Goal: Task Accomplishment & Management: Manage account settings

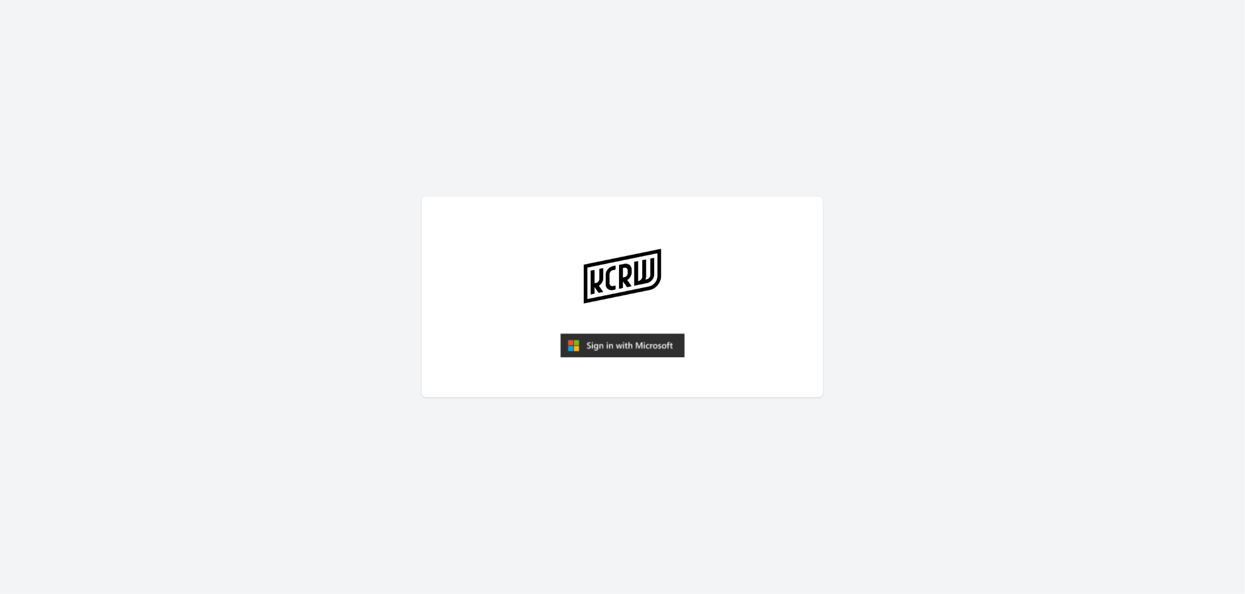
click at [618, 348] on img "submit" at bounding box center [622, 345] width 124 height 24
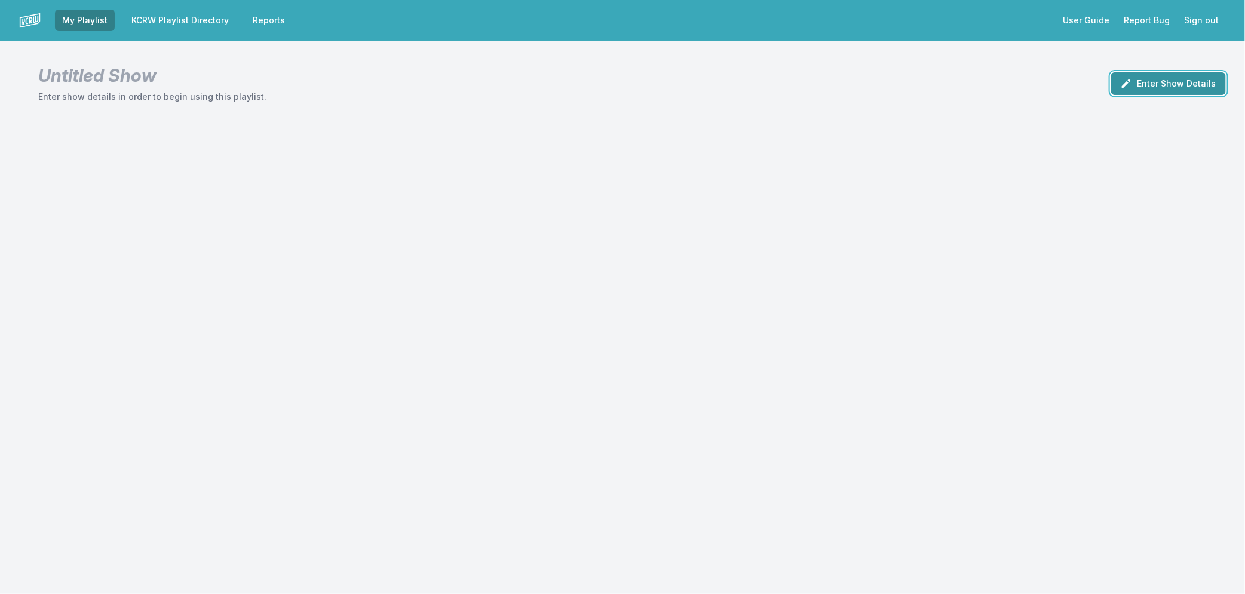
click at [1130, 78] on icon "button" at bounding box center [1126, 84] width 12 height 12
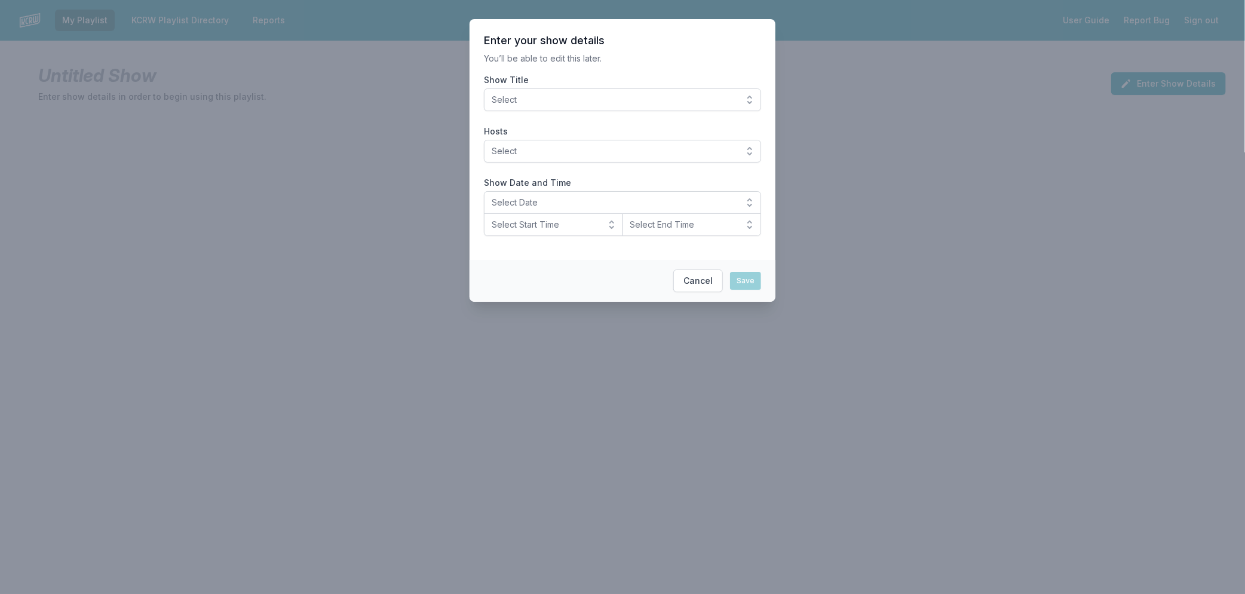
click at [593, 94] on span "Select" at bounding box center [614, 100] width 245 height 12
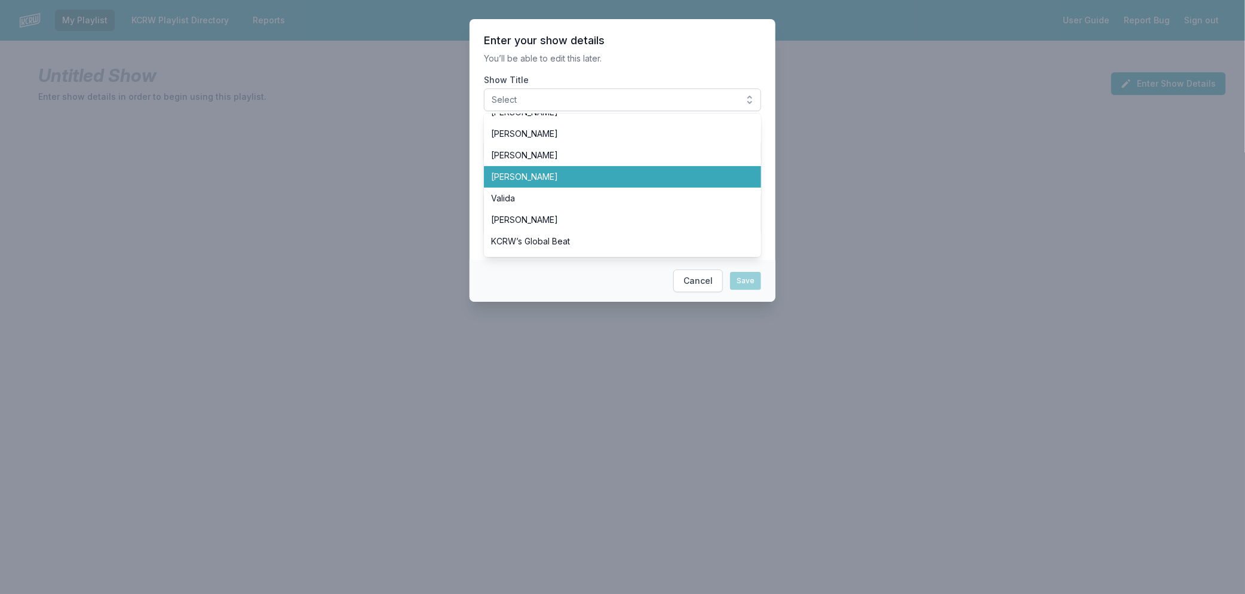
click at [508, 178] on span "[PERSON_NAME]" at bounding box center [615, 177] width 249 height 12
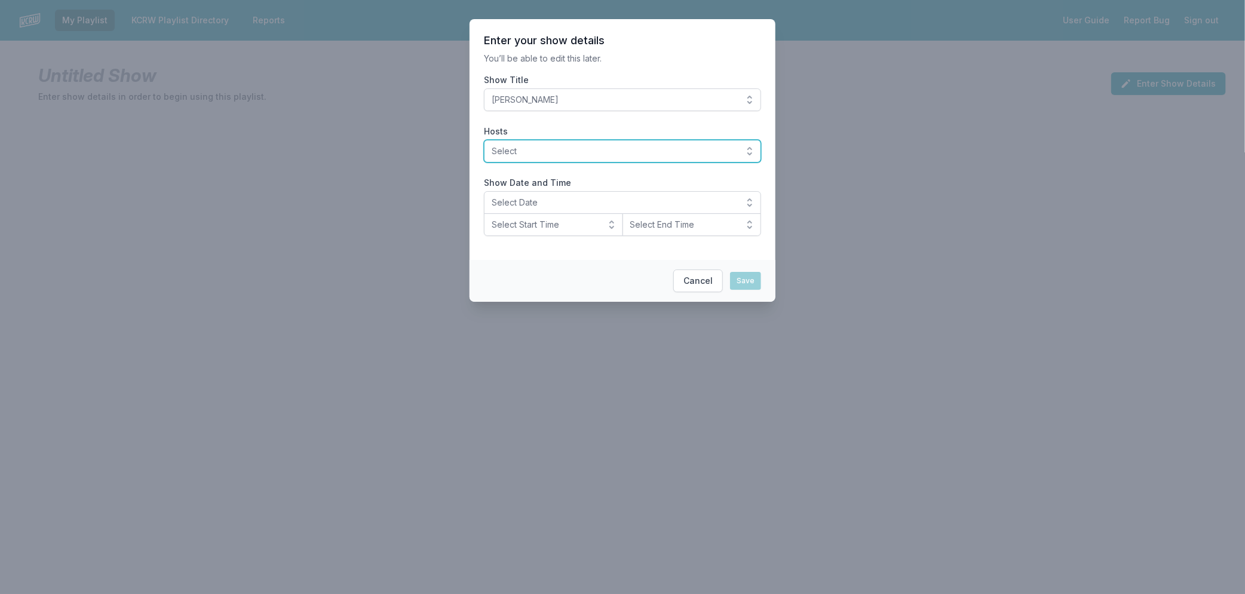
click at [541, 152] on span "Select" at bounding box center [614, 151] width 245 height 12
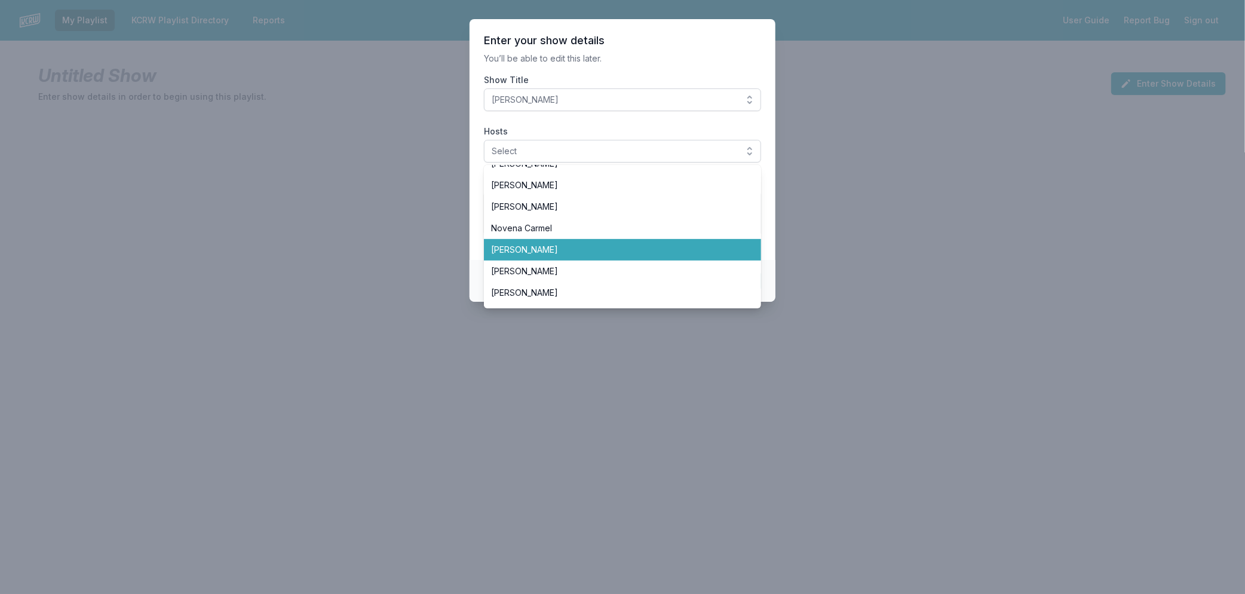
click at [550, 253] on span "[PERSON_NAME]" at bounding box center [615, 250] width 249 height 12
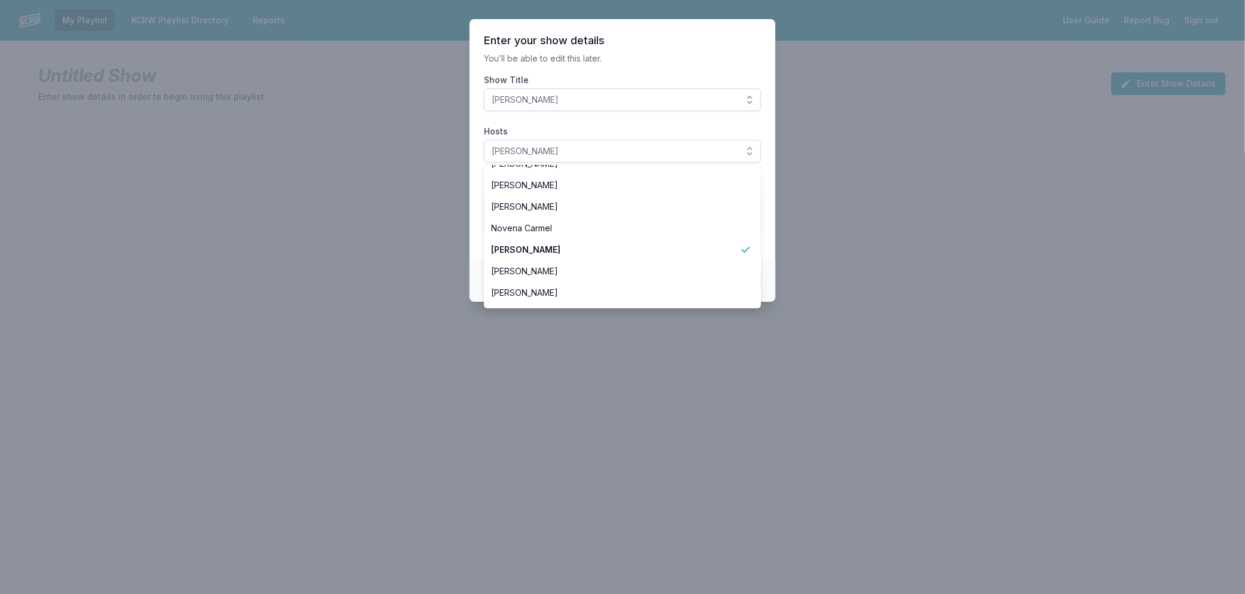
click at [771, 245] on section "Enter your show details You’ll be able to edit this later. Show Title [PERSON_N…" at bounding box center [623, 139] width 306 height 241
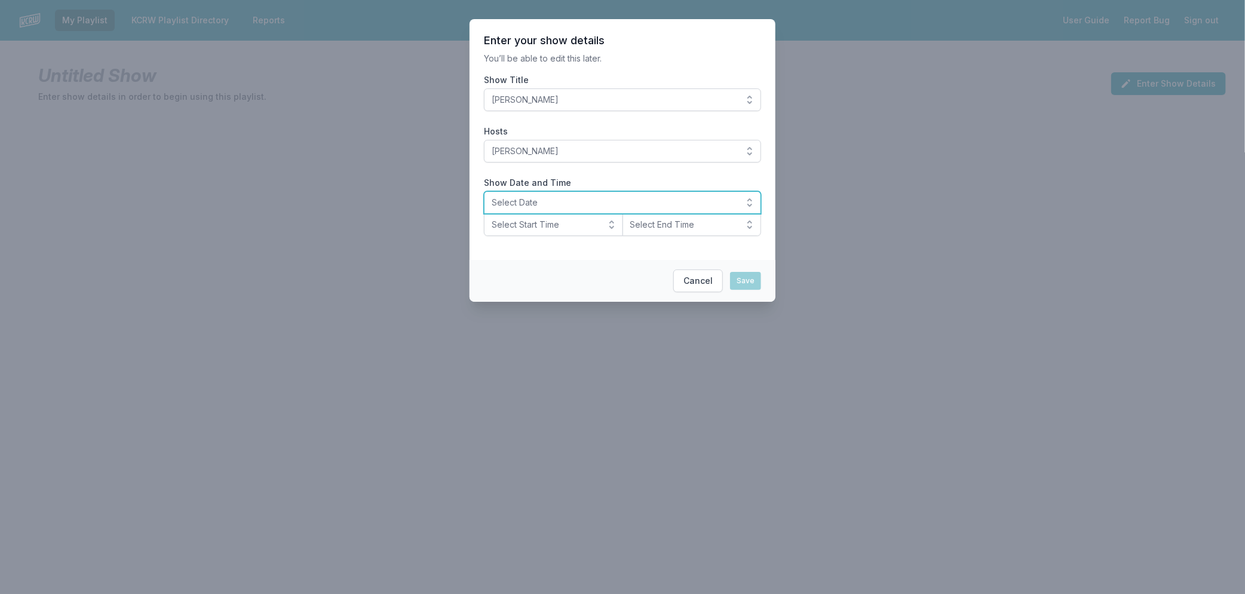
click at [559, 200] on span "Select Date" at bounding box center [614, 203] width 245 height 12
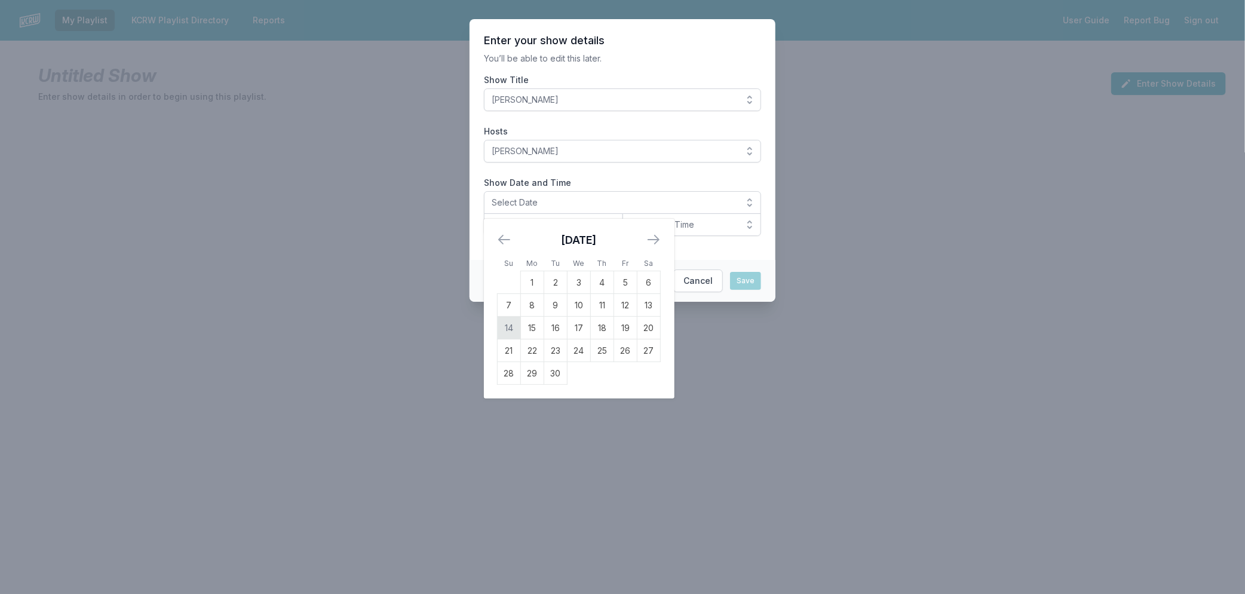
click at [512, 324] on td "14" at bounding box center [509, 328] width 23 height 23
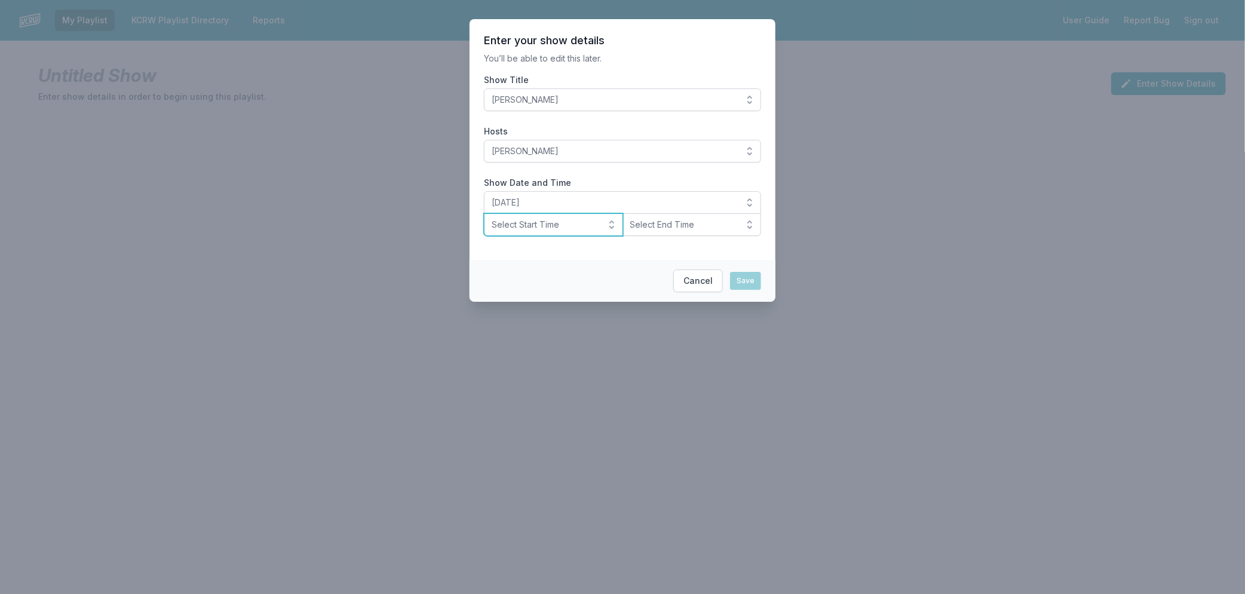
click at [510, 224] on span "Select Start Time" at bounding box center [545, 225] width 107 height 12
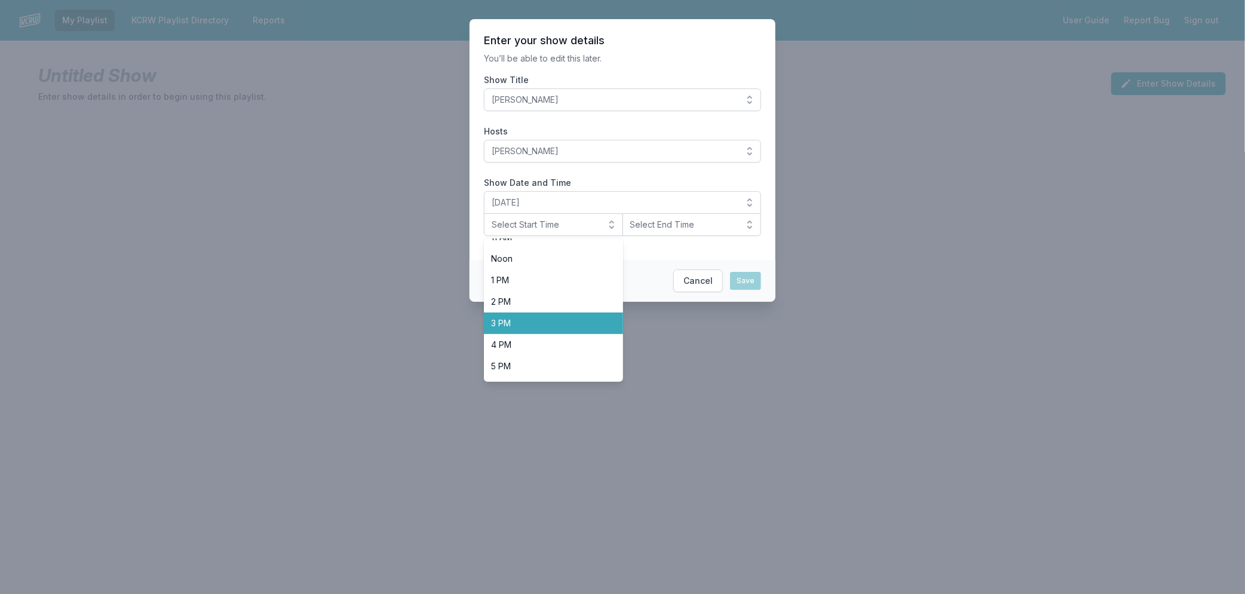
click at [568, 332] on li "3 PM" at bounding box center [553, 323] width 139 height 22
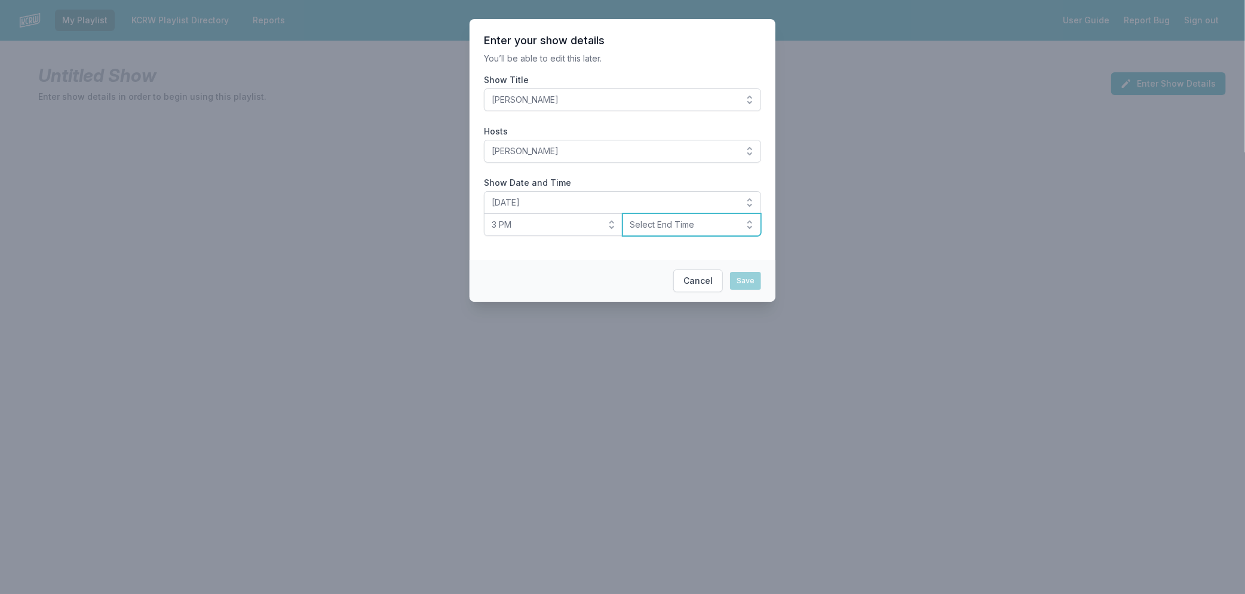
click at [697, 232] on button "Select End Time" at bounding box center [692, 224] width 139 height 23
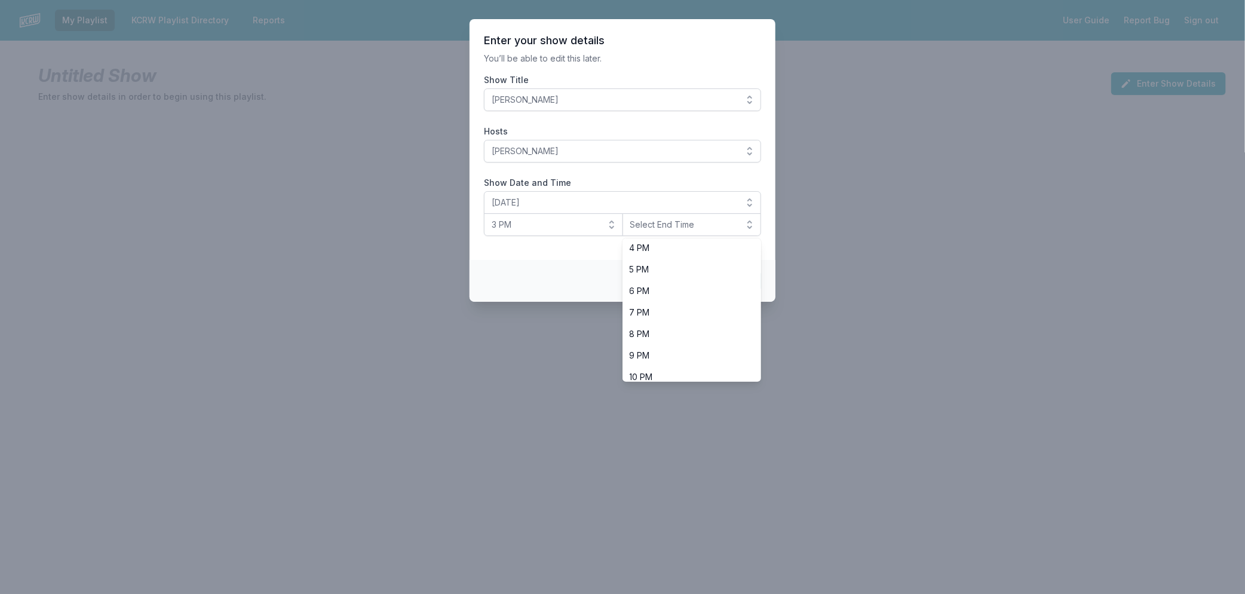
scroll to position [376, 0]
click at [669, 255] on li "6 PM" at bounding box center [692, 263] width 139 height 22
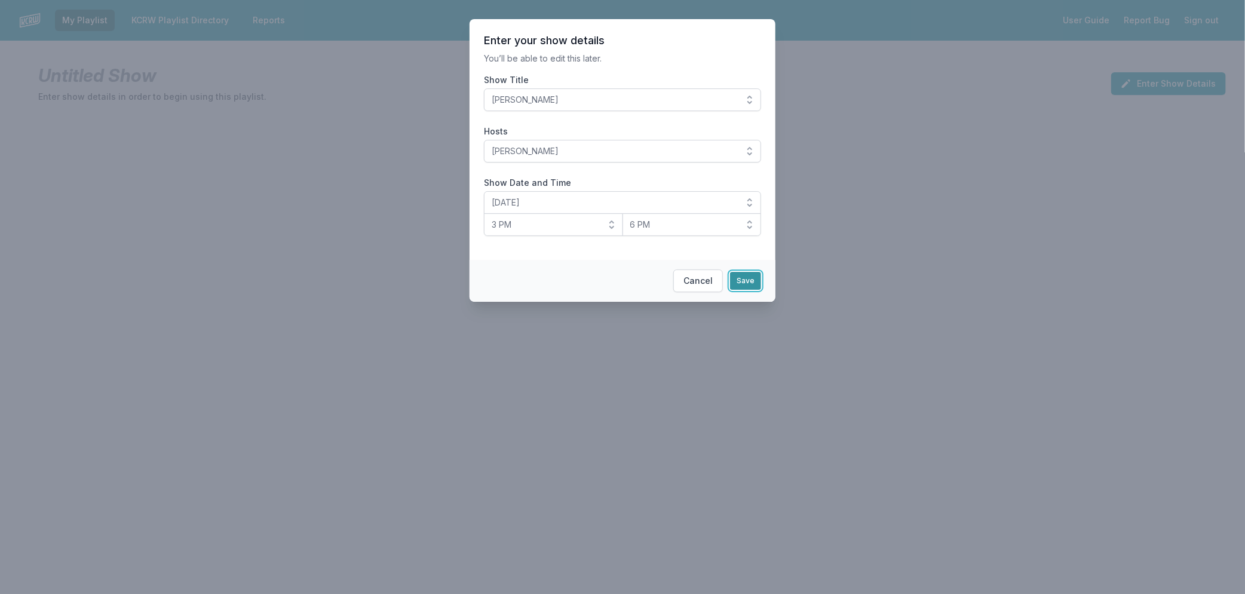
click at [739, 278] on button "Save" at bounding box center [745, 281] width 31 height 18
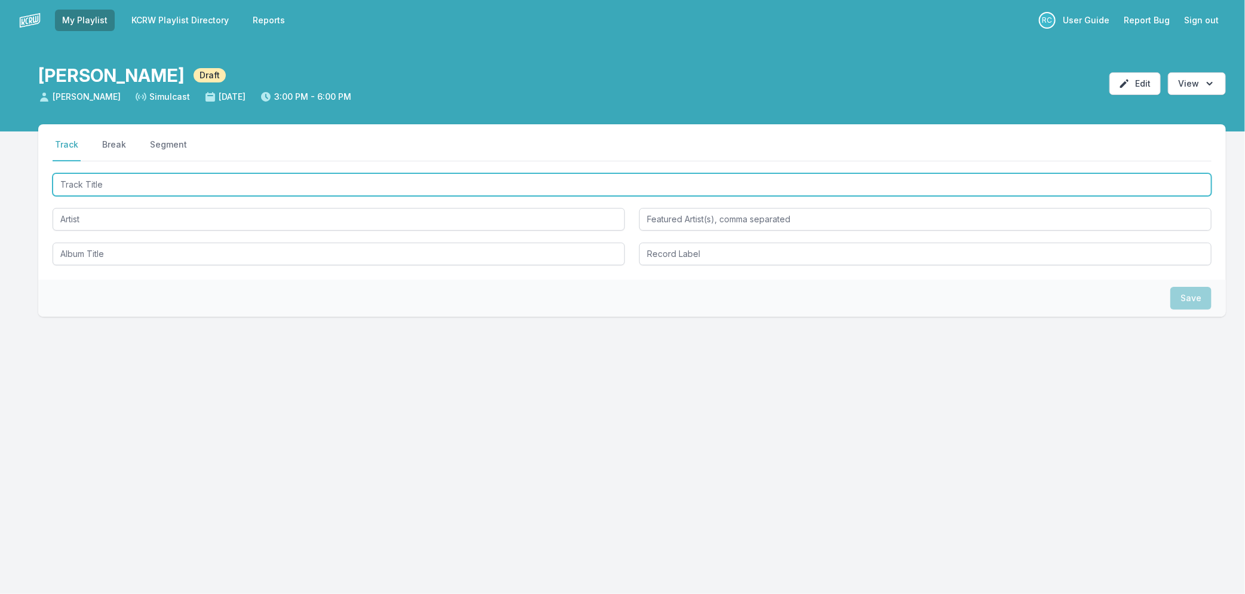
click at [127, 182] on input "Track Title" at bounding box center [632, 184] width 1159 height 23
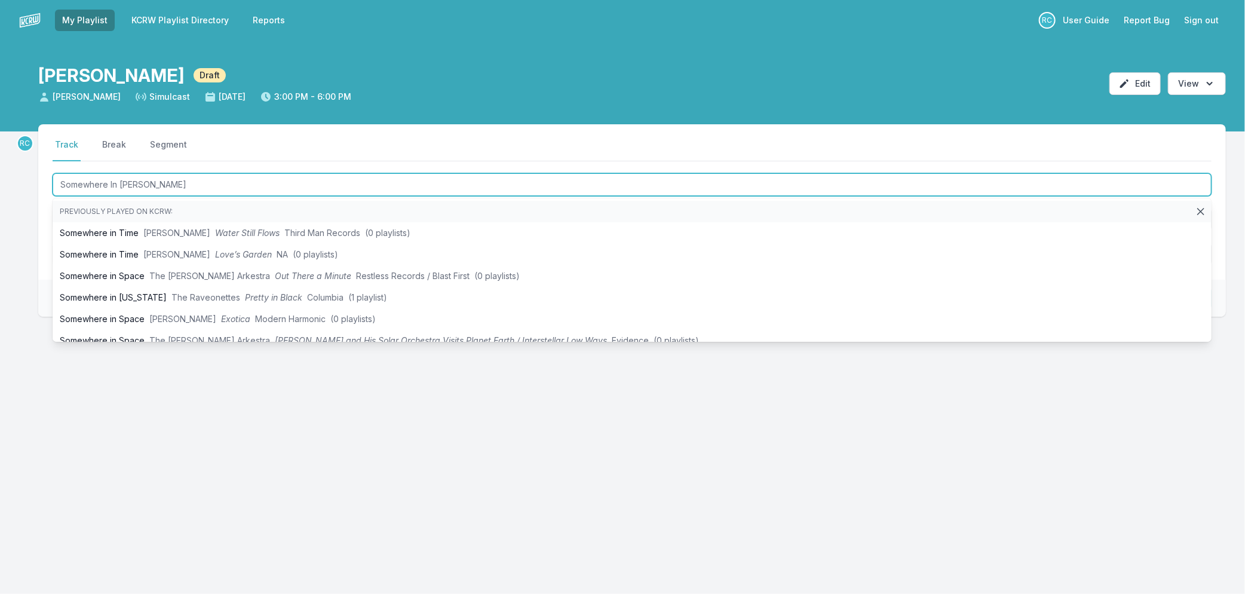
type input "Somewhere In Paradise"
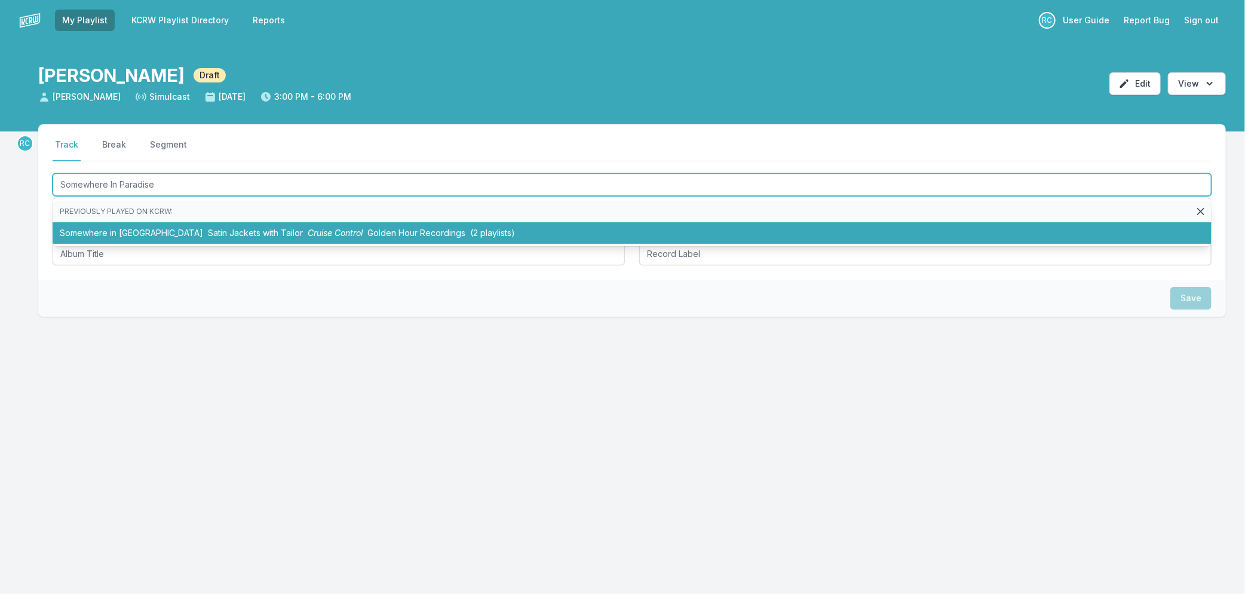
click at [308, 232] on span "Cruise Control" at bounding box center [335, 233] width 55 height 10
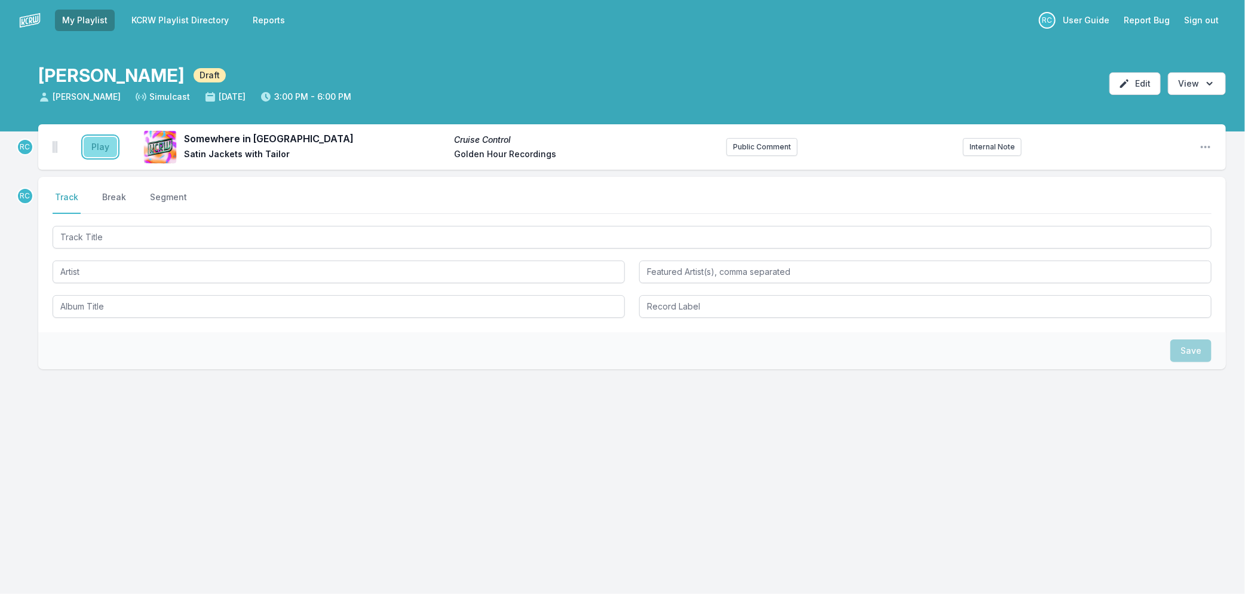
click at [87, 143] on button "Play" at bounding box center [100, 147] width 33 height 20
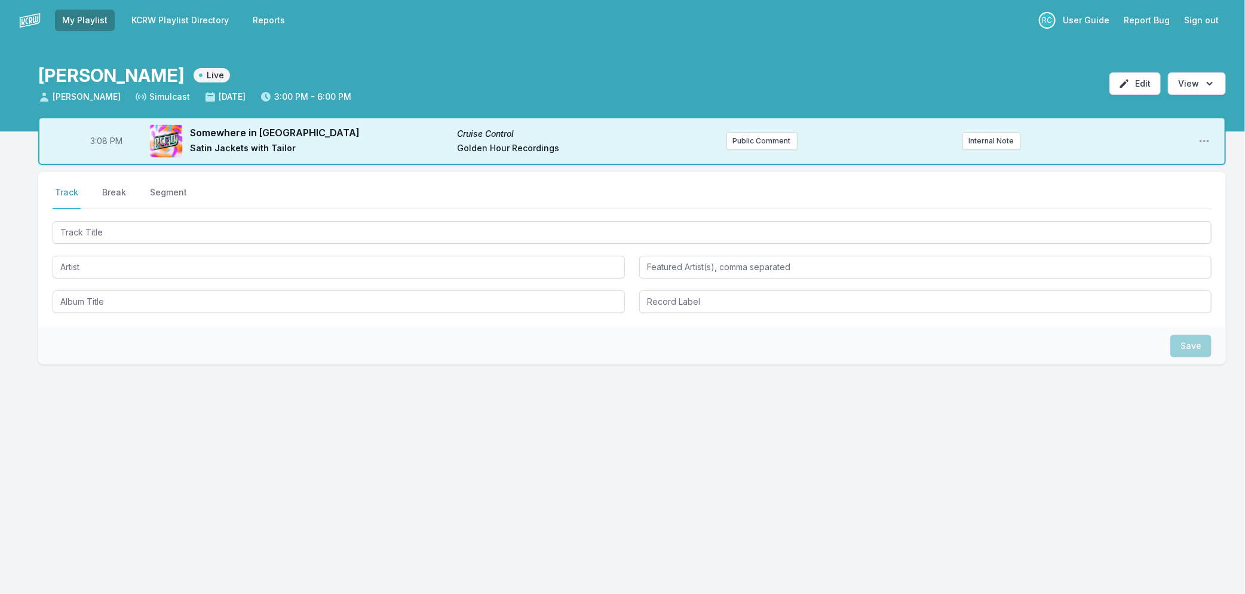
click at [102, 140] on span "3:08 PM" at bounding box center [106, 141] width 32 height 12
click at [102, 140] on input "15:08" at bounding box center [106, 141] width 67 height 23
type input "15:04"
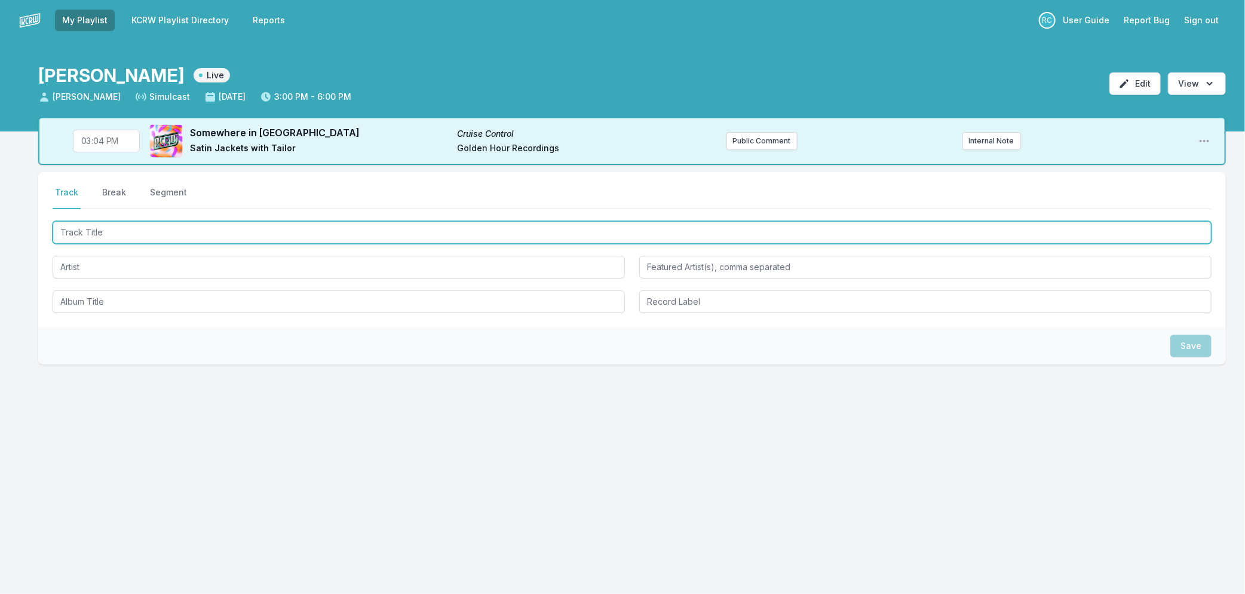
click at [108, 230] on input "Track Title" at bounding box center [632, 232] width 1159 height 23
type input "Space Invader"
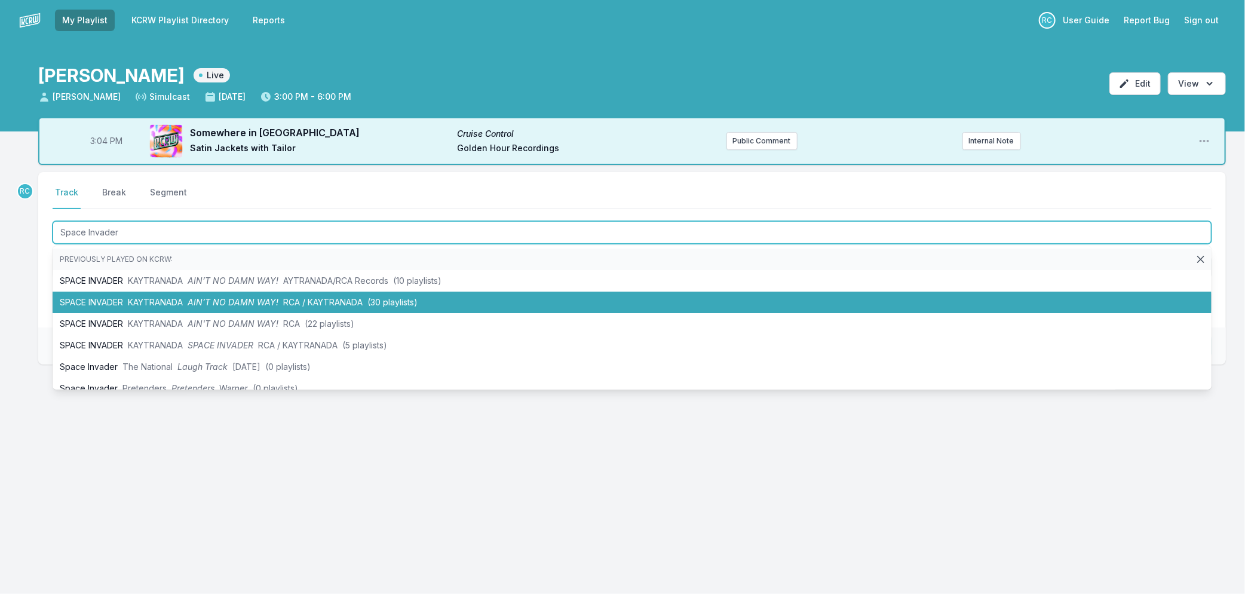
click at [155, 308] on li "SPACE INVADER KAYTRANADA AIN’T NO DAMN WAY! RCA / KAYTRANADA (30 playlists)" at bounding box center [632, 303] width 1159 height 22
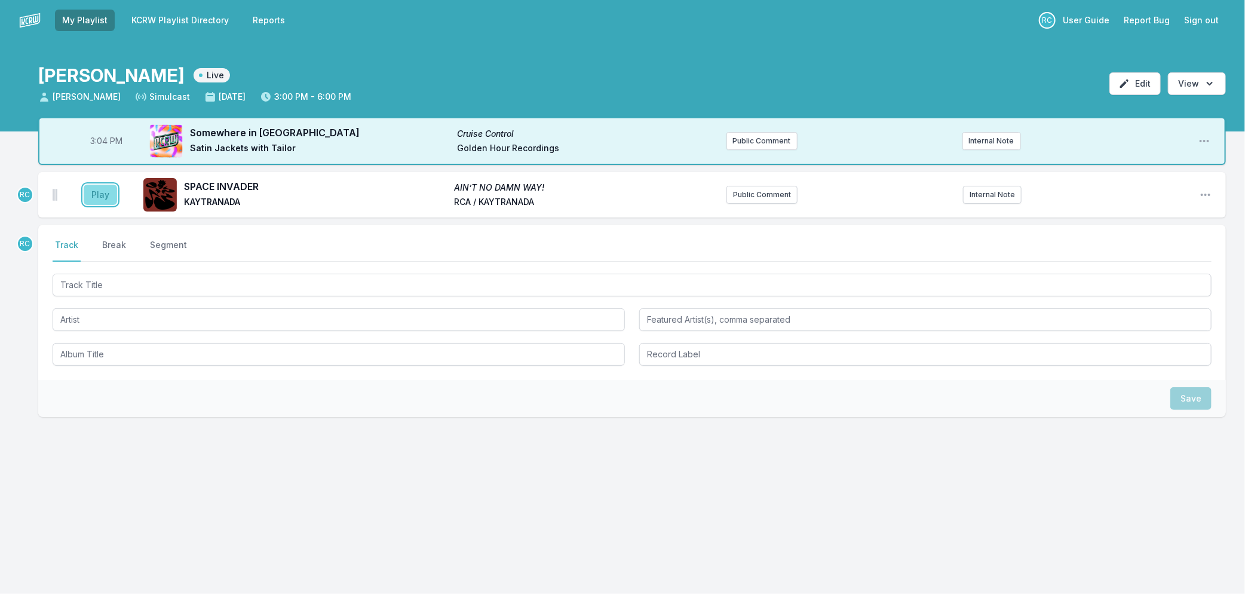
click at [103, 196] on button "Play" at bounding box center [100, 195] width 33 height 20
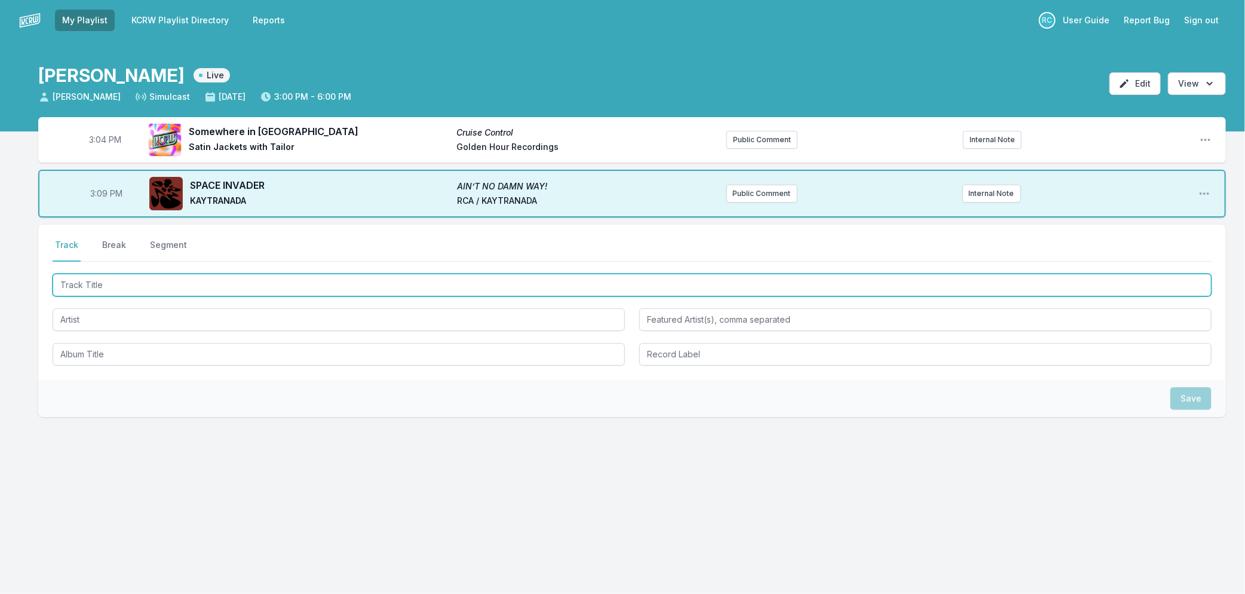
click at [222, 277] on input "Track Title" at bounding box center [632, 285] width 1159 height 23
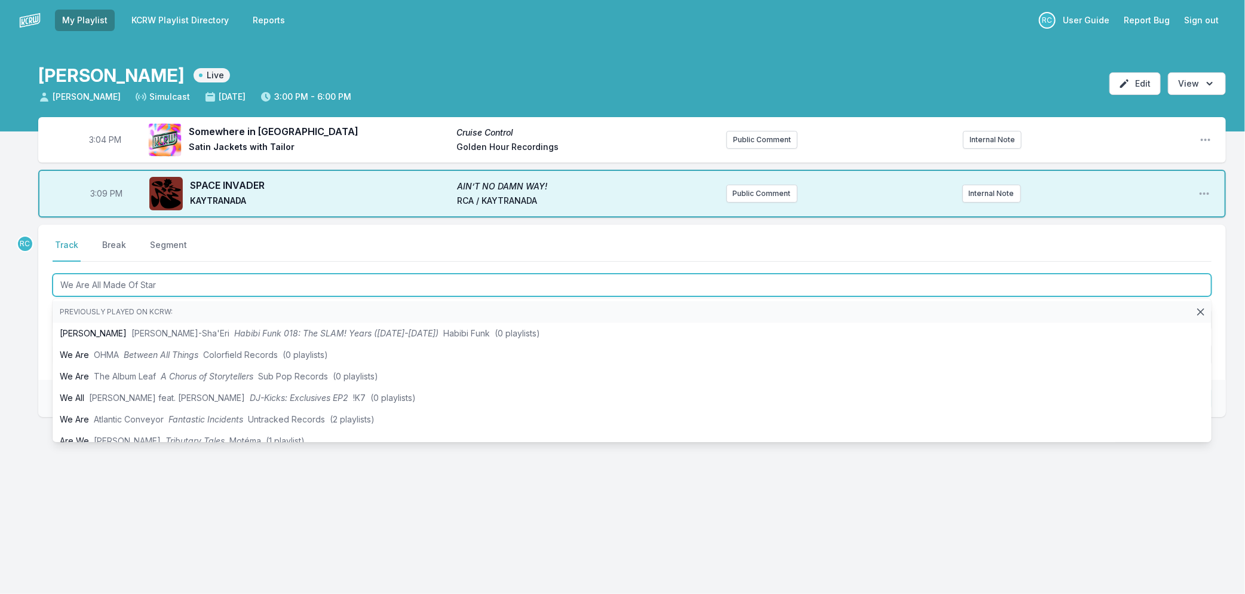
type input "We Are All Made Of Stars"
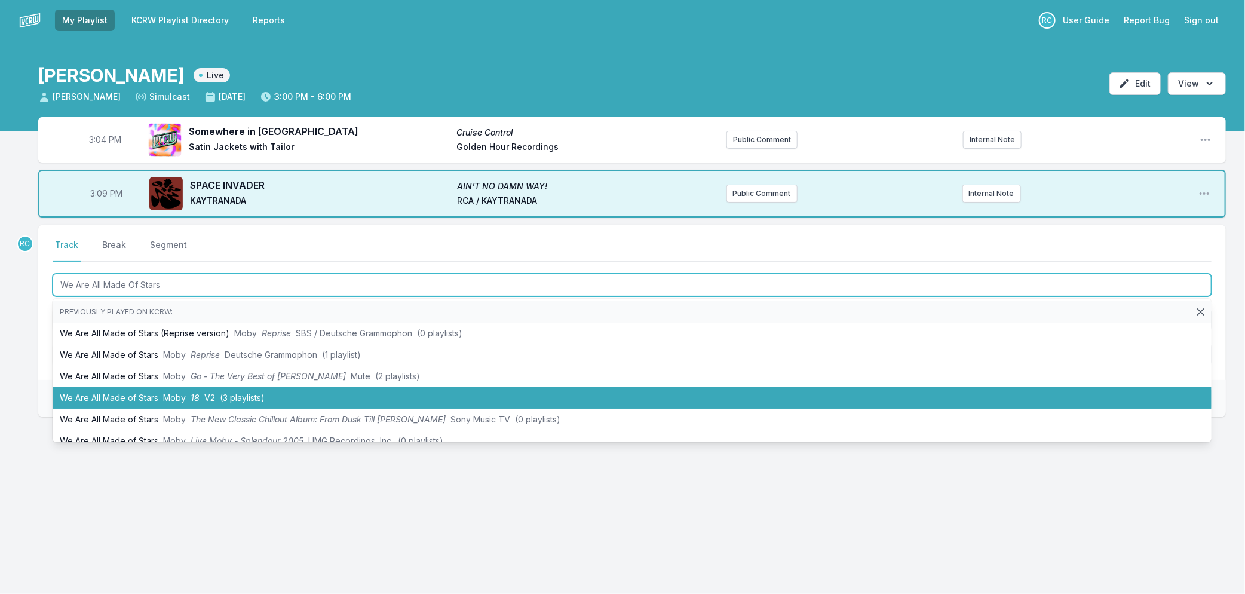
click at [151, 391] on li "We Are All Made of Stars Moby 18 V2 (3 playlists)" at bounding box center [632, 398] width 1159 height 22
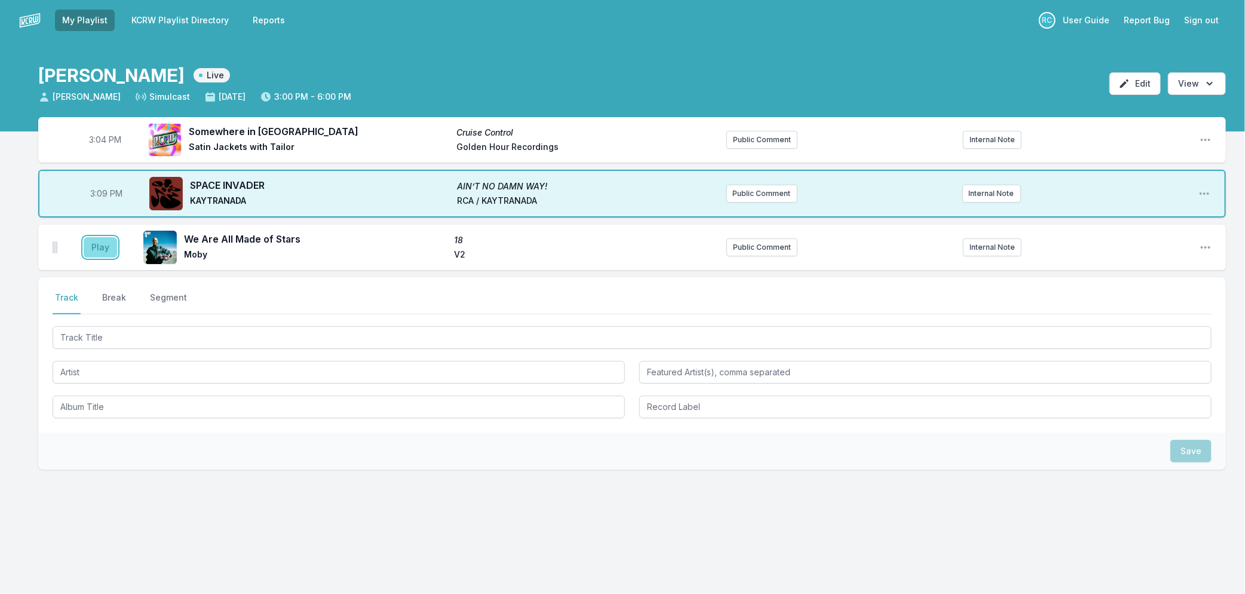
click at [98, 243] on button "Play" at bounding box center [100, 247] width 33 height 20
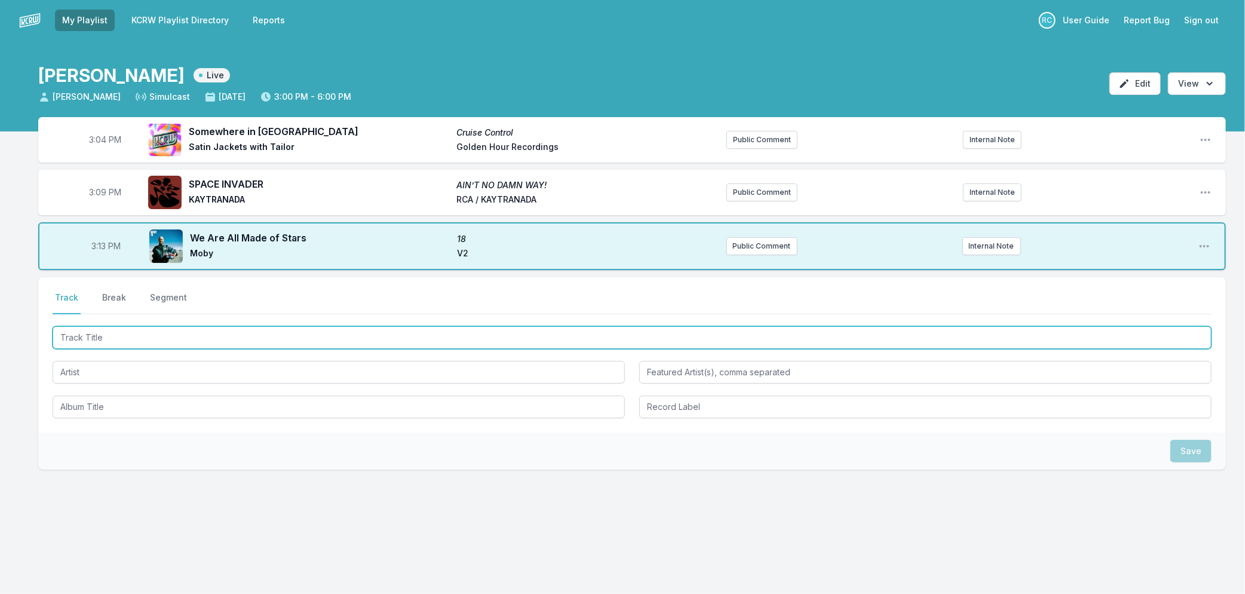
click at [100, 336] on input "Track Title" at bounding box center [632, 337] width 1159 height 23
click at [213, 333] on input "Track Title" at bounding box center [632, 337] width 1159 height 23
type input "NOthing Is Forever"
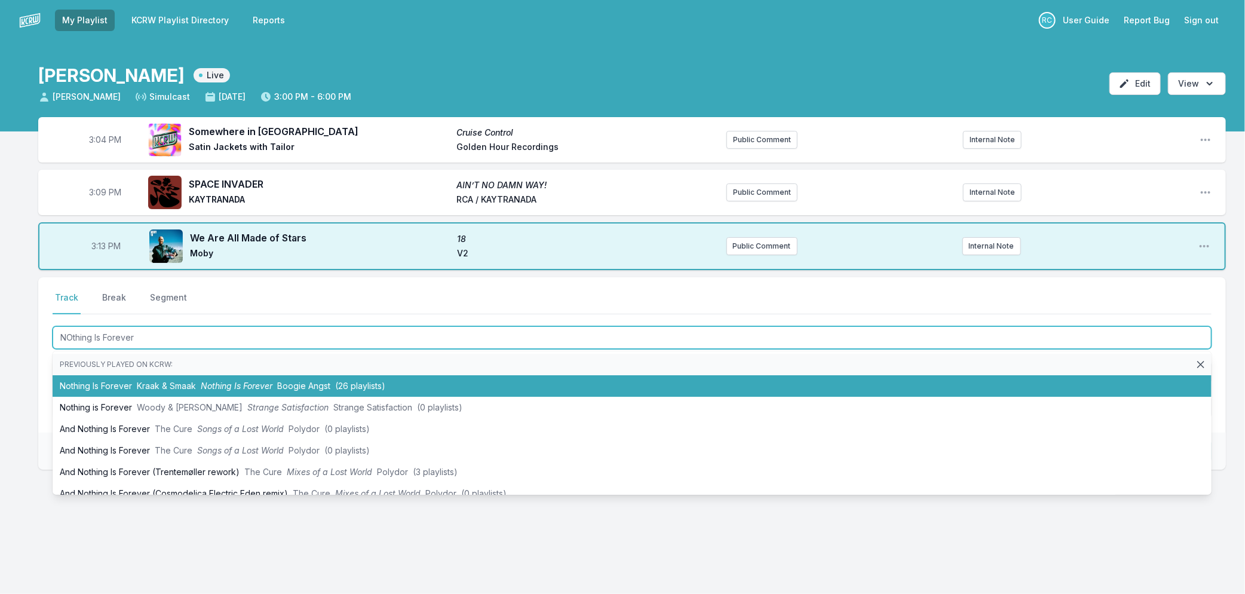
click at [236, 383] on span "Nothing Is Forever" at bounding box center [237, 386] width 72 height 10
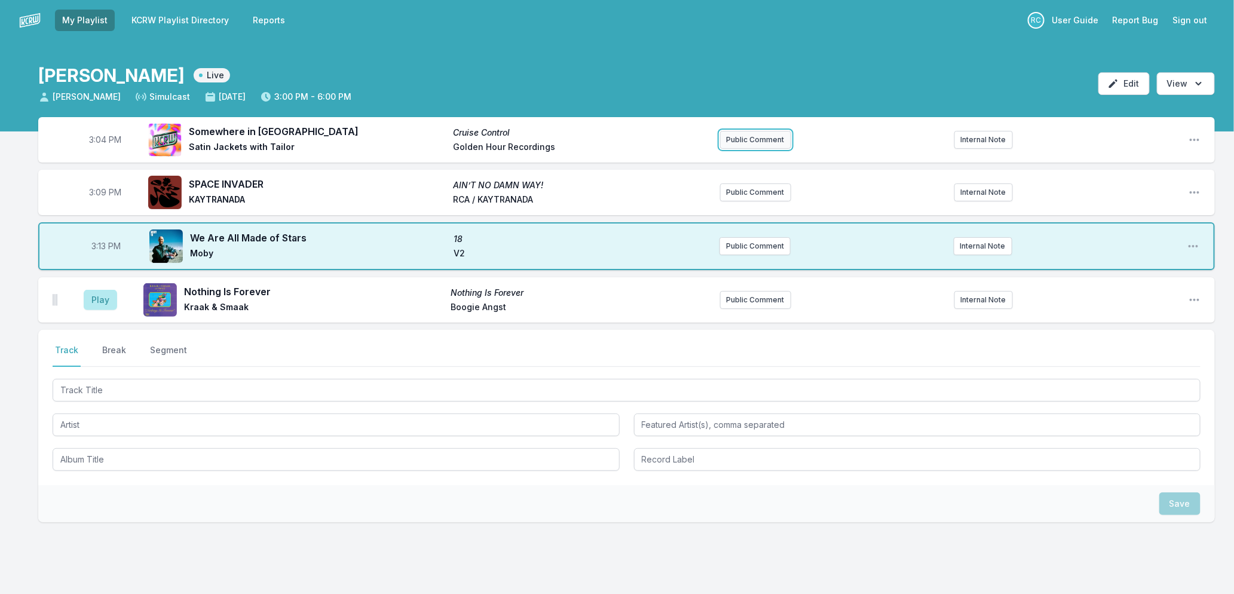
click at [764, 143] on button "Public Comment" at bounding box center [755, 140] width 71 height 18
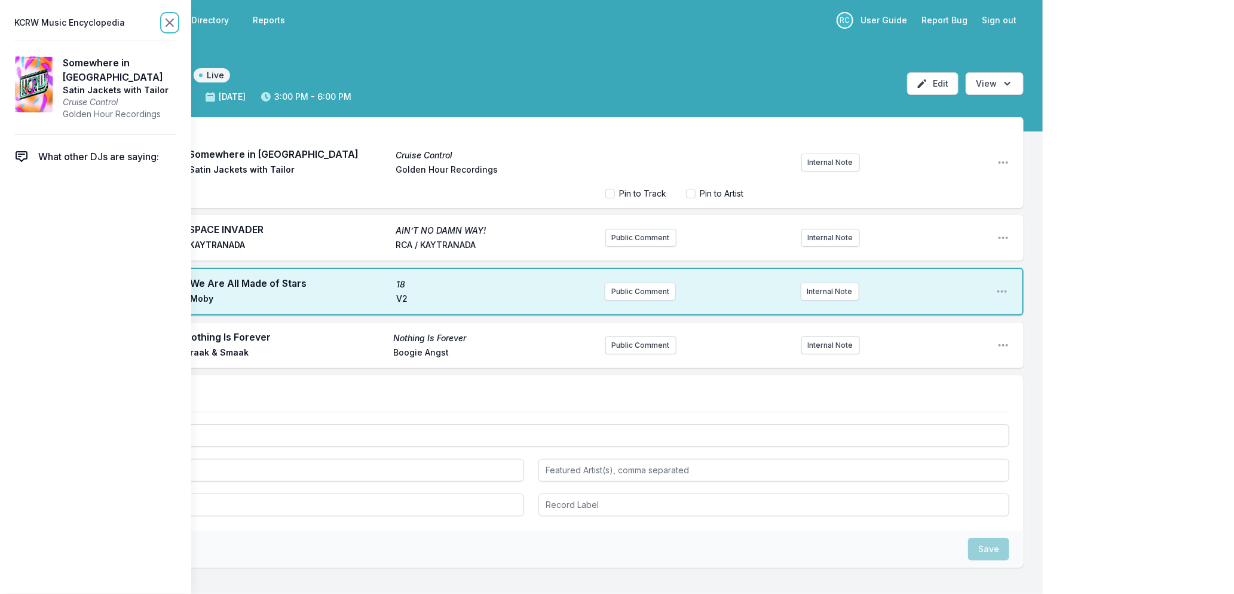
click at [169, 18] on icon at bounding box center [169, 23] width 14 height 14
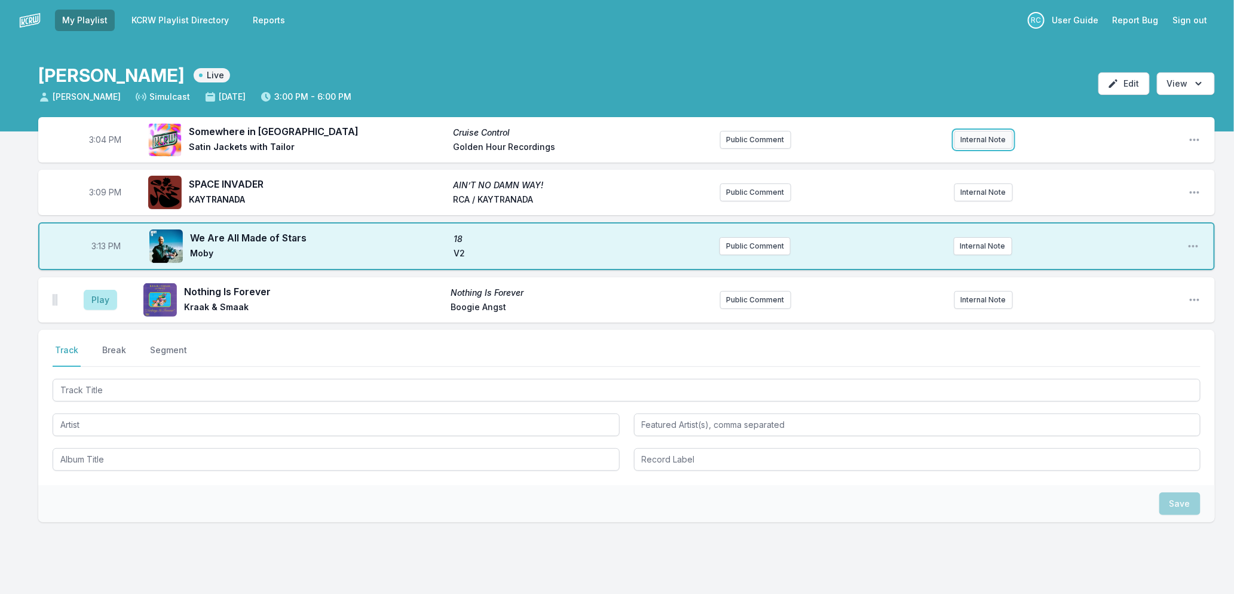
click at [987, 140] on button "Internal Note" at bounding box center [983, 140] width 59 height 18
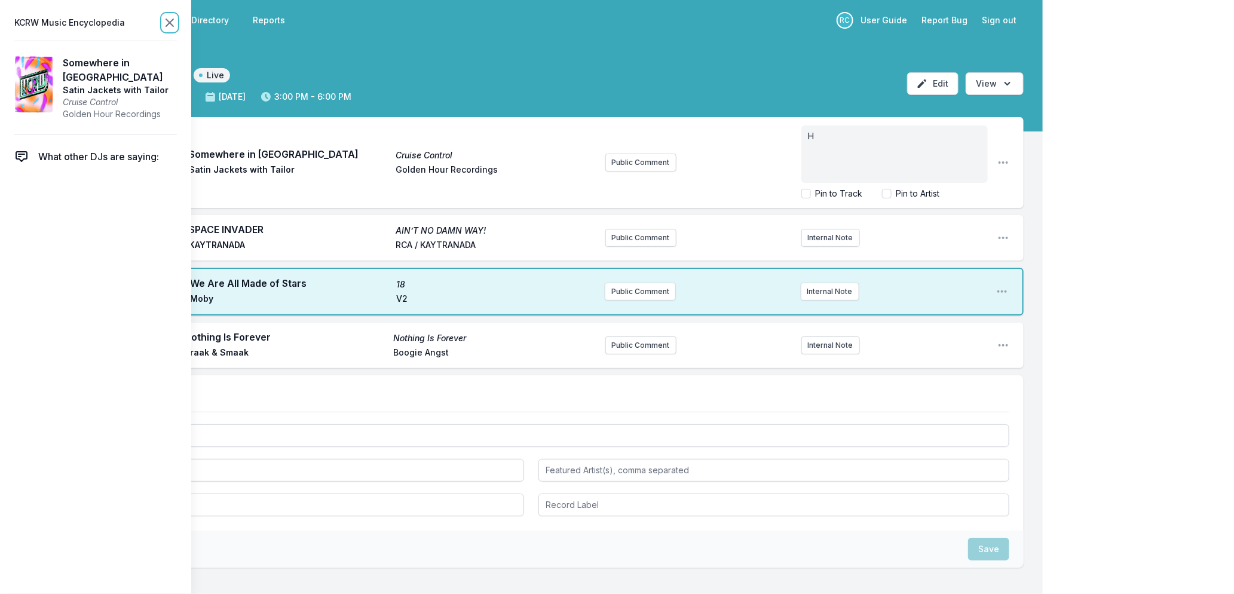
click at [170, 16] on icon at bounding box center [169, 23] width 14 height 14
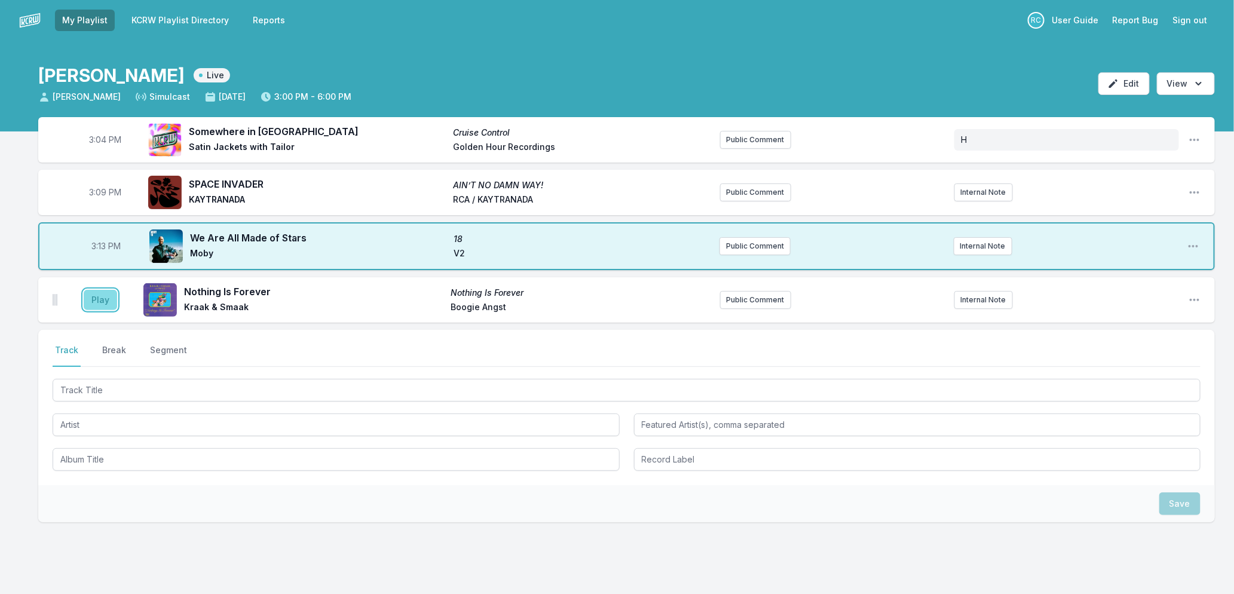
click at [96, 301] on button "Play" at bounding box center [100, 300] width 33 height 20
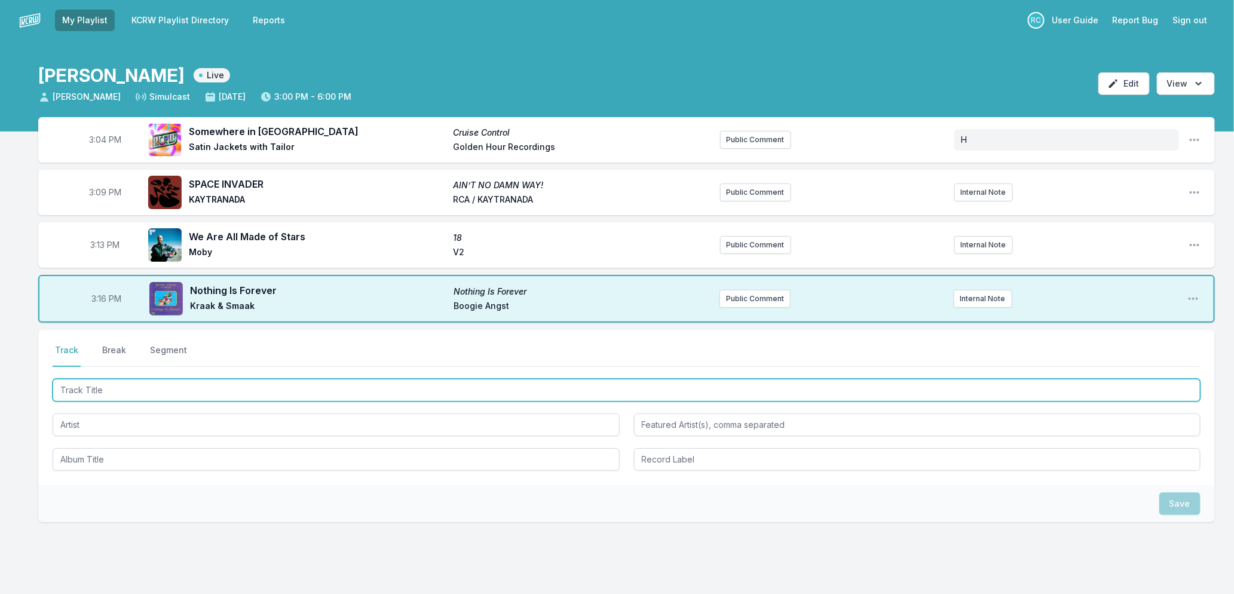
click at [154, 390] on input "Track Title" at bounding box center [627, 390] width 1148 height 23
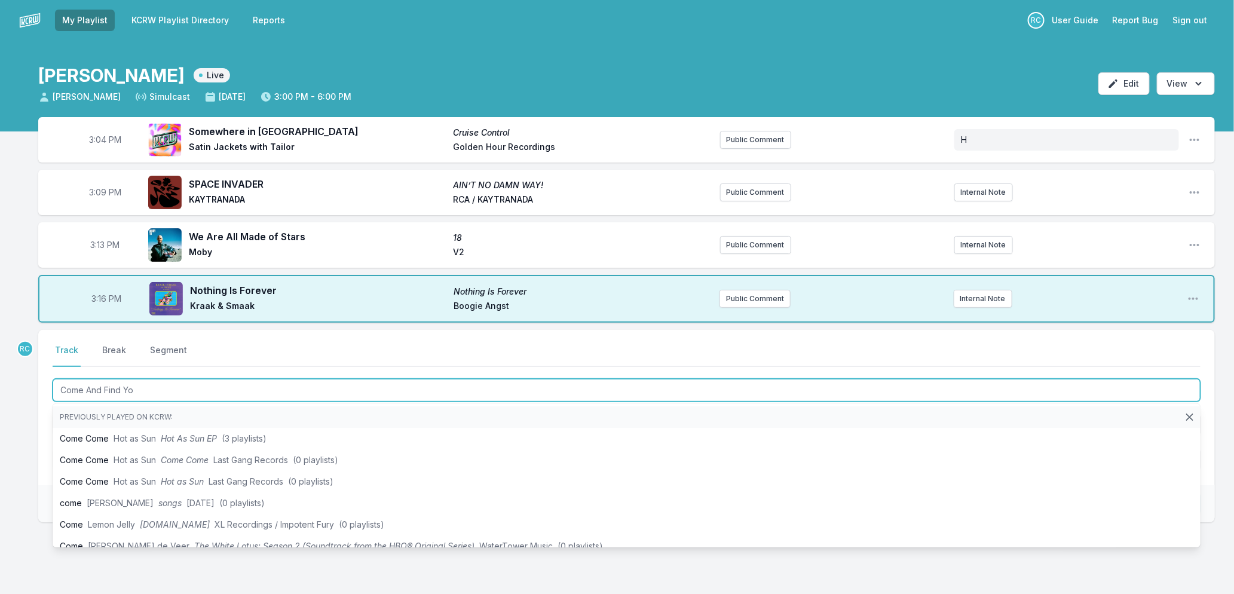
type input "Come And Find You"
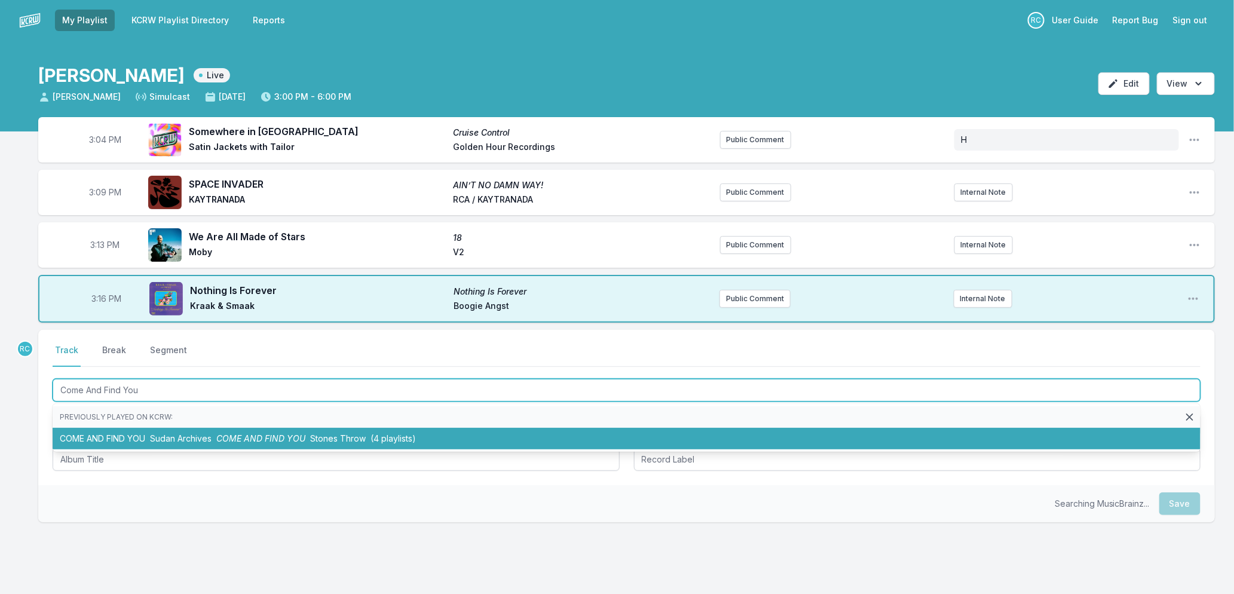
click at [182, 434] on span "Sudan Archives" at bounding box center [181, 438] width 62 height 10
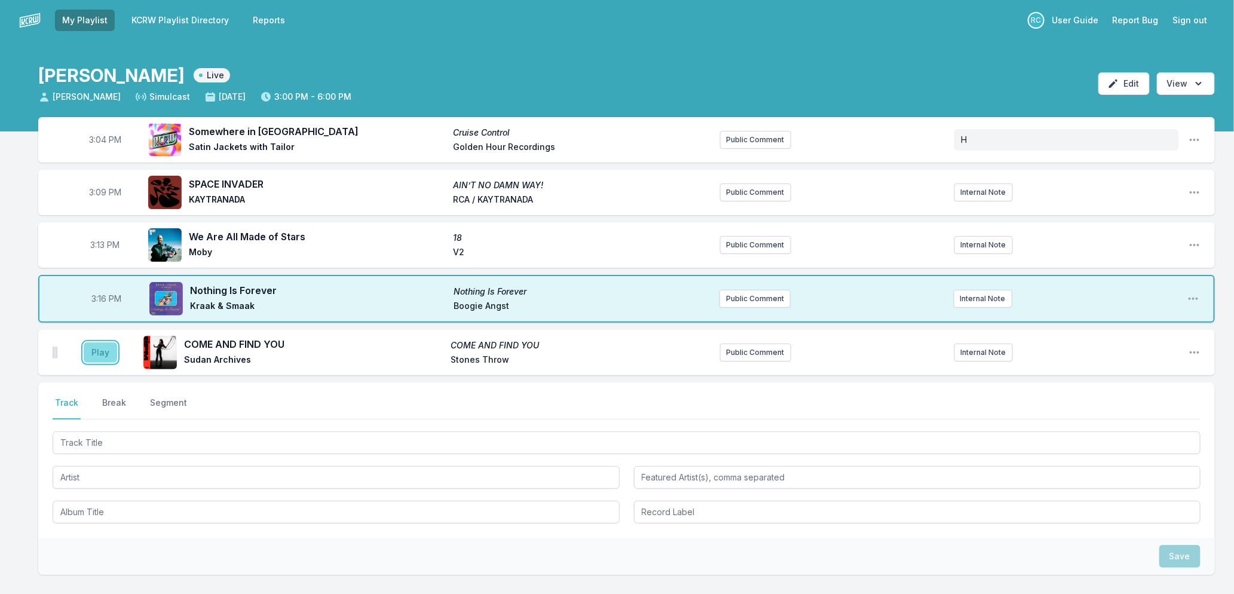
click at [91, 355] on button "Play" at bounding box center [100, 352] width 33 height 20
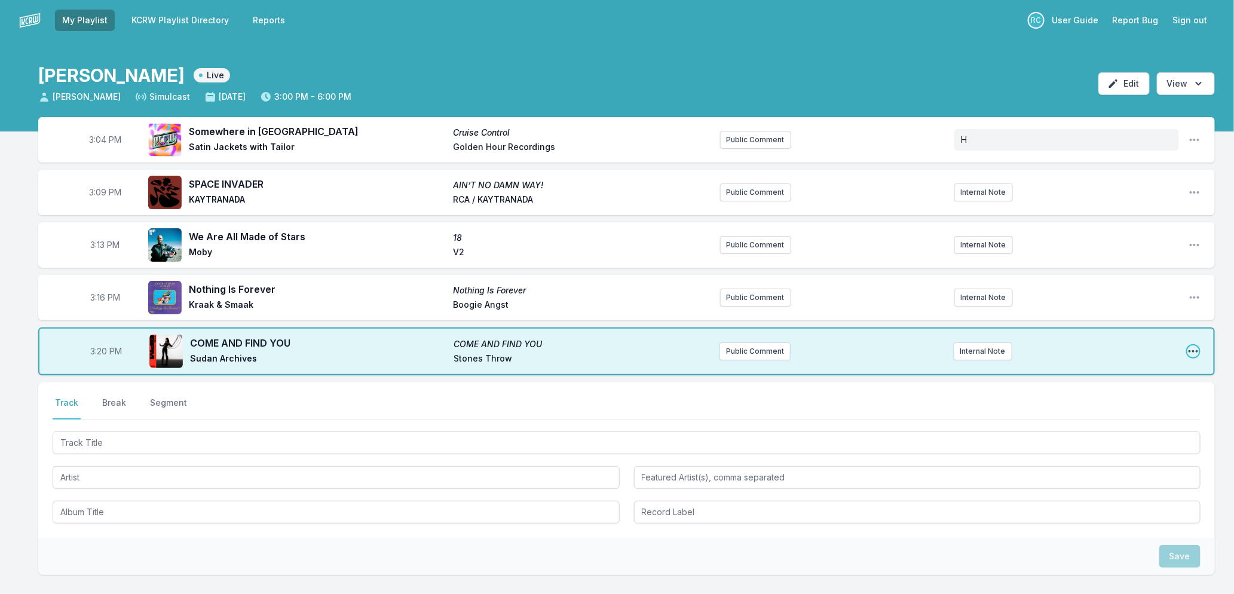
click at [1196, 351] on icon "Open playlist item options" at bounding box center [1193, 351] width 12 height 12
click at [1137, 401] on button "Edit Track Details" at bounding box center [1132, 397] width 134 height 22
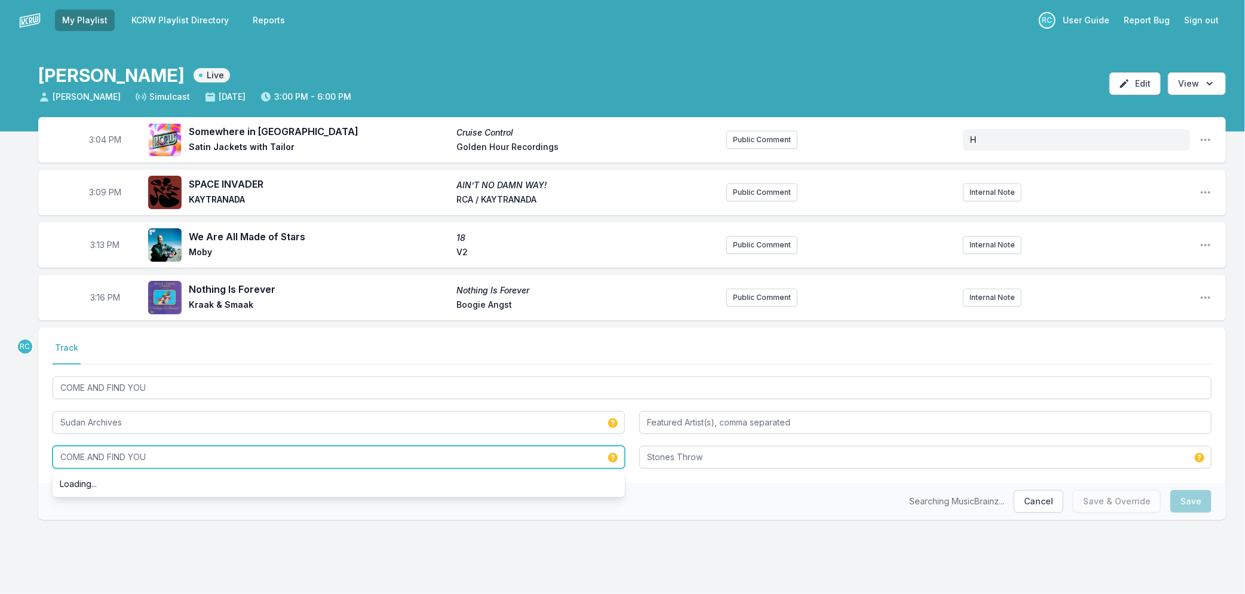
click at [167, 456] on input "COME AND FIND YOU" at bounding box center [339, 457] width 572 height 23
drag, startPoint x: 167, startPoint y: 456, endPoint x: -11, endPoint y: 455, distance: 178.6
click at [0, 455] on html "My Playlist KCRW Playlist Directory Reports RC User Guide Report Bug Sign out R…" at bounding box center [622, 297] width 1245 height 594
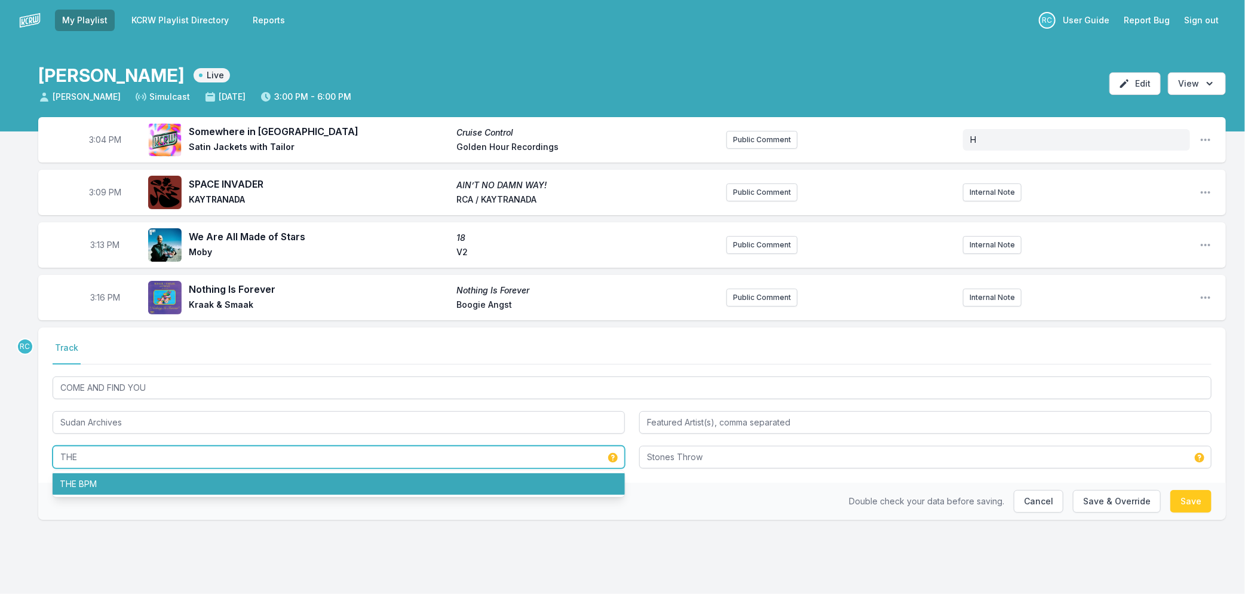
click at [93, 482] on li "THE BPM" at bounding box center [339, 484] width 572 height 22
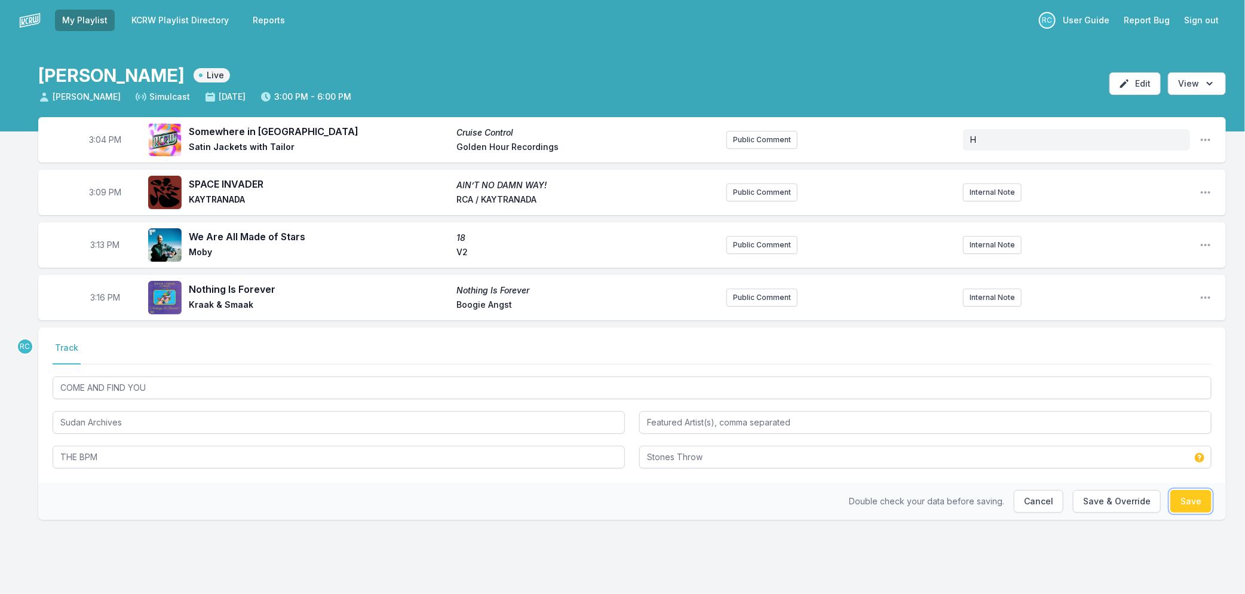
click at [1183, 499] on button "Save" at bounding box center [1190, 501] width 41 height 23
type input "COME AND FIND YOU"
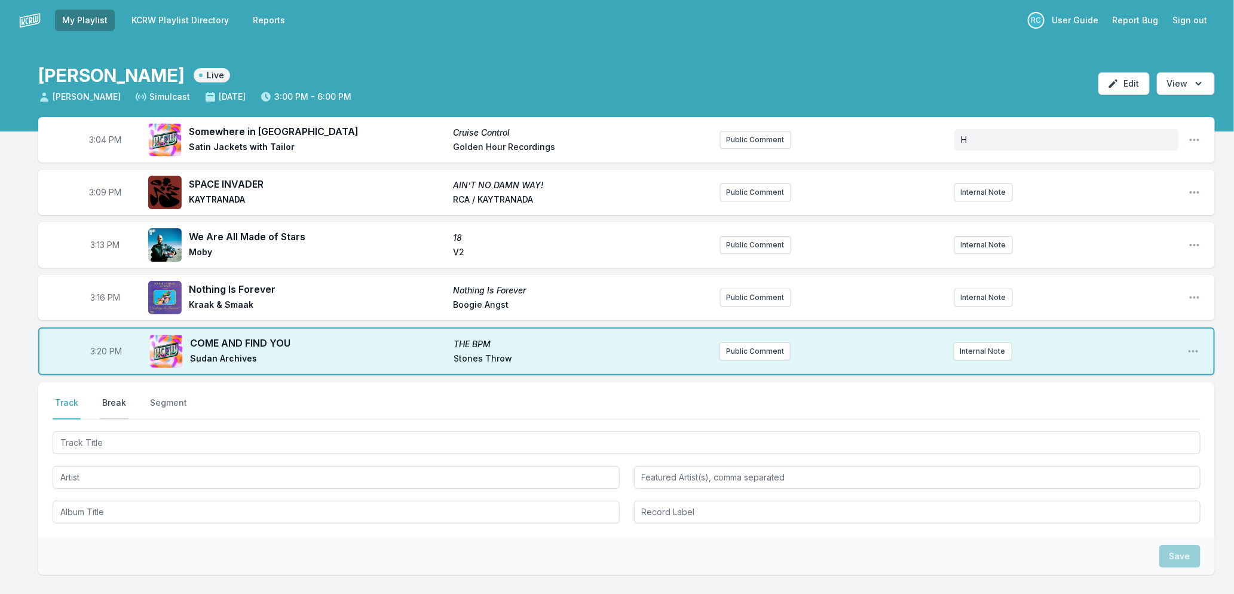
click at [108, 401] on button "Break" at bounding box center [114, 408] width 29 height 23
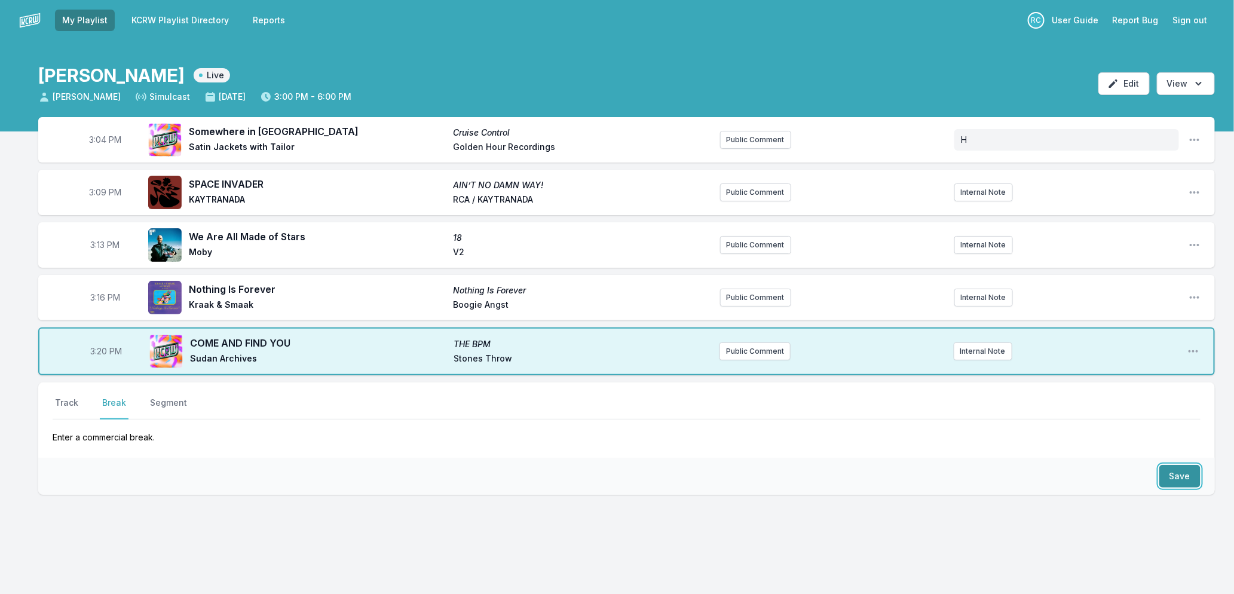
click at [1183, 473] on button "Save" at bounding box center [1179, 476] width 41 height 23
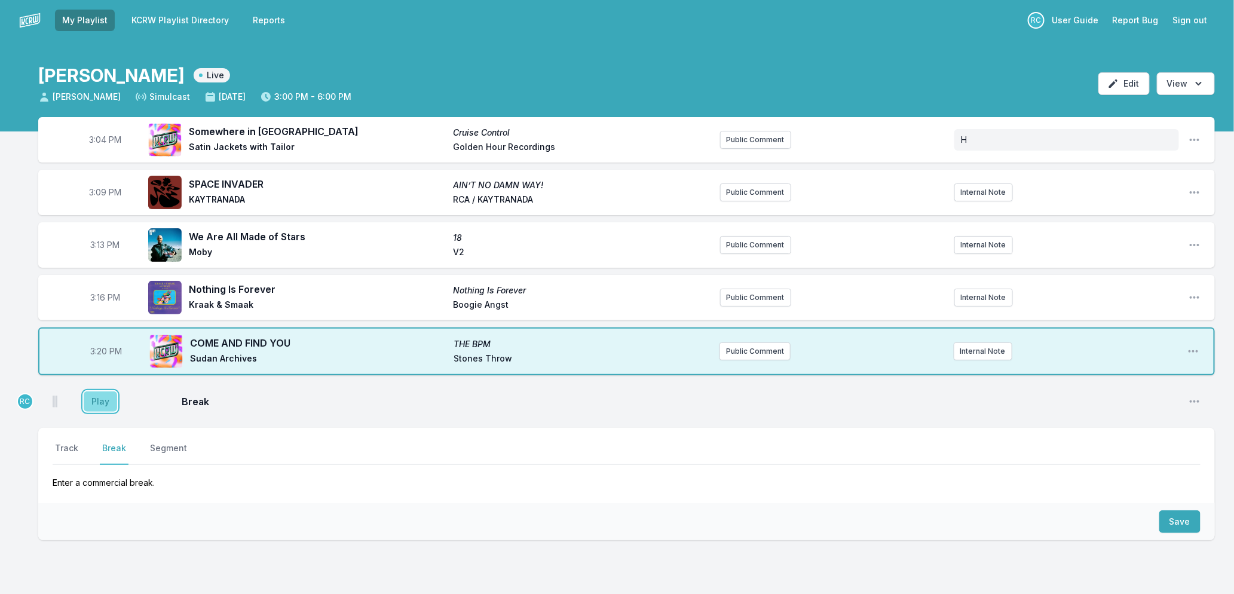
click at [105, 399] on button "Play" at bounding box center [100, 401] width 33 height 20
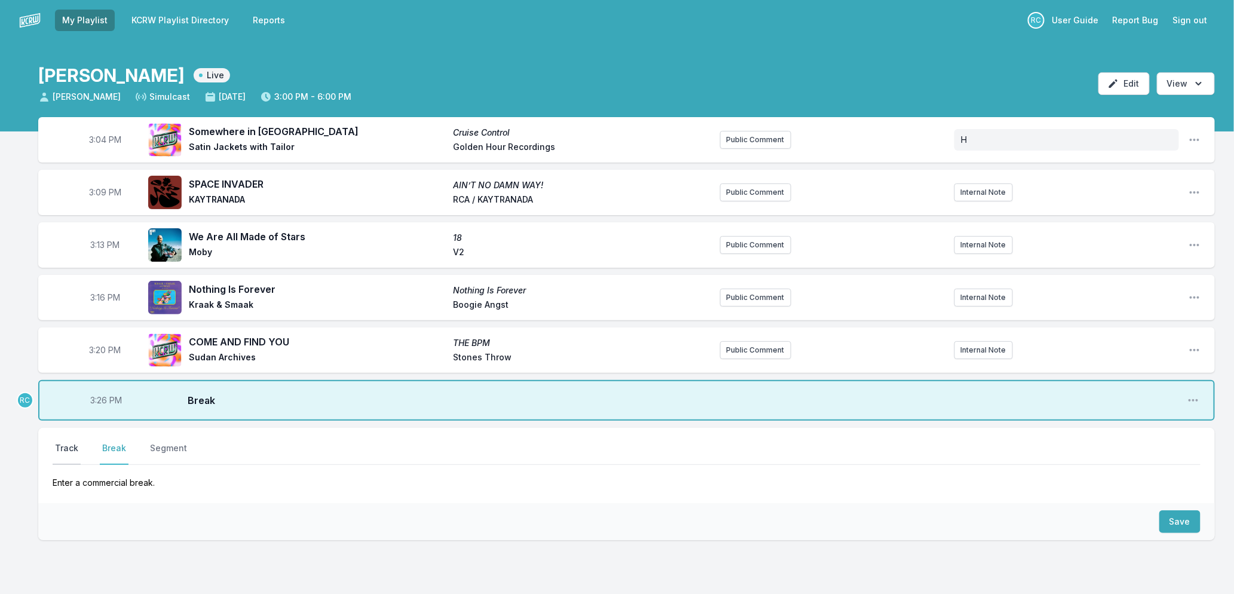
click at [57, 446] on button "Track" at bounding box center [67, 453] width 28 height 23
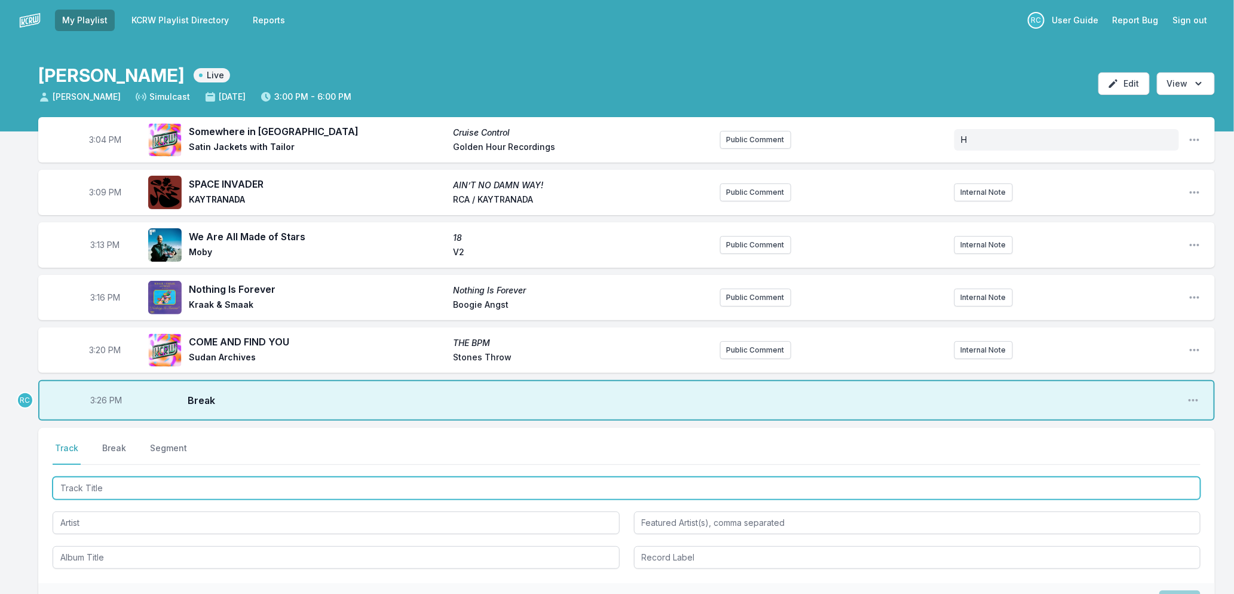
click at [116, 487] on input "Track Title" at bounding box center [627, 488] width 1148 height 23
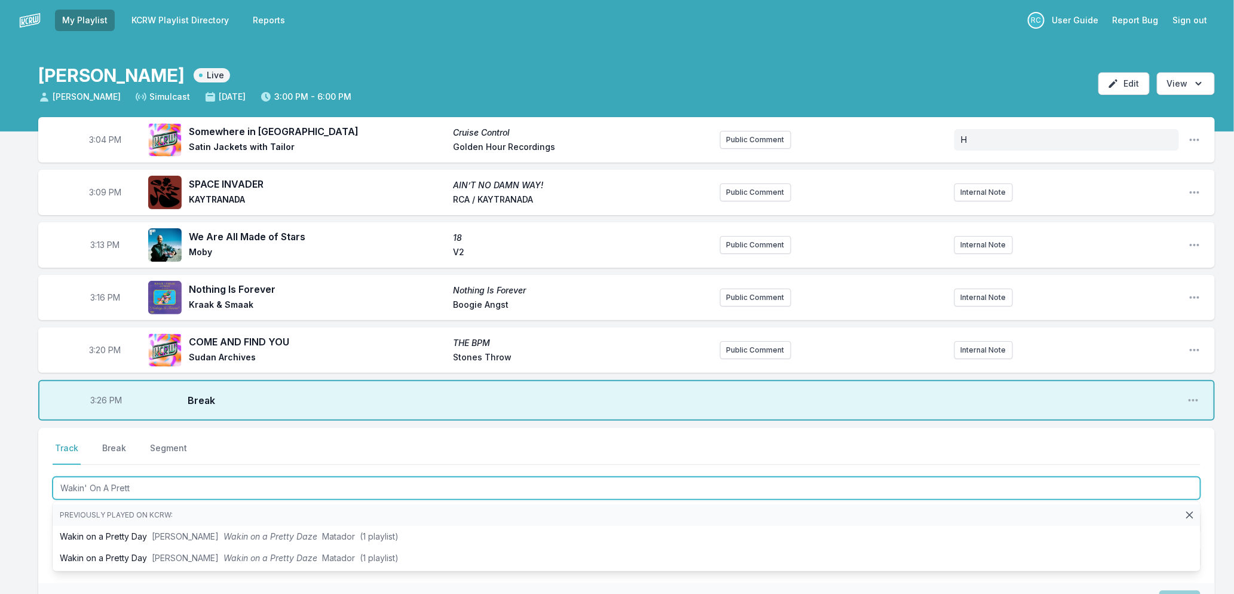
type input "Wakin' On A Pretty"
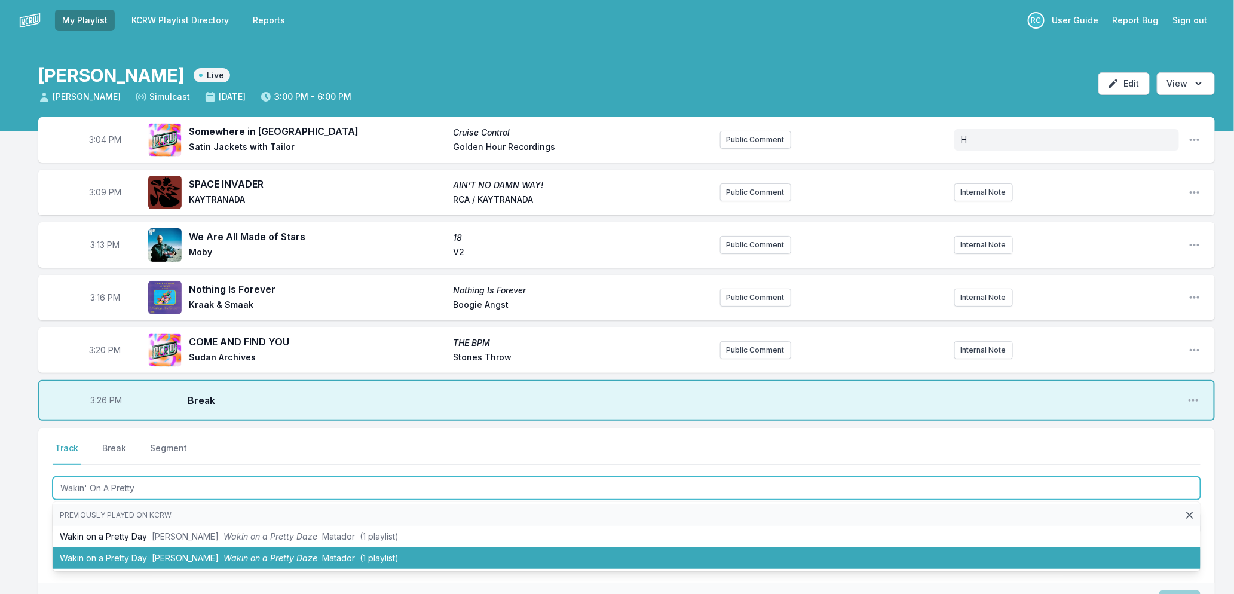
click at [180, 553] on span "Kurt Vile" at bounding box center [185, 558] width 67 height 10
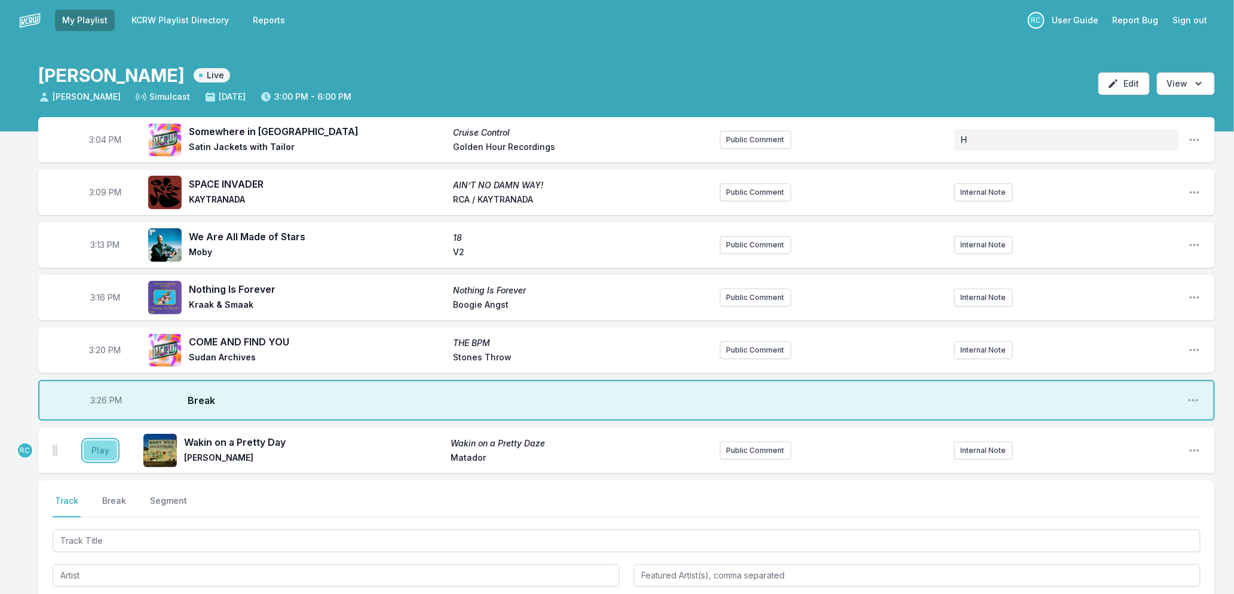
click at [93, 452] on button "Play" at bounding box center [100, 450] width 33 height 20
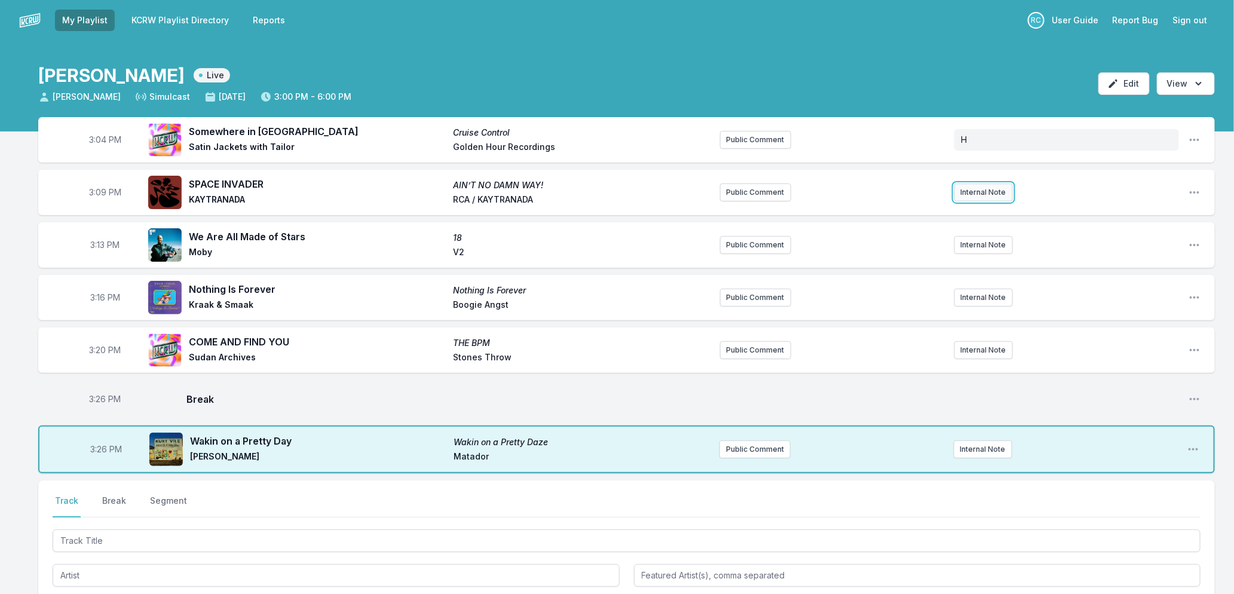
click at [977, 194] on button "Internal Note" at bounding box center [983, 192] width 59 height 18
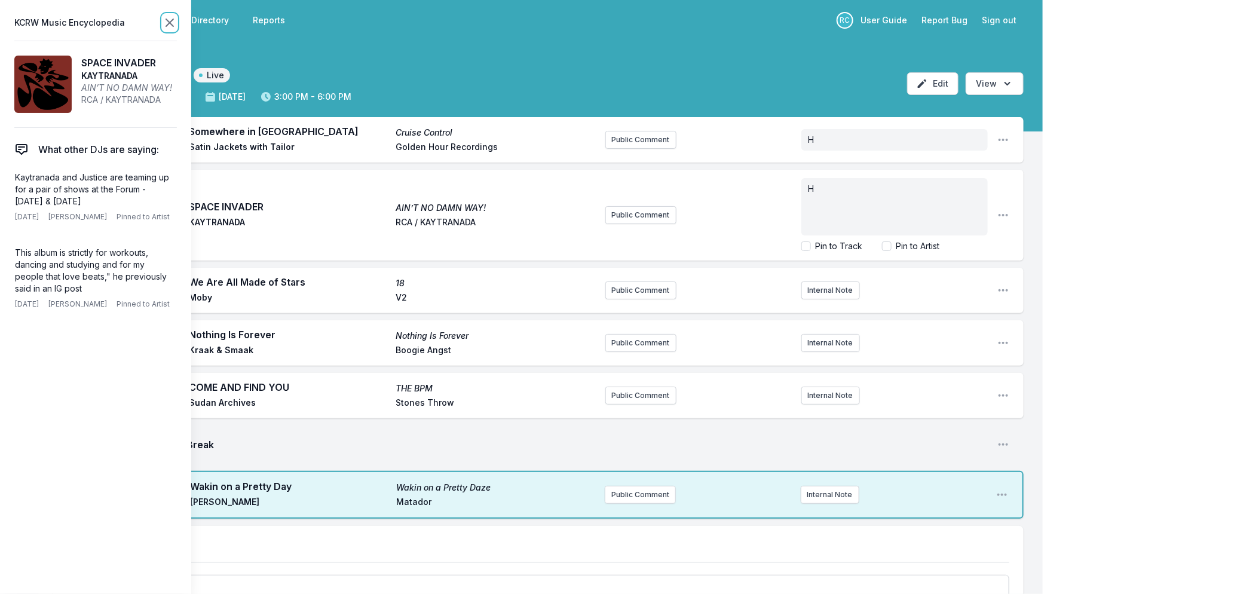
click at [170, 19] on icon at bounding box center [169, 23] width 14 height 14
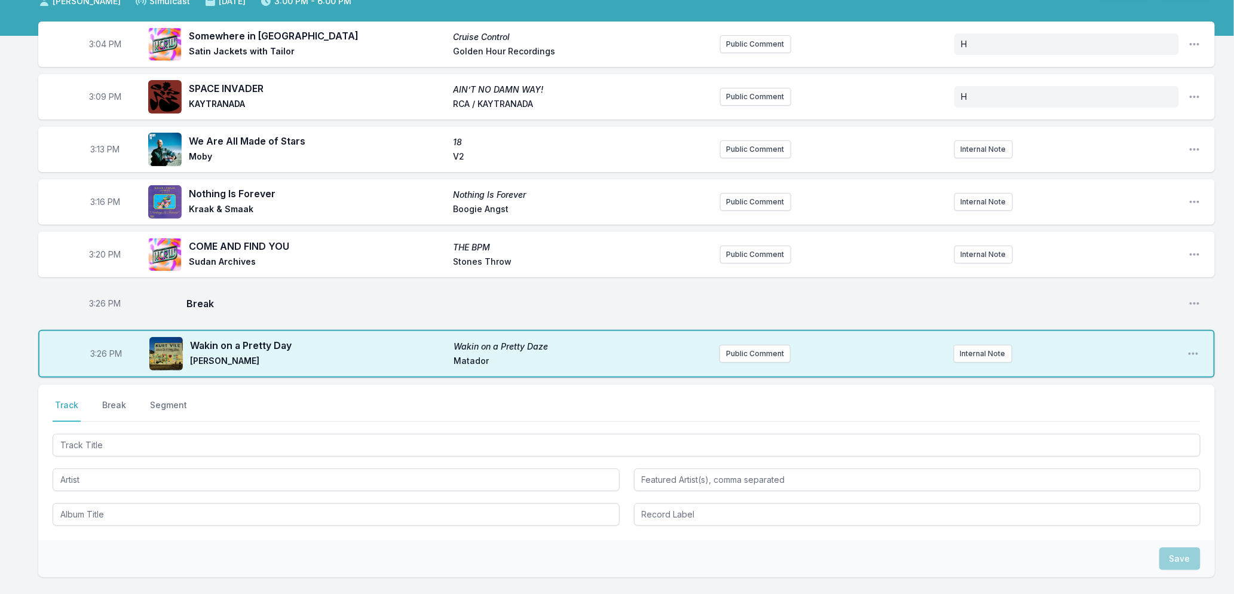
scroll to position [192, 0]
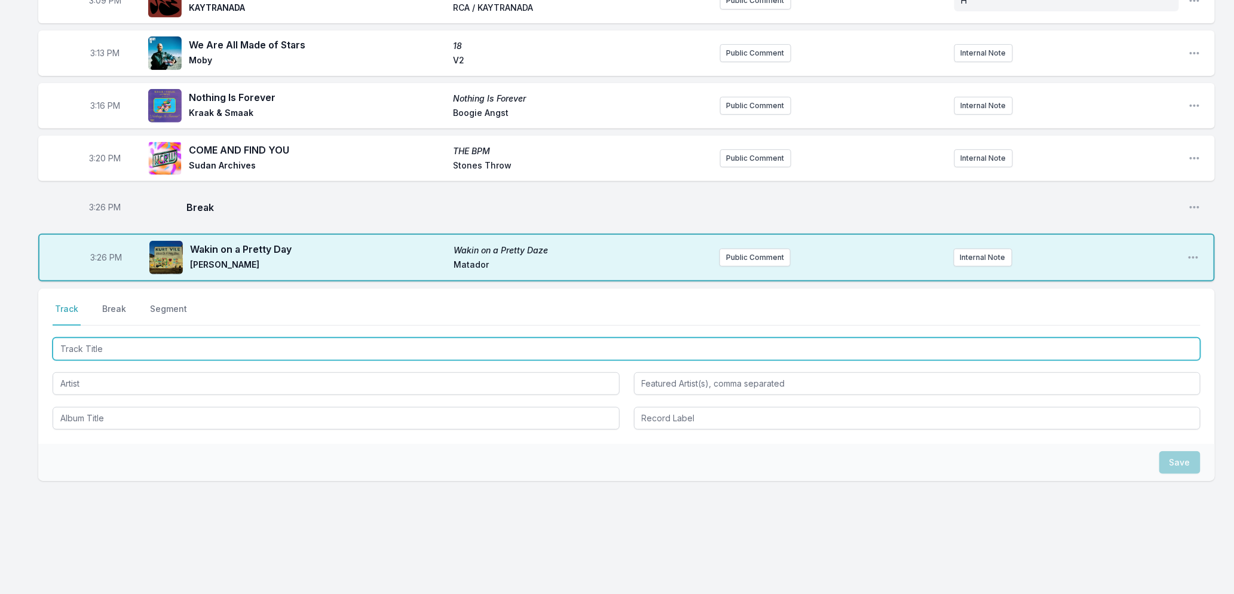
click at [174, 344] on input "Track Title" at bounding box center [627, 349] width 1148 height 23
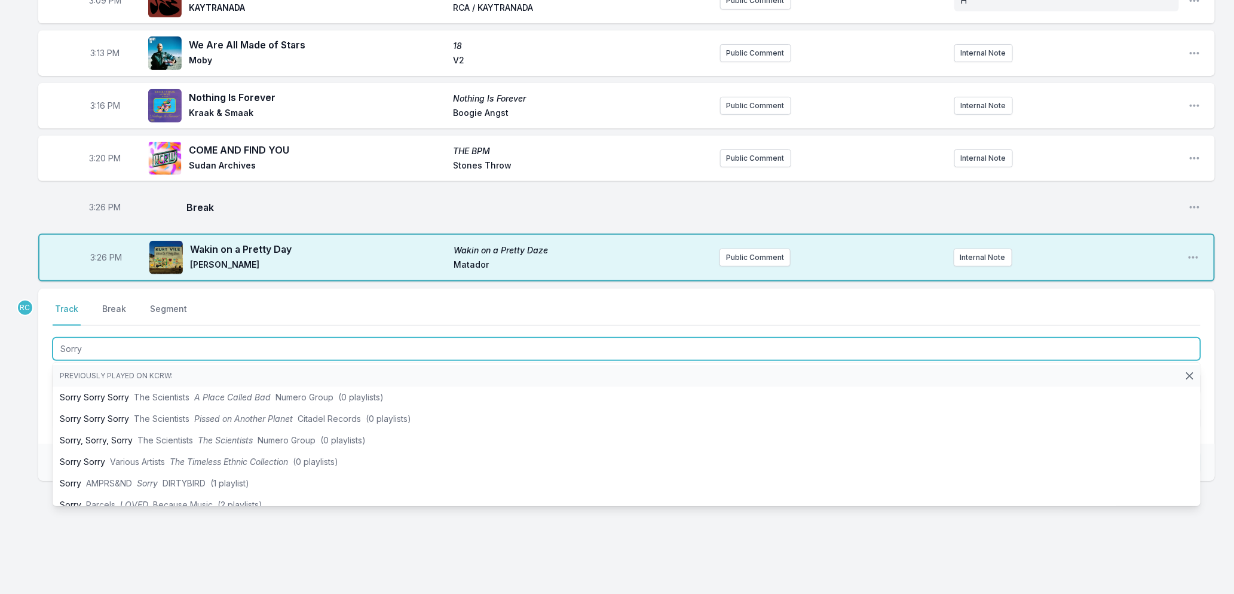
type input "Sorry"
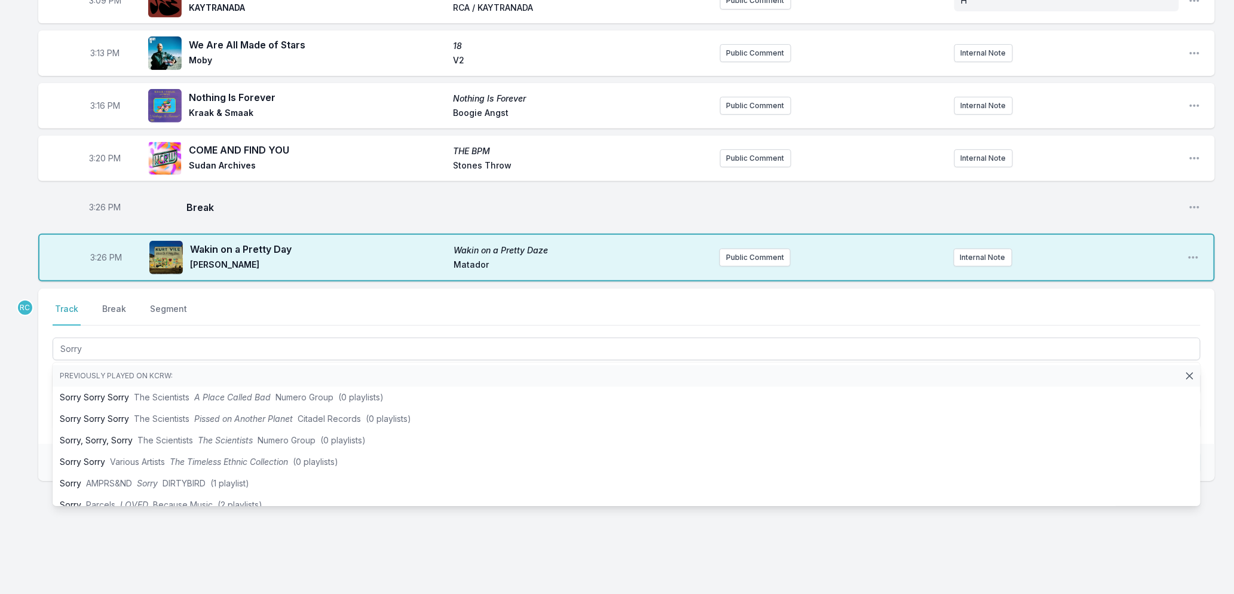
click at [27, 423] on div "3:04 PM Somewhere in Paradise Cruise Control Satin Jackets with Tailor Golden H…" at bounding box center [617, 260] width 1234 height 670
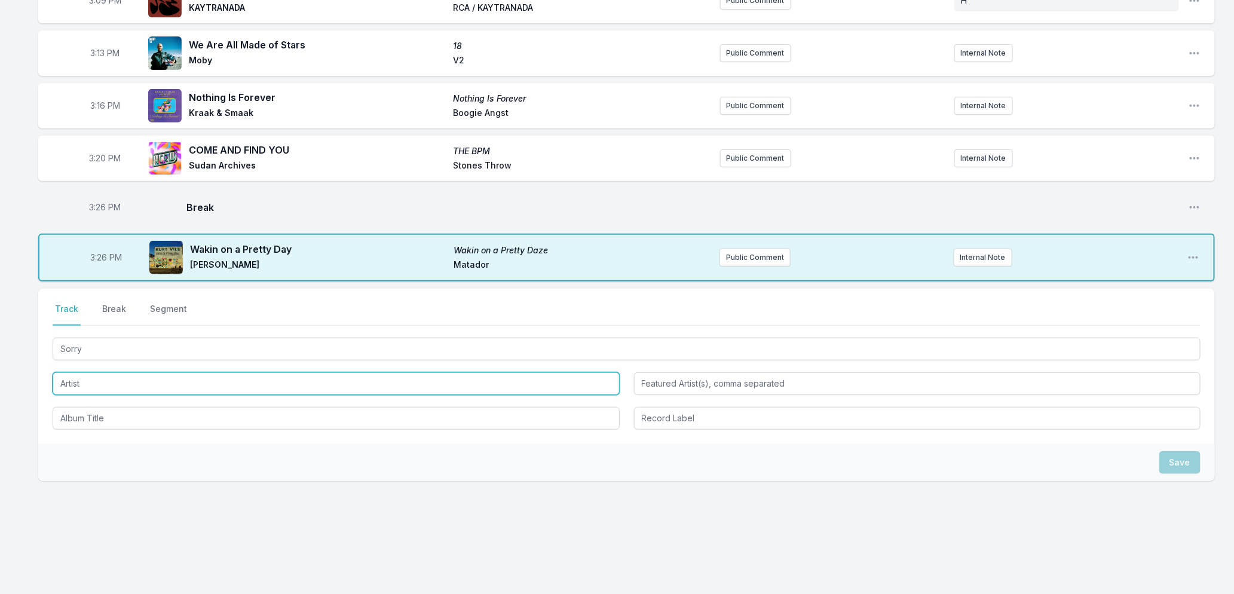
click at [102, 386] on input "Artist" at bounding box center [336, 383] width 567 height 23
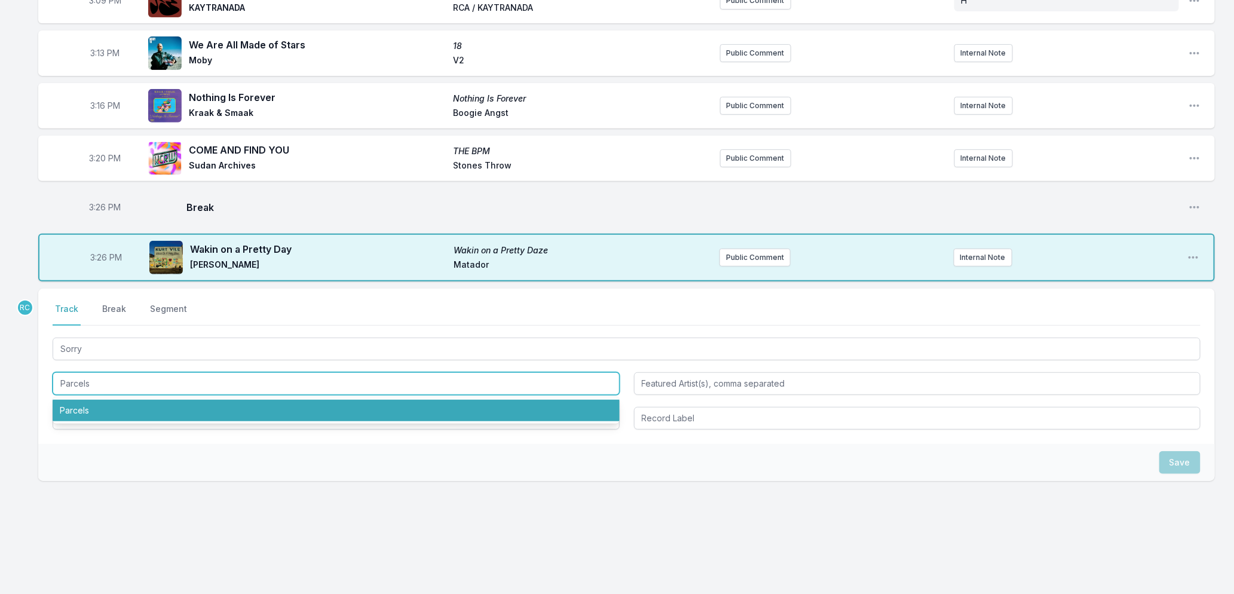
click at [72, 404] on li "Parcels" at bounding box center [336, 411] width 567 height 22
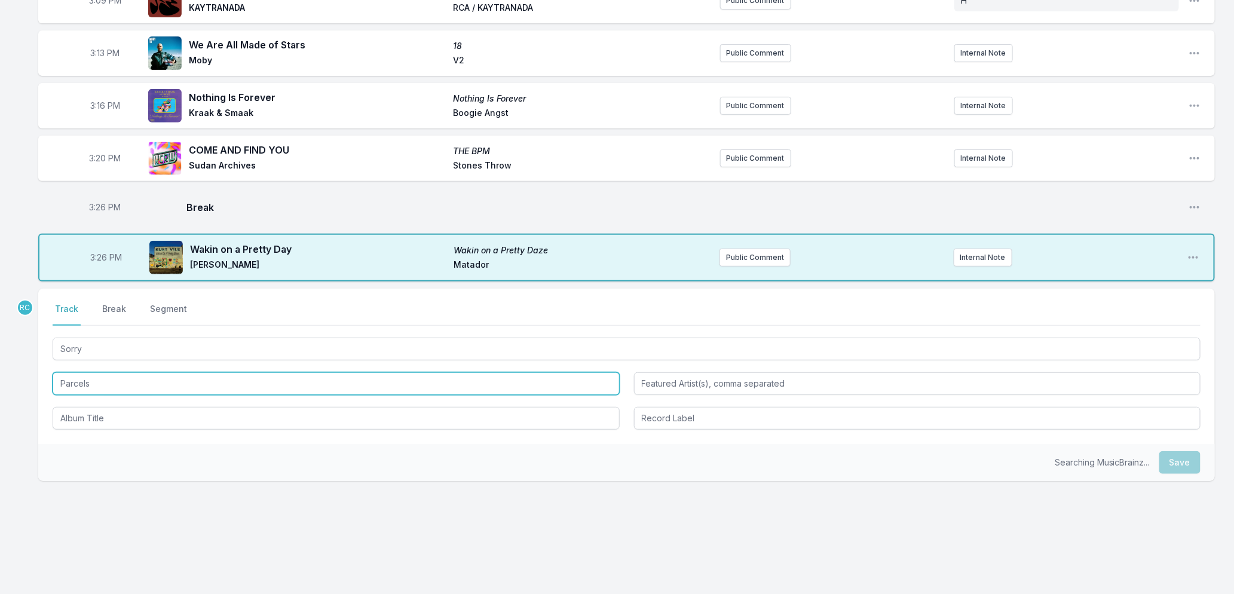
type input "Parcels"
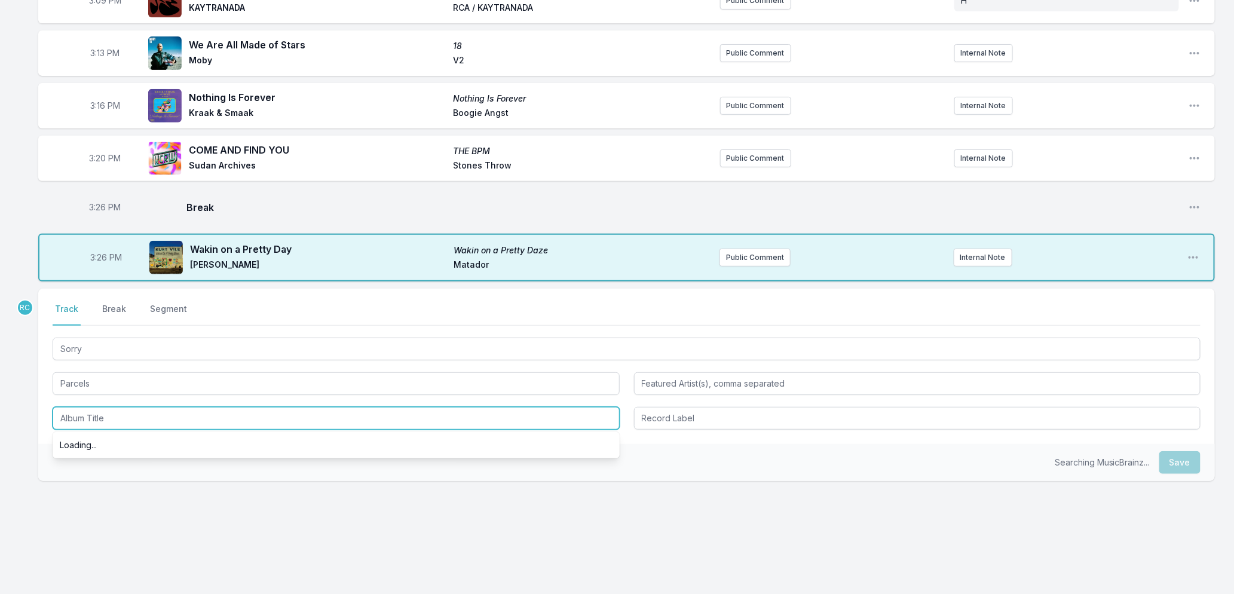
click at [76, 416] on input "Album Title" at bounding box center [336, 418] width 567 height 23
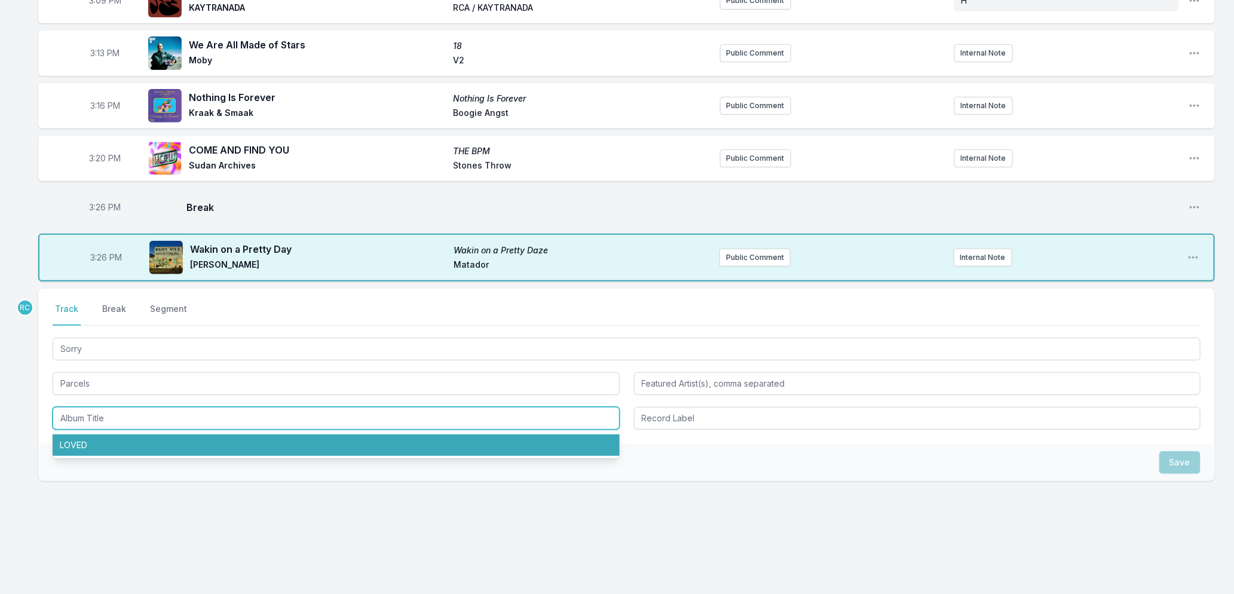
click at [75, 443] on li "LOVED" at bounding box center [336, 445] width 567 height 22
type input "LOVED"
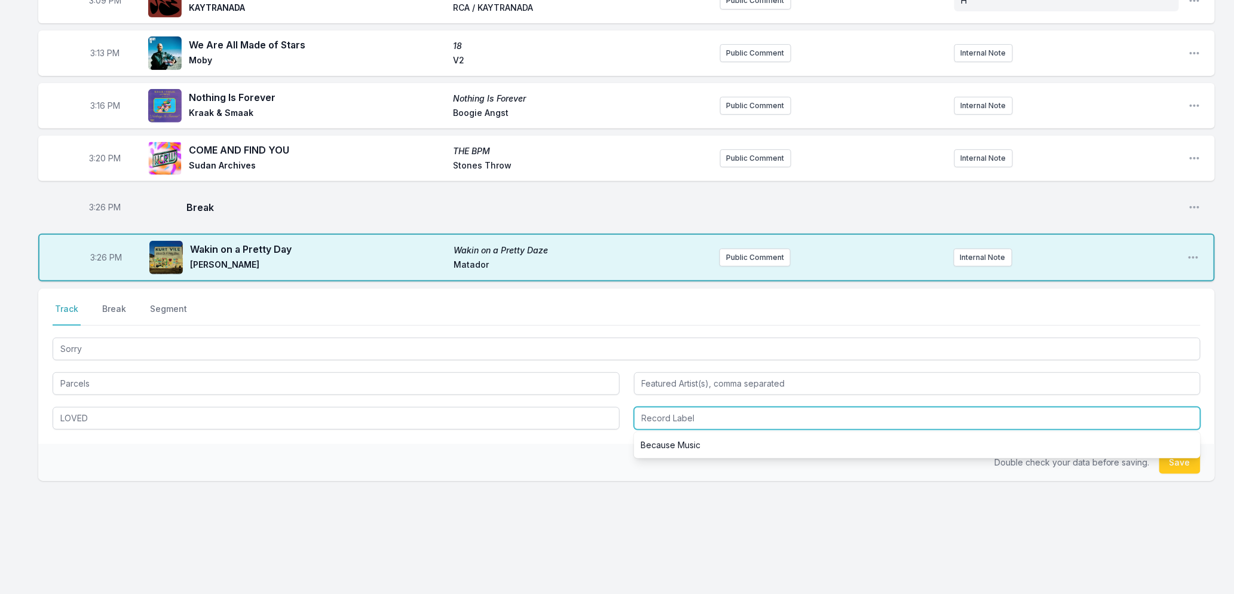
click at [666, 419] on input "Record Label" at bounding box center [917, 418] width 567 height 23
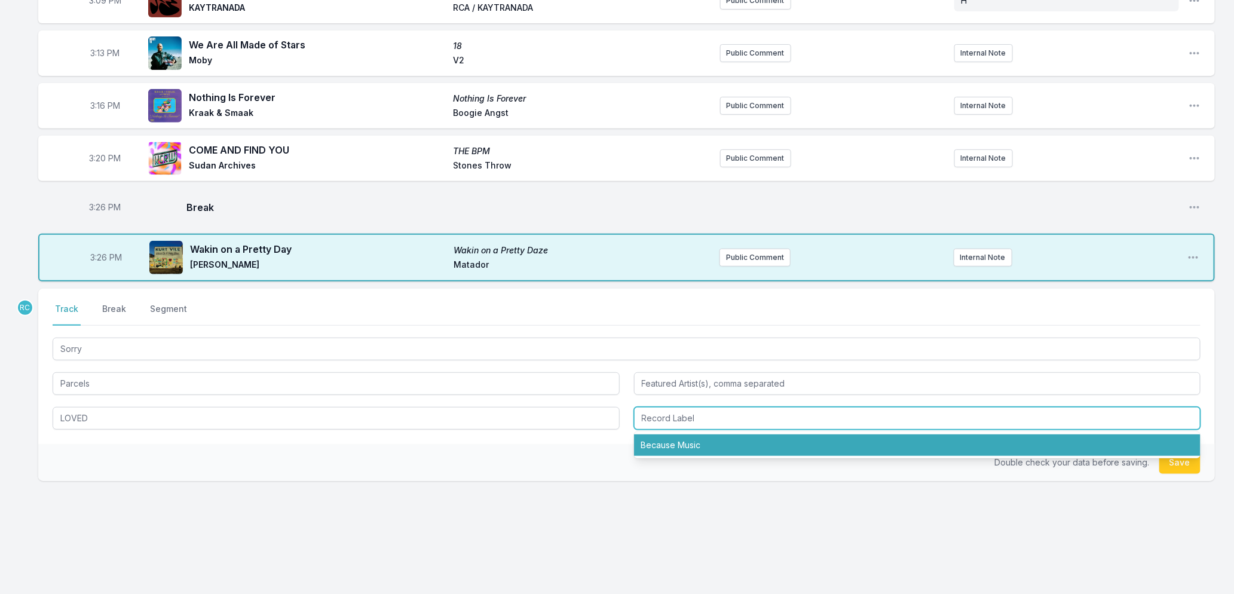
click at [668, 440] on li "Because Music" at bounding box center [917, 445] width 567 height 22
type input "Because Music"
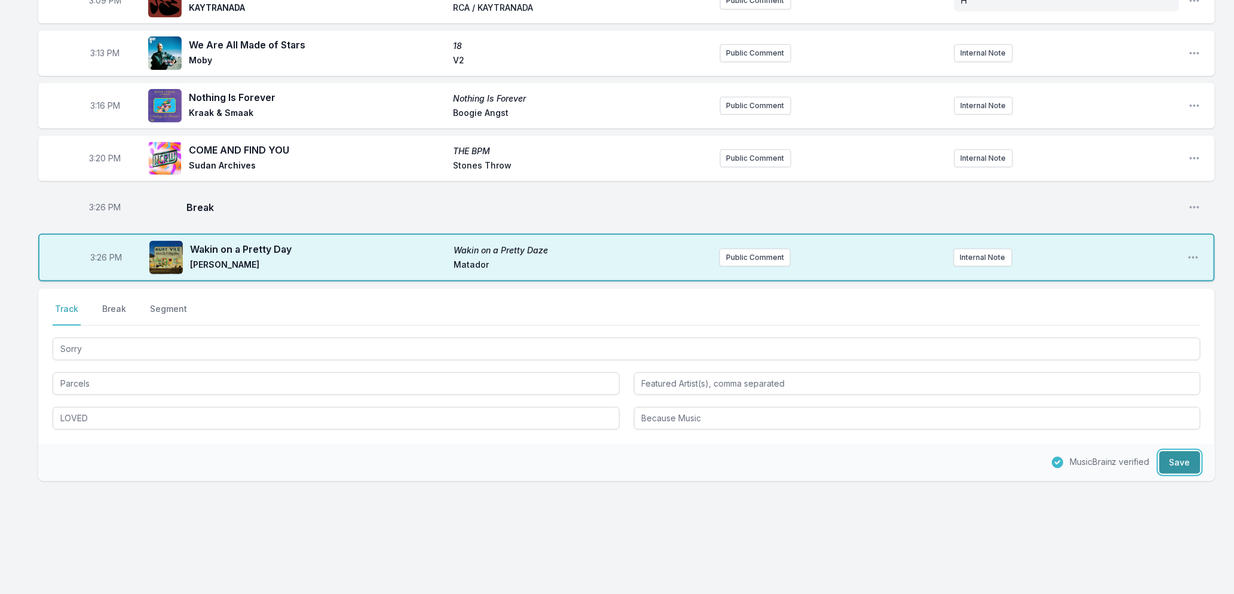
click at [1182, 465] on button "Save" at bounding box center [1179, 462] width 41 height 23
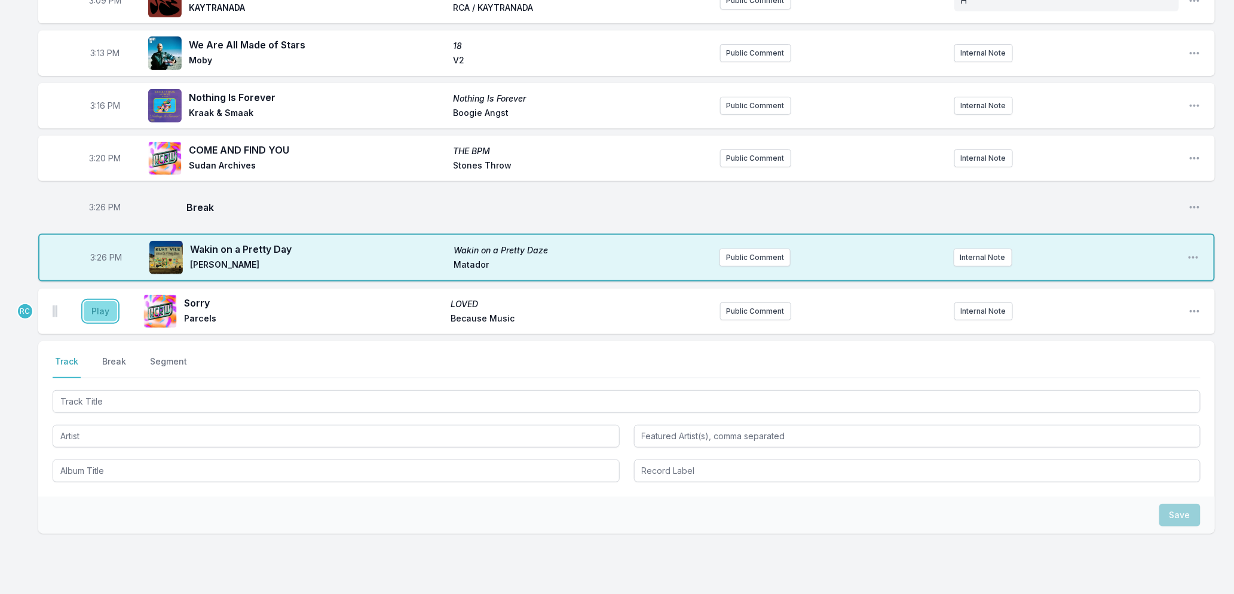
click at [100, 314] on button "Play" at bounding box center [100, 311] width 33 height 20
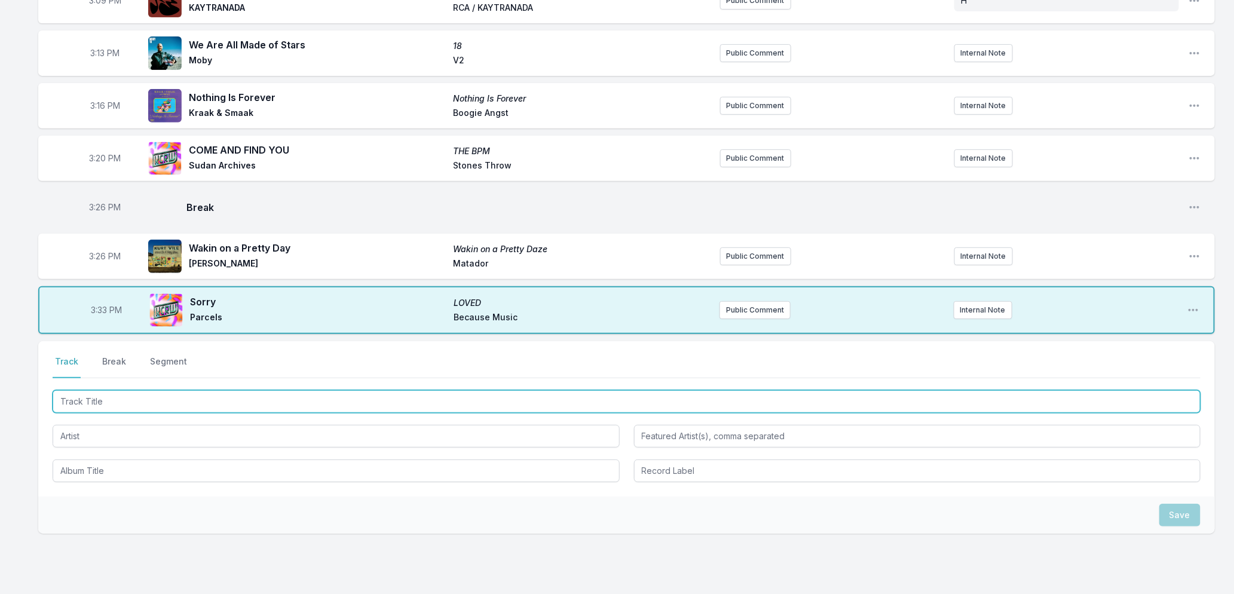
click at [164, 403] on input "Track Title" at bounding box center [627, 401] width 1148 height 23
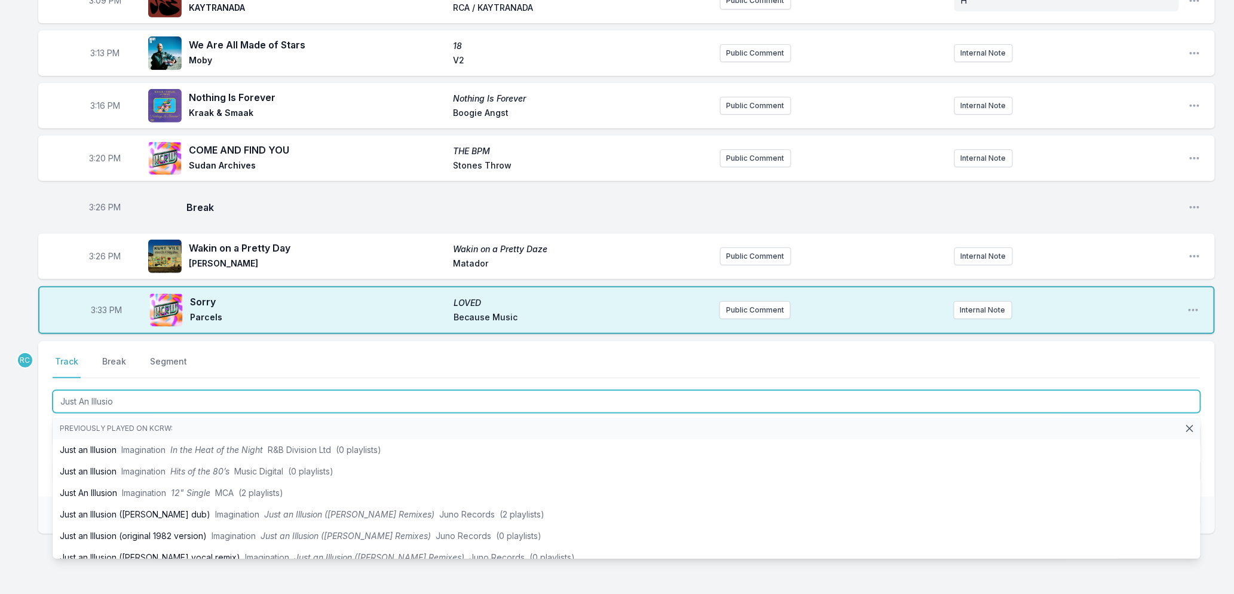
type input "Just An Illusion"
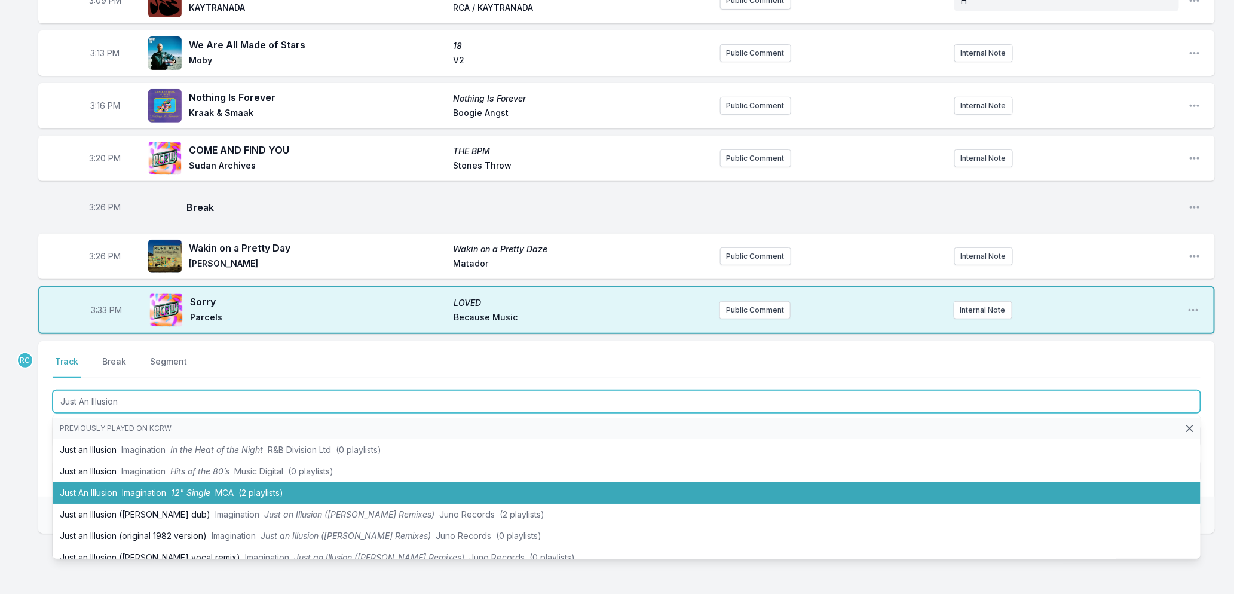
click at [188, 489] on span "12" Single" at bounding box center [190, 492] width 39 height 10
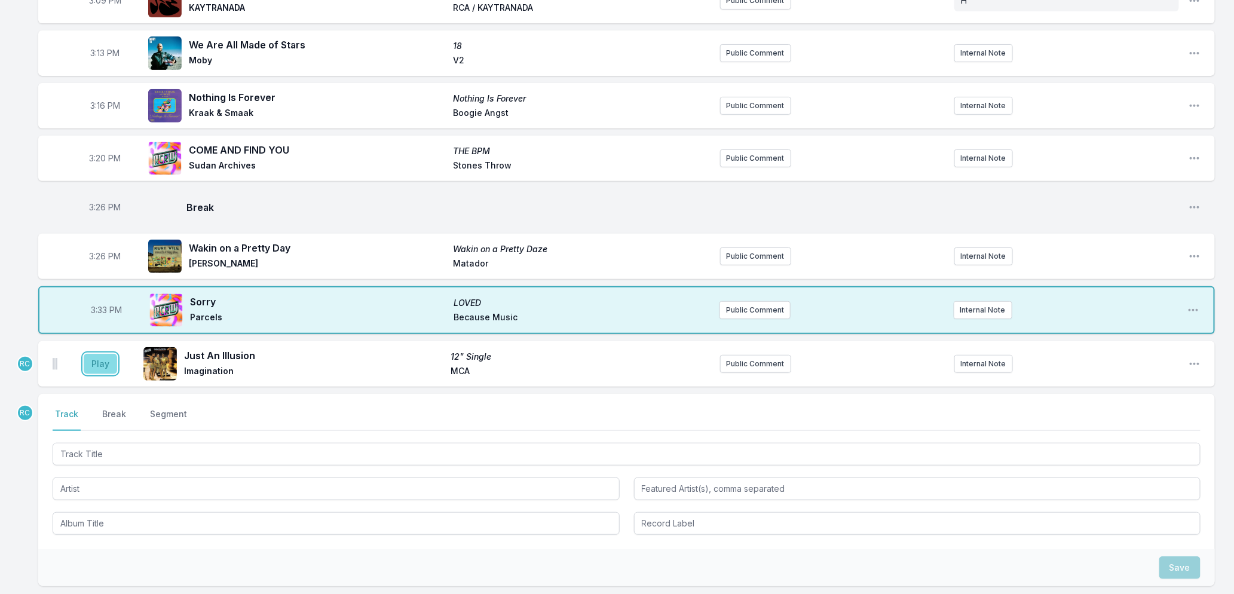
click at [106, 363] on button "Play" at bounding box center [100, 364] width 33 height 20
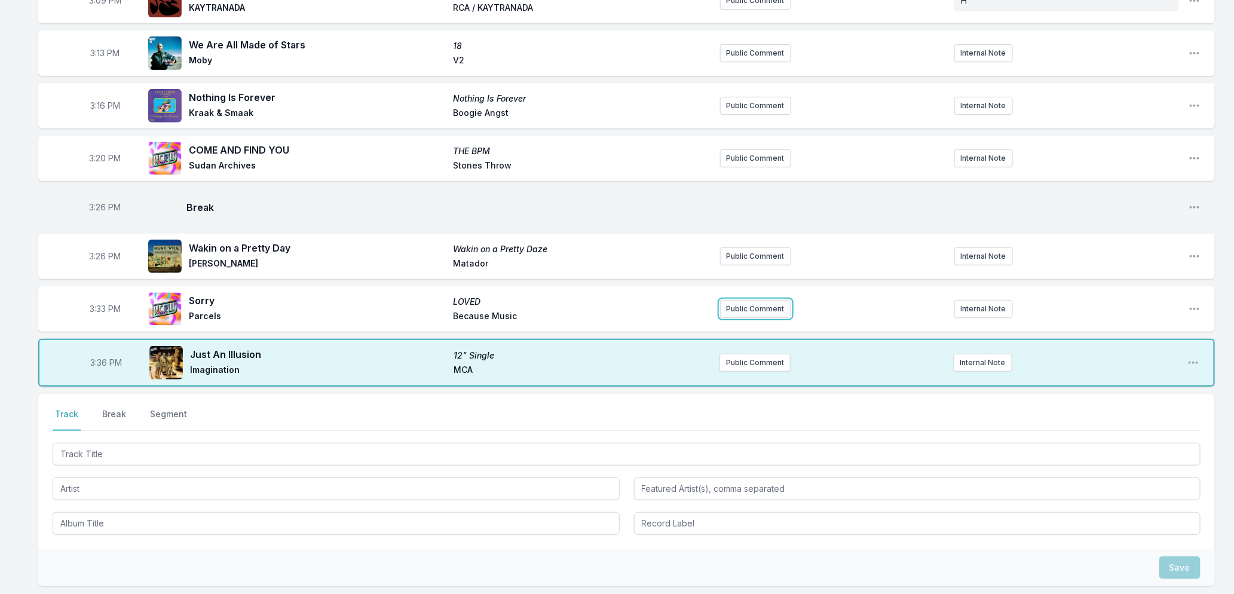
click at [774, 307] on button "Public Comment" at bounding box center [755, 309] width 71 height 18
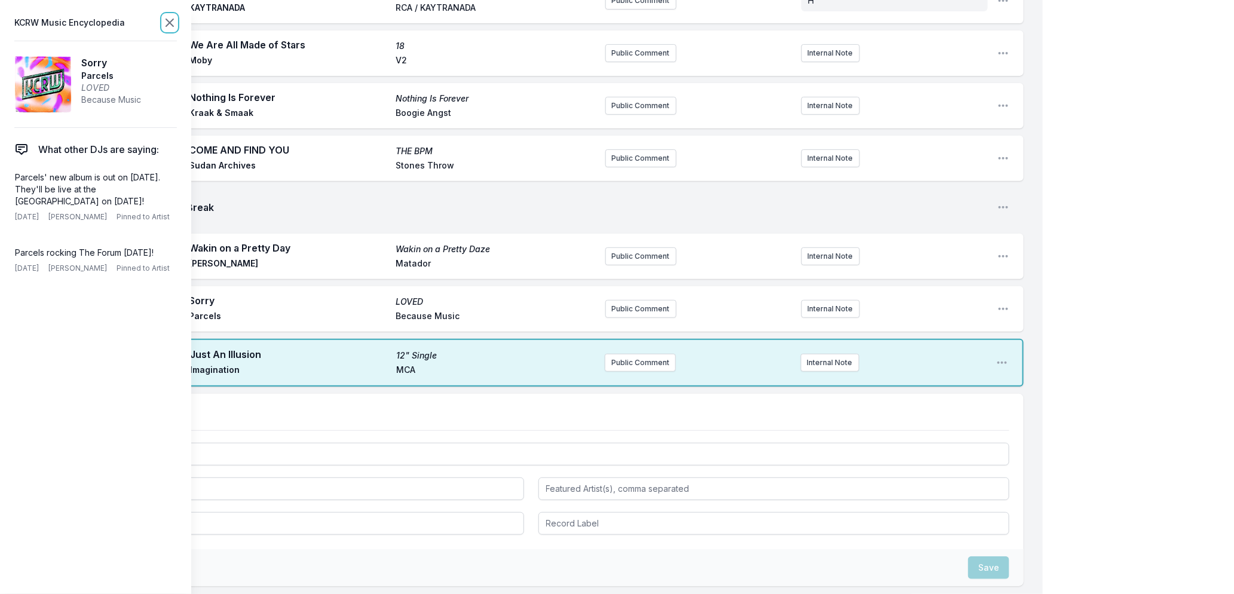
click at [169, 19] on icon at bounding box center [169, 23] width 14 height 14
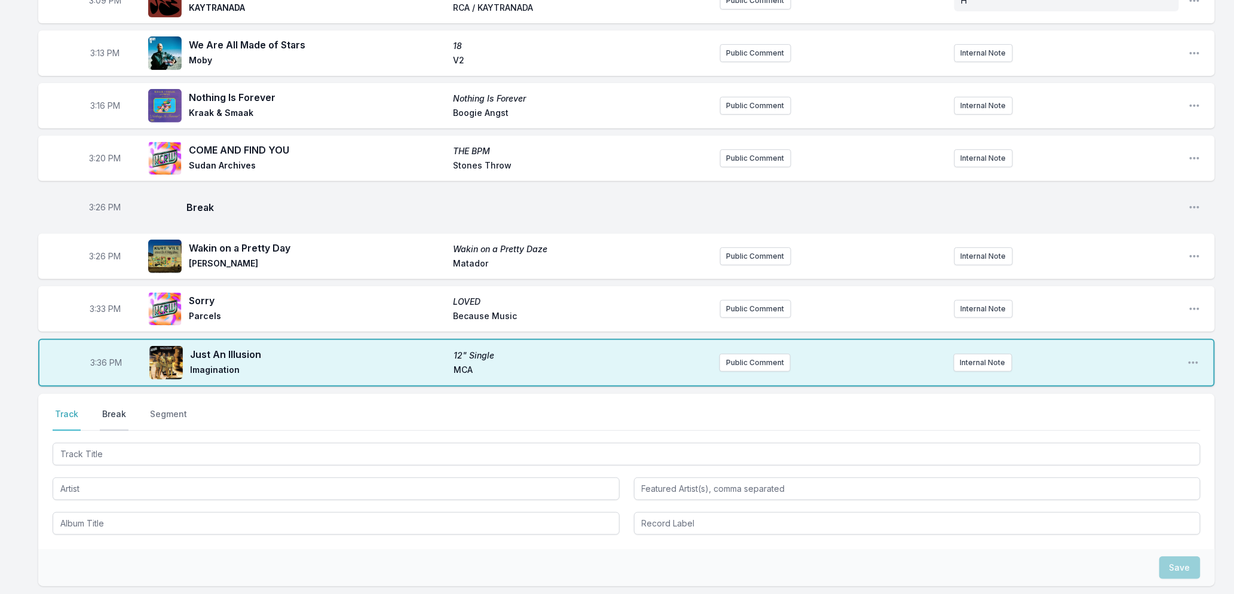
click at [123, 409] on button "Break" at bounding box center [114, 419] width 29 height 23
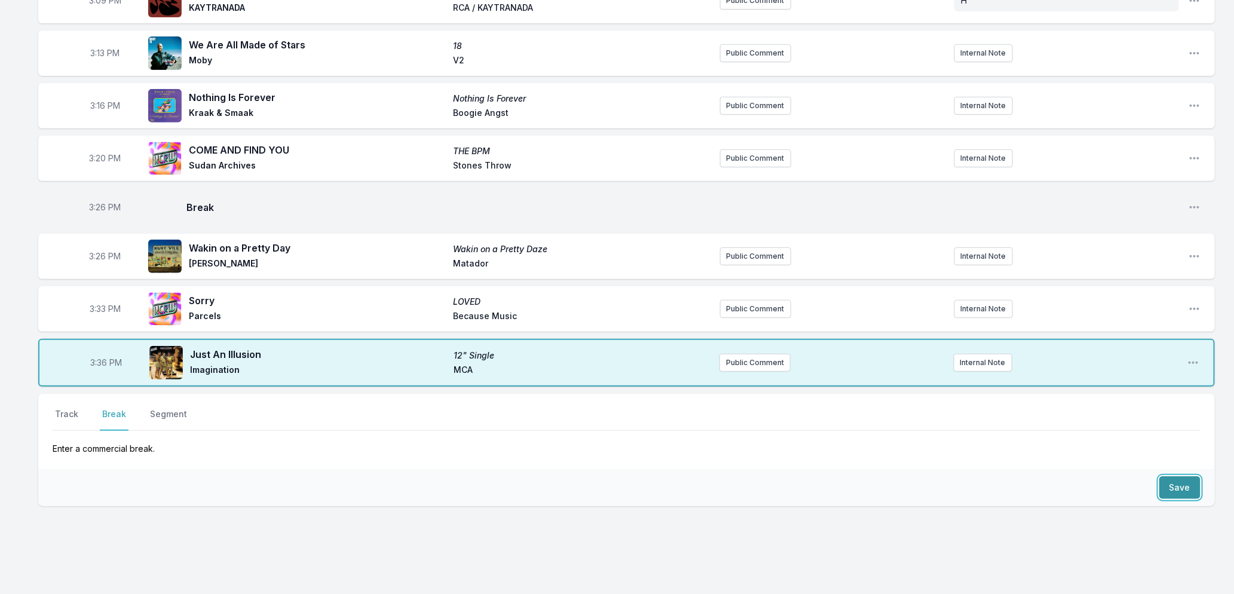
click at [1190, 495] on button "Save" at bounding box center [1179, 487] width 41 height 23
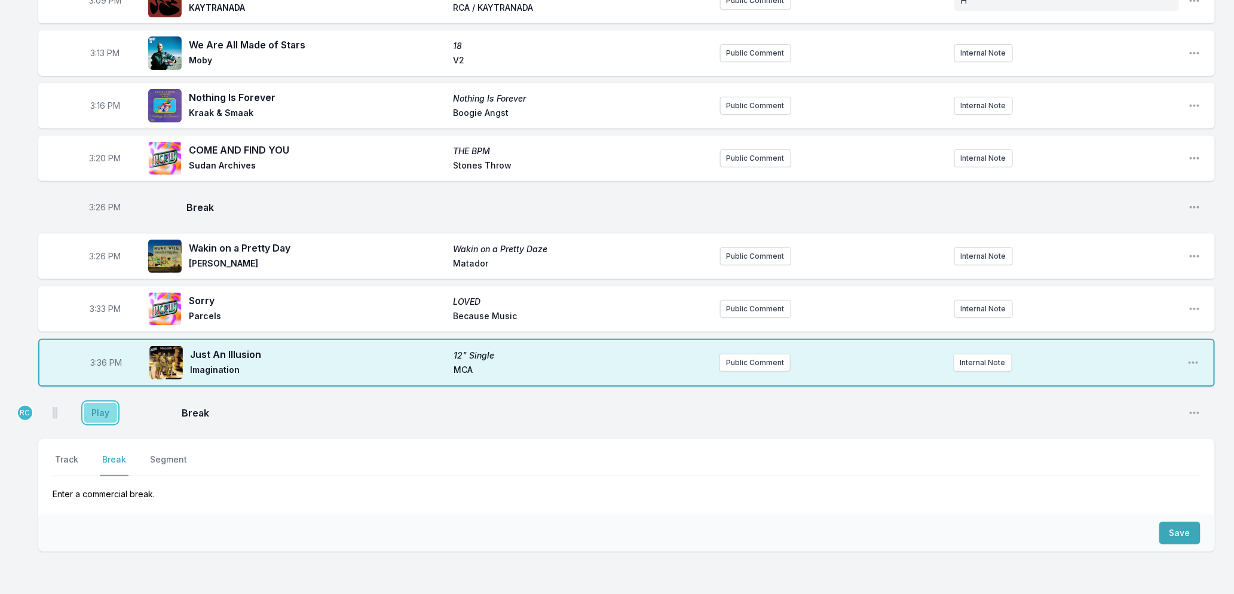
click at [103, 416] on button "Play" at bounding box center [100, 413] width 33 height 20
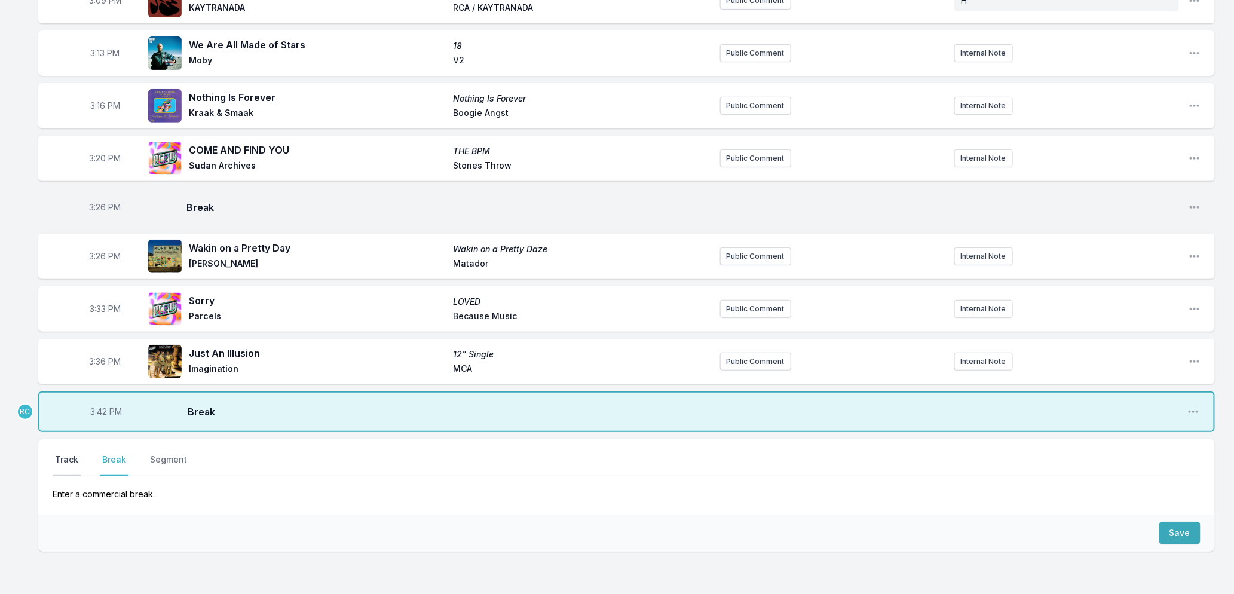
click at [67, 458] on button "Track" at bounding box center [67, 464] width 28 height 23
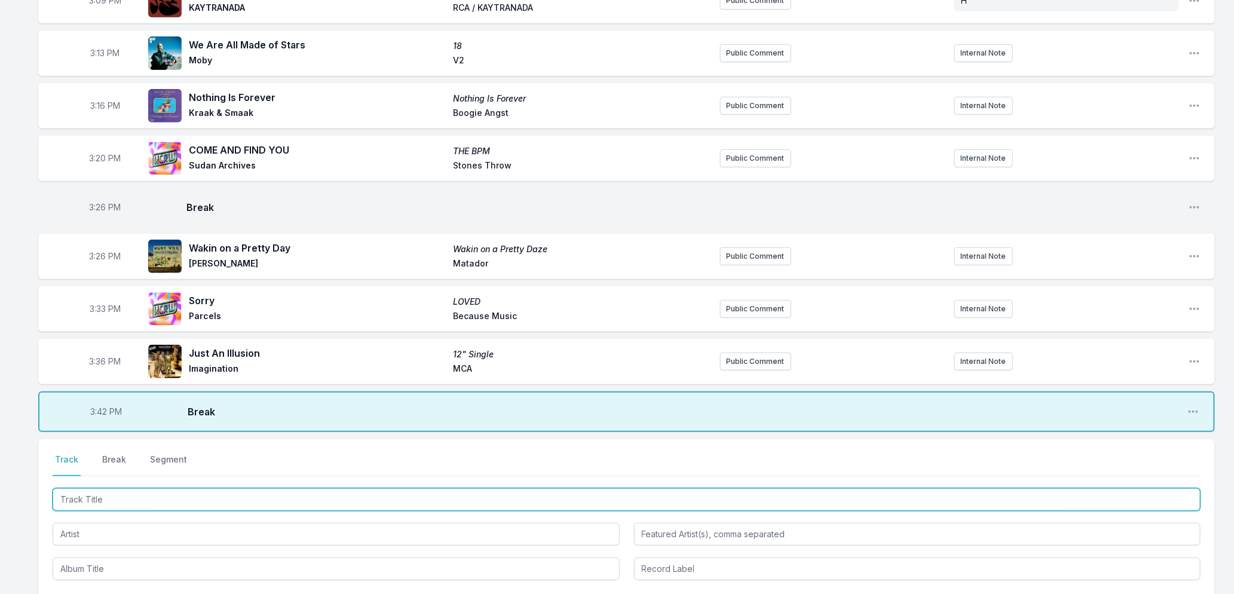
click at [91, 497] on input "Track Title" at bounding box center [627, 499] width 1148 height 23
type input "Red Moon"
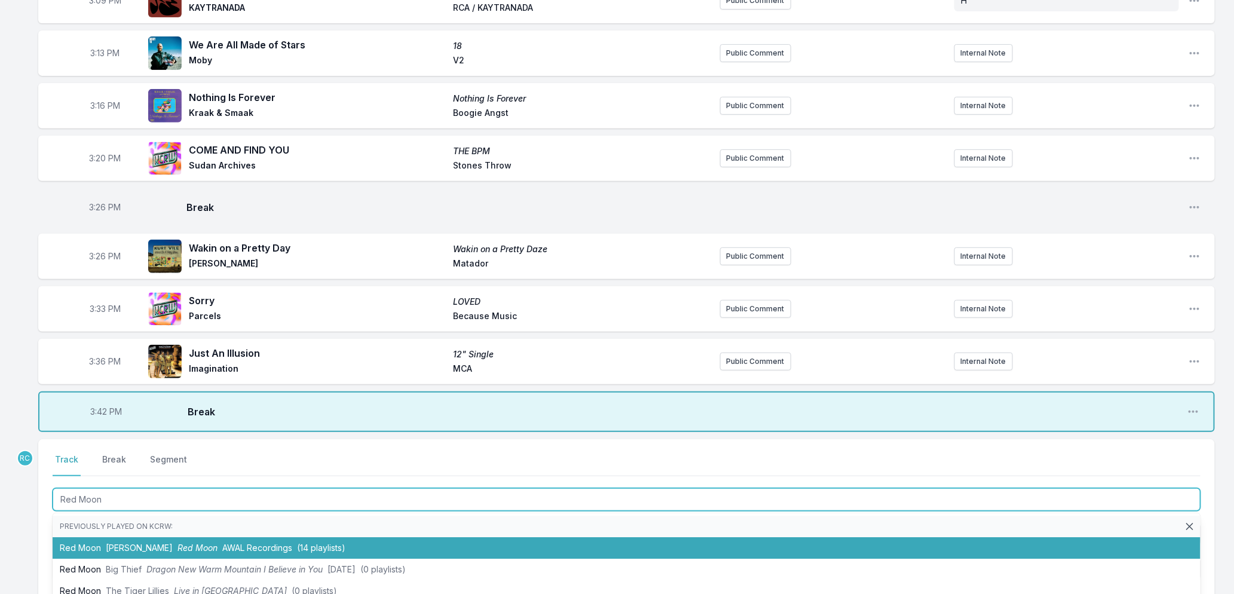
click at [155, 551] on li "Red Moon Tom Misch Red Moon AWAL Recordings (14 playlists)" at bounding box center [627, 548] width 1148 height 22
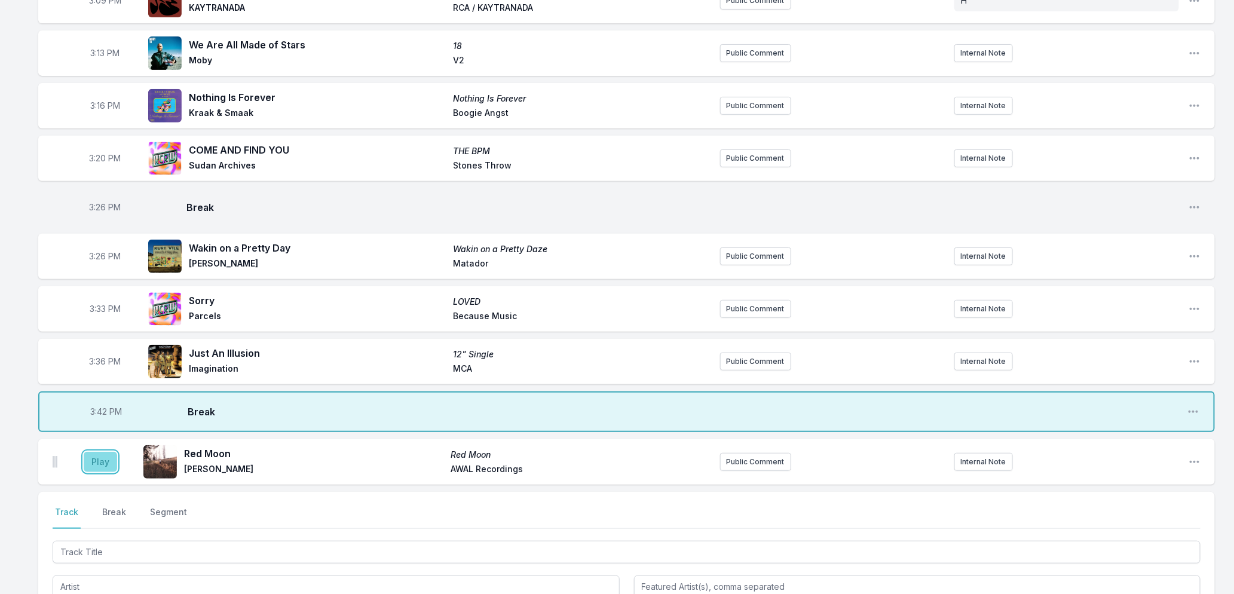
click at [96, 461] on button "Play" at bounding box center [100, 462] width 33 height 20
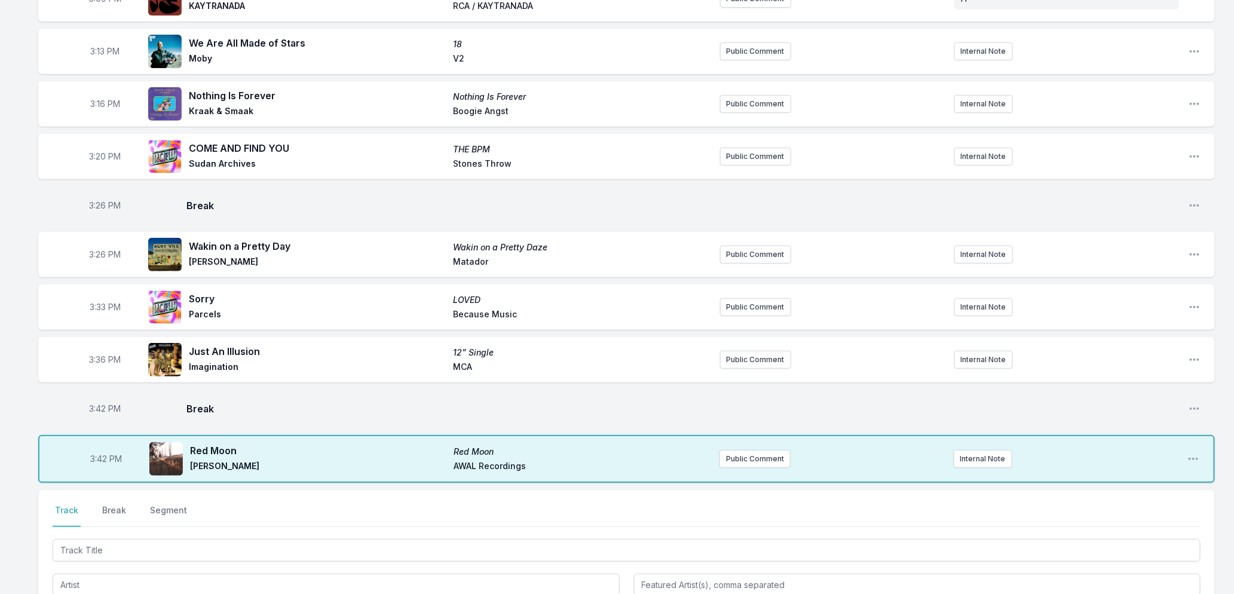
scroll to position [199, 0]
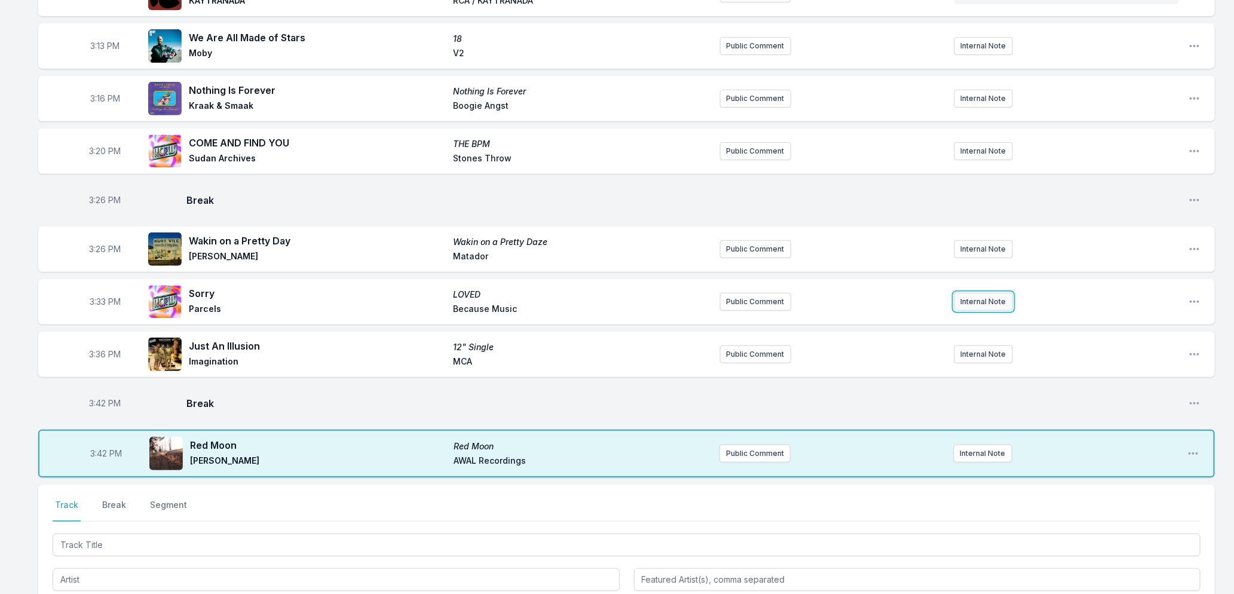
click at [968, 301] on button "Internal Note" at bounding box center [983, 302] width 59 height 18
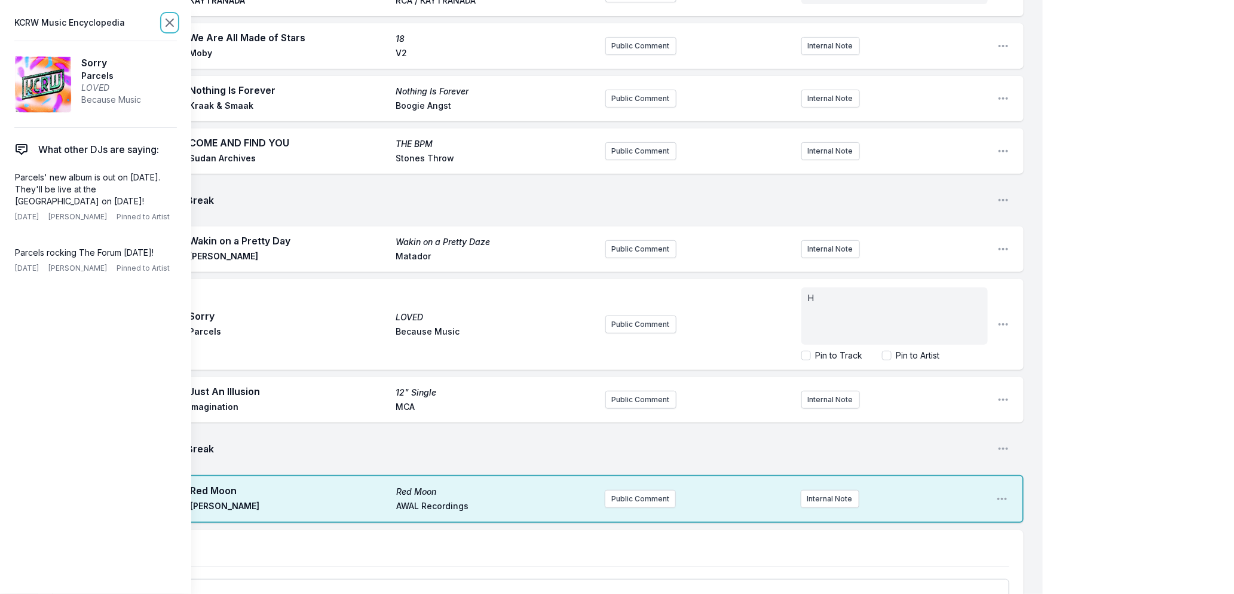
click at [168, 19] on icon at bounding box center [169, 23] width 14 height 14
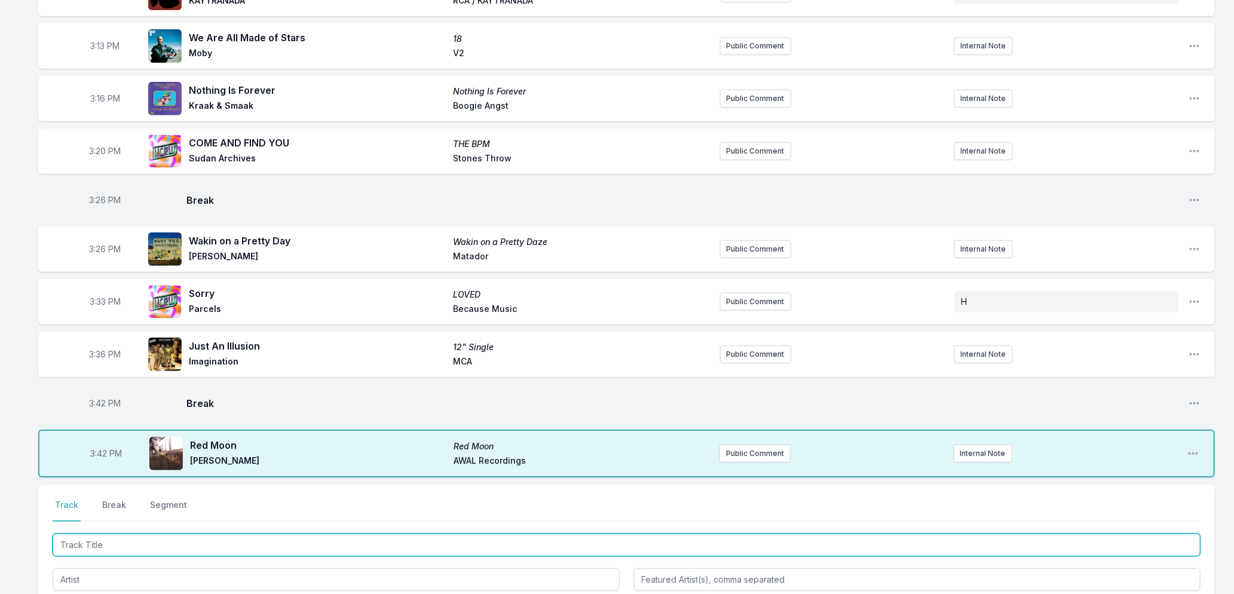
click at [148, 541] on input "Track Title" at bounding box center [627, 544] width 1148 height 23
type input "Mountain"
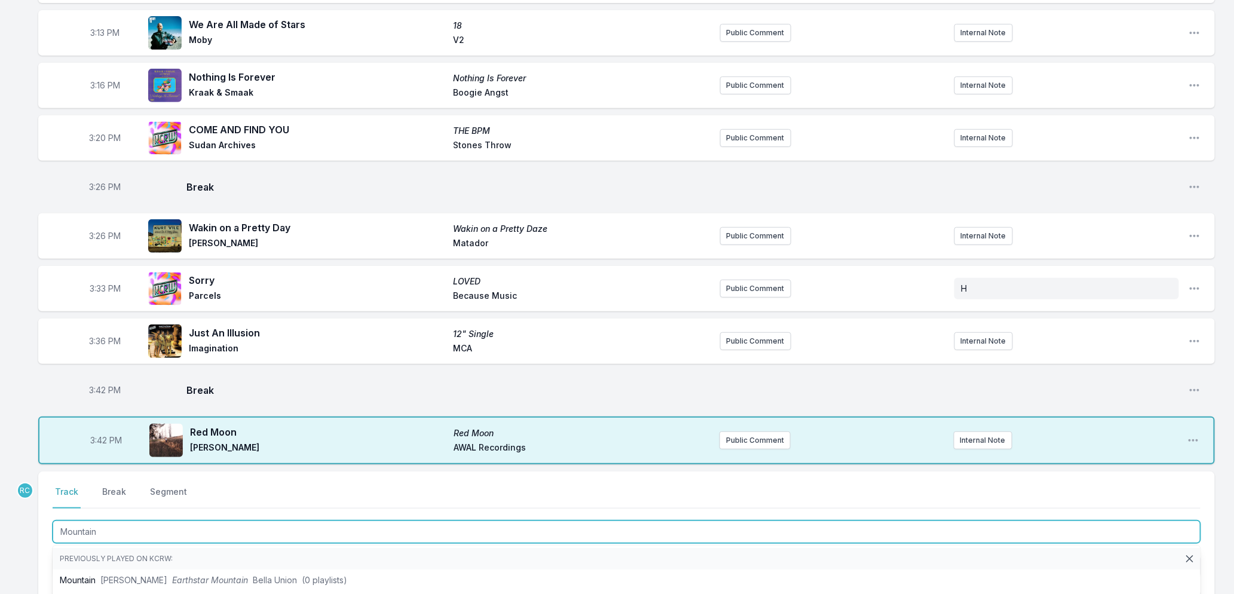
scroll to position [395, 0]
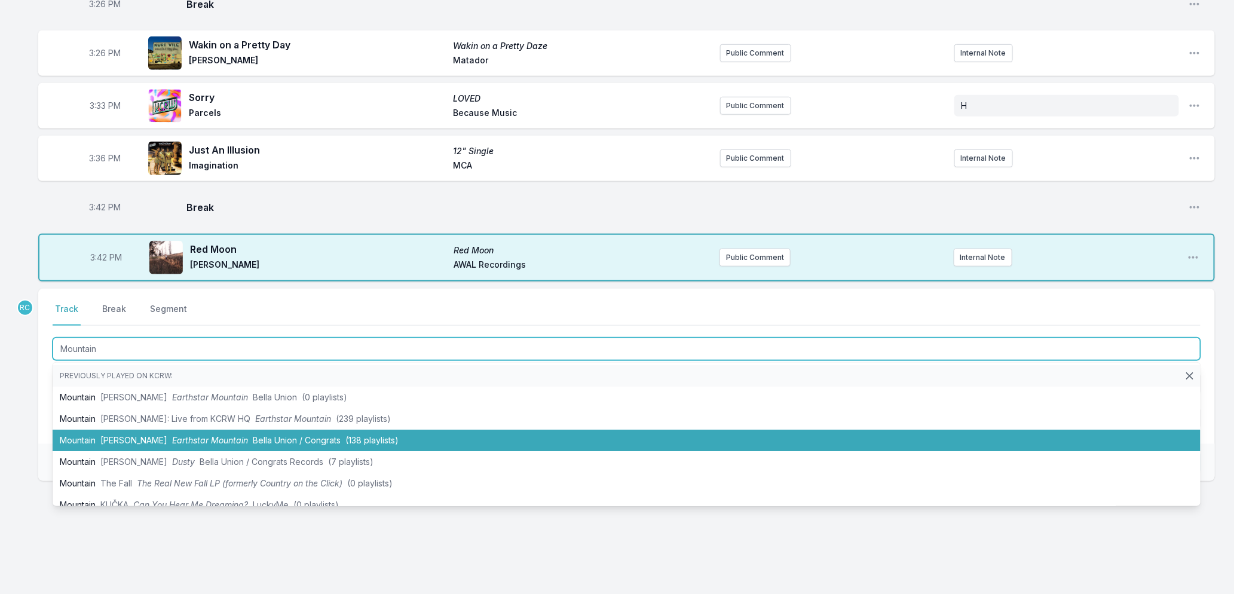
click at [176, 437] on span "Earthstar Mountain" at bounding box center [210, 440] width 76 height 10
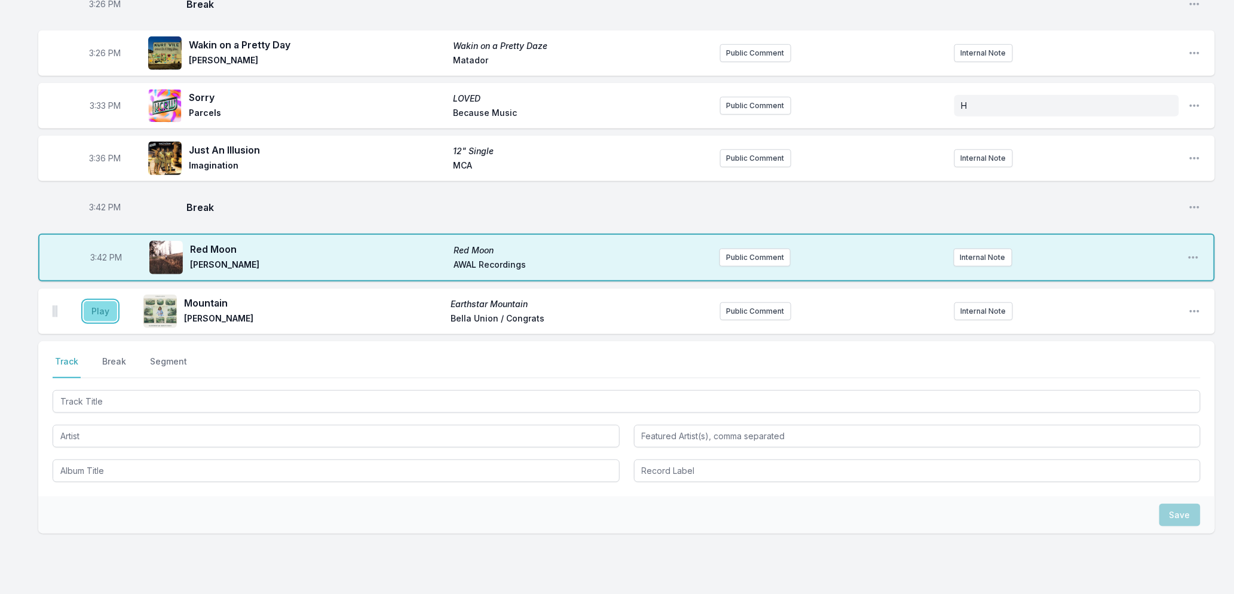
click at [108, 314] on button "Play" at bounding box center [100, 311] width 33 height 20
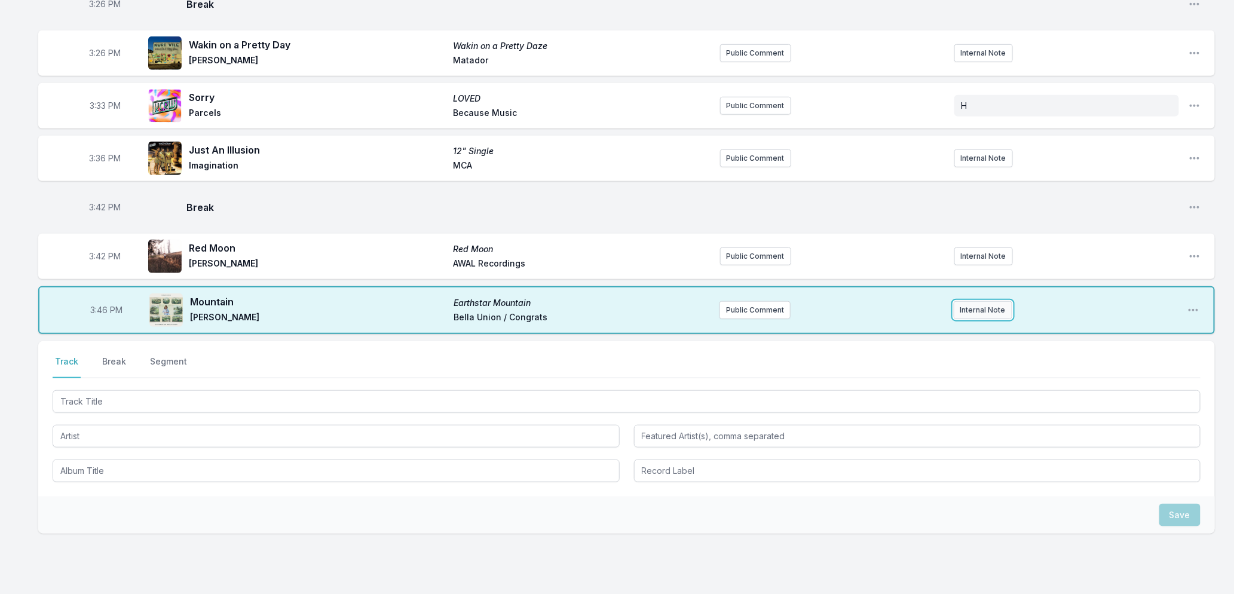
click at [965, 306] on button "Internal Note" at bounding box center [982, 310] width 59 height 18
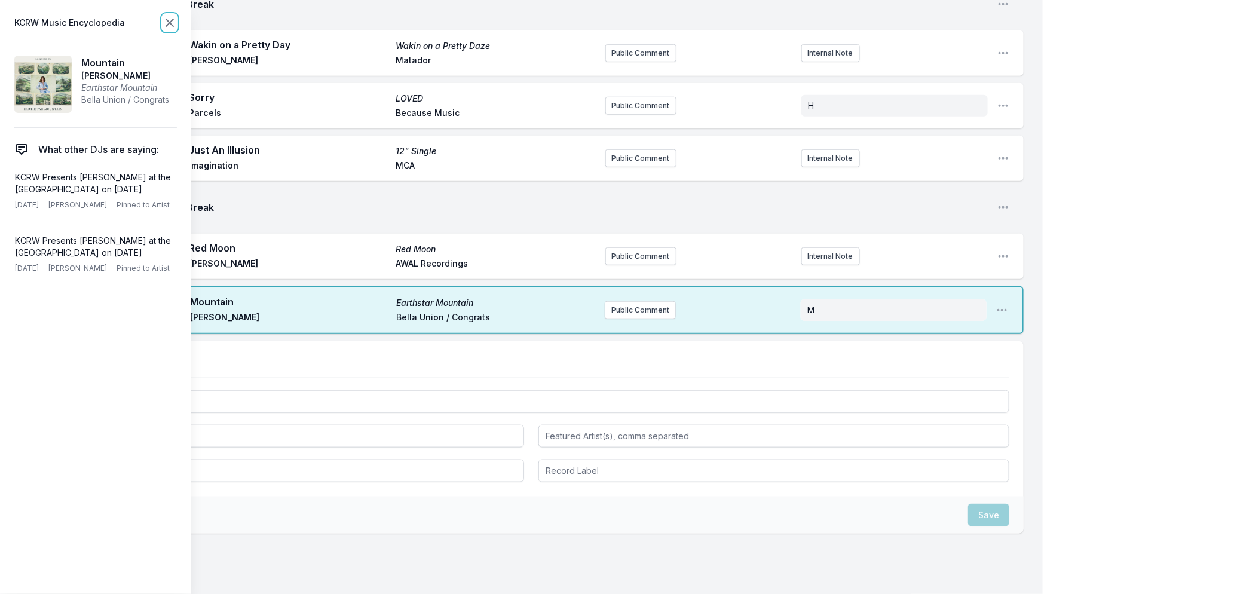
click at [173, 20] on icon at bounding box center [169, 22] width 7 height 7
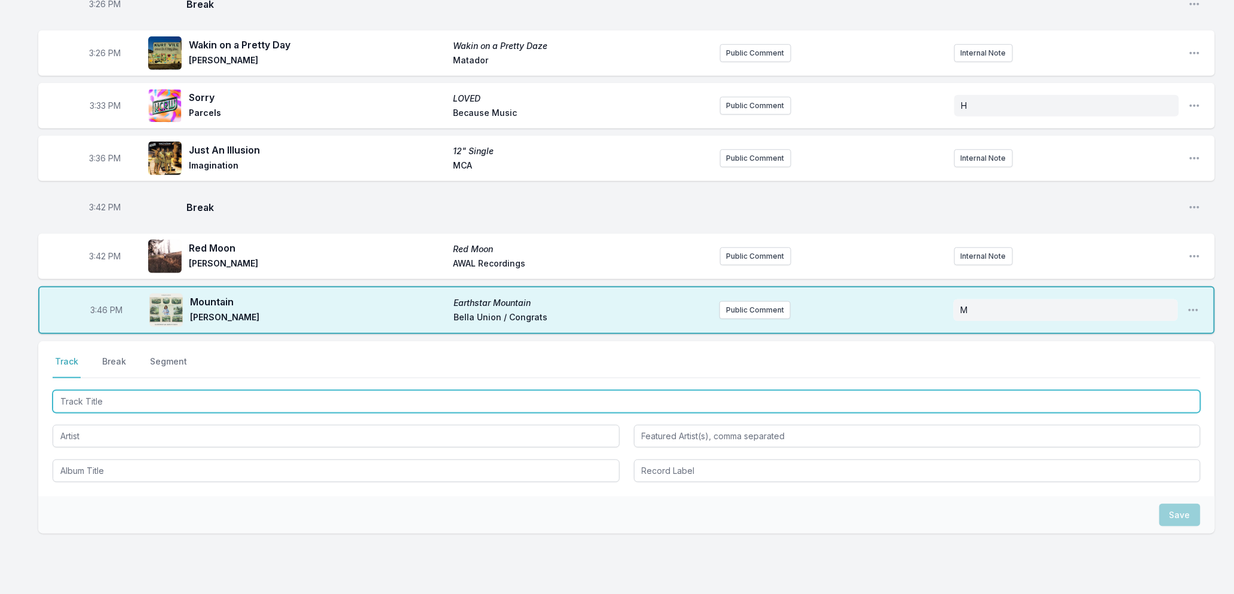
click at [131, 403] on input "Track Title" at bounding box center [627, 401] width 1148 height 23
type input "Simple Life"
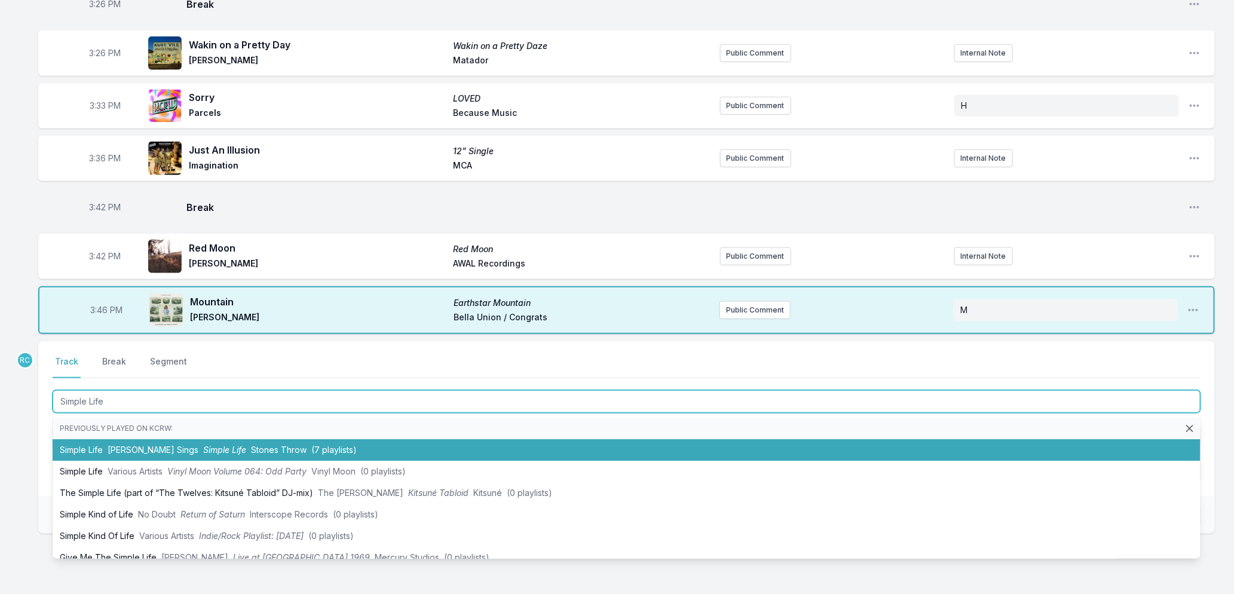
click at [139, 447] on span "Benny Sings" at bounding box center [153, 449] width 91 height 10
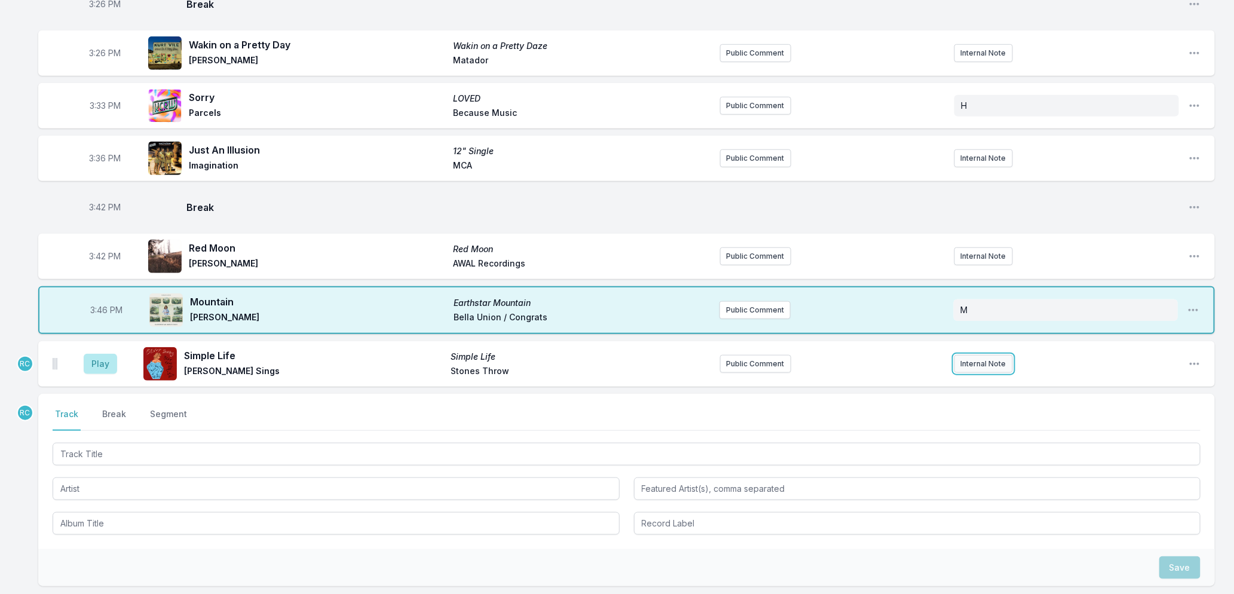
click at [965, 361] on button "Internal Note" at bounding box center [983, 364] width 59 height 18
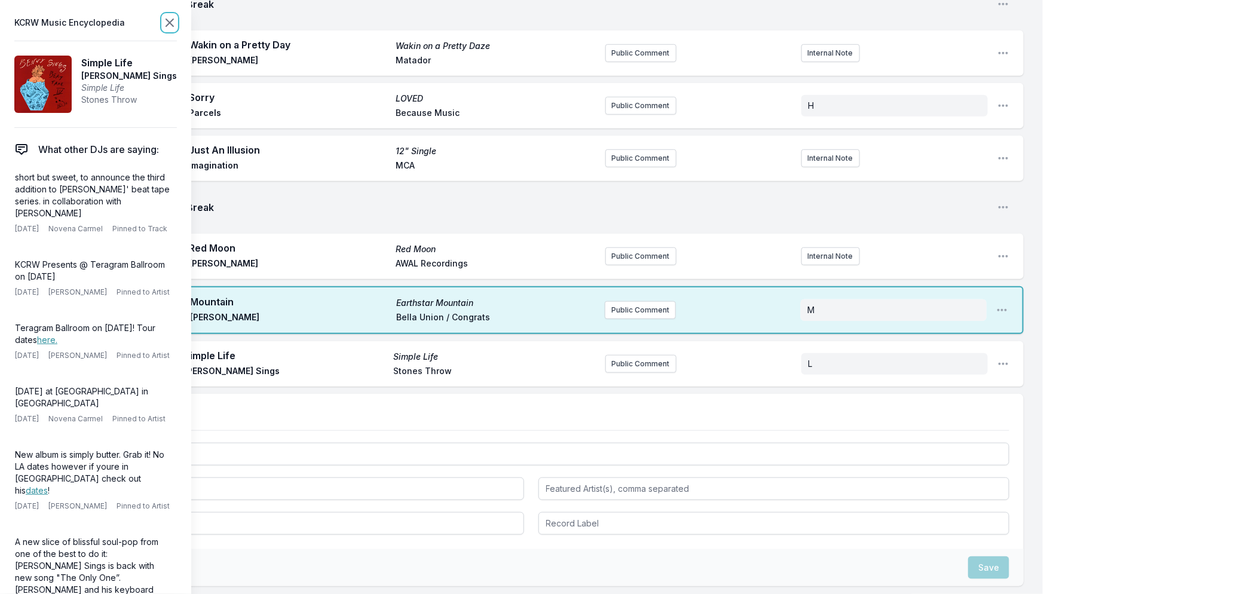
click at [169, 20] on icon at bounding box center [169, 23] width 14 height 14
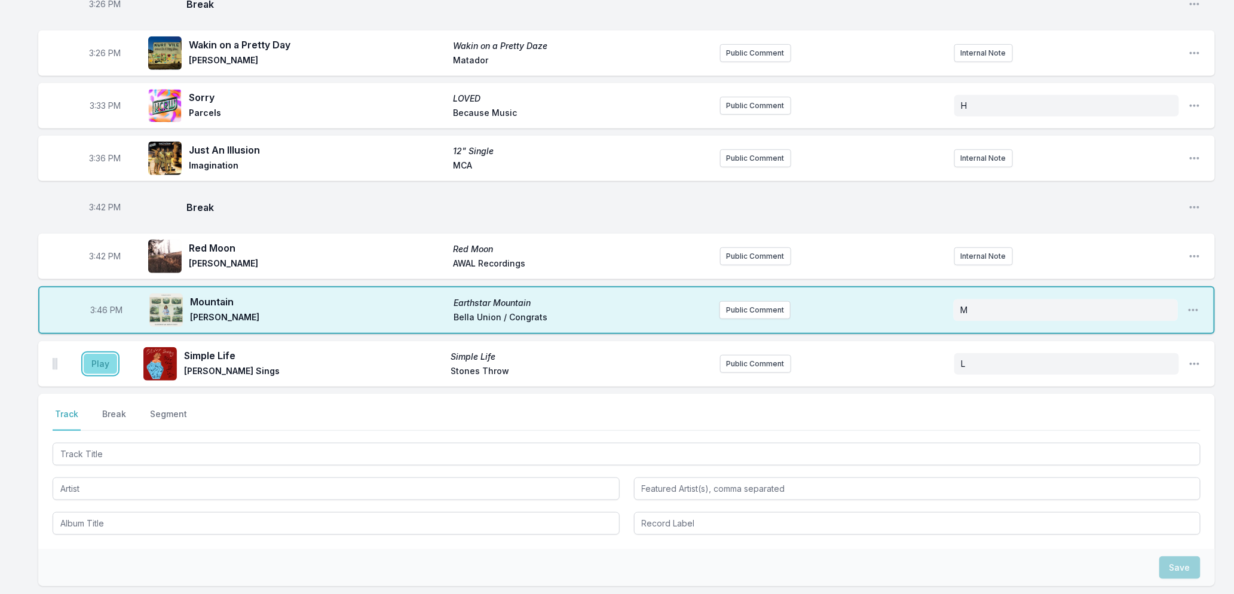
click at [105, 365] on button "Play" at bounding box center [100, 364] width 33 height 20
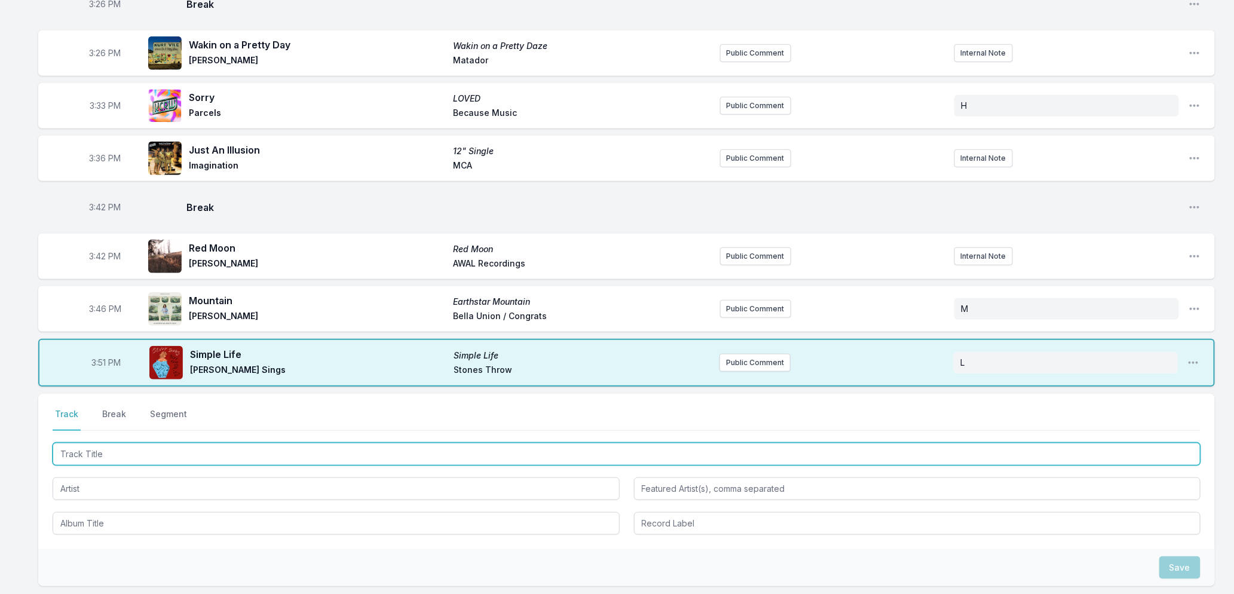
click at [104, 456] on input "Track Title" at bounding box center [627, 454] width 1148 height 23
type input "People Never Change"
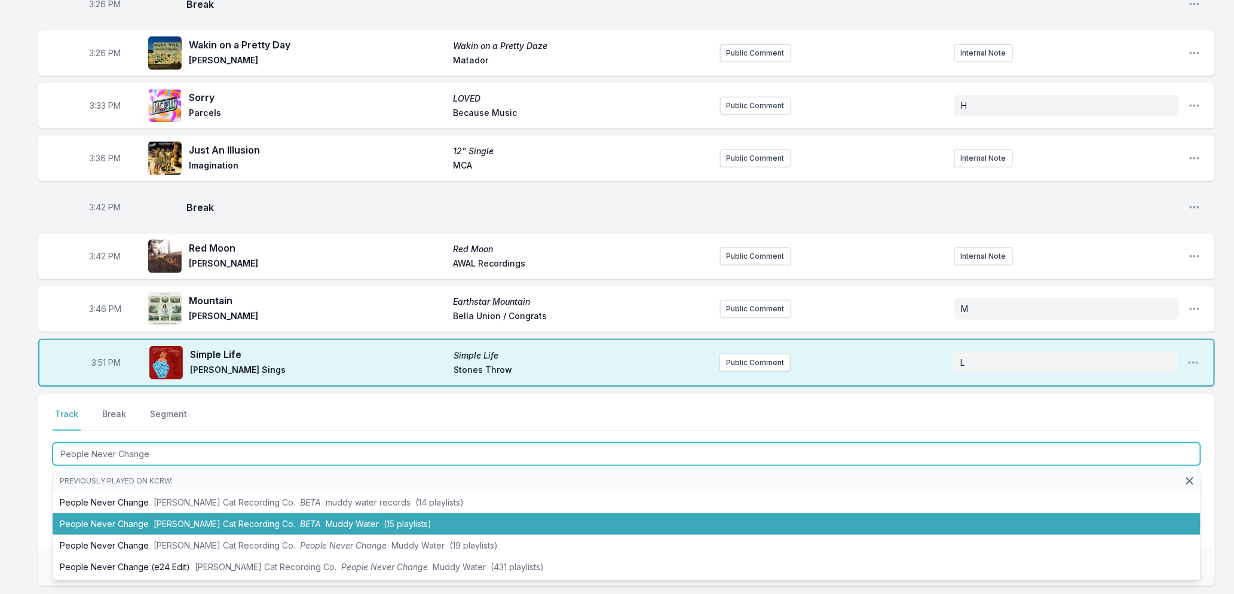
click at [138, 517] on li "People Never Change Peter Cat Recording Co. BETA Muddy Water (15 playlists)" at bounding box center [627, 524] width 1148 height 22
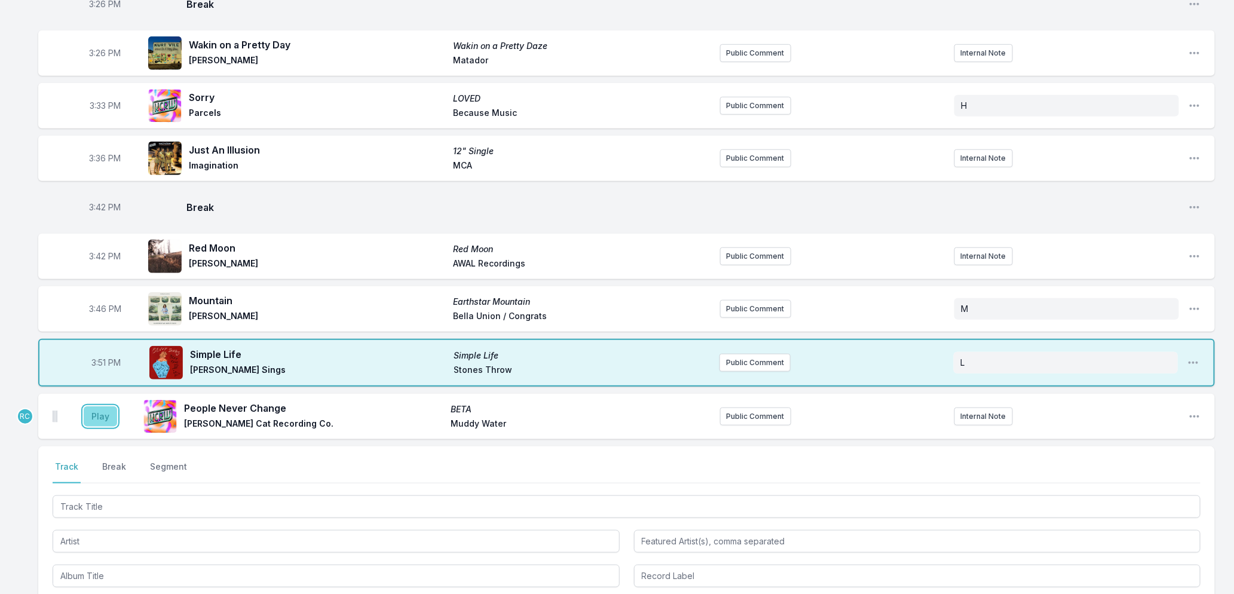
click at [91, 416] on button "Play" at bounding box center [100, 416] width 33 height 20
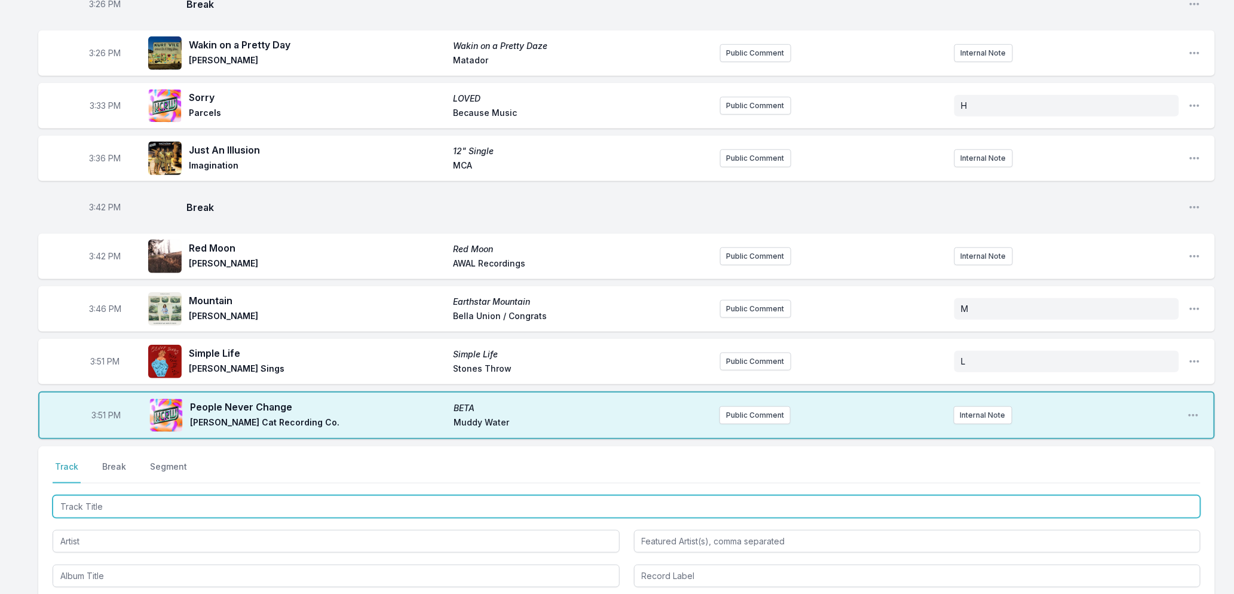
click at [152, 499] on input "Track Title" at bounding box center [627, 506] width 1148 height 23
click at [210, 510] on input "Track Title" at bounding box center [627, 506] width 1148 height 23
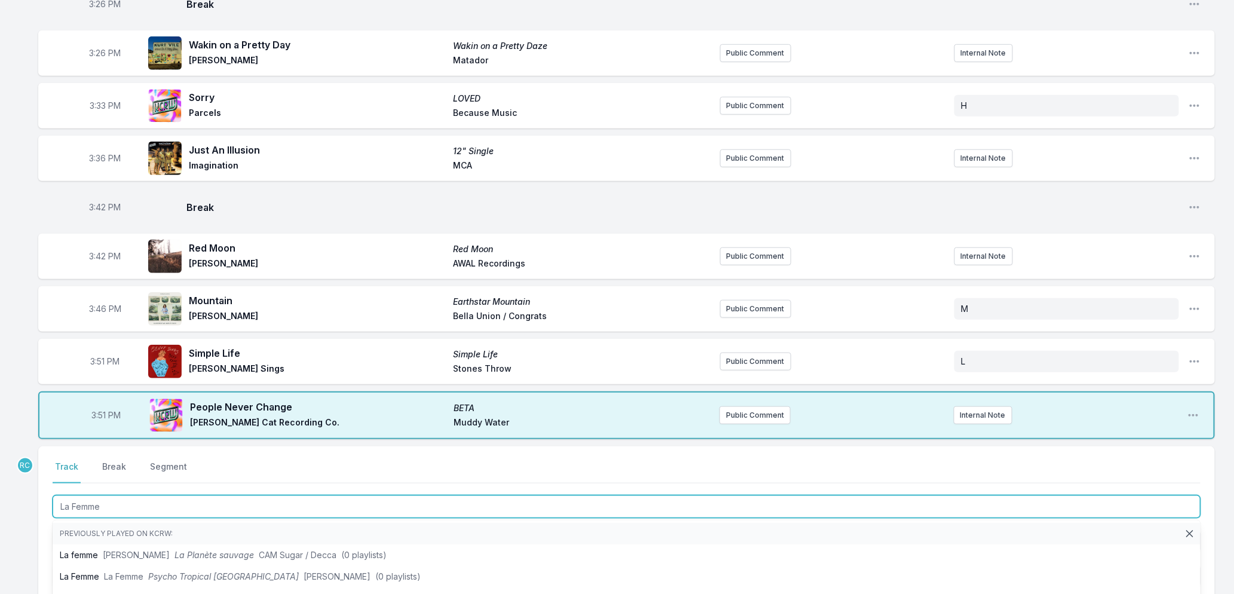
type input "La Femme d"
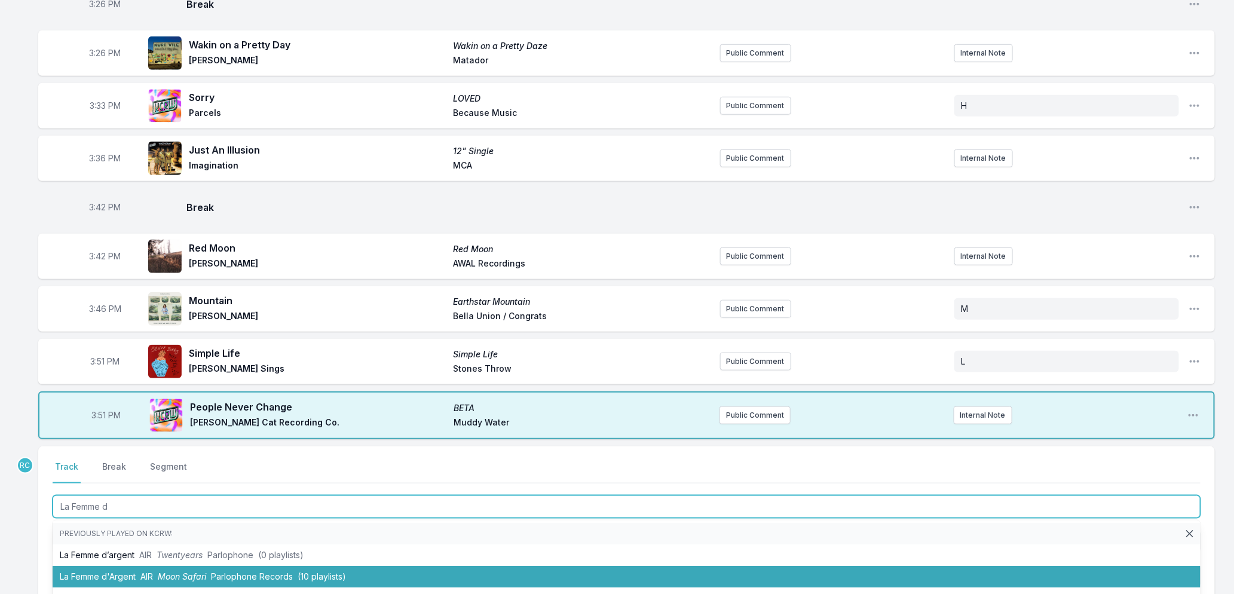
click at [216, 572] on span "Parlophone Records" at bounding box center [252, 576] width 82 height 10
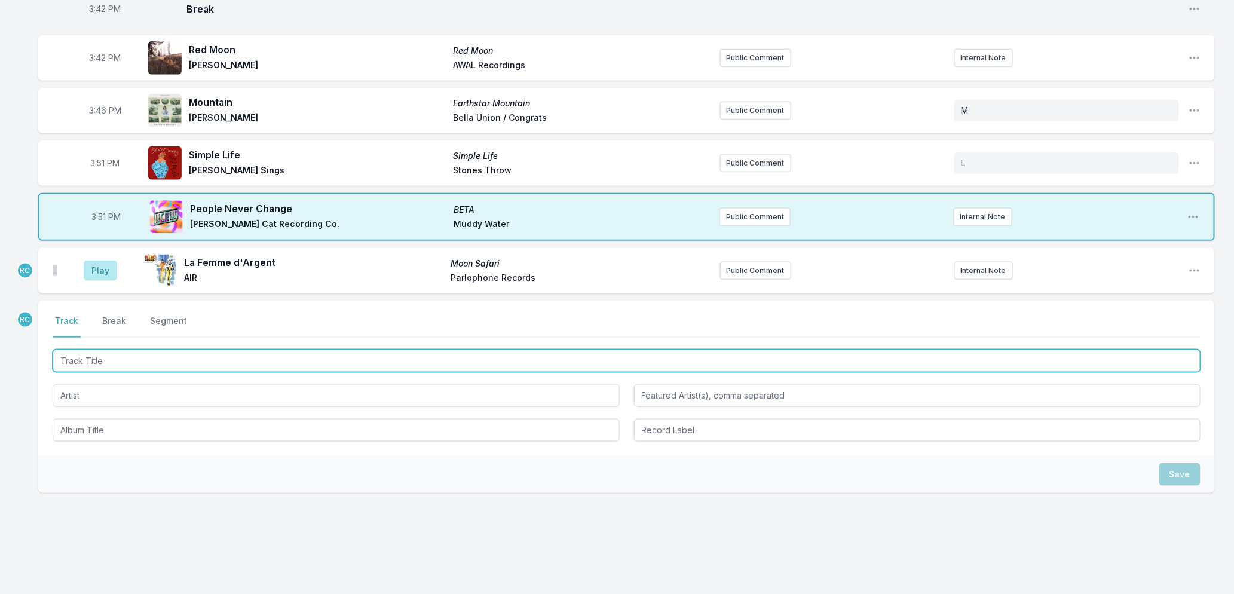
scroll to position [594, 0]
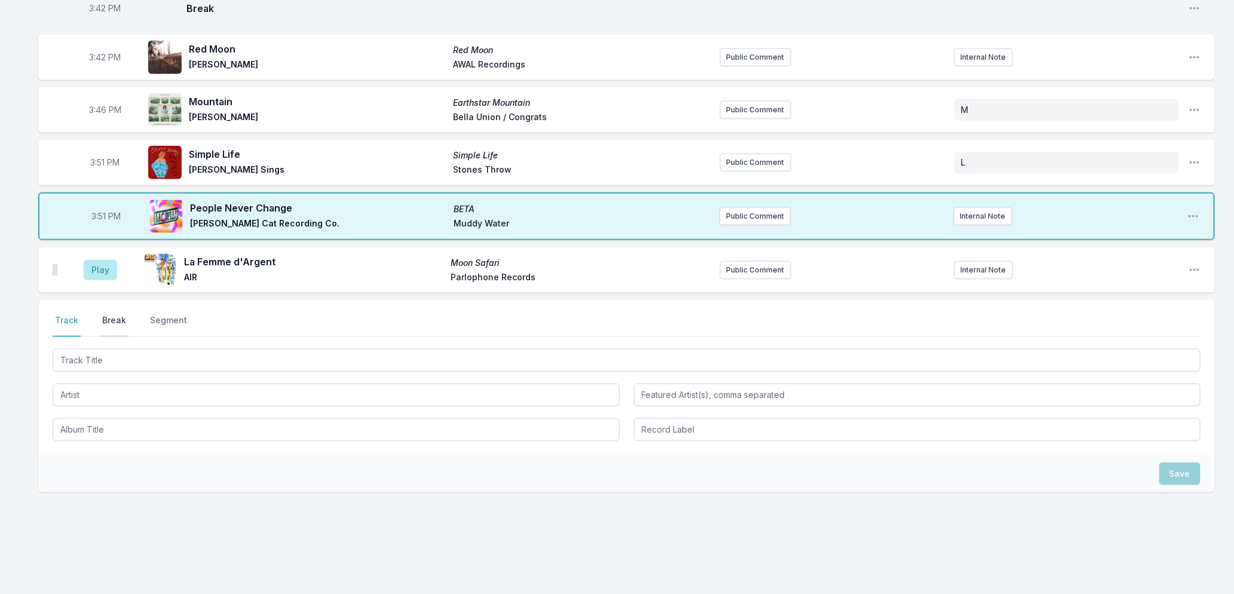
click at [111, 314] on button "Break" at bounding box center [114, 325] width 29 height 23
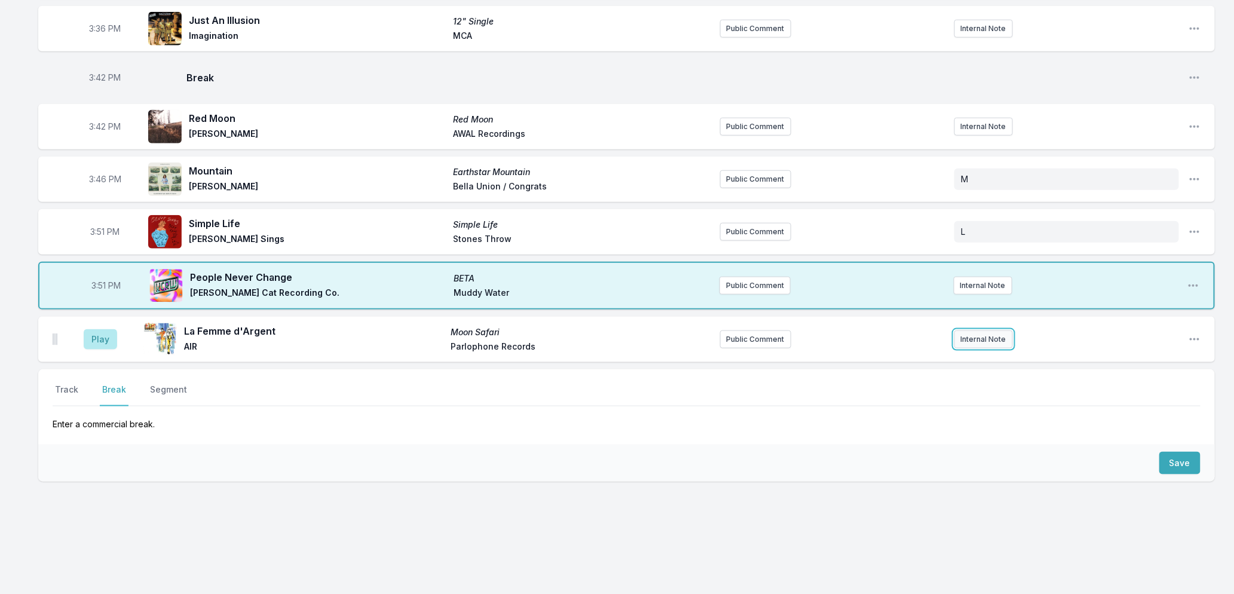
click at [989, 338] on button "Internal Note" at bounding box center [983, 339] width 59 height 18
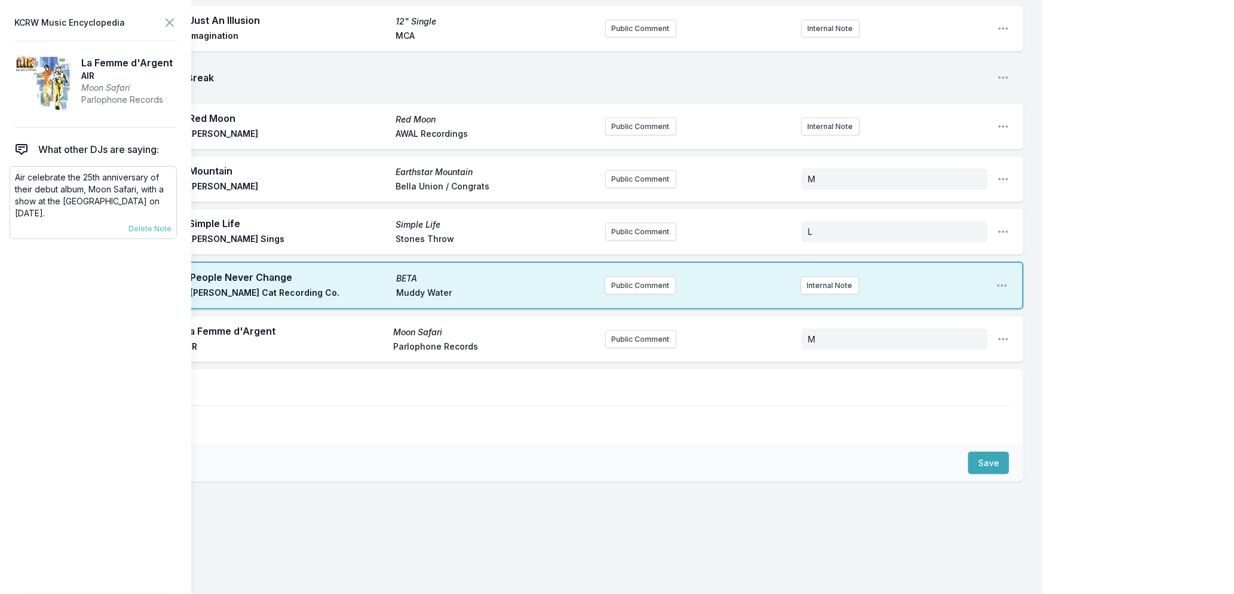
drag, startPoint x: 85, startPoint y: 210, endPoint x: 14, endPoint y: 177, distance: 78.3
click at [14, 177] on div "Air celebrate the 25th anniversary of their debut album, Moon Safari, with a sh…" at bounding box center [93, 202] width 167 height 73
copy p "Air celebrate the 25th anniversary of their debut album, Moon Safari, with a sh…"
click at [171, 23] on icon at bounding box center [169, 23] width 14 height 14
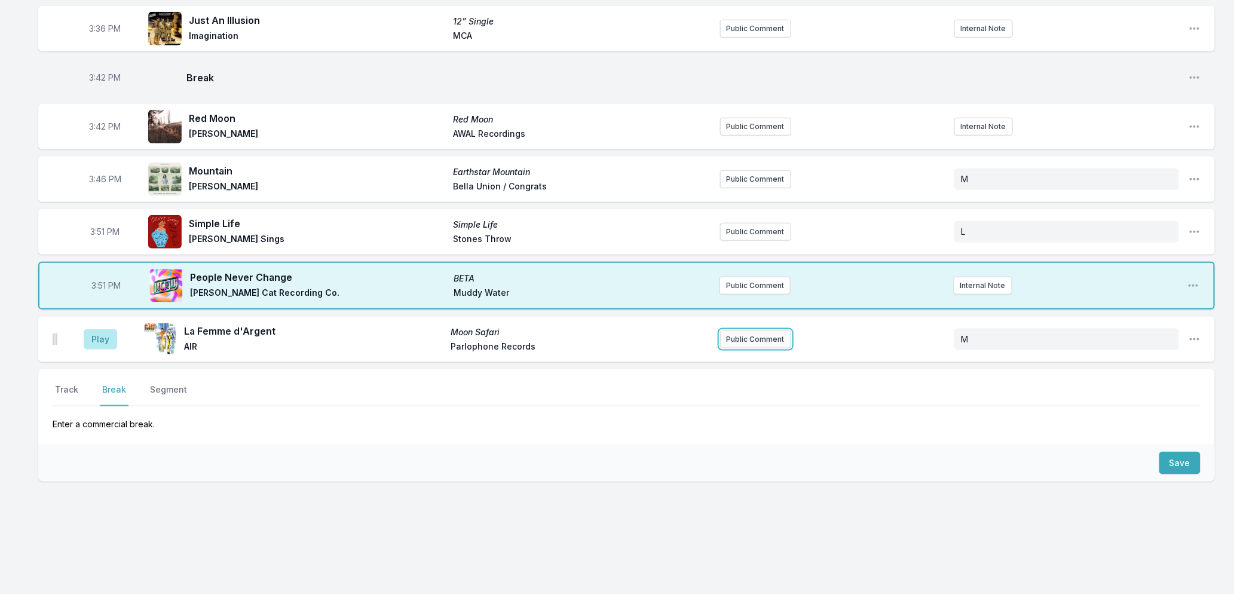
click at [762, 341] on button "Public Comment" at bounding box center [755, 339] width 71 height 18
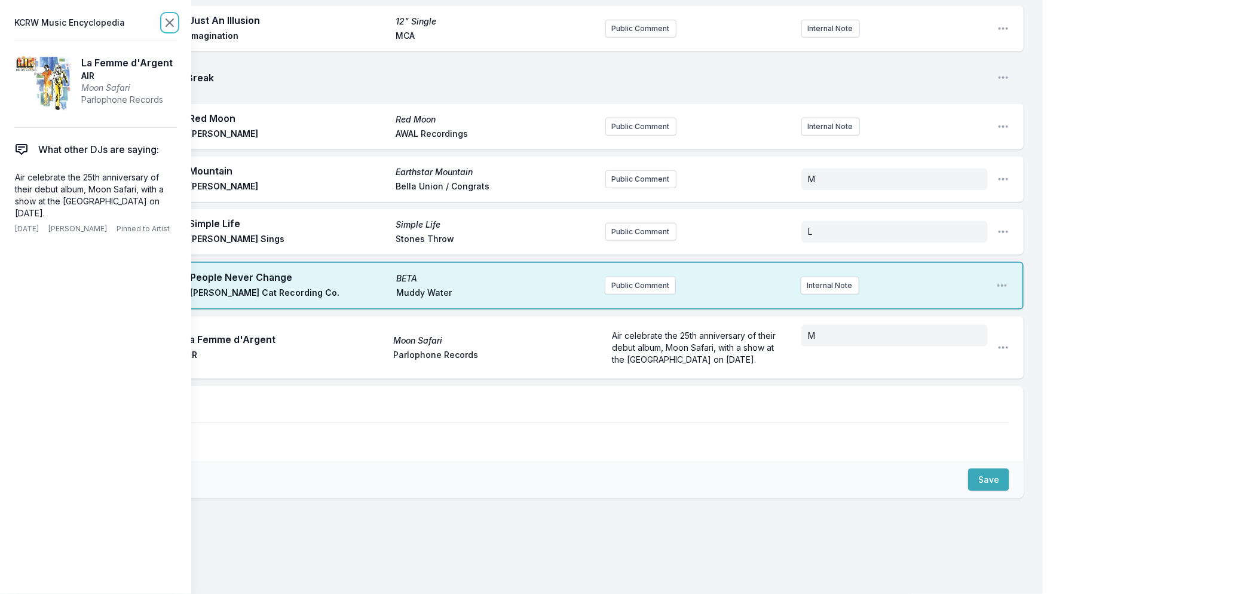
click at [169, 27] on icon at bounding box center [169, 23] width 14 height 14
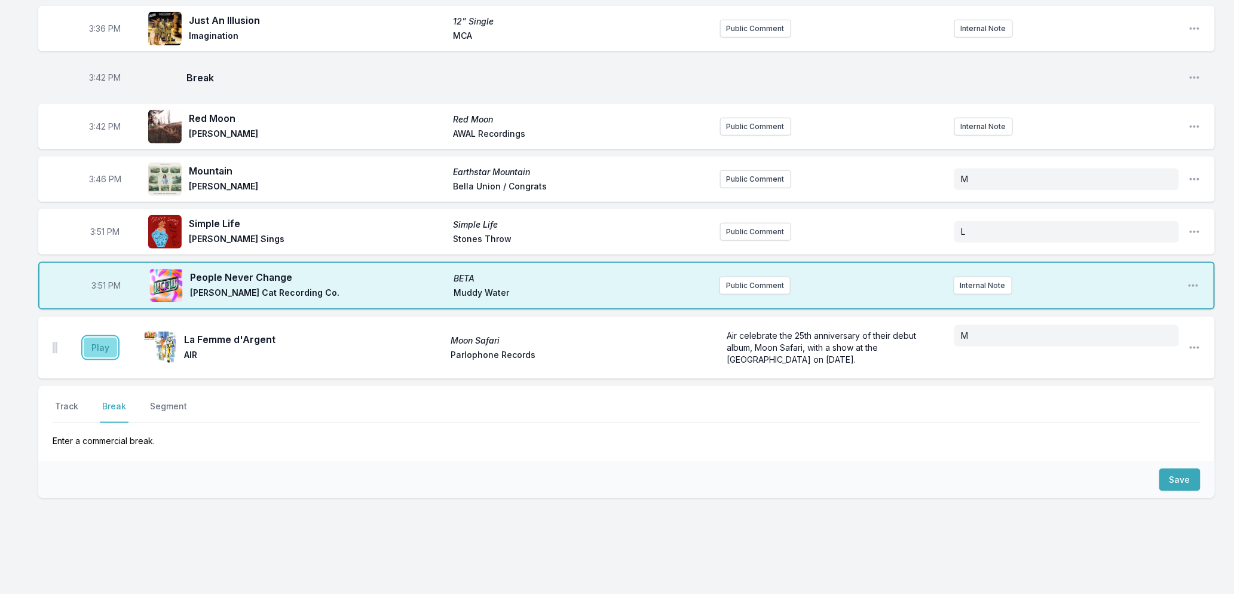
click at [93, 348] on button "Play" at bounding box center [100, 348] width 33 height 20
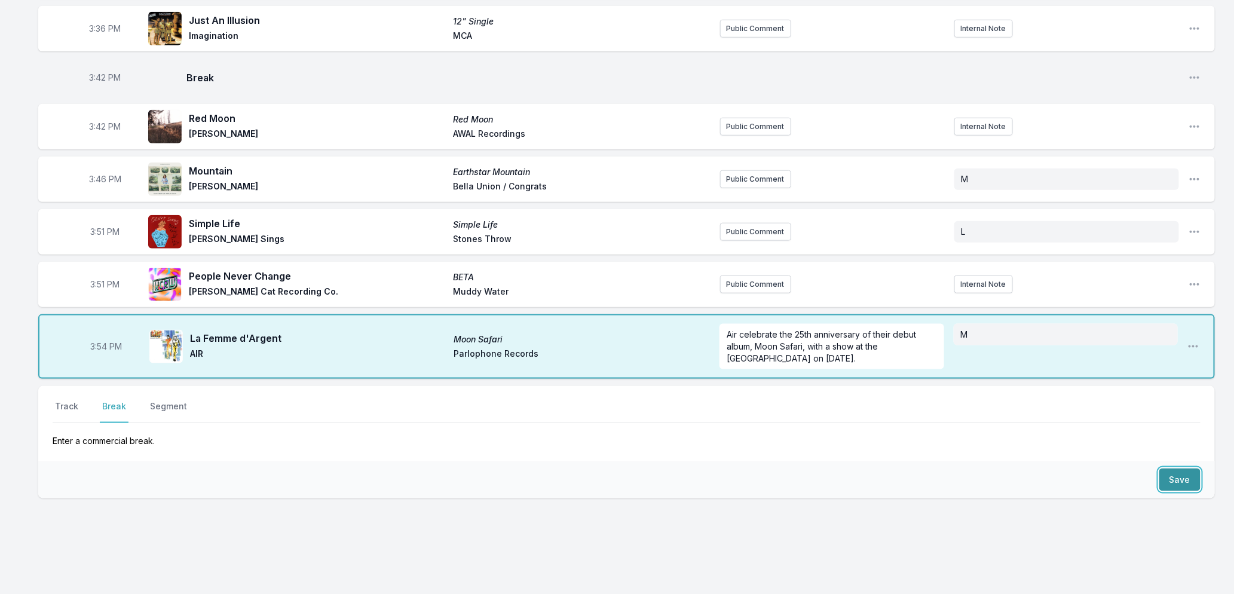
click at [1185, 474] on button "Save" at bounding box center [1179, 479] width 41 height 23
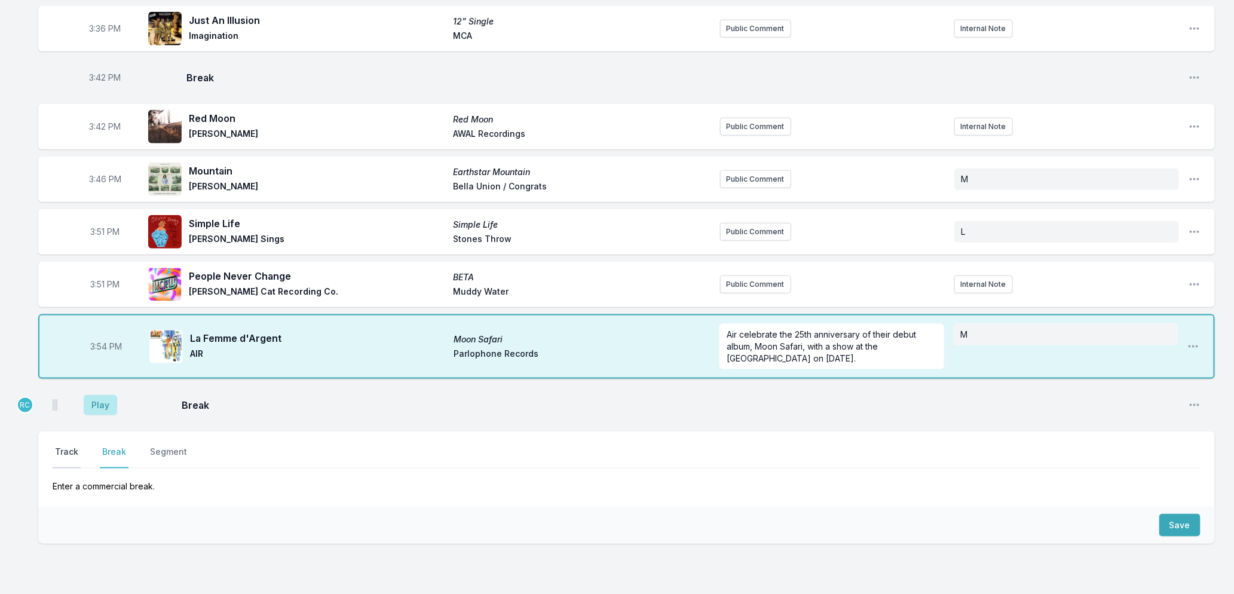
click at [63, 450] on button "Track" at bounding box center [67, 457] width 28 height 23
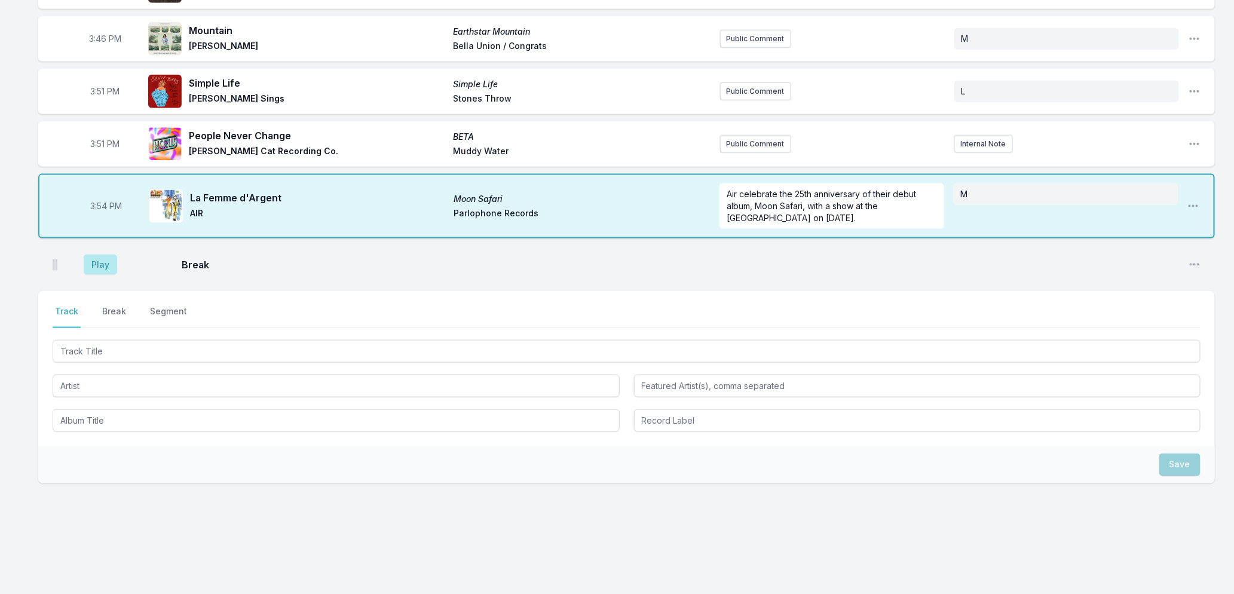
scroll to position [667, 0]
click at [97, 261] on button "Play" at bounding box center [100, 263] width 33 height 20
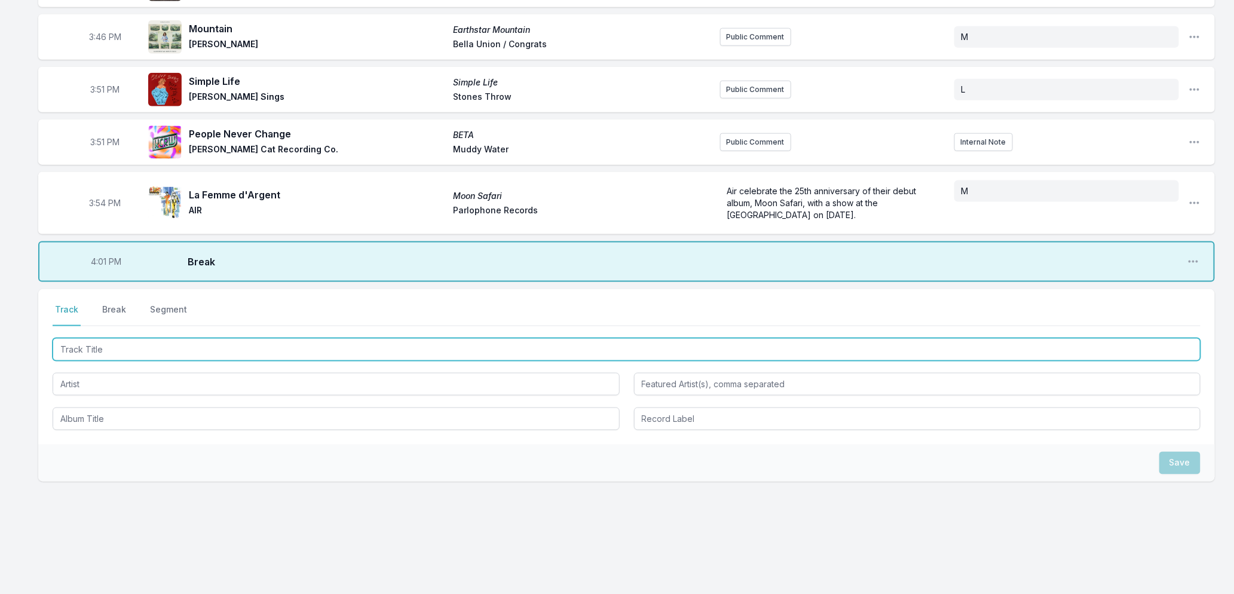
click at [127, 352] on input "Track Title" at bounding box center [627, 349] width 1148 height 23
type input "Loser"
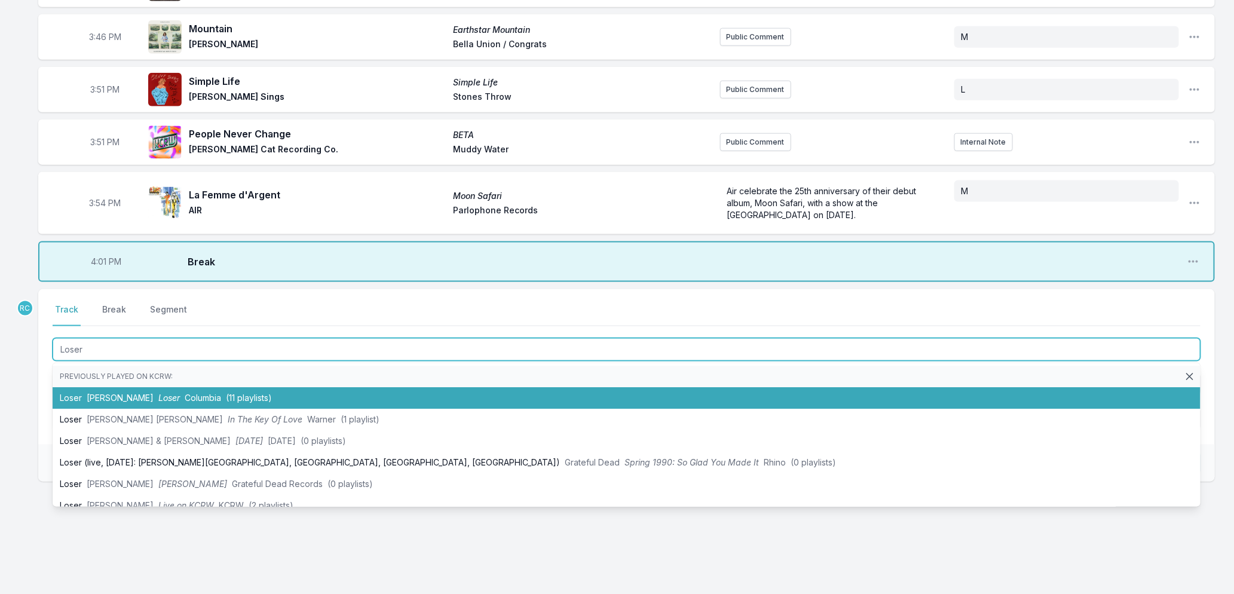
click at [109, 398] on span "Tame Impala" at bounding box center [120, 398] width 67 height 10
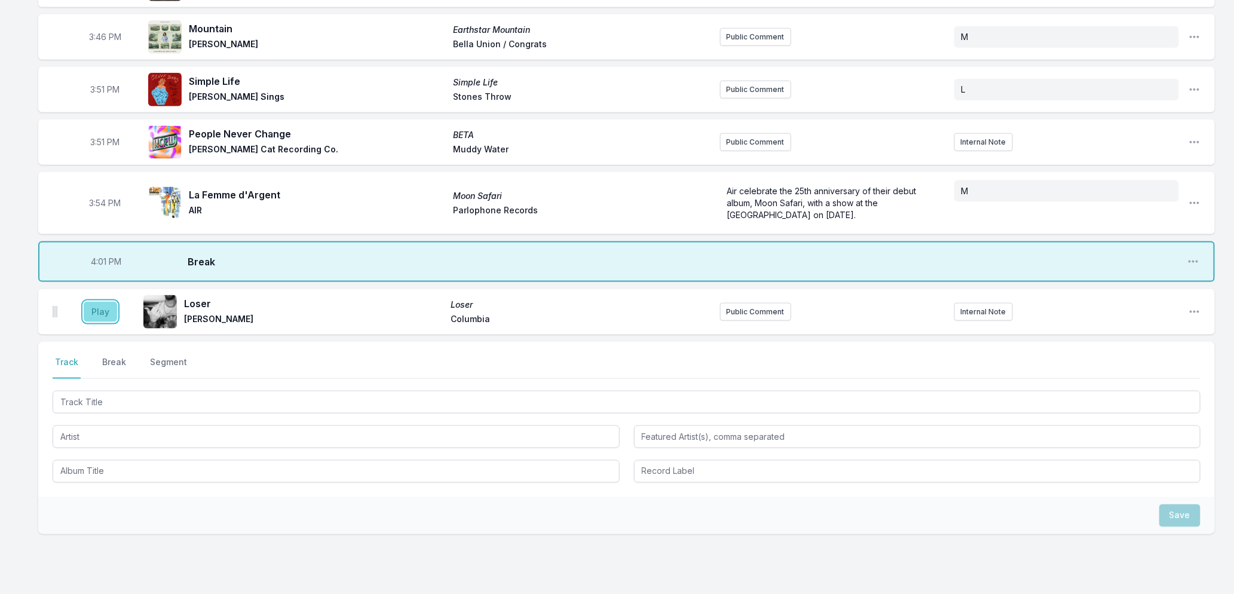
click at [106, 314] on button "Play" at bounding box center [100, 312] width 33 height 20
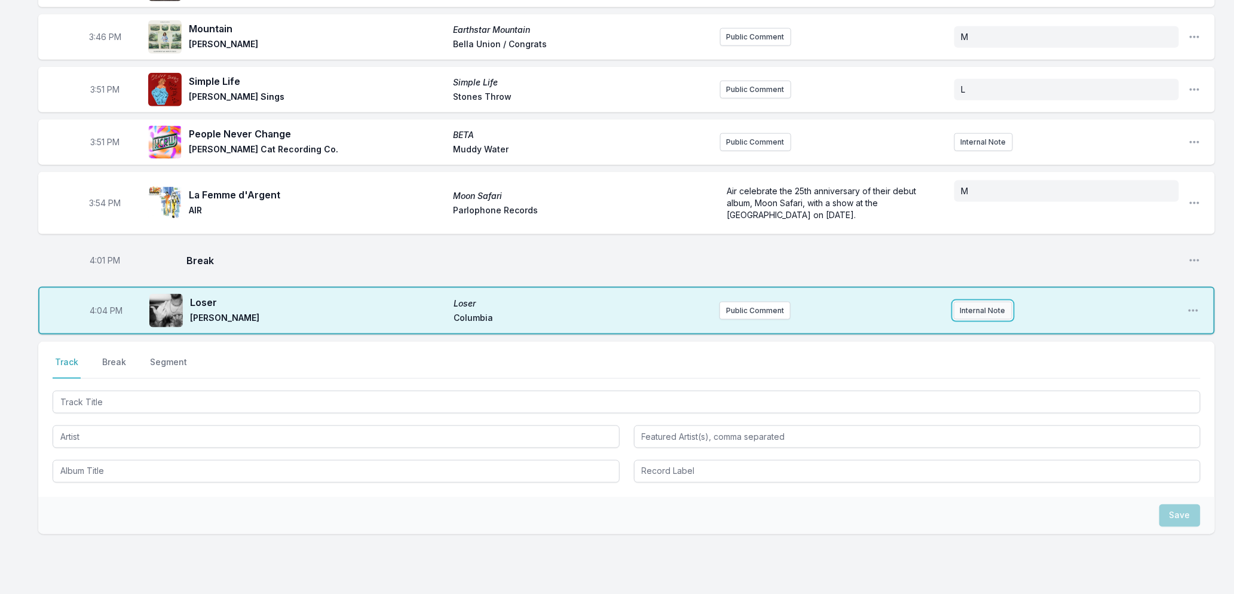
click at [987, 309] on button "Internal Note" at bounding box center [982, 311] width 59 height 18
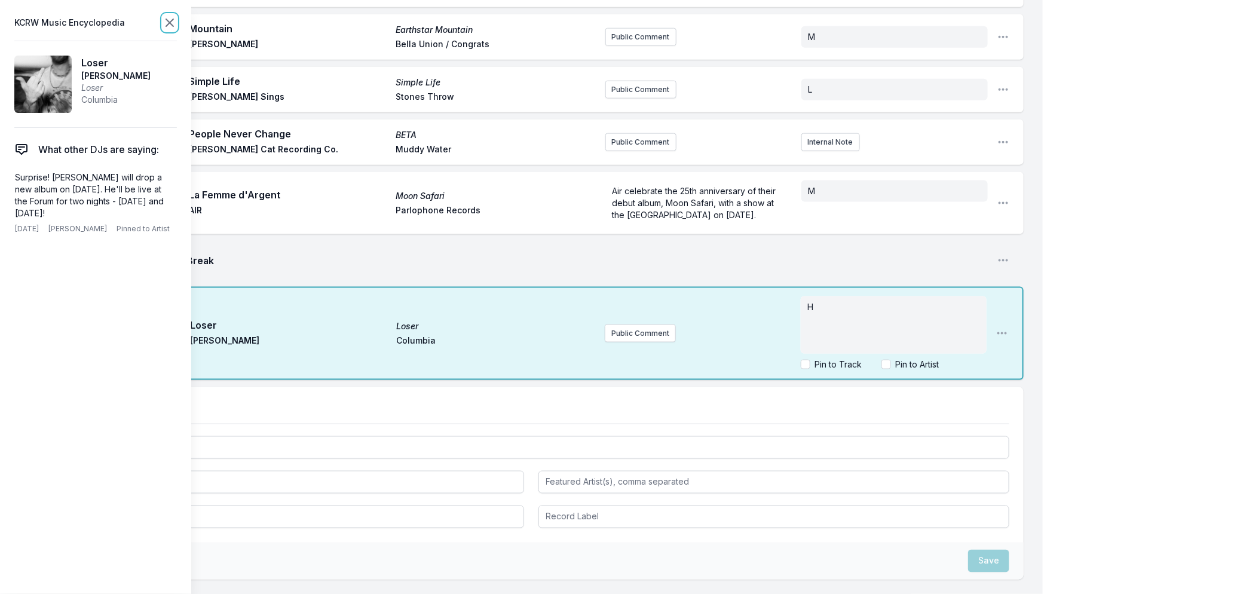
click at [168, 26] on icon at bounding box center [169, 23] width 14 height 14
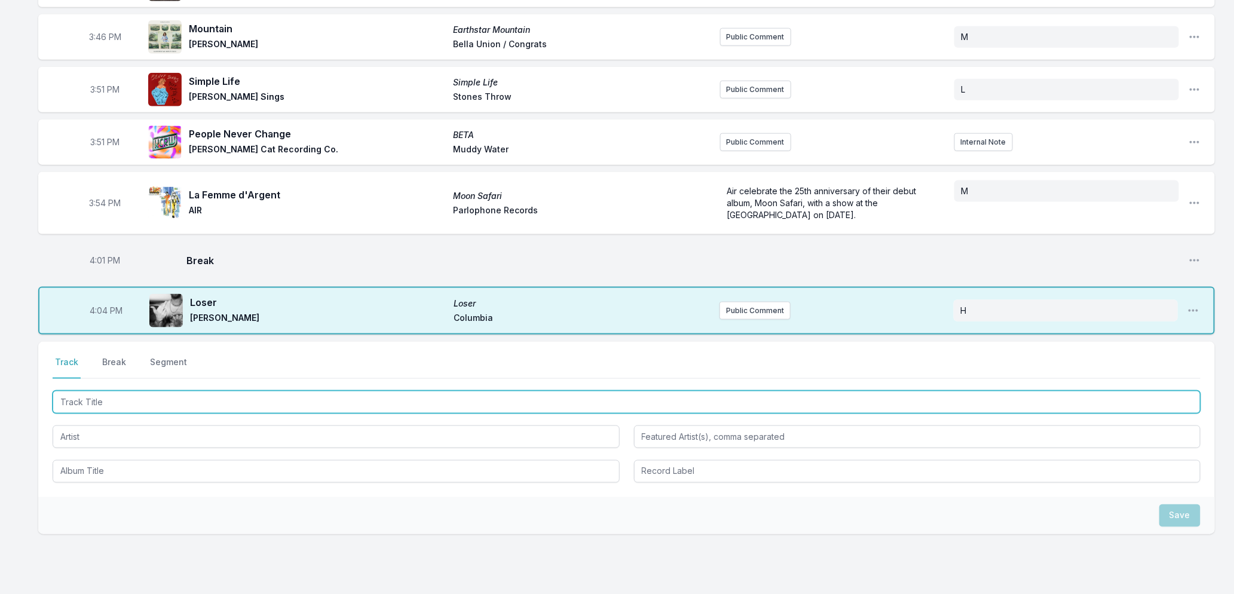
click at [170, 403] on input "Track Title" at bounding box center [627, 402] width 1148 height 23
type input "Awkward B"
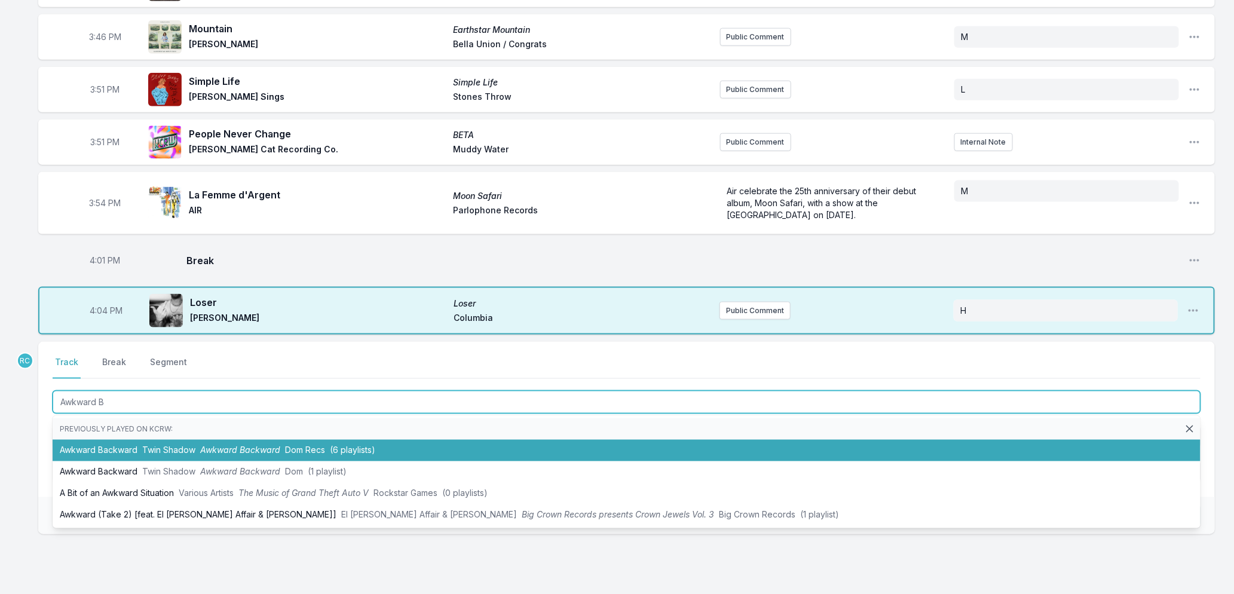
click at [165, 454] on li "Awkward Backward Twin Shadow Awkward Backward Dom Recs (6 playlists)" at bounding box center [627, 451] width 1148 height 22
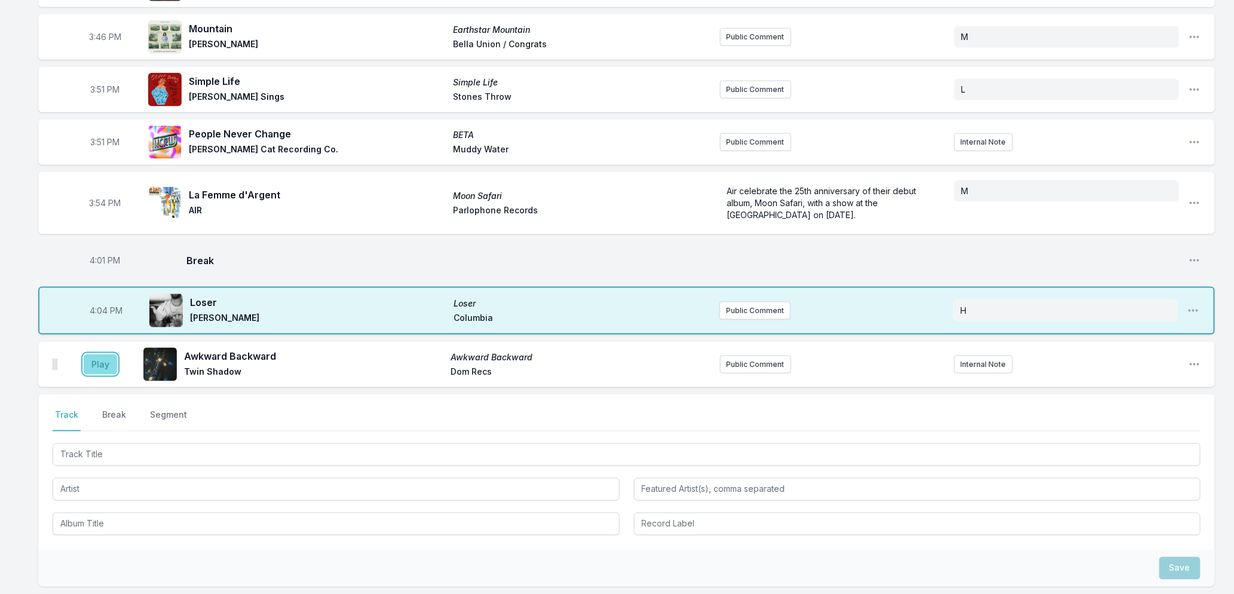
click at [93, 366] on button "Play" at bounding box center [100, 364] width 33 height 20
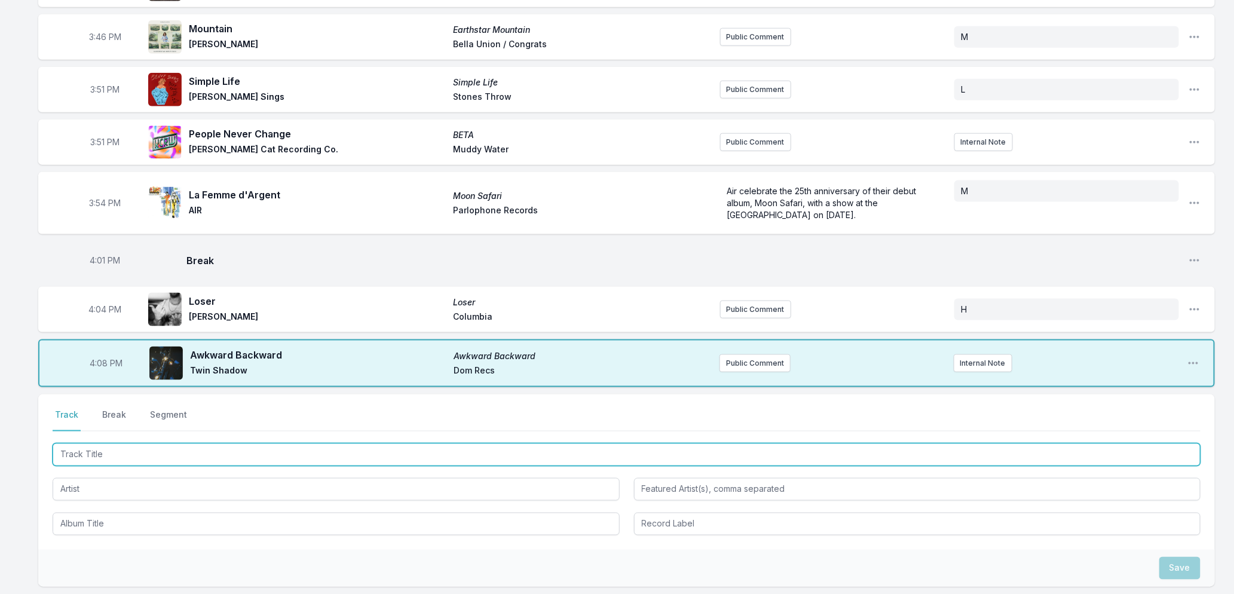
click at [162, 458] on input "Track Title" at bounding box center [627, 454] width 1148 height 23
type input "I'm Not ready"
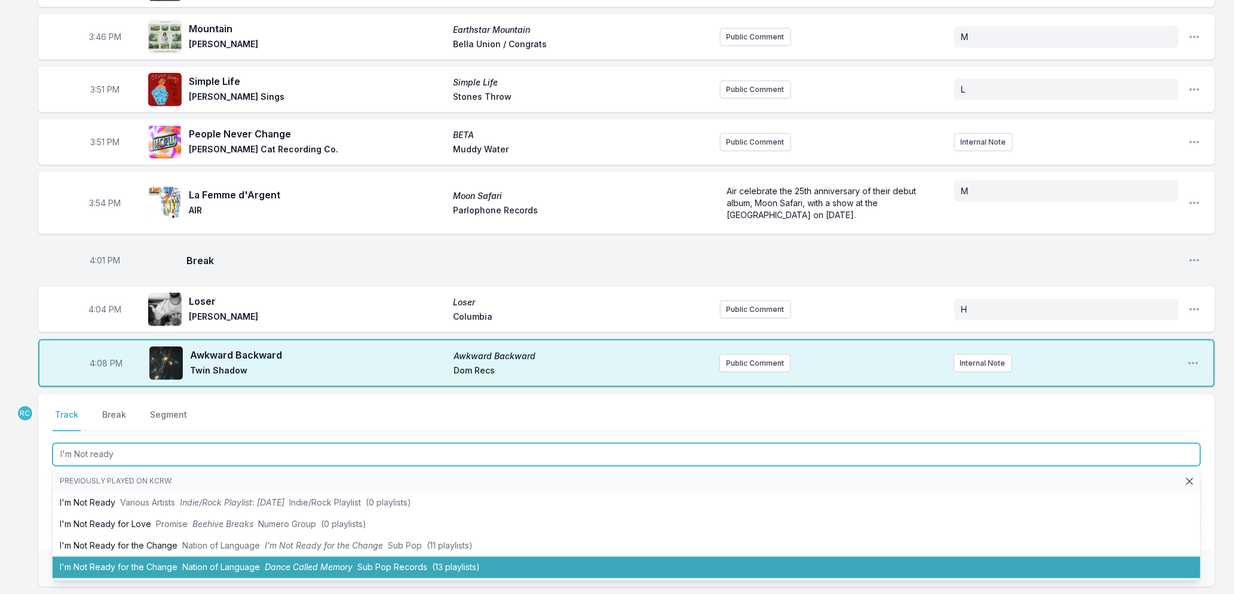
click at [154, 562] on li "I'm Not Ready for the Change Nation of Language Dance Called Memory Sub Pop Rec…" at bounding box center [627, 568] width 1148 height 22
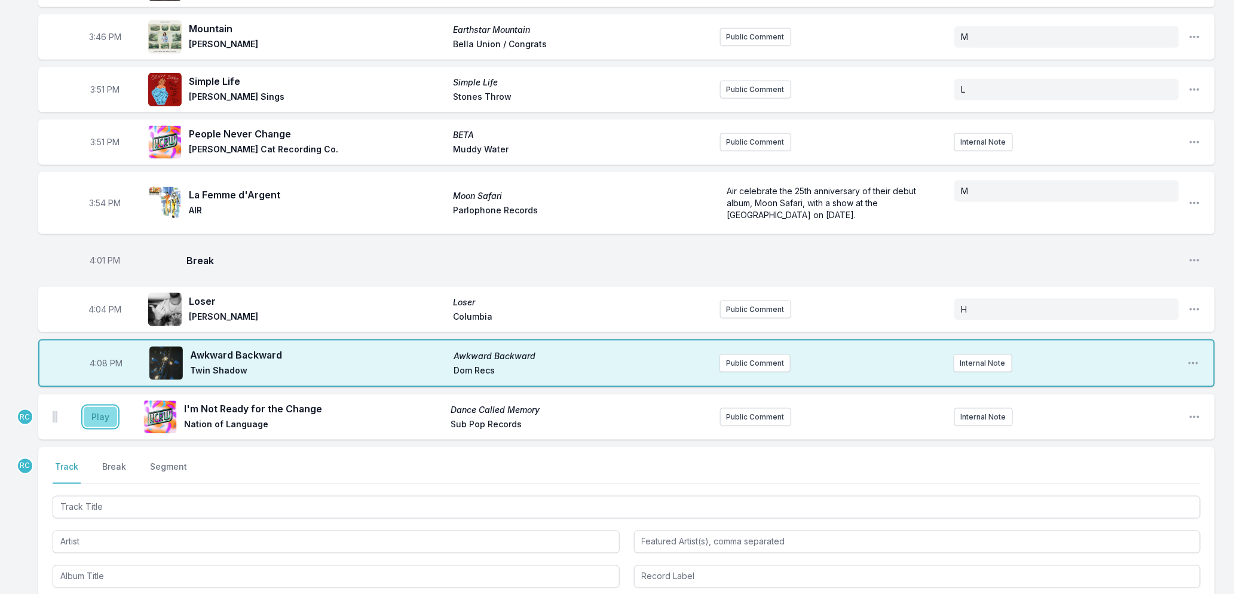
click at [102, 418] on button "Play" at bounding box center [100, 417] width 33 height 20
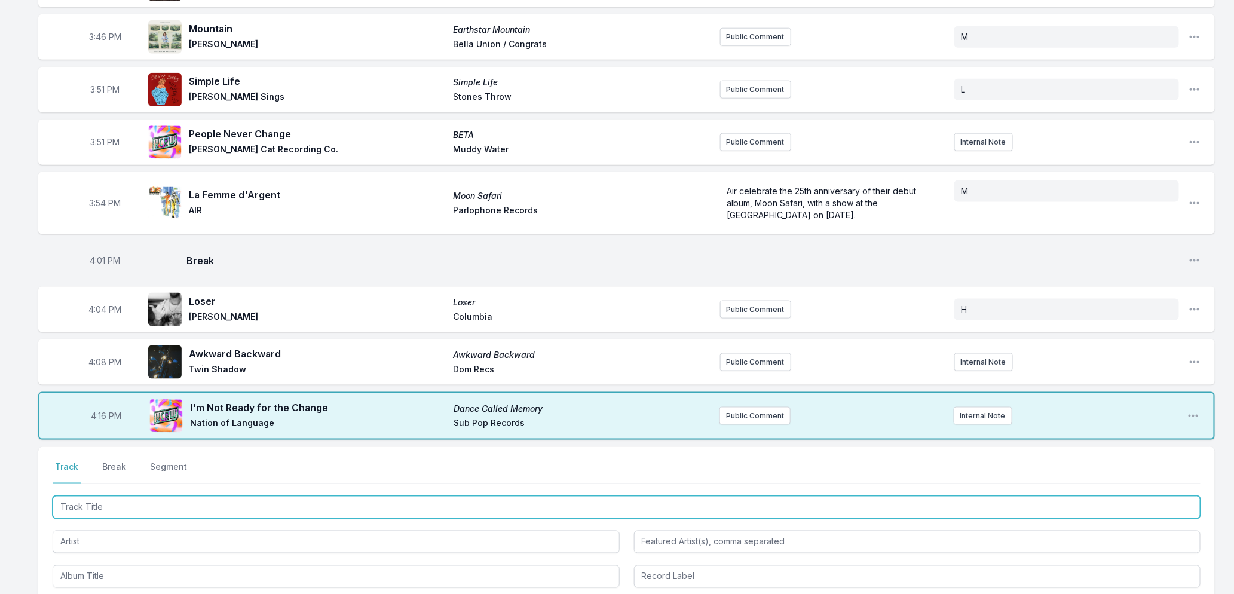
click at [154, 504] on input "Track Title" at bounding box center [627, 507] width 1148 height 23
type input "Across That"
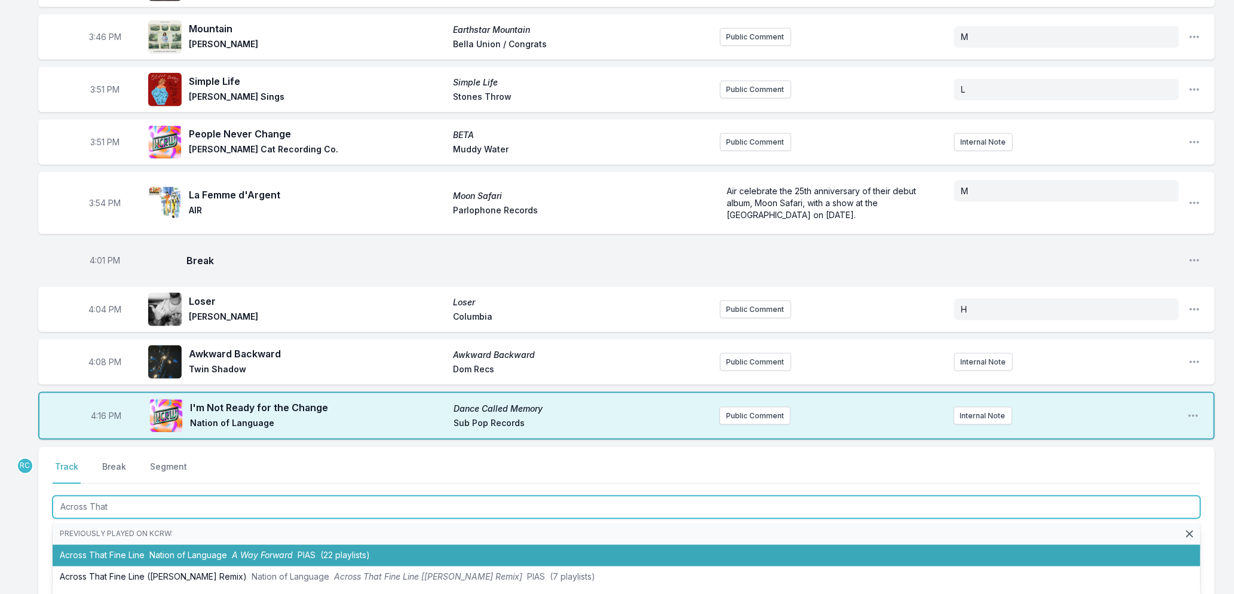
click at [166, 559] on li "Across That Fine Line Nation of Language A Way Forward PIAS (22 playlists)" at bounding box center [627, 556] width 1148 height 22
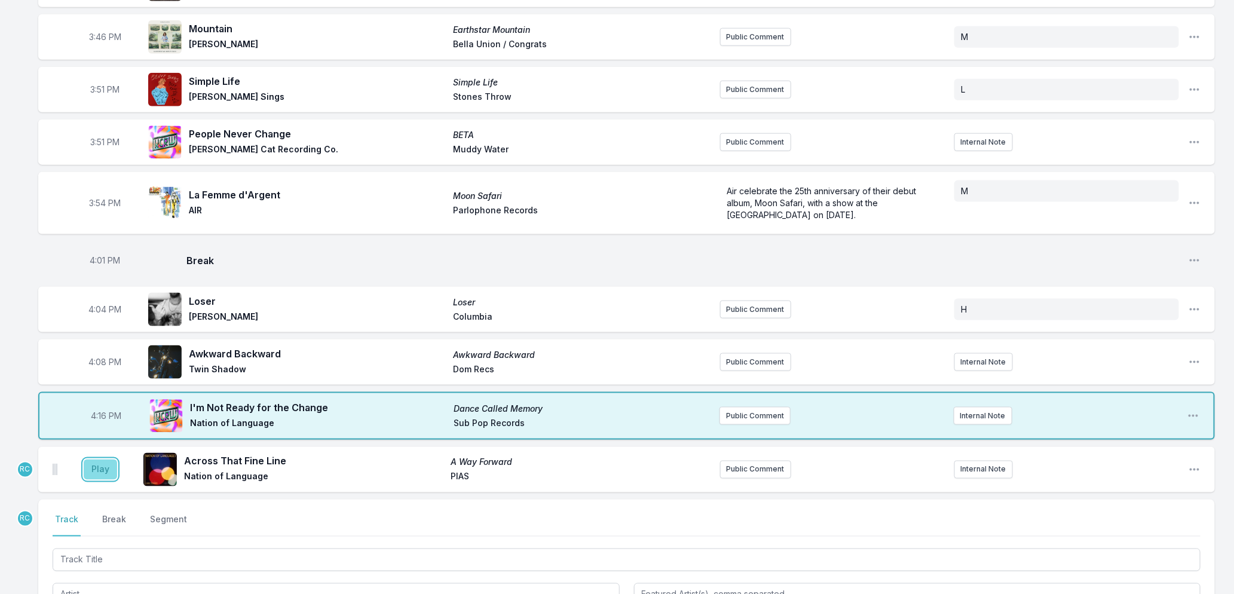
click at [97, 467] on button "Play" at bounding box center [100, 469] width 33 height 20
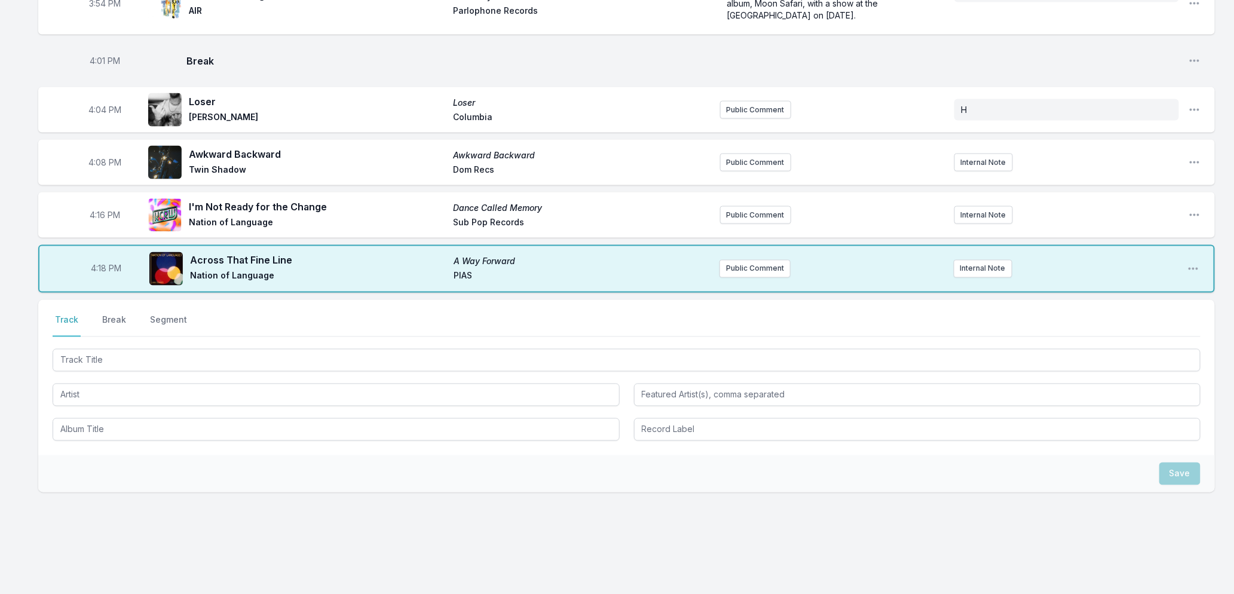
scroll to position [877, 0]
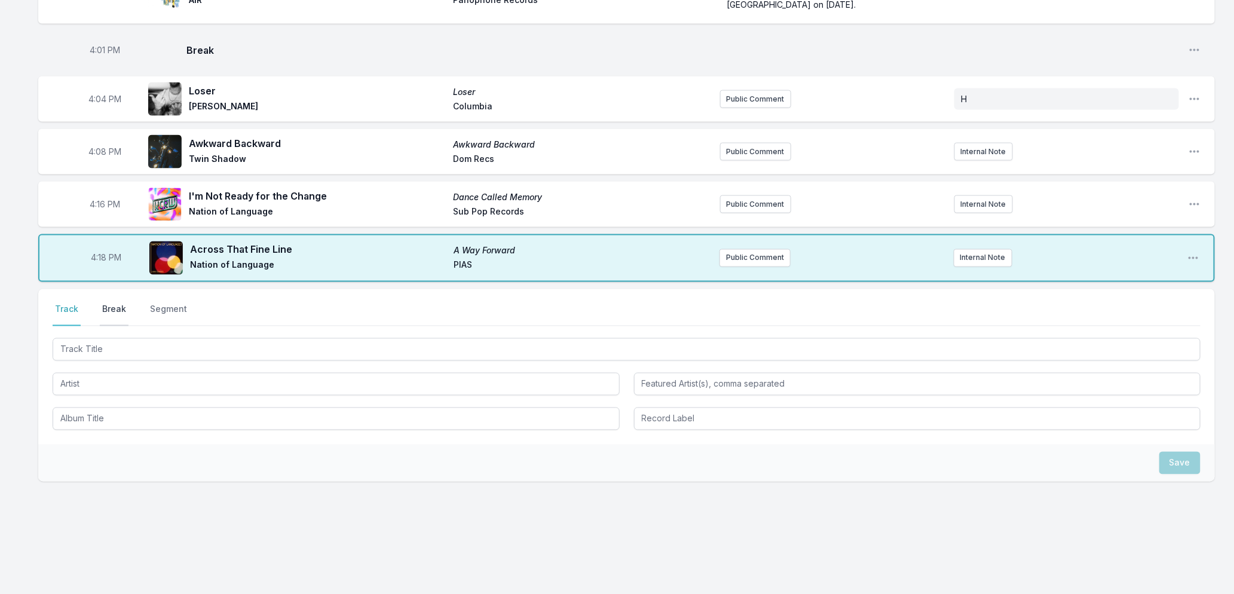
click at [115, 306] on button "Break" at bounding box center [114, 314] width 29 height 23
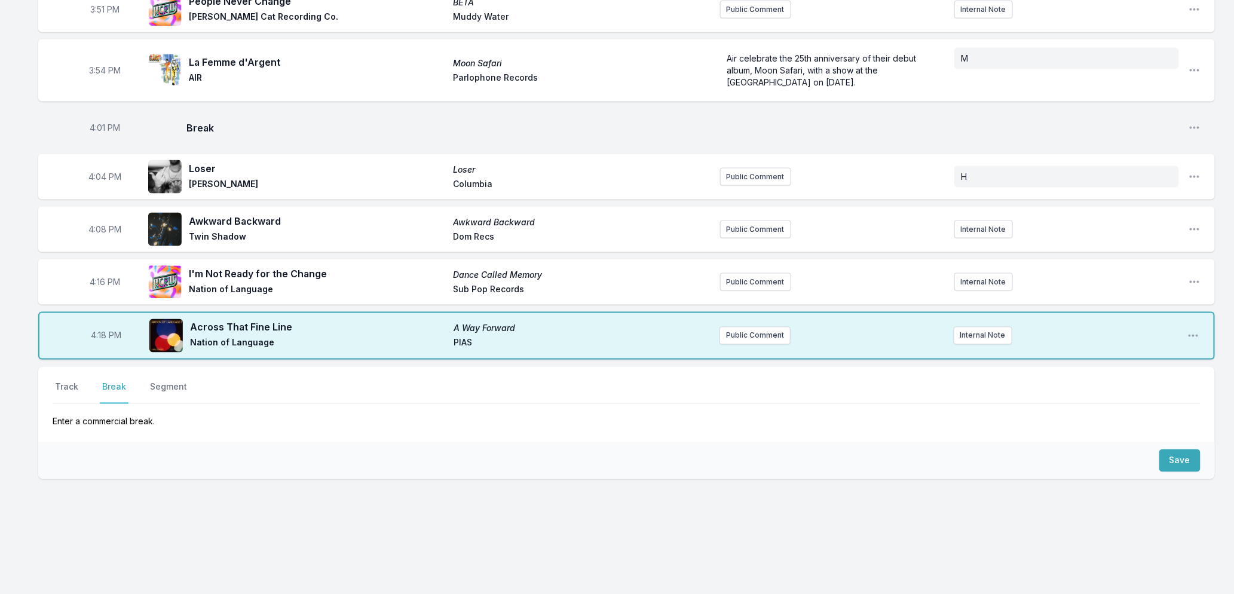
scroll to position [797, 0]
click at [1176, 461] on button "Save" at bounding box center [1179, 463] width 41 height 23
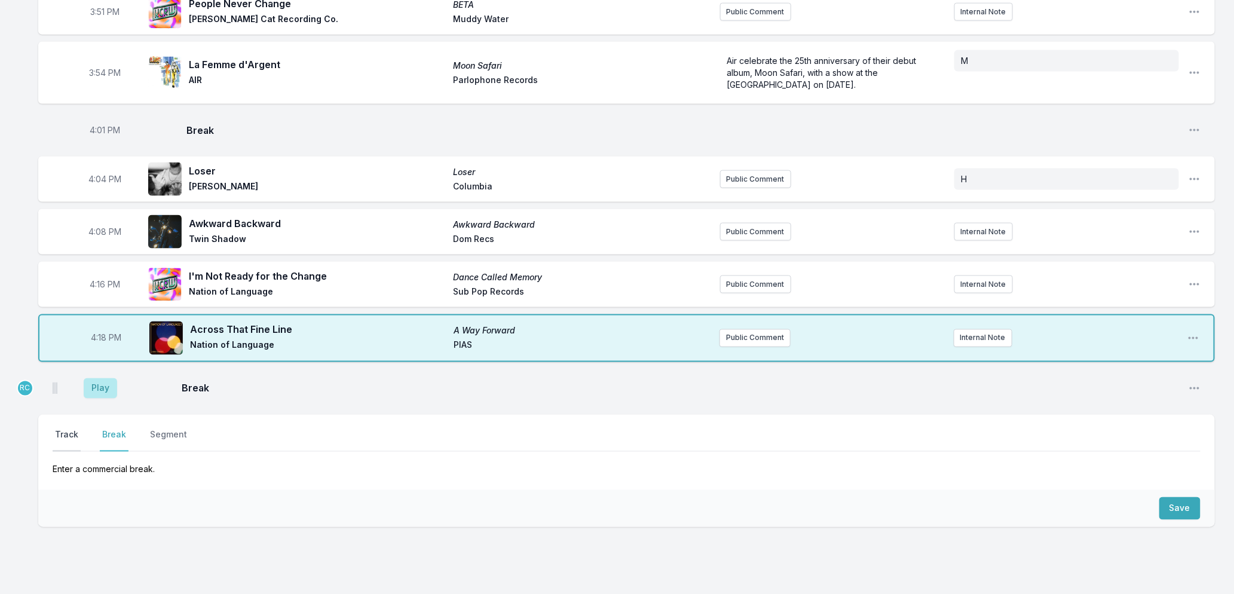
click at [60, 438] on button "Track" at bounding box center [67, 440] width 28 height 23
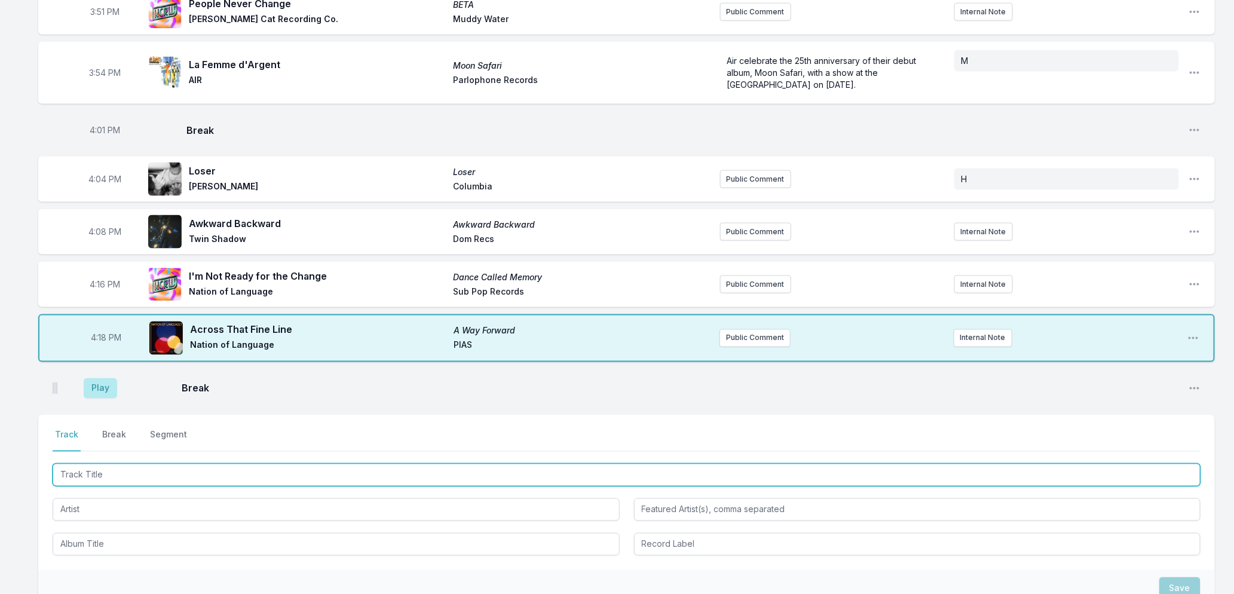
click at [235, 479] on input "Track Title" at bounding box center [627, 475] width 1148 height 23
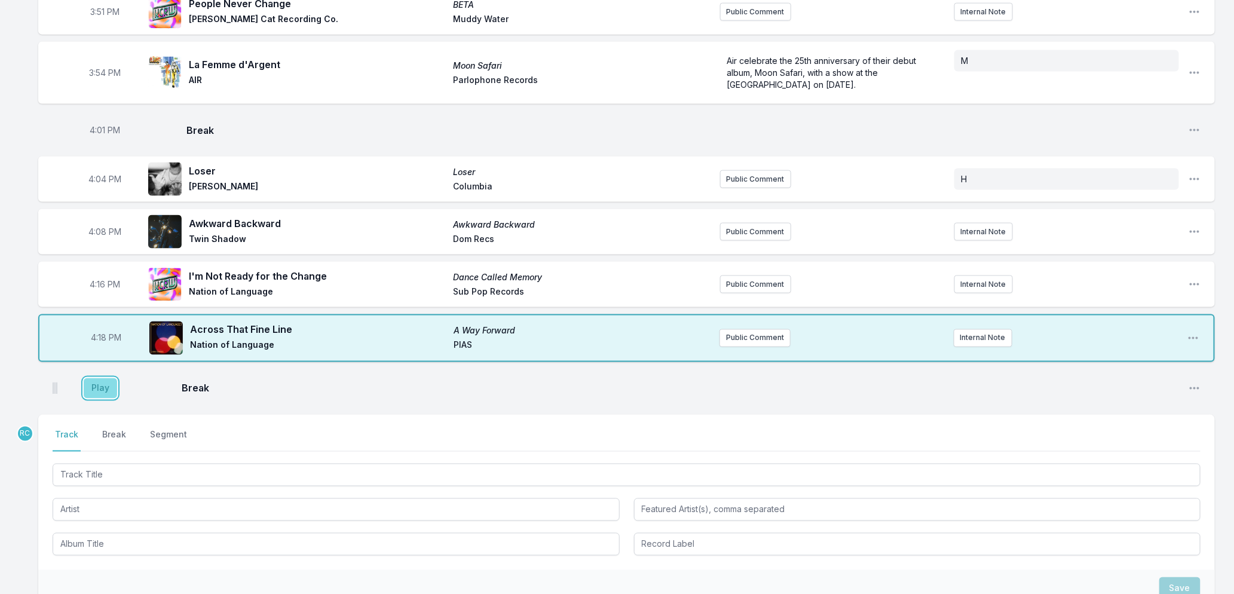
click at [97, 387] on button "Play" at bounding box center [100, 388] width 33 height 20
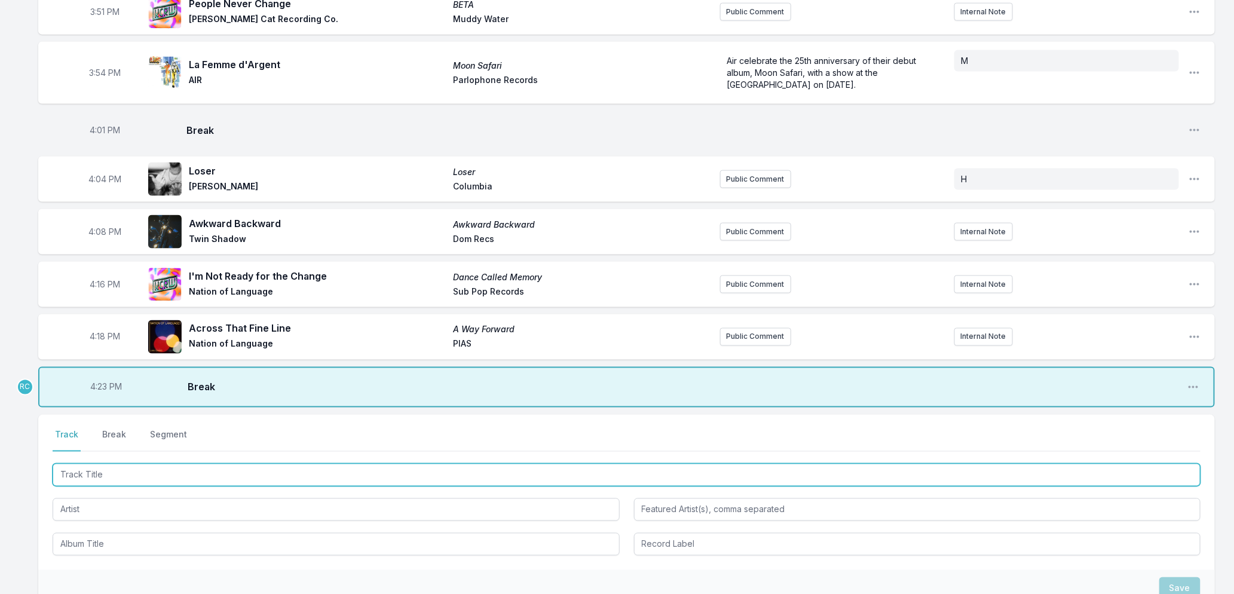
click at [116, 470] on input "Track Title" at bounding box center [627, 475] width 1148 height 23
click at [140, 470] on input "Track Title" at bounding box center [627, 475] width 1148 height 23
type input "Gates of Steel"
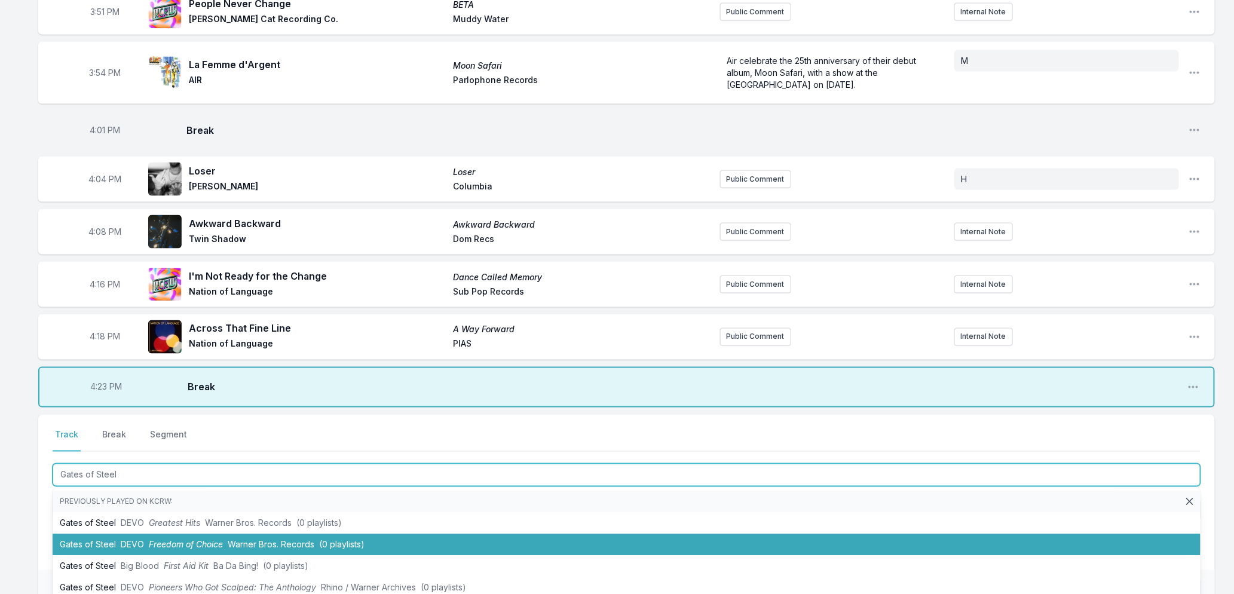
click at [201, 540] on span "Freedom of Choice" at bounding box center [186, 544] width 74 height 10
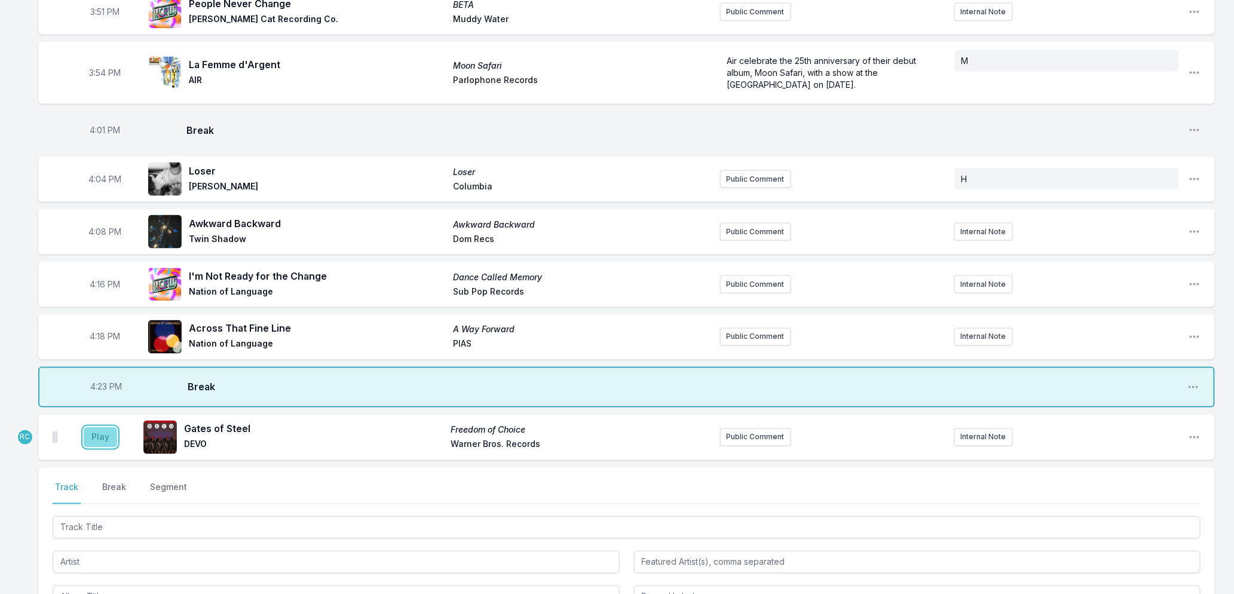
click at [90, 436] on button "Play" at bounding box center [100, 437] width 33 height 20
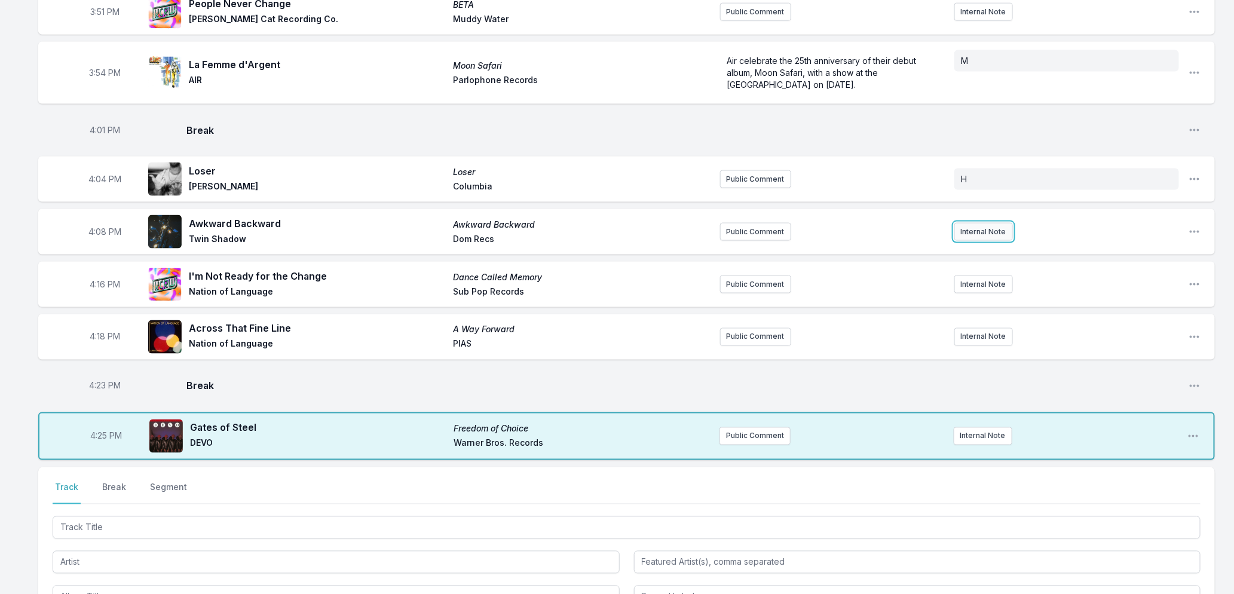
click at [974, 229] on button "Internal Note" at bounding box center [983, 232] width 59 height 18
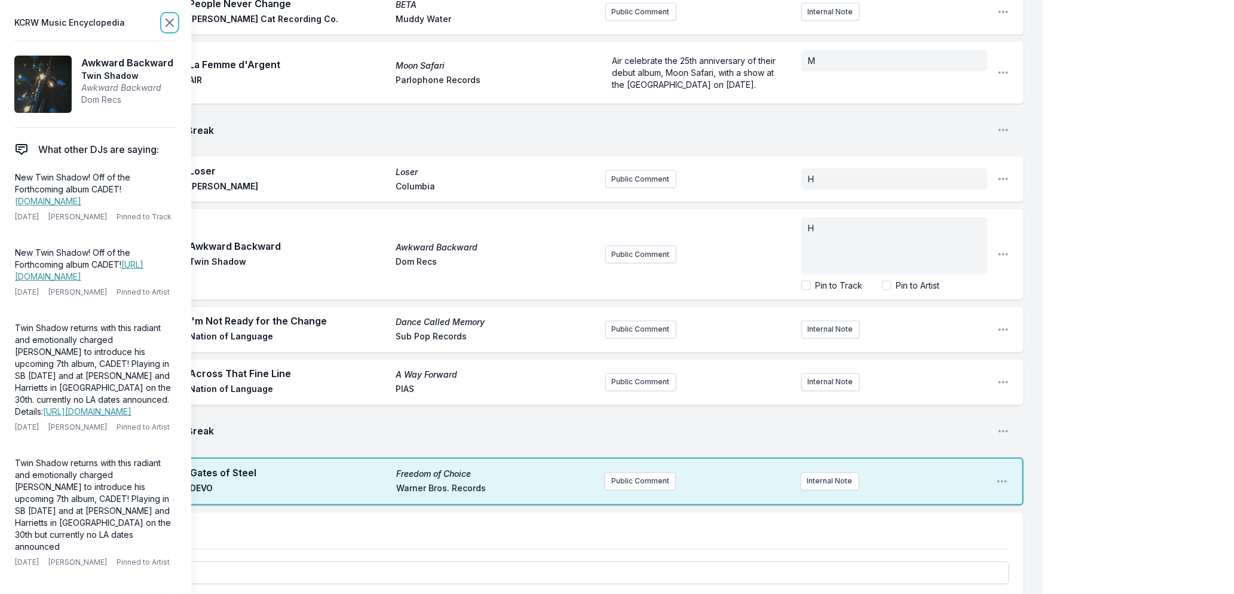
click at [170, 22] on icon at bounding box center [169, 22] width 7 height 7
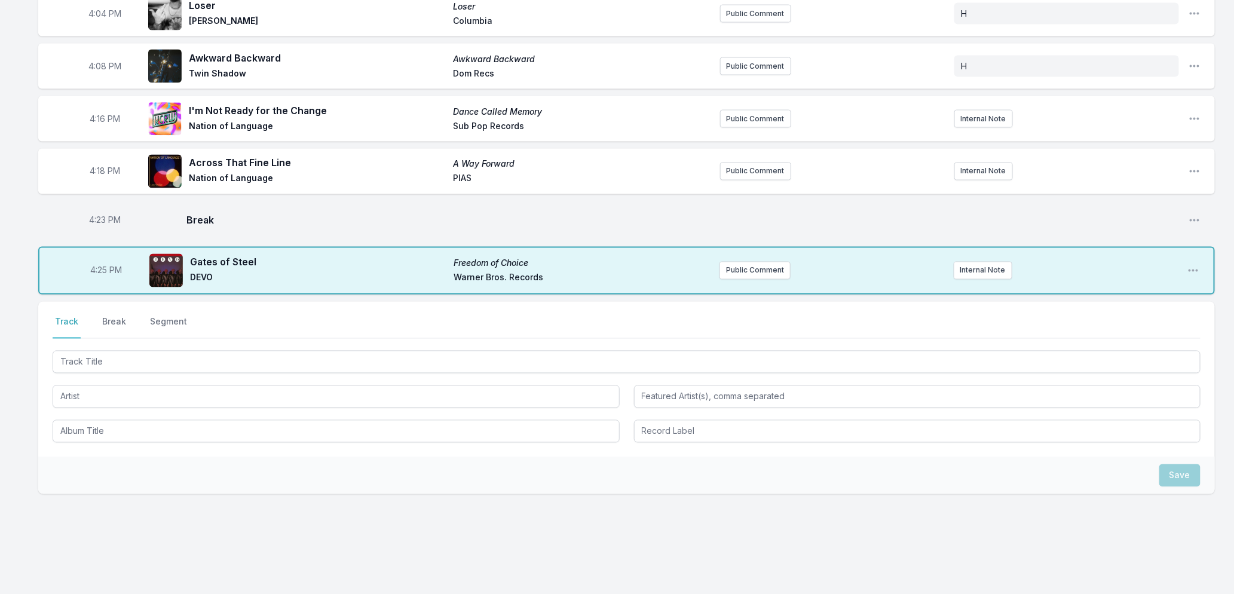
scroll to position [976, 0]
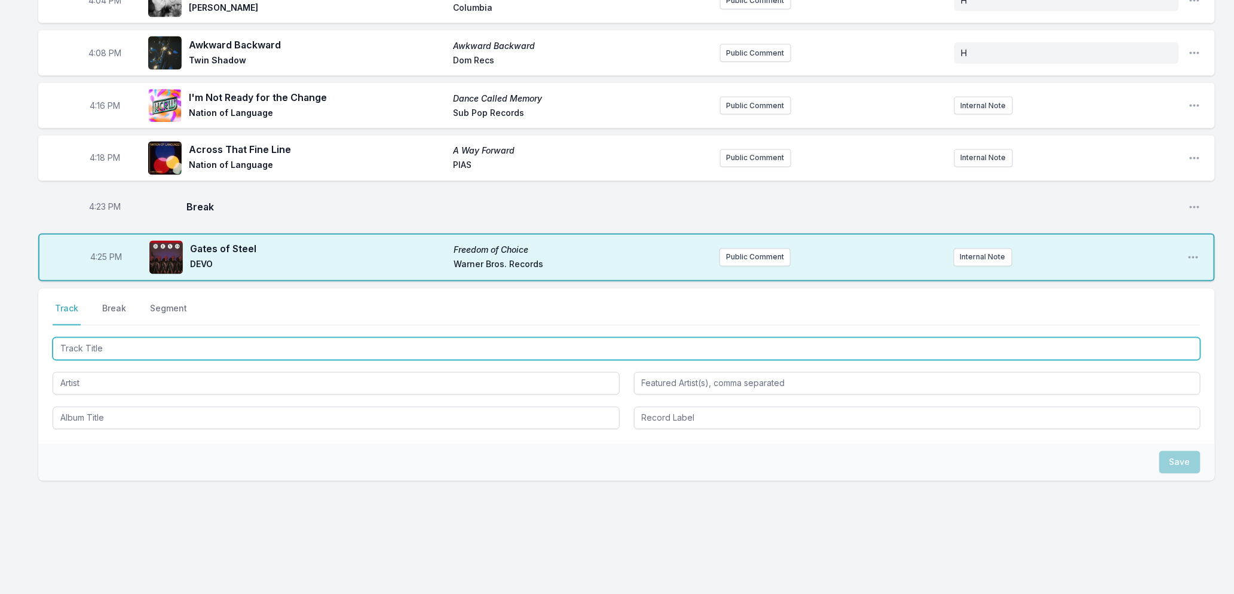
click at [171, 344] on input "Track Title" at bounding box center [627, 349] width 1148 height 23
type input "Moments"
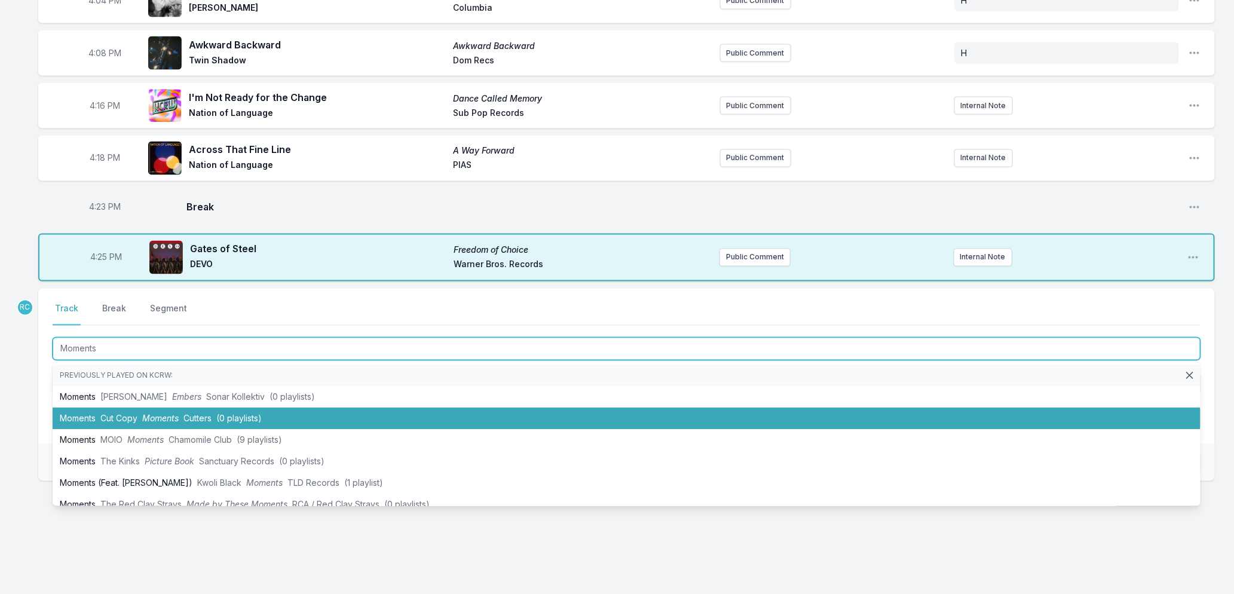
click at [170, 419] on span "Moments" at bounding box center [160, 418] width 36 height 10
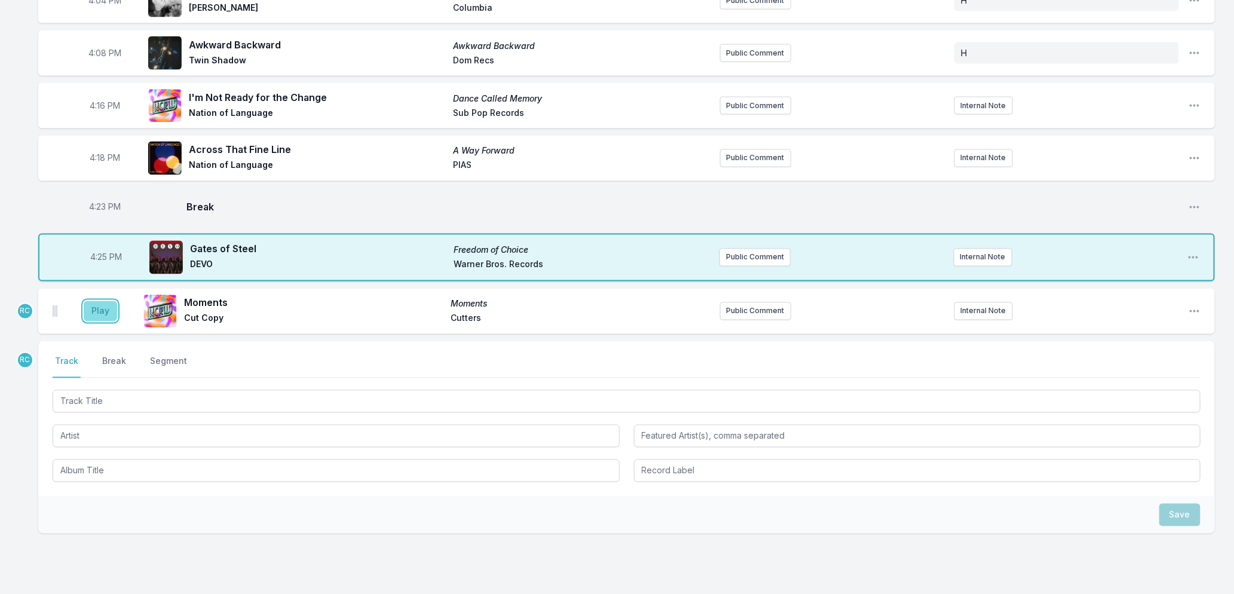
click at [96, 314] on button "Play" at bounding box center [100, 311] width 33 height 20
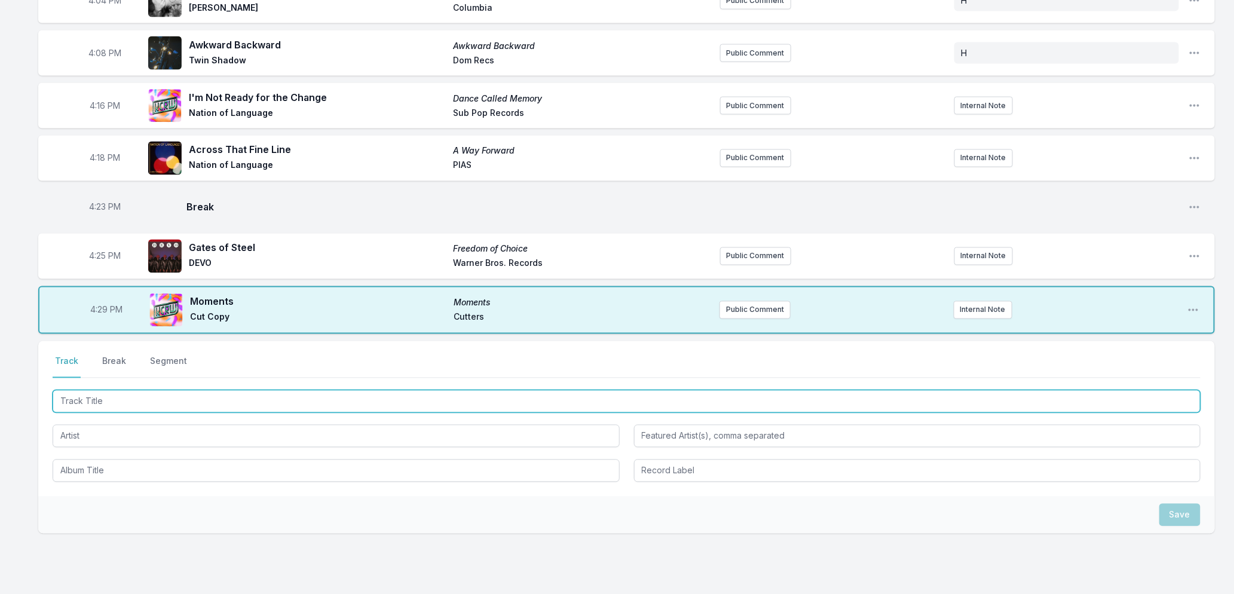
click at [192, 400] on input "Track Title" at bounding box center [627, 401] width 1148 height 23
type input "Jumbo (Francois K Remix)"
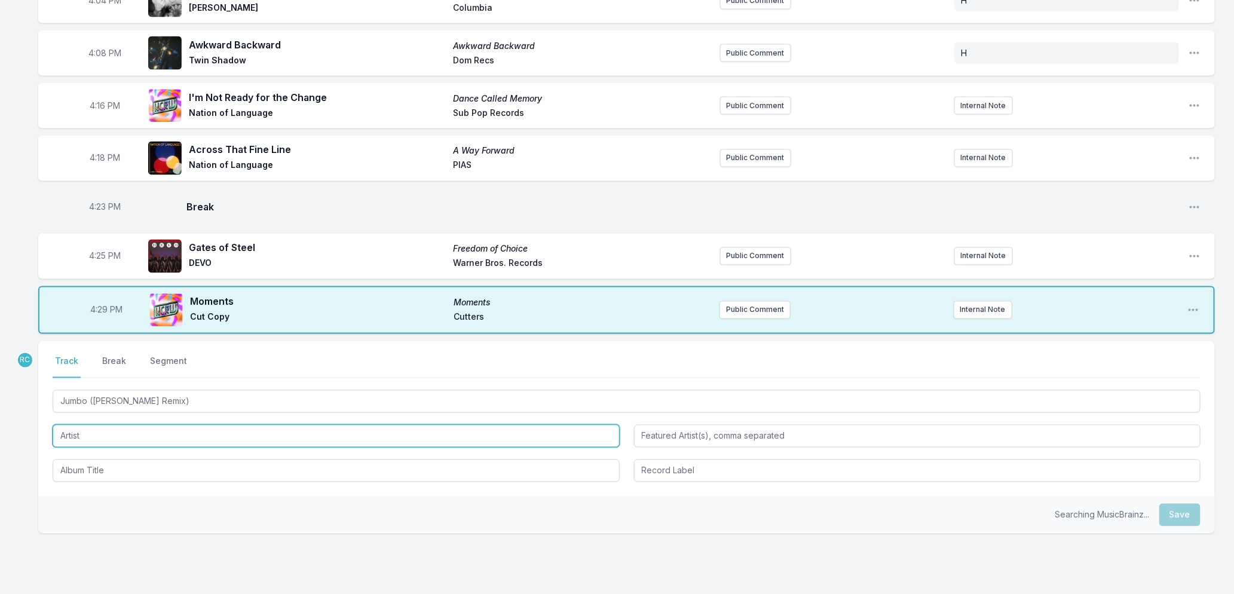
click at [134, 437] on input "Artist" at bounding box center [336, 436] width 567 height 23
type input "Underworld"
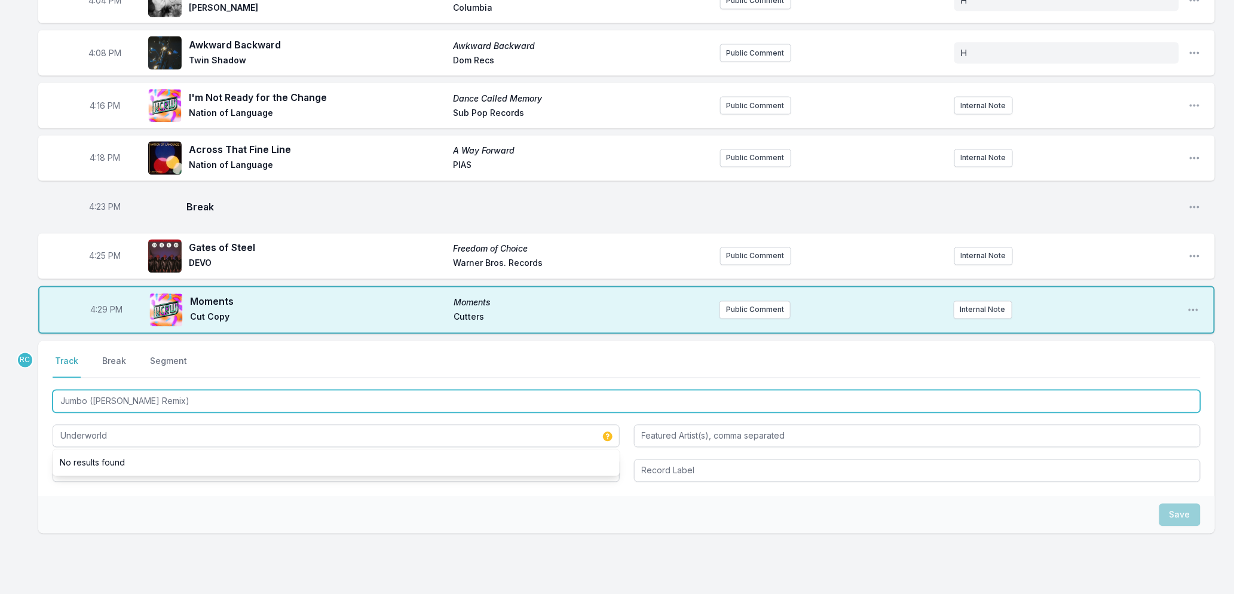
drag, startPoint x: 192, startPoint y: 405, endPoint x: 41, endPoint y: 416, distance: 151.5
click at [41, 416] on div "Select a tab Track Break Segment Track Break Segment Jumbo (Francois K Remix) U…" at bounding box center [626, 418] width 1176 height 155
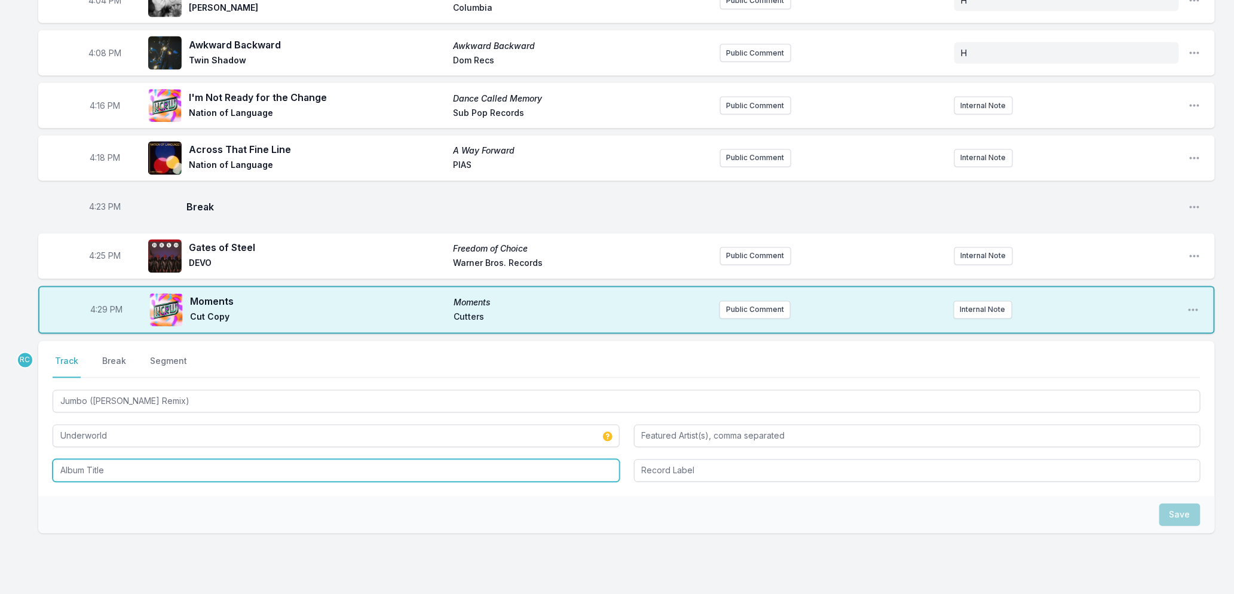
click at [88, 476] on input "Album Title" at bounding box center [336, 470] width 567 height 23
paste input "Jumbo (Francois K Remix)"
type input "Jumbo (Francois K Remix)"
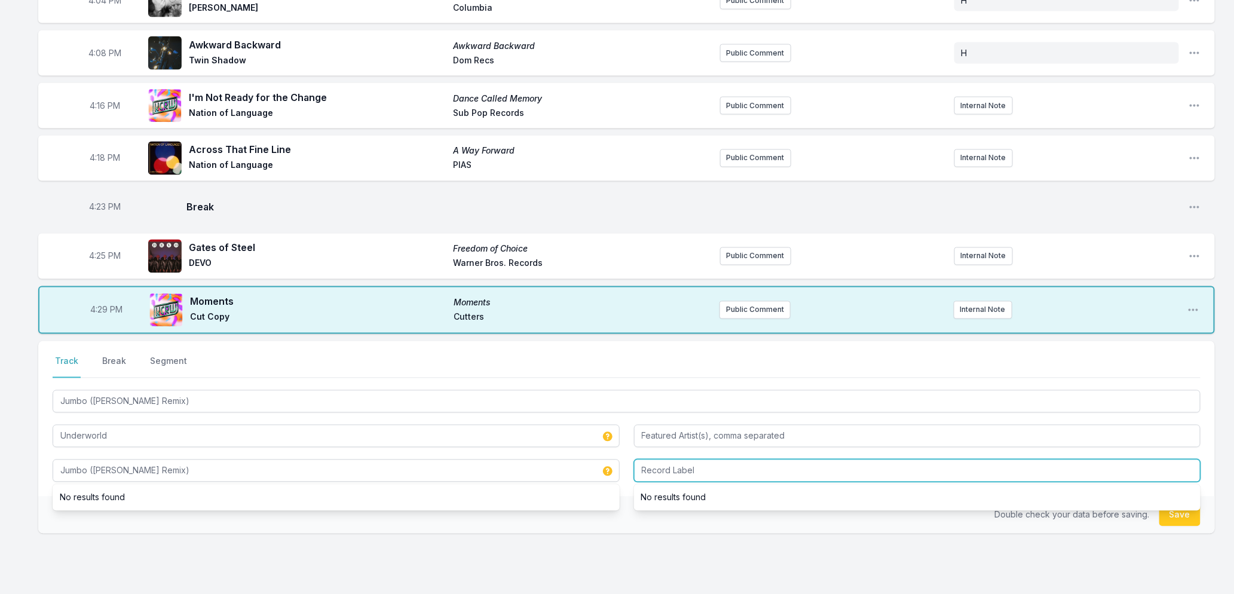
click at [642, 468] on input "Record Label" at bounding box center [917, 470] width 567 height 23
type input "JBO"
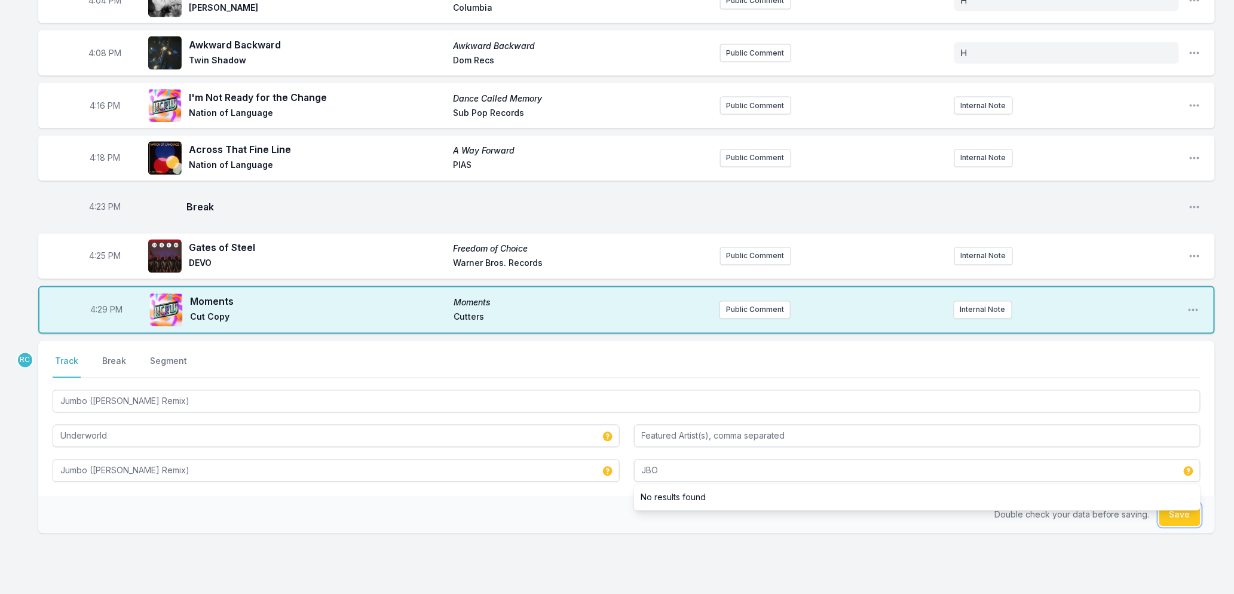
click at [1188, 521] on button "Save" at bounding box center [1179, 515] width 41 height 23
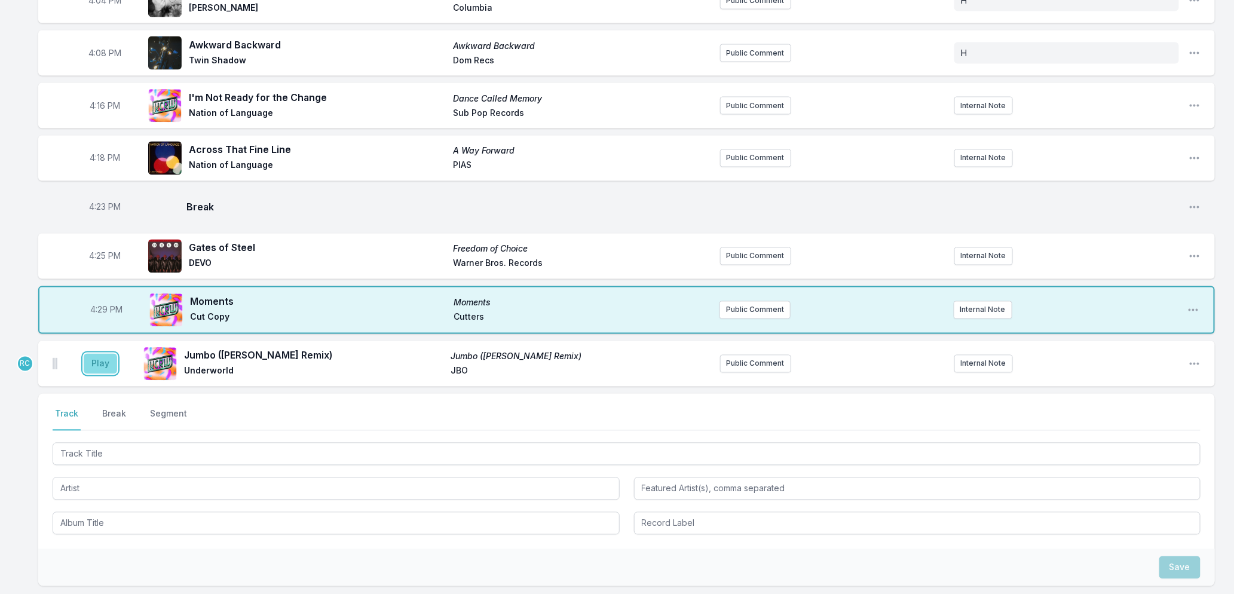
click at [94, 368] on button "Play" at bounding box center [100, 364] width 33 height 20
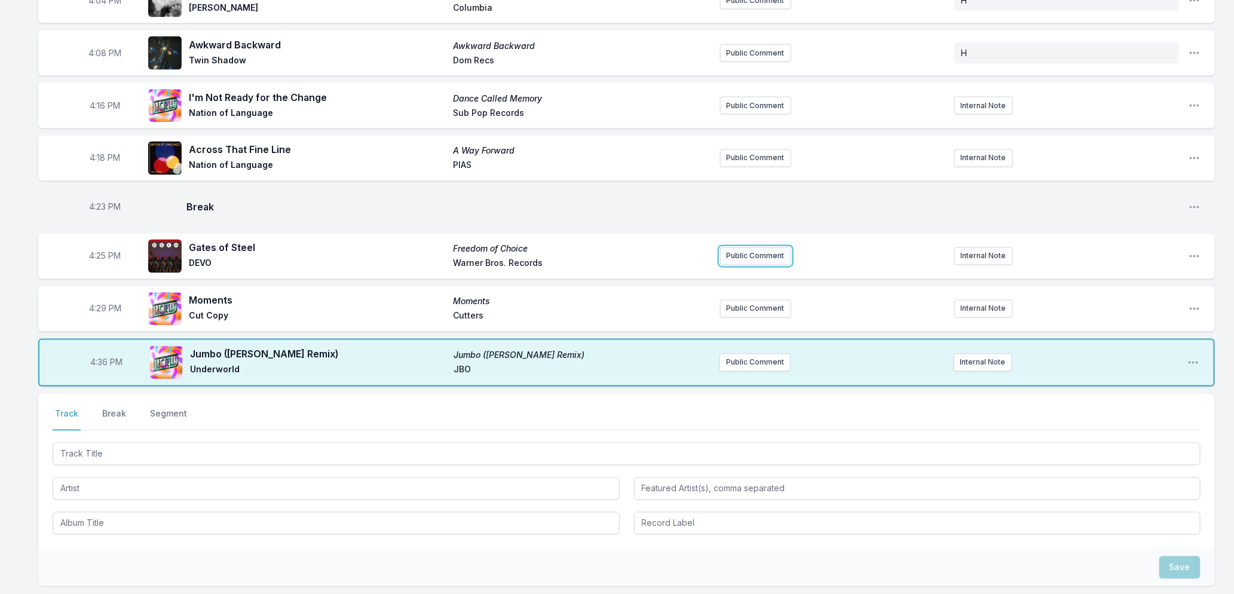
click at [755, 260] on button "Public Comment" at bounding box center [755, 256] width 71 height 18
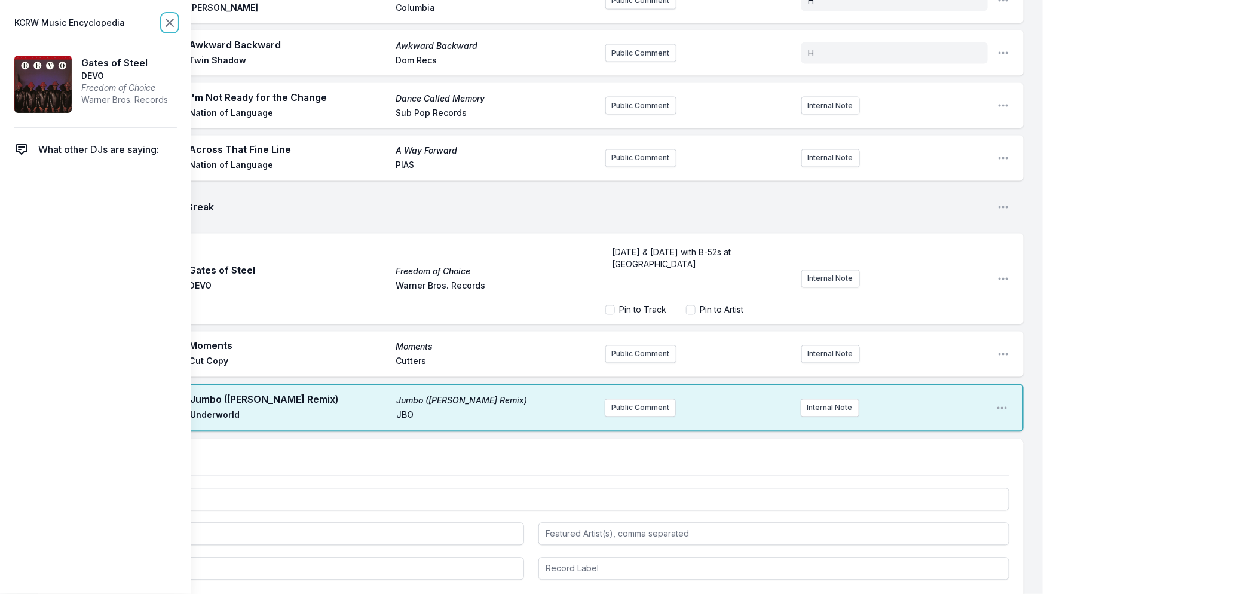
click at [170, 20] on icon at bounding box center [169, 23] width 14 height 14
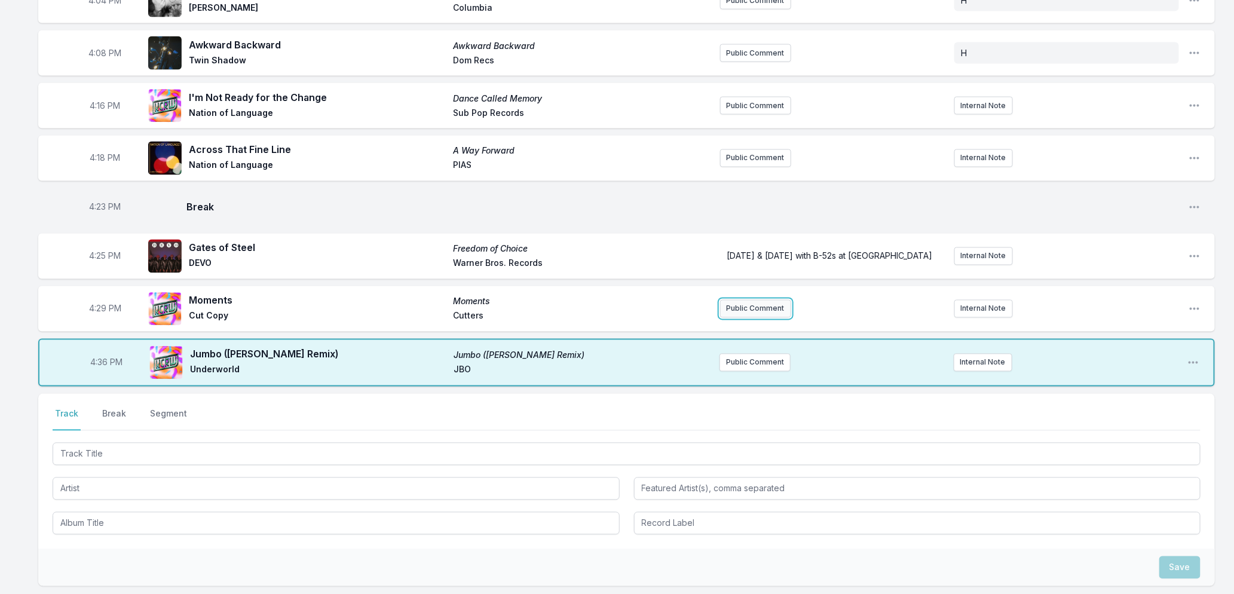
click at [745, 305] on button "Public Comment" at bounding box center [755, 309] width 71 height 18
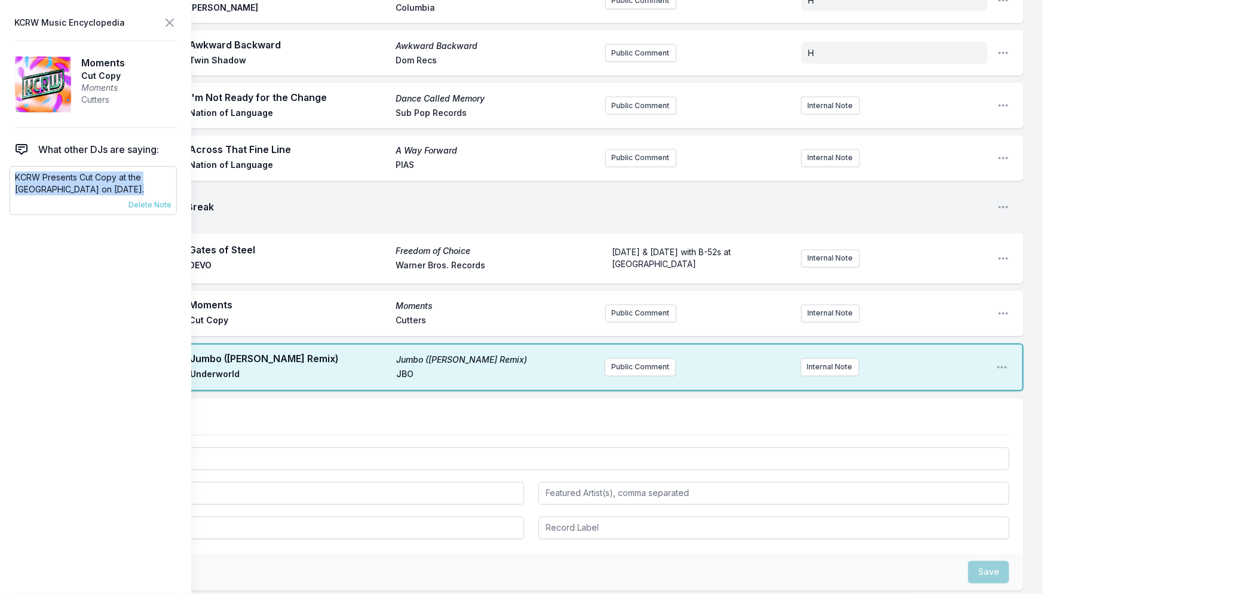
drag, startPoint x: 138, startPoint y: 188, endPoint x: 16, endPoint y: 173, distance: 123.3
click at [16, 173] on p "KCRW Presents Cut Copy at the Bellwether on November 14th." at bounding box center [93, 183] width 157 height 24
click at [650, 309] on button "Public Comment" at bounding box center [640, 314] width 71 height 18
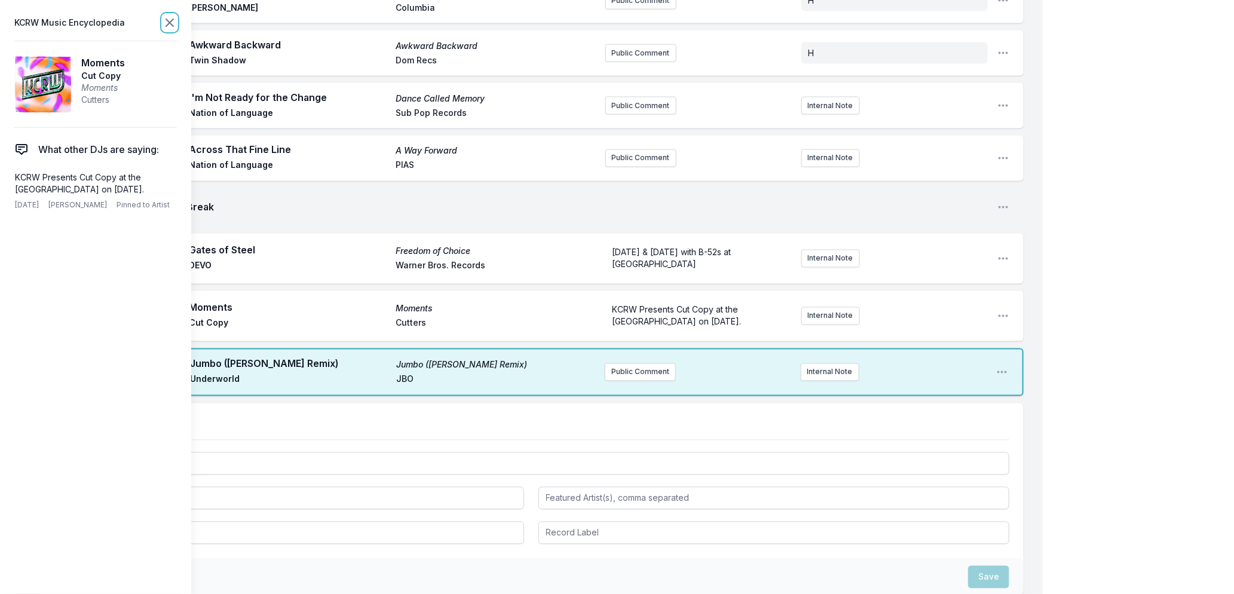
click at [165, 23] on icon at bounding box center [169, 23] width 14 height 14
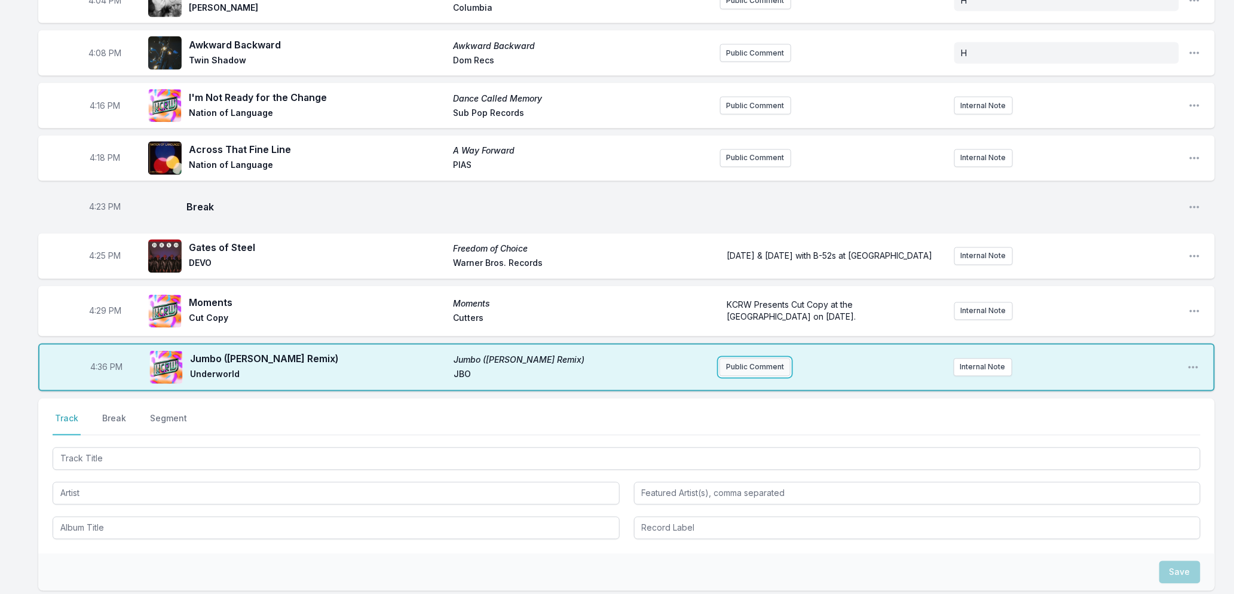
click at [745, 368] on button "Public Comment" at bounding box center [754, 367] width 71 height 18
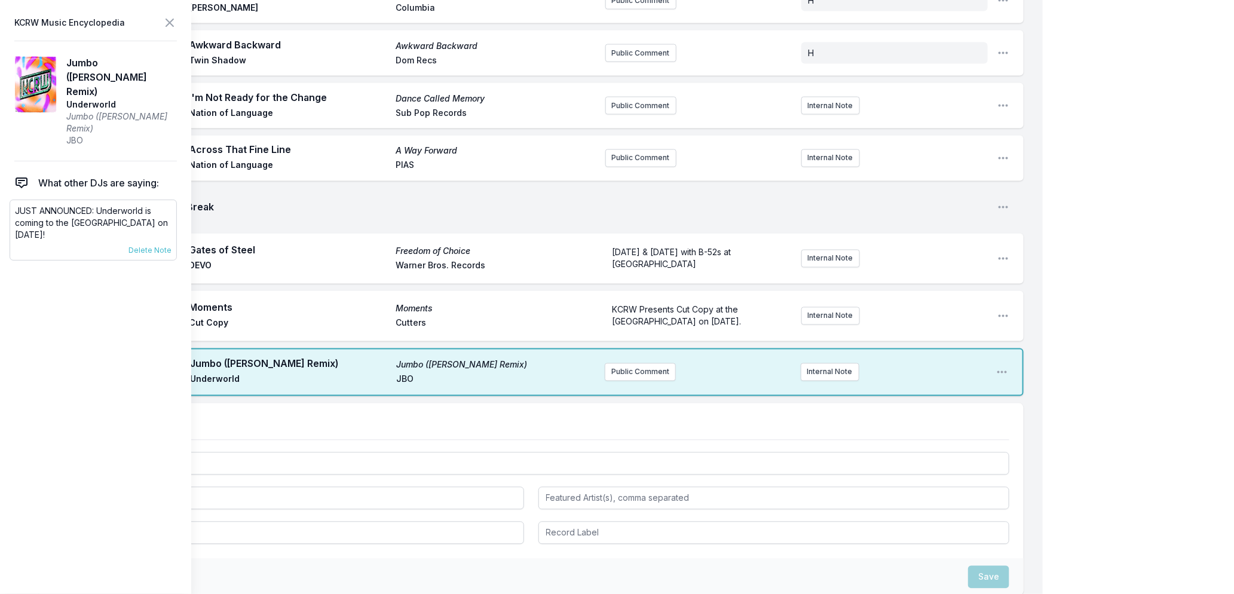
drag, startPoint x: 82, startPoint y: 217, endPoint x: 99, endPoint y: 200, distance: 24.5
click at [99, 205] on p "JUST ANNOUNCED: Underworld is coming to the Hollywood Palladium on September 18!" at bounding box center [93, 223] width 157 height 36
copy p "Underworld is coming to the Hollywood Palladium on September 18!"
click at [634, 363] on button "Public Comment" at bounding box center [640, 372] width 71 height 18
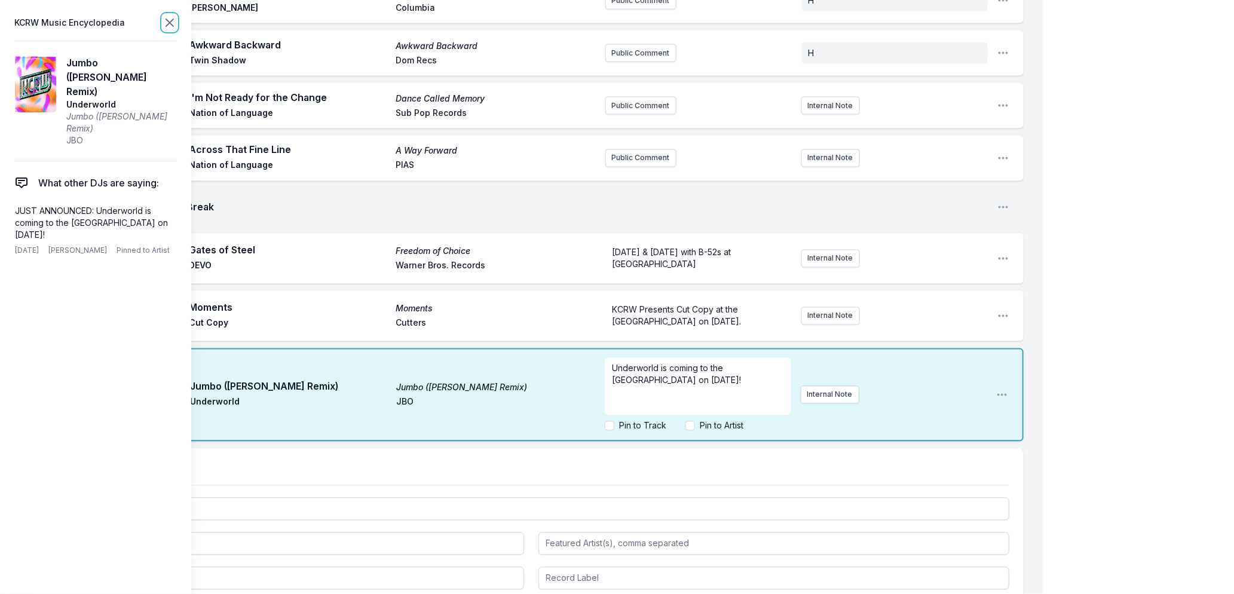
click at [166, 20] on icon at bounding box center [169, 23] width 14 height 14
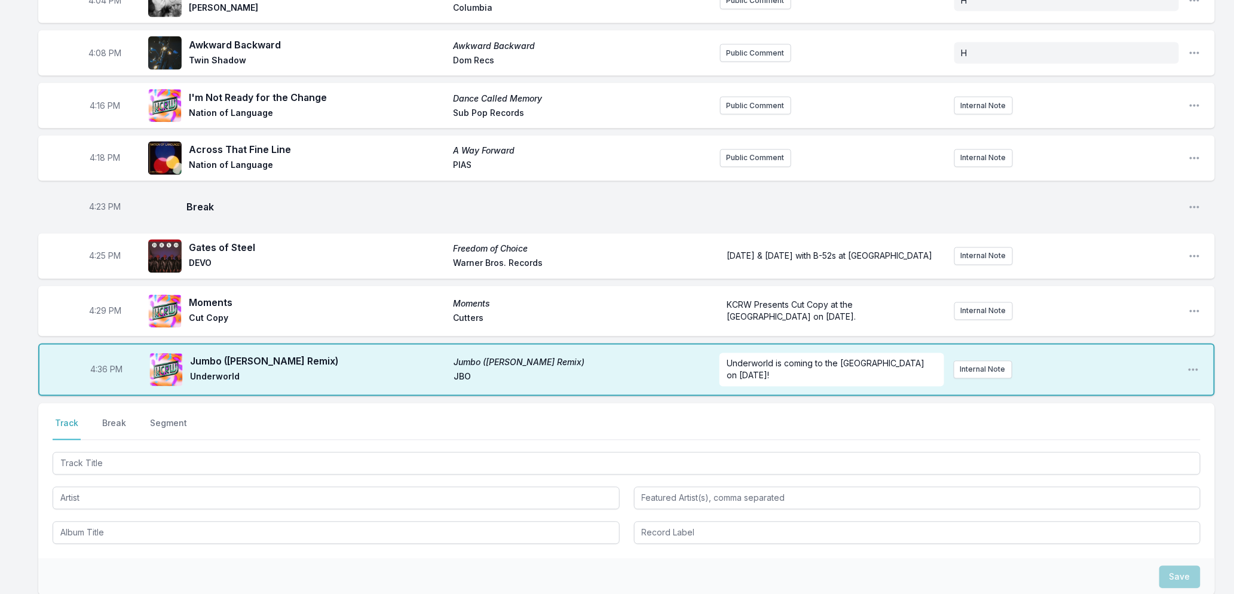
click at [109, 410] on div "Select a tab Track Break Segment Track Break Segment" at bounding box center [626, 480] width 1176 height 155
click at [109, 418] on button "Break" at bounding box center [114, 429] width 29 height 23
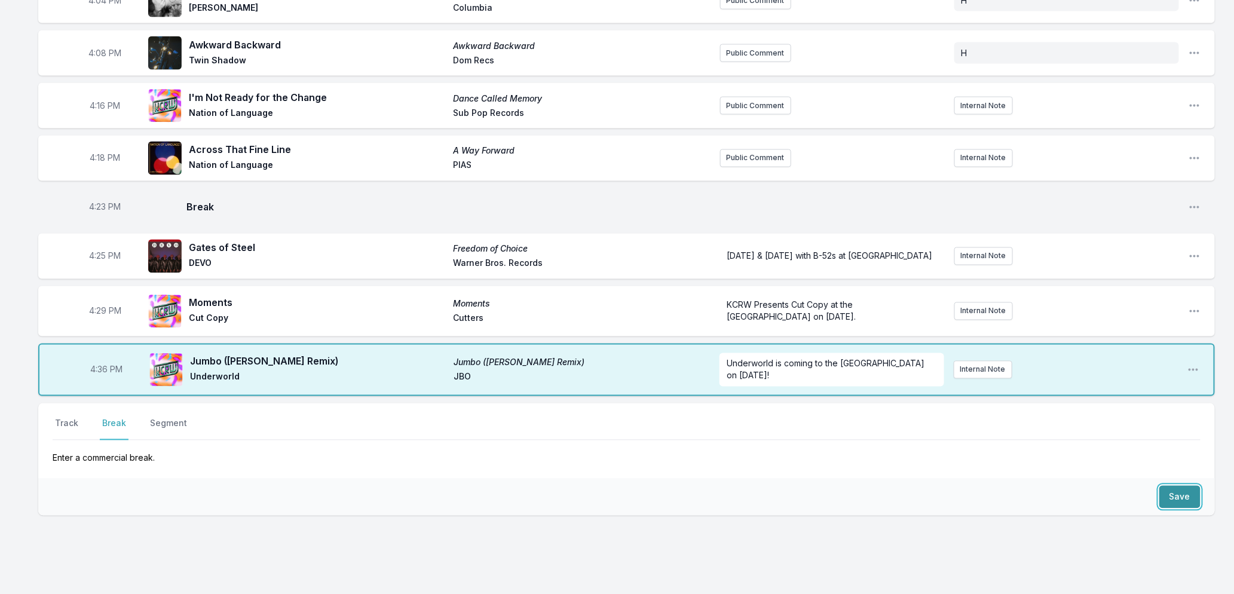
click at [1171, 493] on button "Save" at bounding box center [1179, 497] width 41 height 23
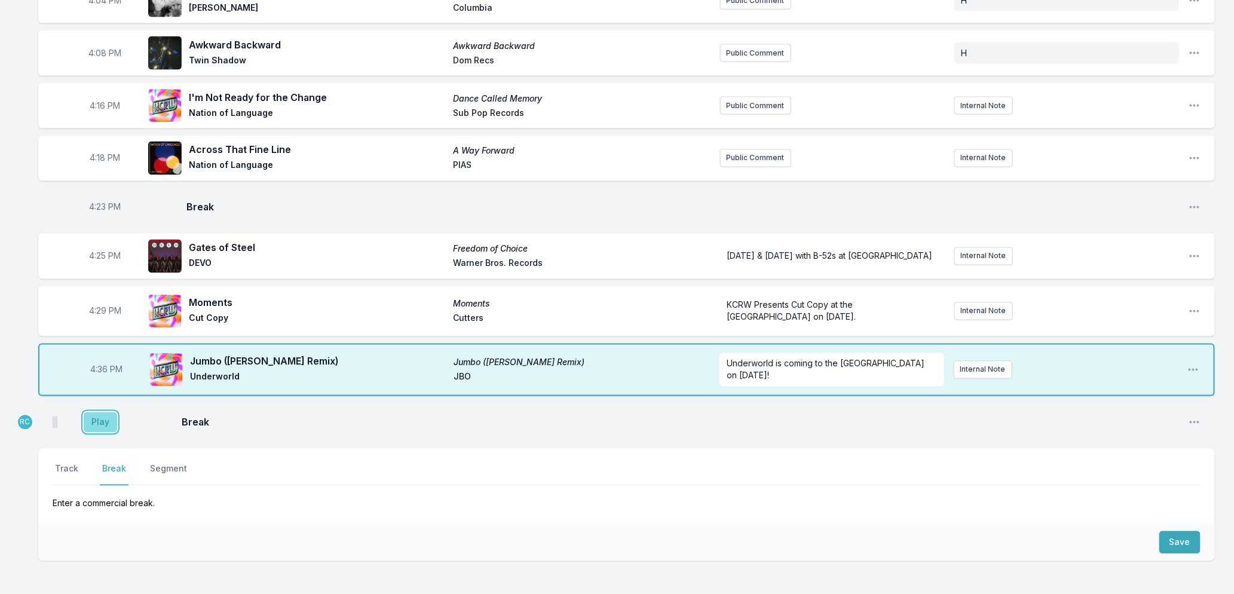
click at [99, 429] on button "Play" at bounding box center [100, 422] width 33 height 20
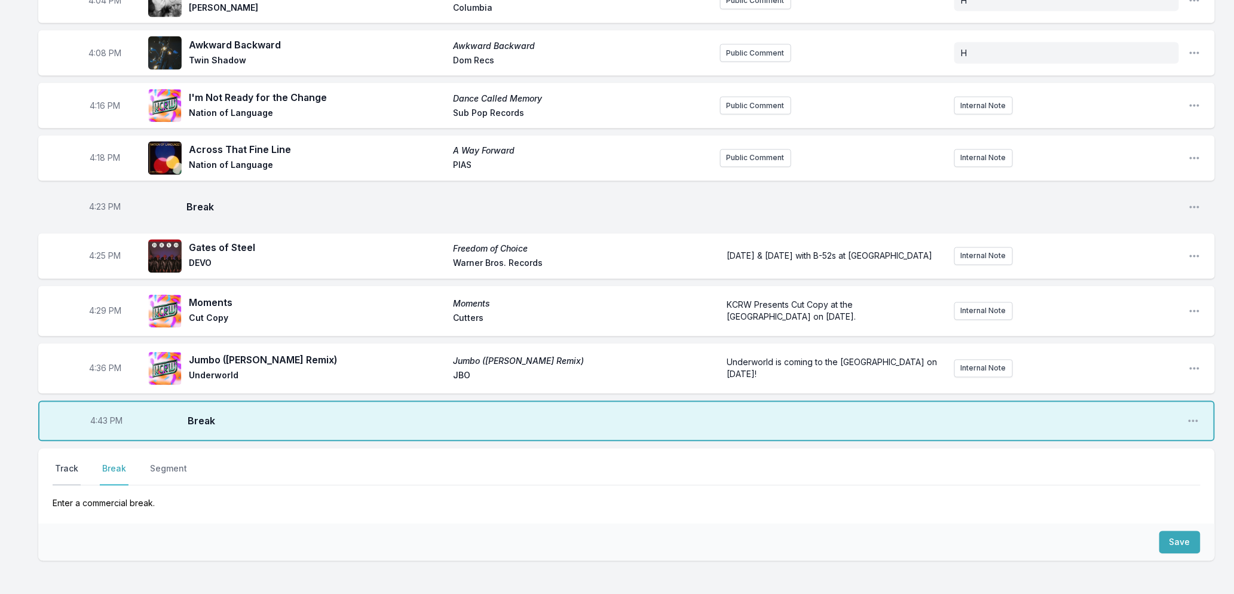
click at [66, 473] on button "Track" at bounding box center [67, 474] width 28 height 23
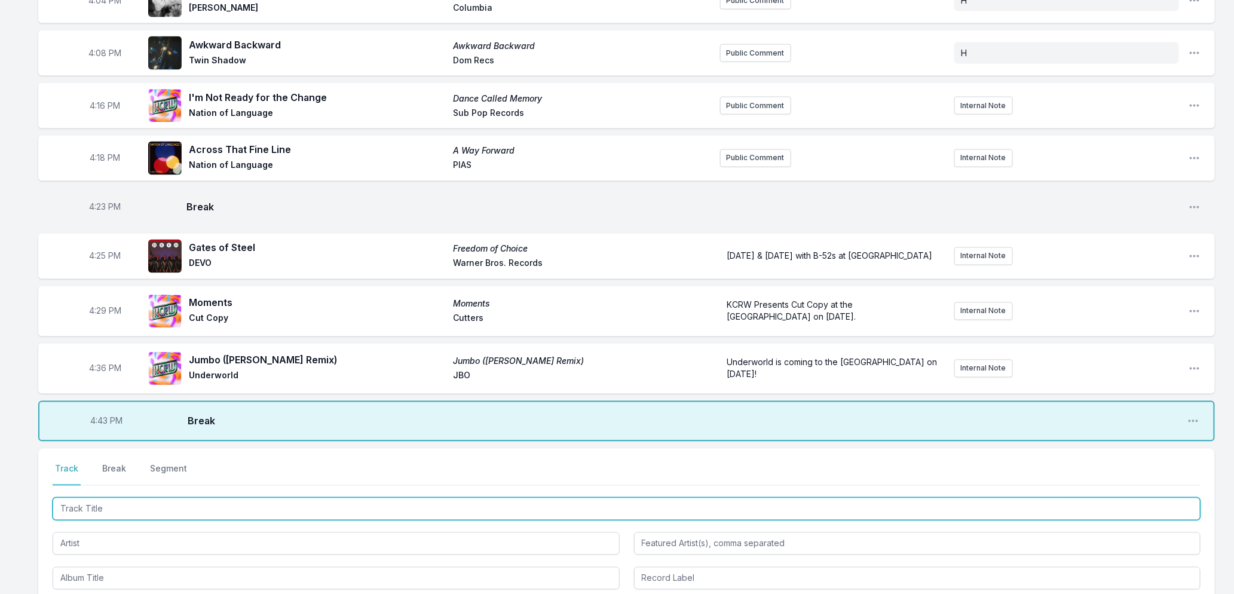
click at [109, 507] on input "Track Title" at bounding box center [627, 509] width 1148 height 23
type input "Get It Over"
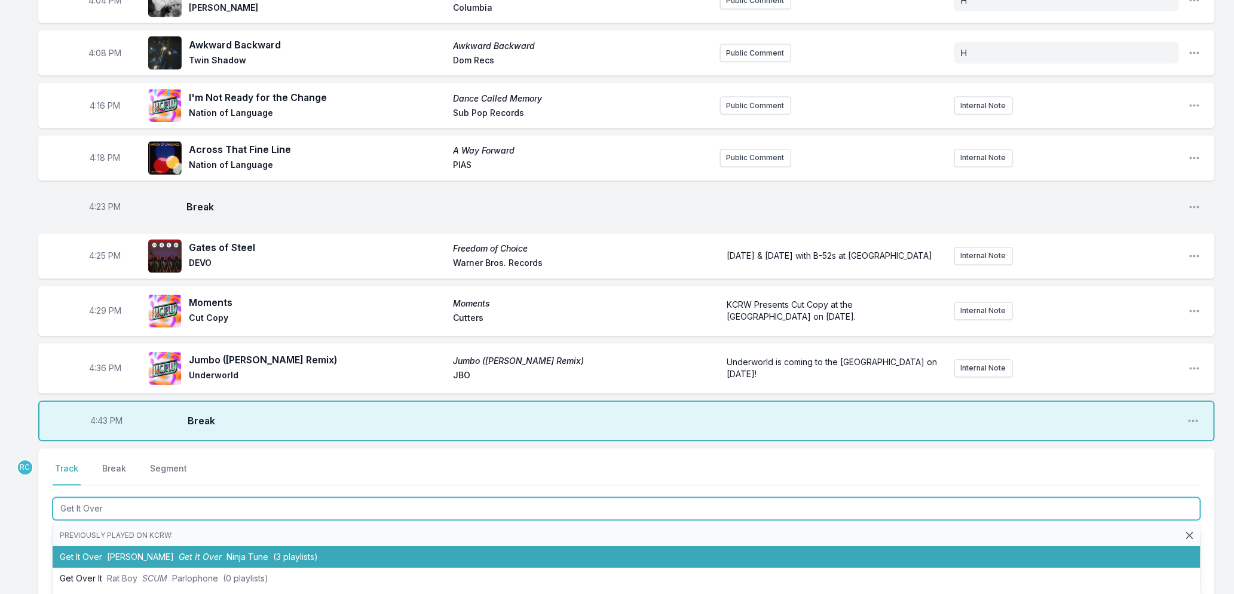
click at [226, 556] on span "Ninja Tune" at bounding box center [247, 557] width 42 height 10
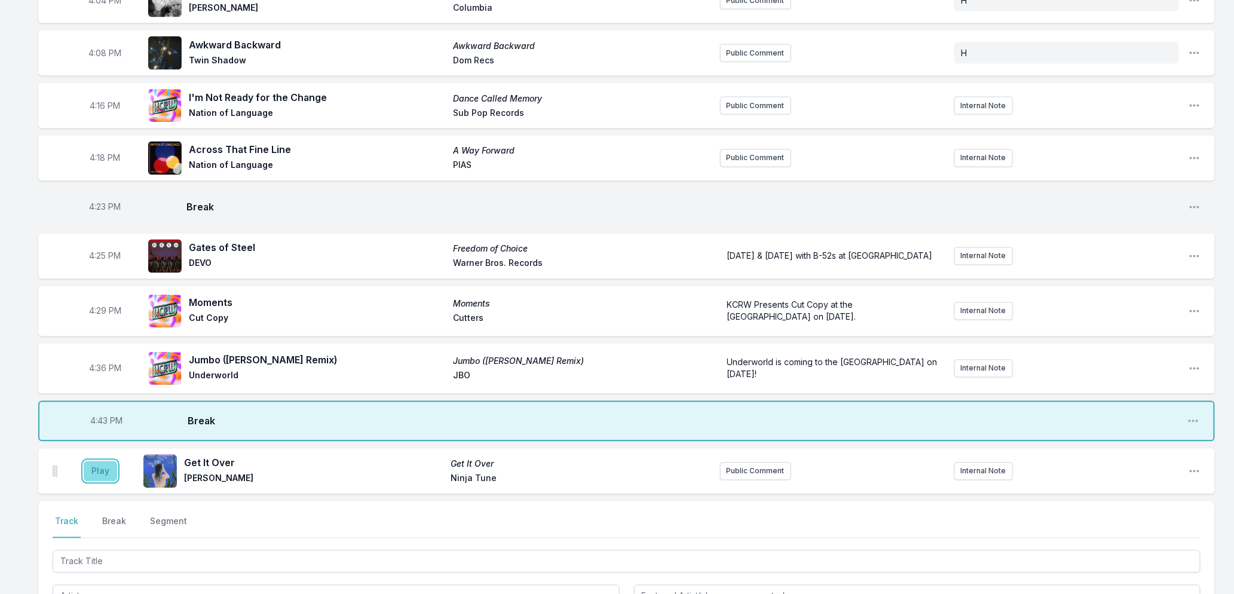
click at [96, 470] on button "Play" at bounding box center [100, 471] width 33 height 20
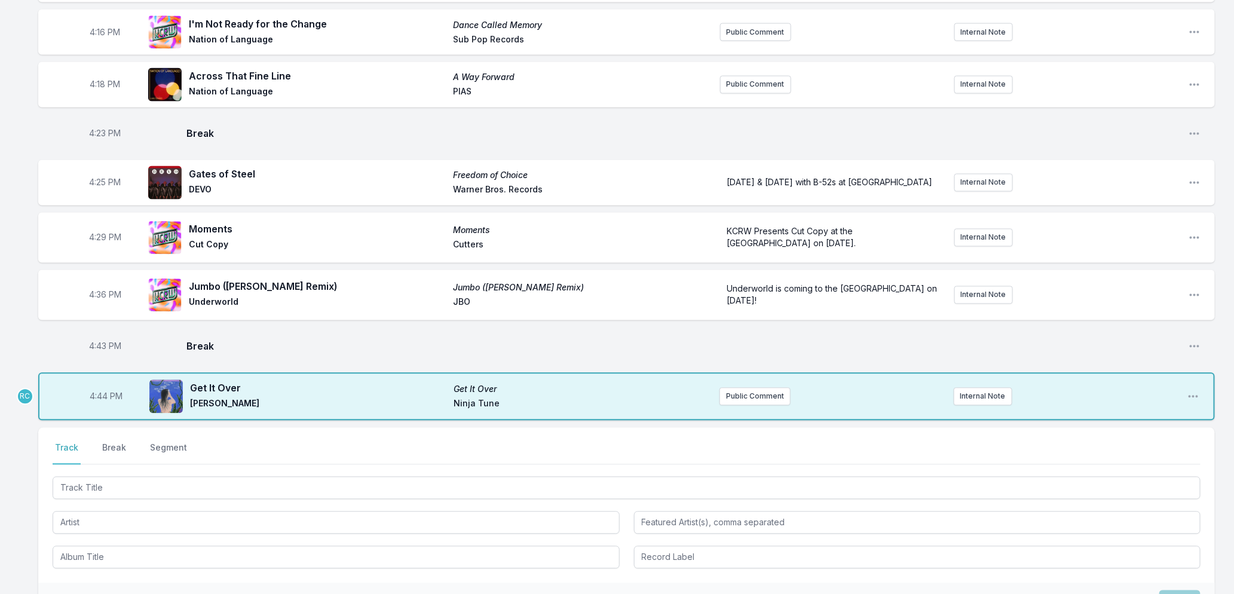
scroll to position [1188, 0]
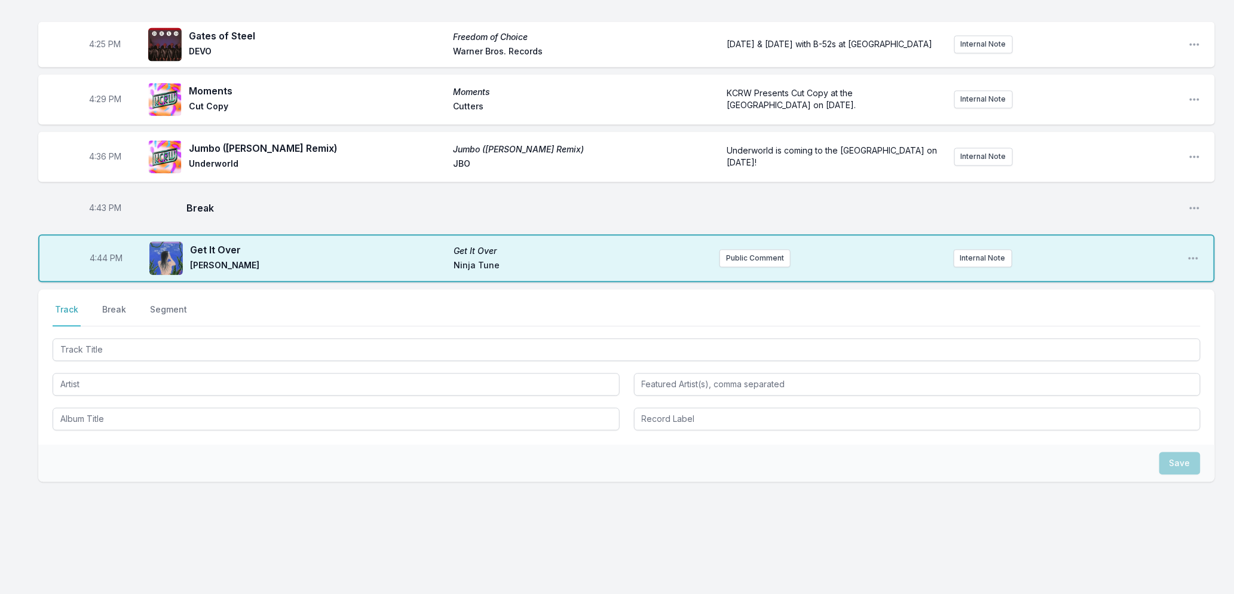
click at [218, 330] on div "Select a tab Track Break Segment Track Break Segment" at bounding box center [626, 366] width 1176 height 155
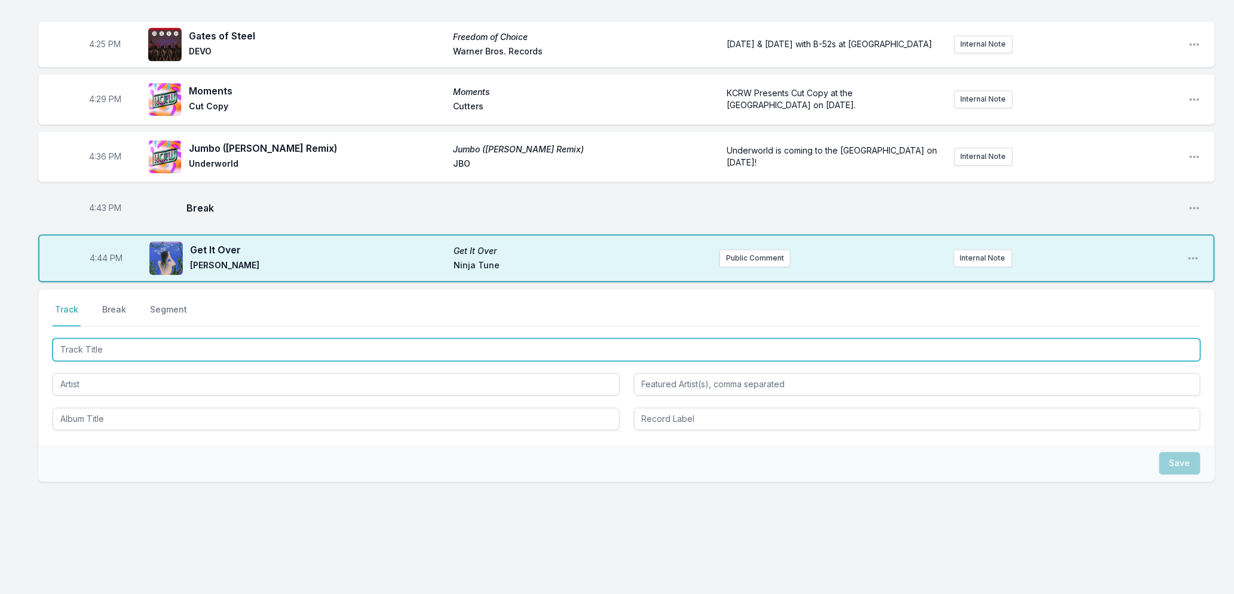
click at [222, 342] on input "Track Title" at bounding box center [627, 349] width 1148 height 23
type input "The Ones We Loved"
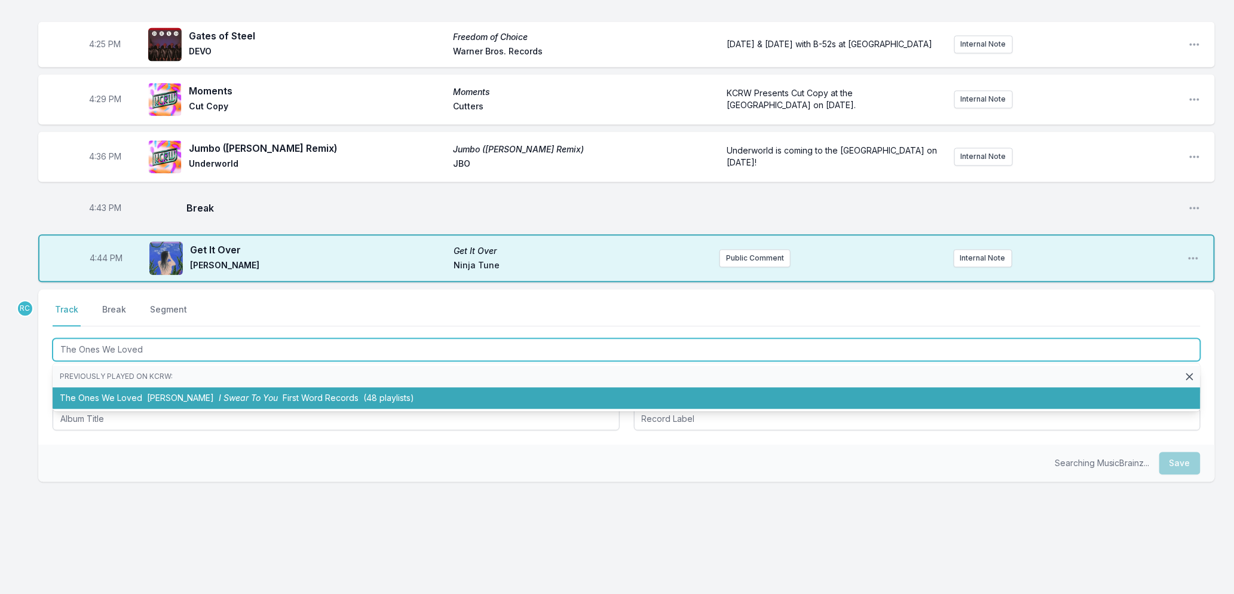
click at [249, 393] on span "I Swear To You" at bounding box center [248, 398] width 59 height 10
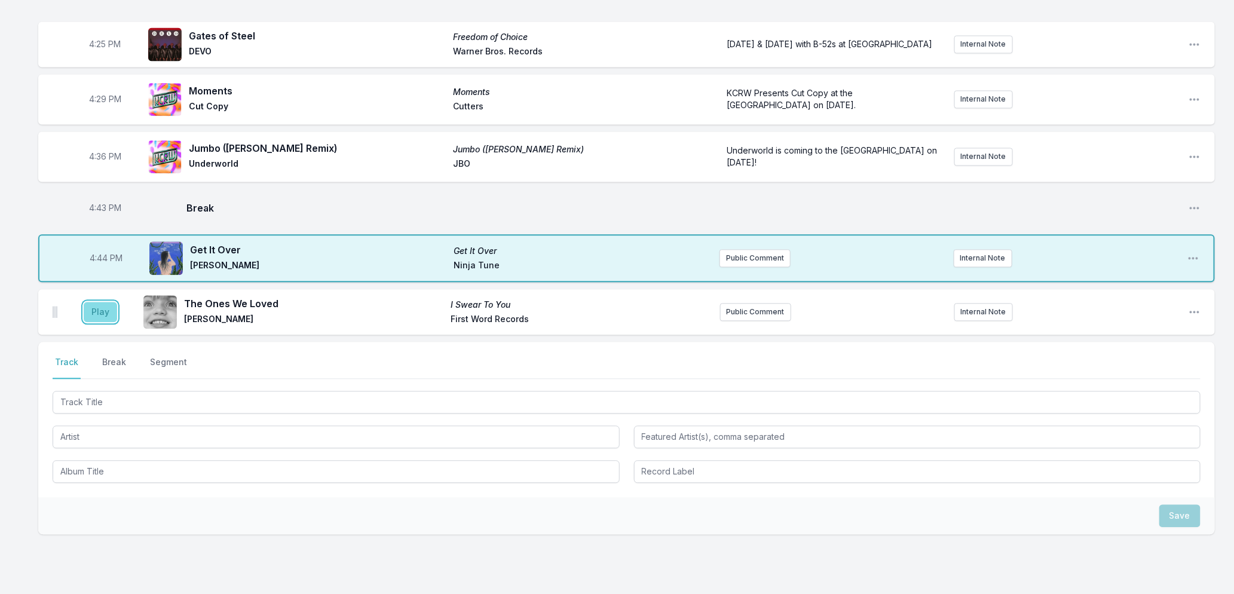
click at [103, 308] on button "Play" at bounding box center [100, 312] width 33 height 20
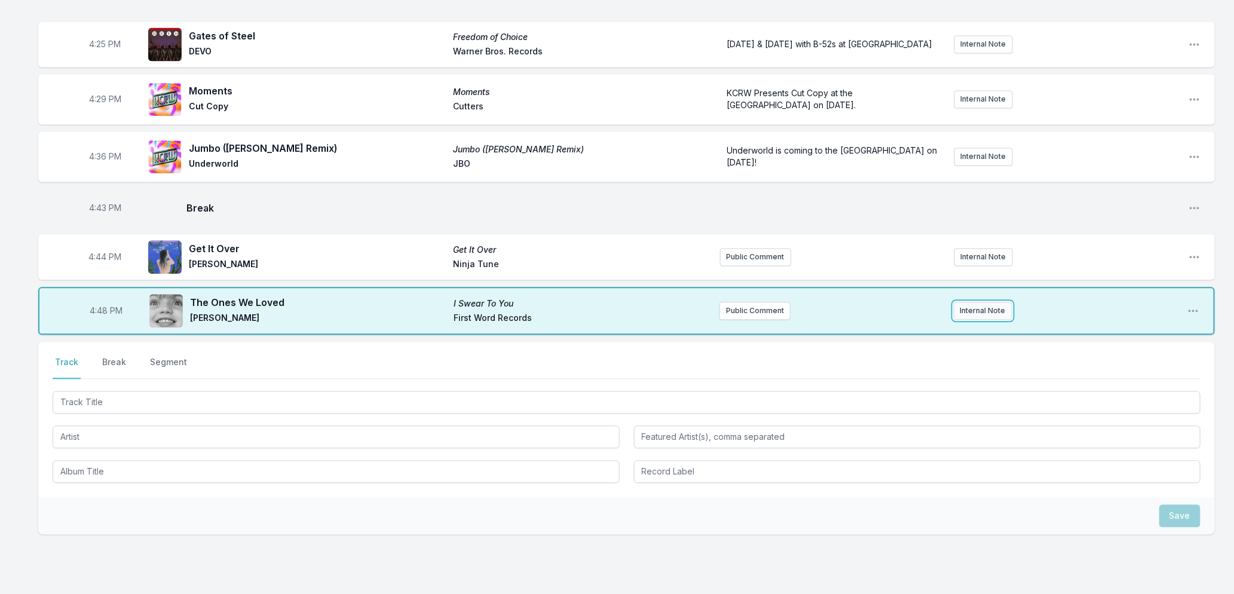
click at [964, 309] on button "Internal Note" at bounding box center [982, 311] width 59 height 18
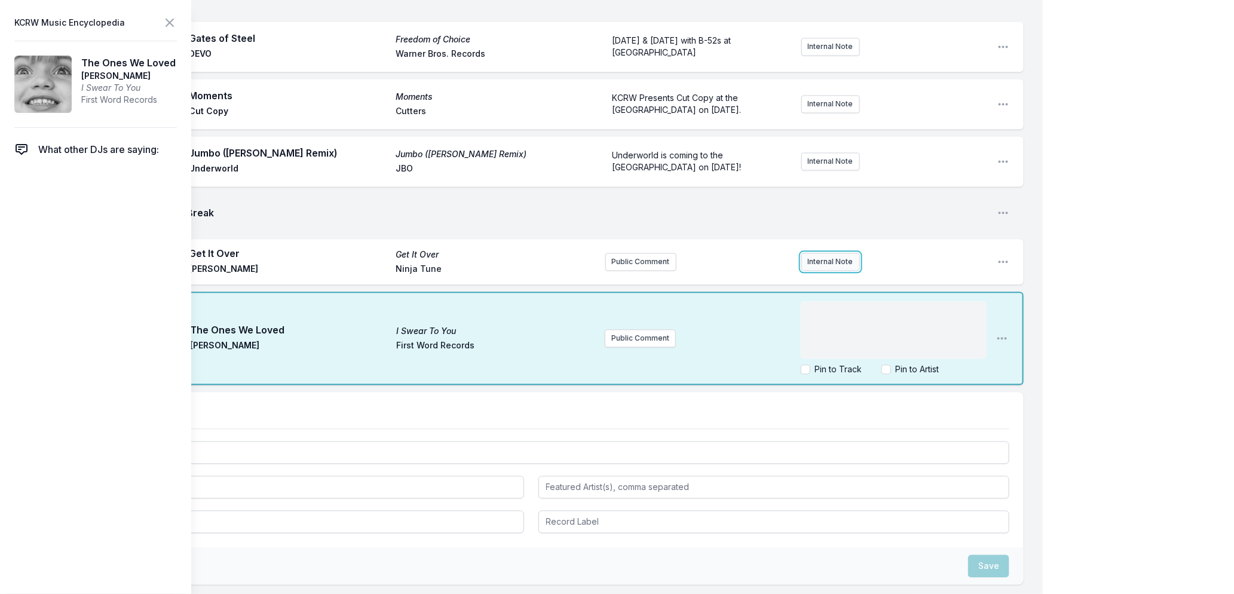
click at [841, 253] on button "Internal Note" at bounding box center [830, 262] width 59 height 18
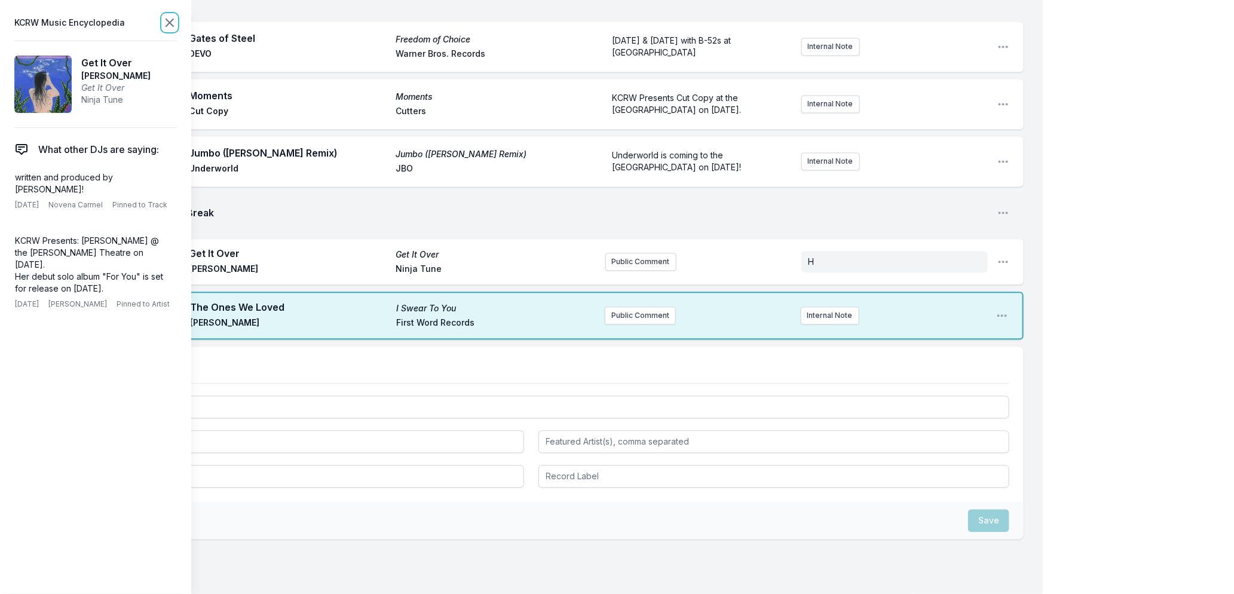
click at [164, 23] on icon at bounding box center [169, 23] width 14 height 14
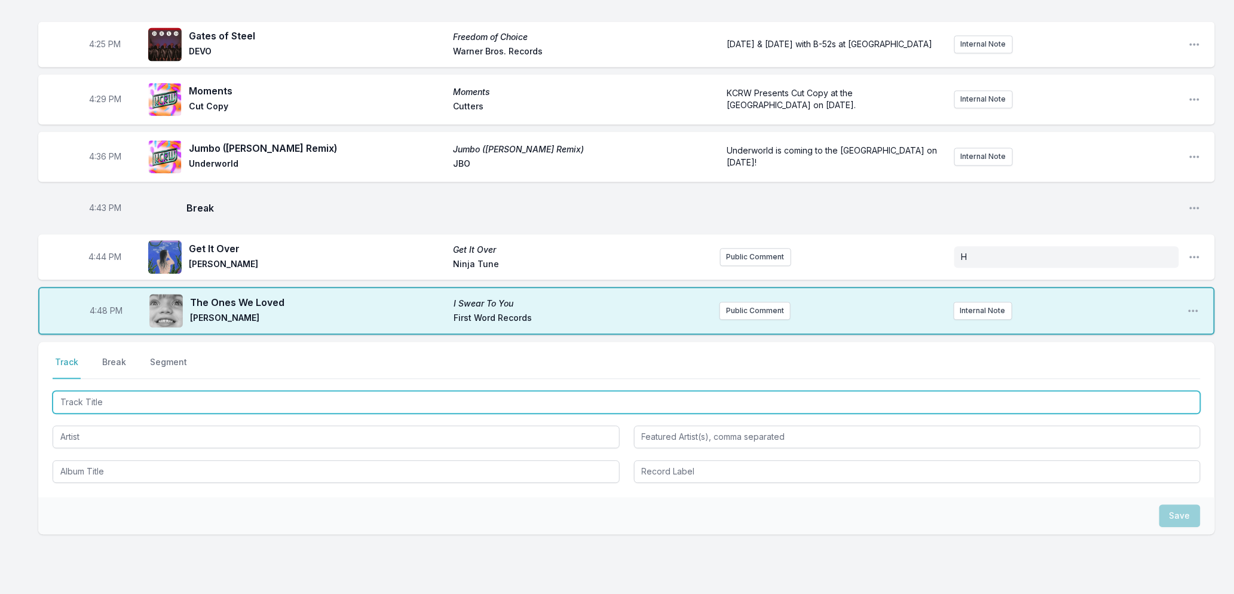
click at [432, 401] on input "Track Title" at bounding box center [627, 402] width 1148 height 23
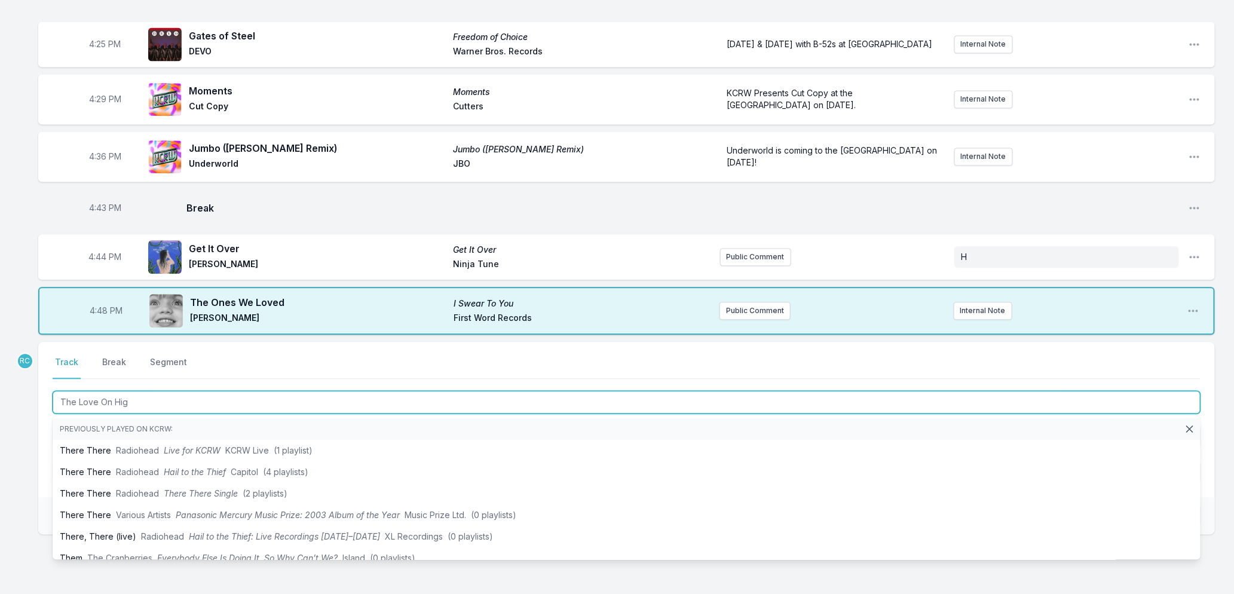
type input "The Love On High"
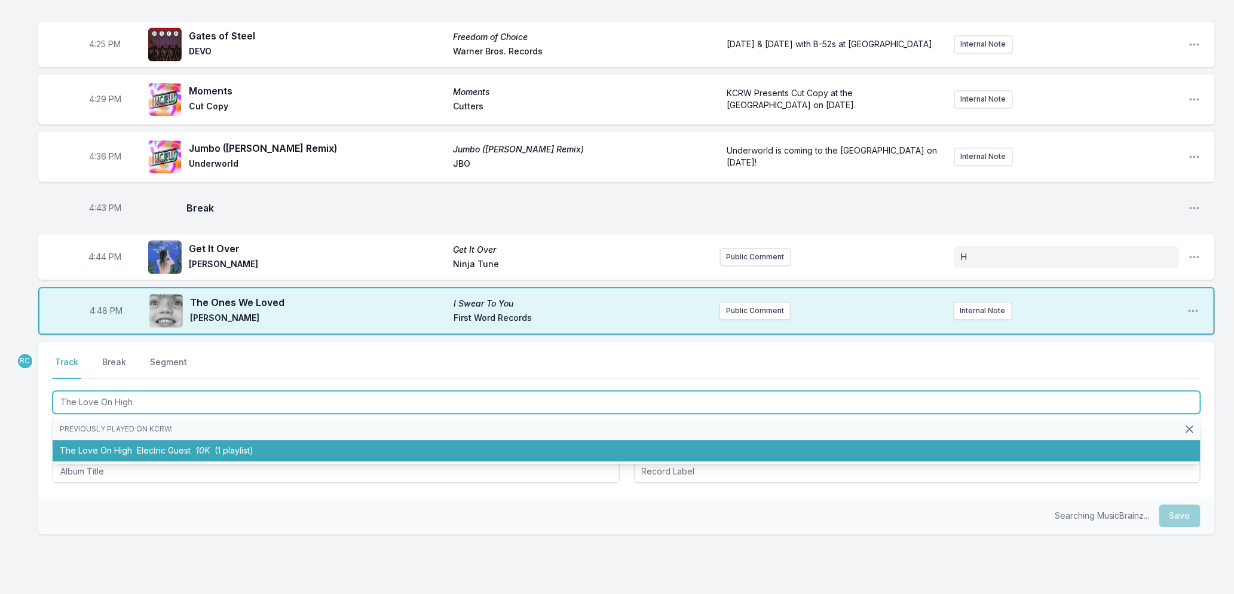
click at [210, 442] on li "The Love On High Electric Guest 10K (1 playlist)" at bounding box center [627, 451] width 1148 height 22
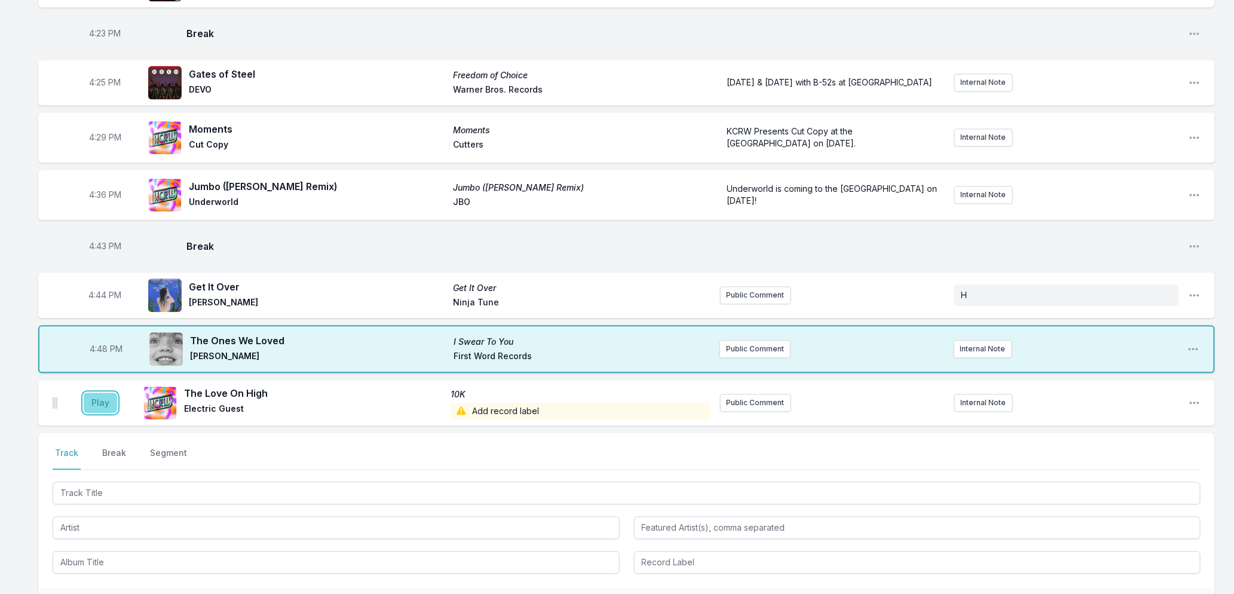
click at [102, 398] on button "Play" at bounding box center [100, 403] width 33 height 20
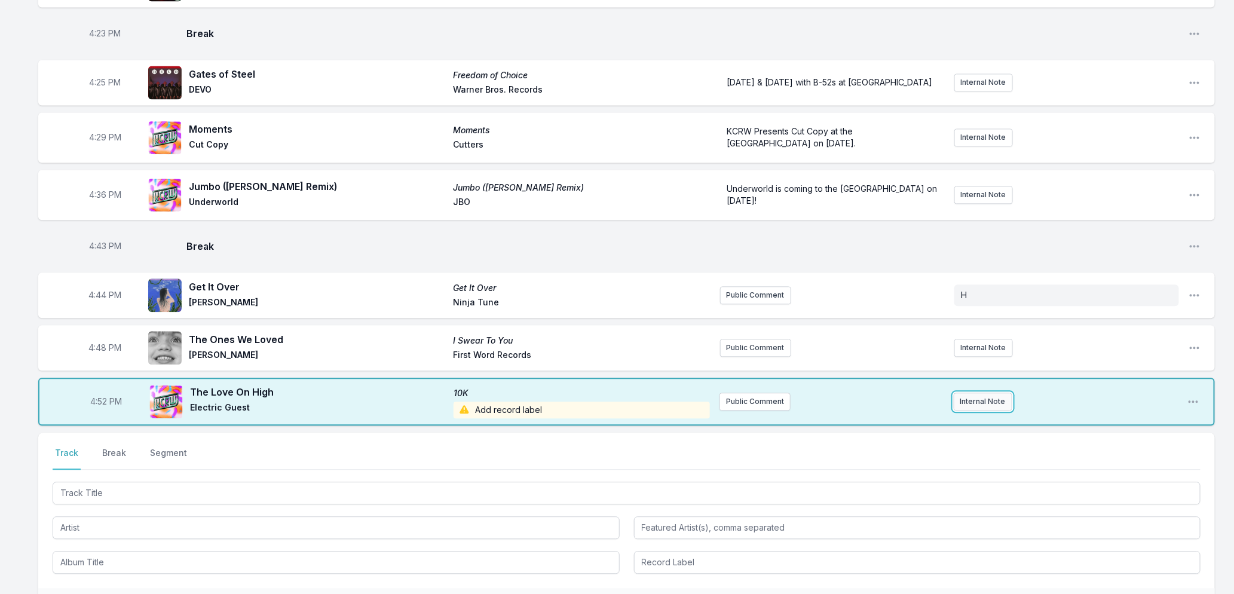
click at [969, 400] on button "Internal Note" at bounding box center [982, 402] width 59 height 18
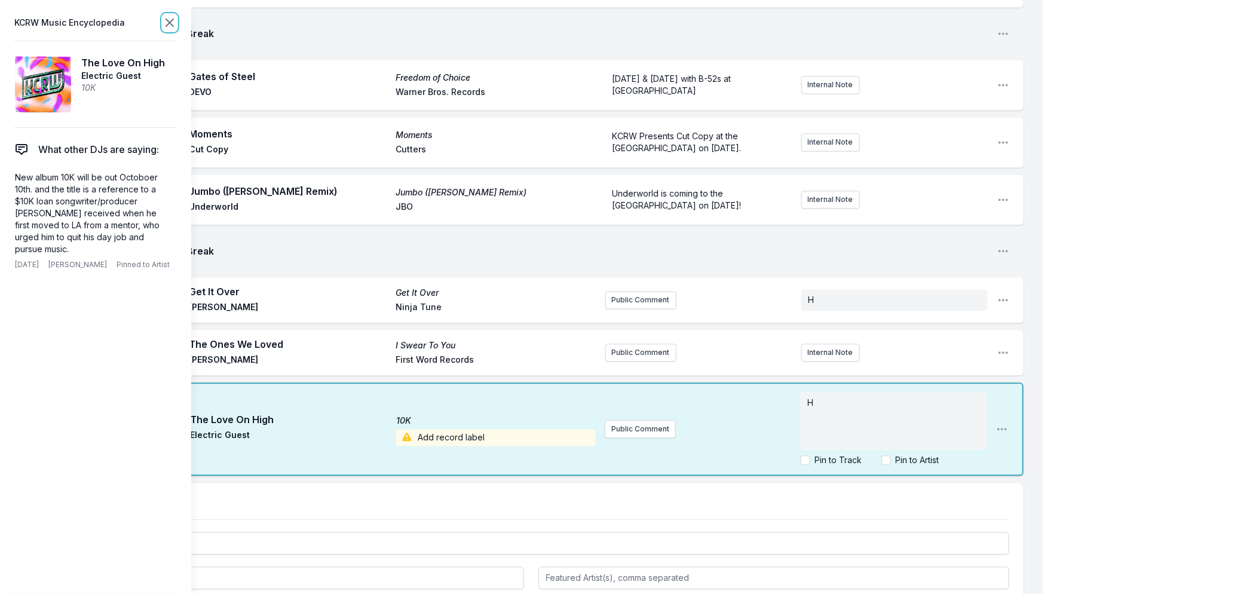
click at [164, 21] on icon at bounding box center [169, 23] width 14 height 14
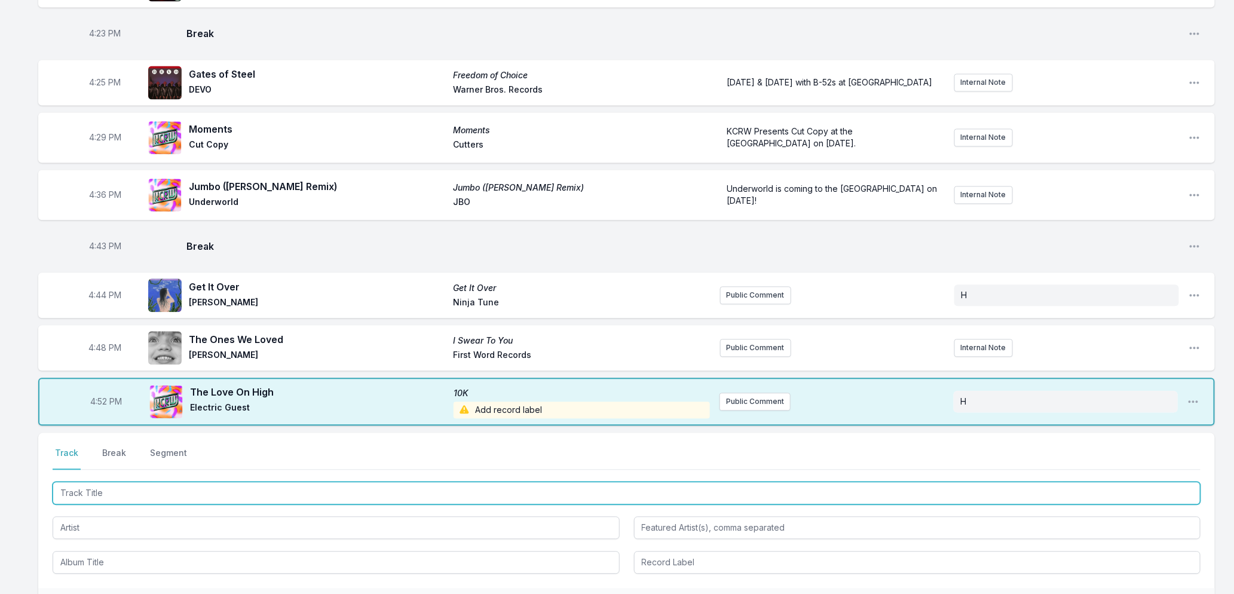
click at [259, 490] on input "Track Title" at bounding box center [627, 493] width 1148 height 23
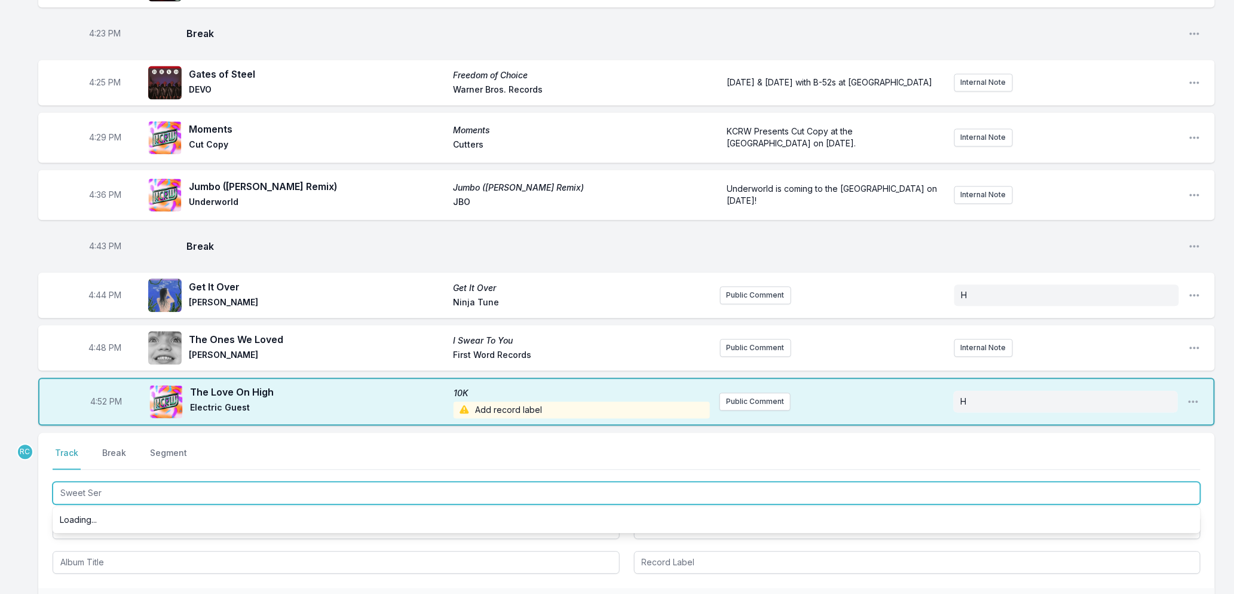
type input "Sweet Sero"
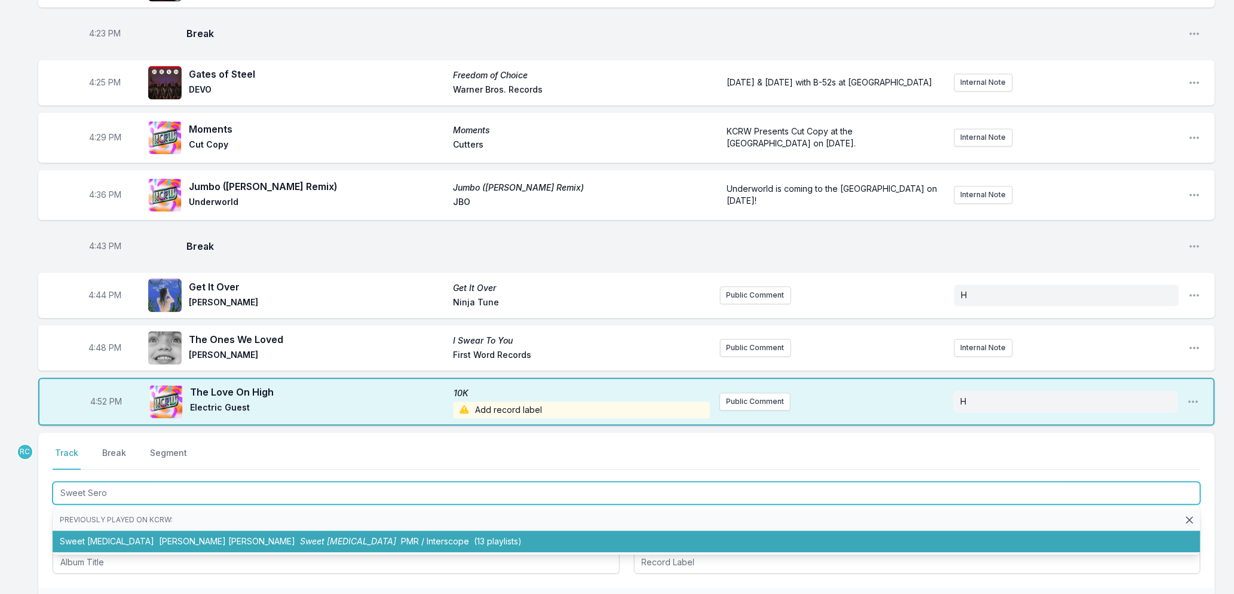
click at [250, 535] on li "Sweet Serotonin Amber Mark Sweet Serotonin PMR / Interscope (13 playlists)" at bounding box center [627, 542] width 1148 height 22
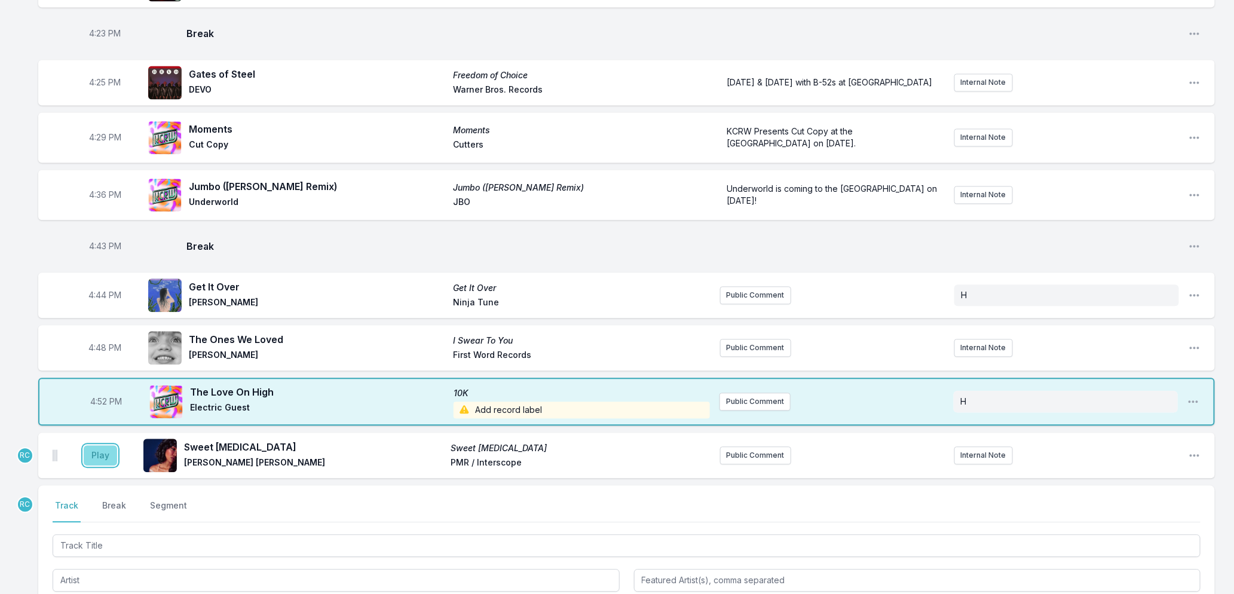
click at [108, 455] on button "Play" at bounding box center [100, 455] width 33 height 20
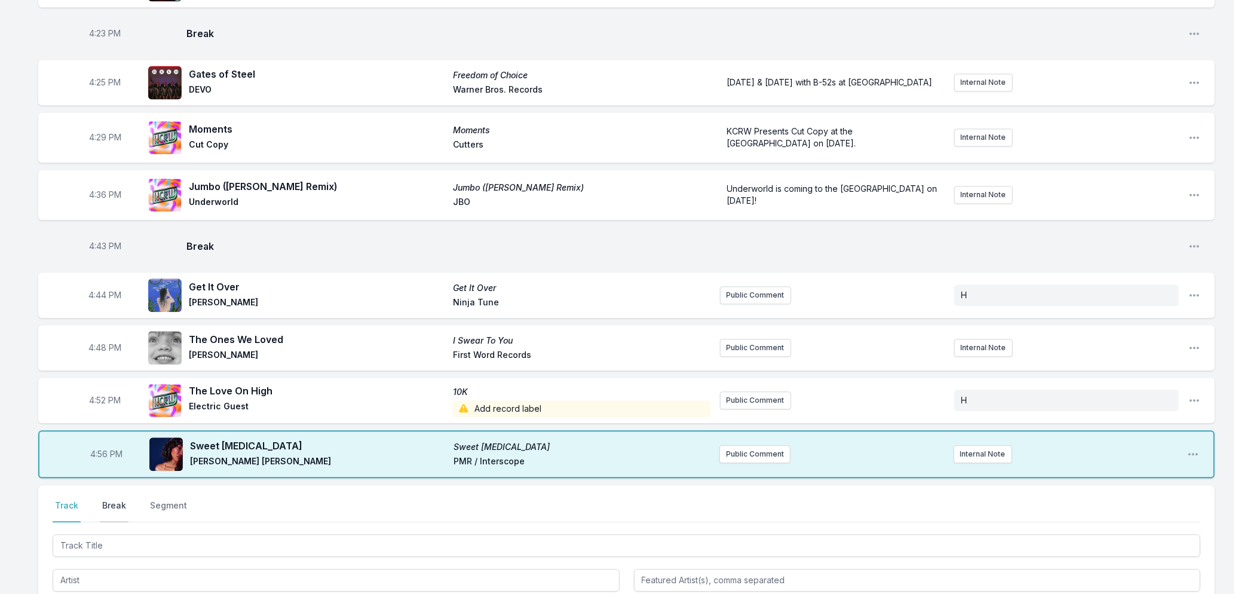
click at [112, 499] on button "Break" at bounding box center [114, 510] width 29 height 23
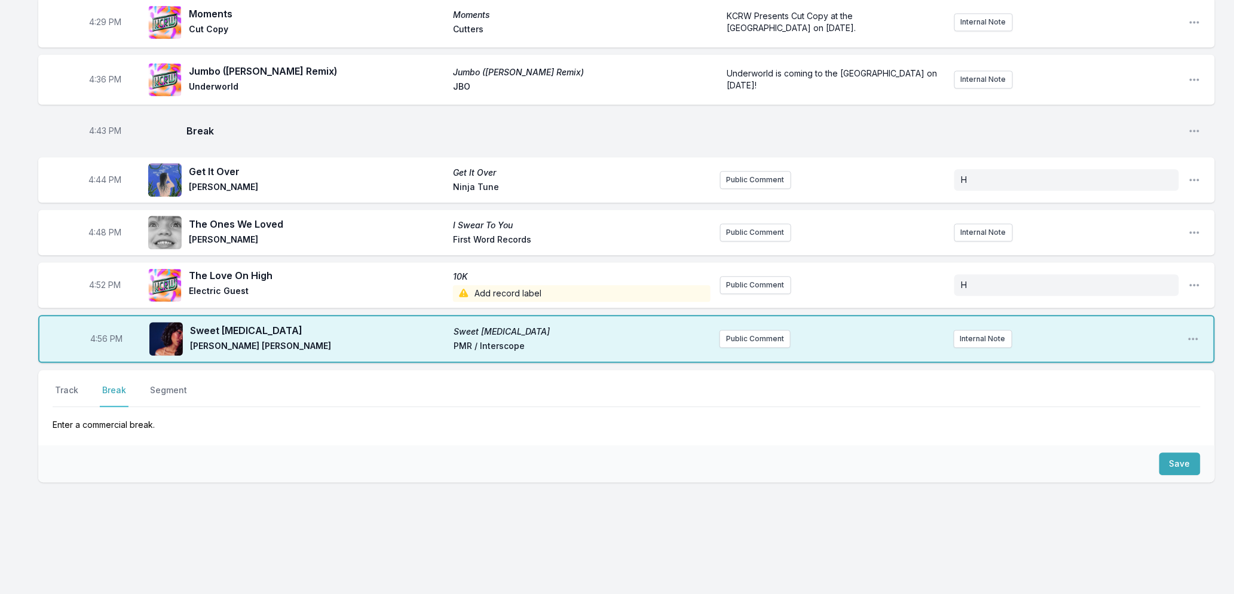
scroll to position [1304, 0]
drag, startPoint x: 1174, startPoint y: 460, endPoint x: 1176, endPoint y: 450, distance: 9.7
click at [1176, 460] on button "Save" at bounding box center [1179, 463] width 41 height 23
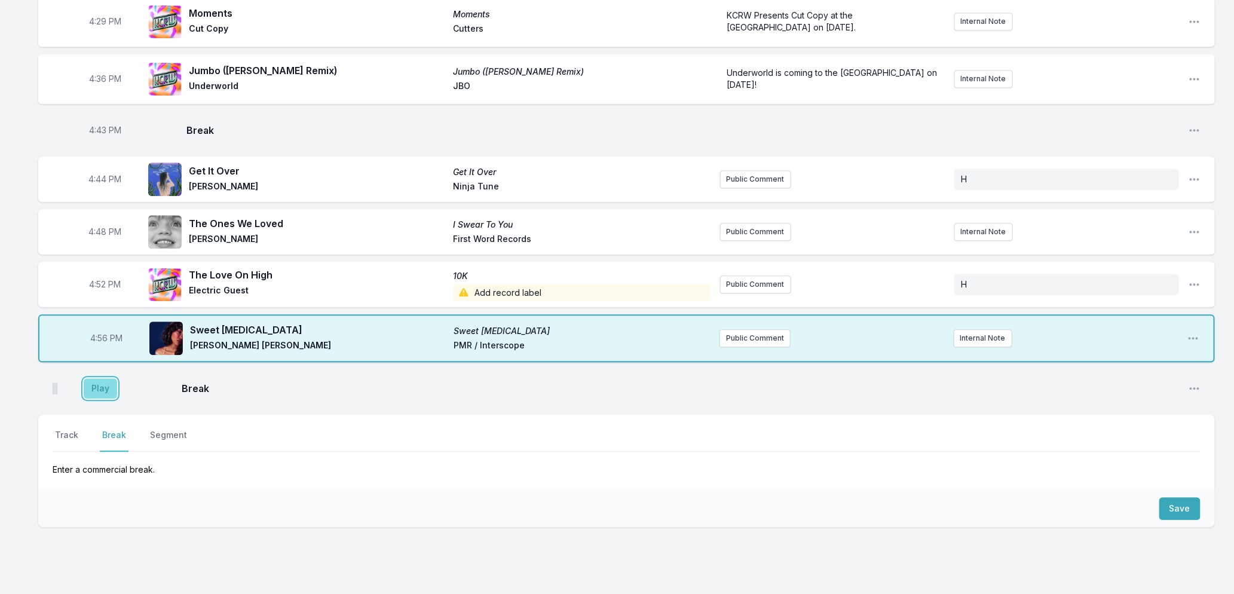
click at [96, 385] on button "Play" at bounding box center [100, 388] width 33 height 20
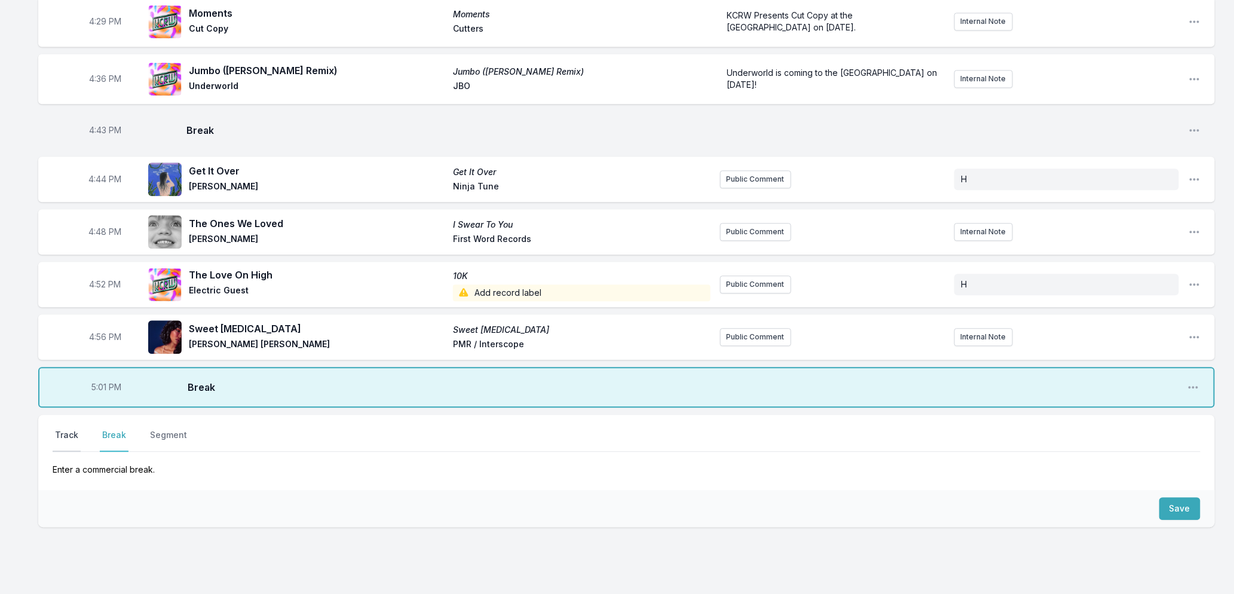
click at [66, 433] on button "Track" at bounding box center [67, 440] width 28 height 23
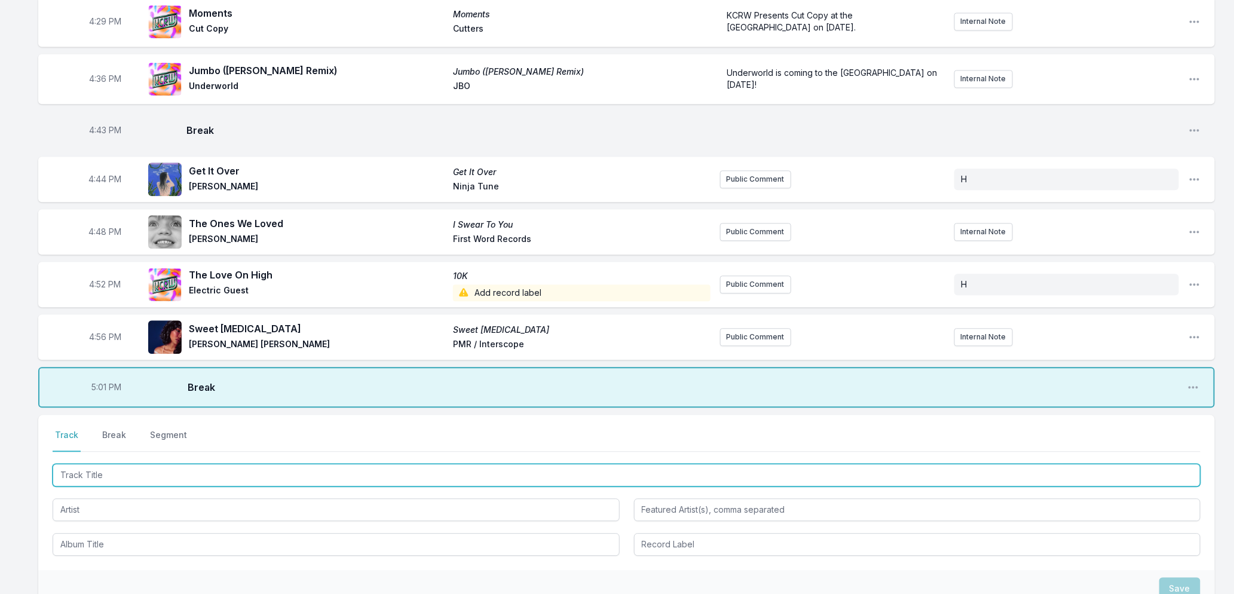
click at [70, 476] on input "Track Title" at bounding box center [627, 475] width 1148 height 23
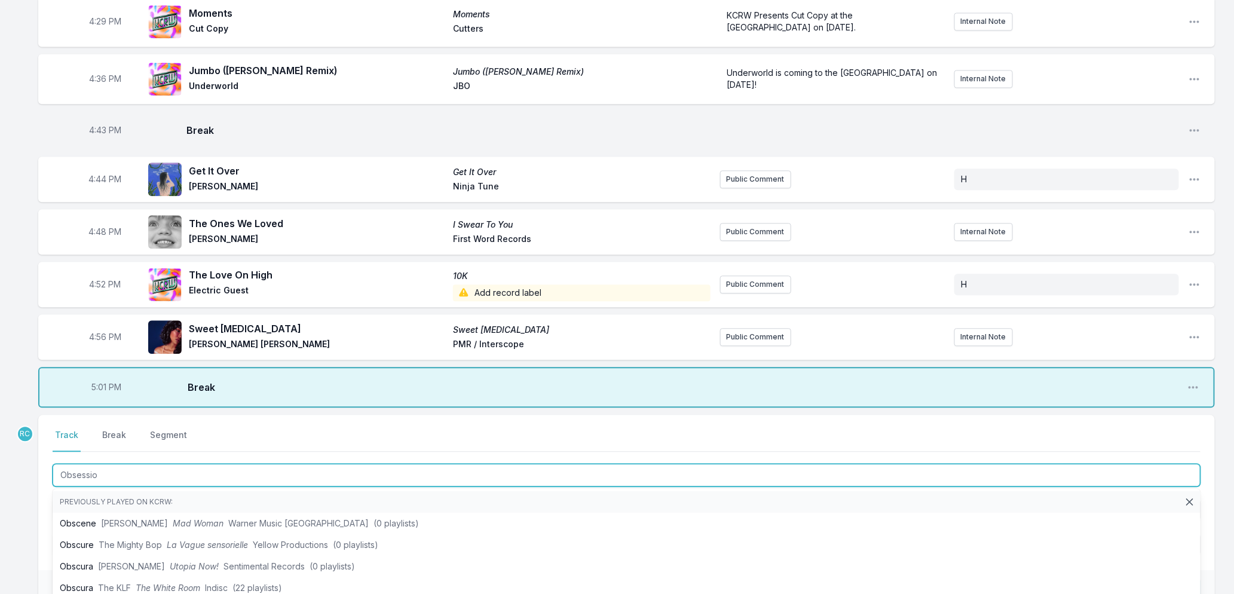
type input "Obsession"
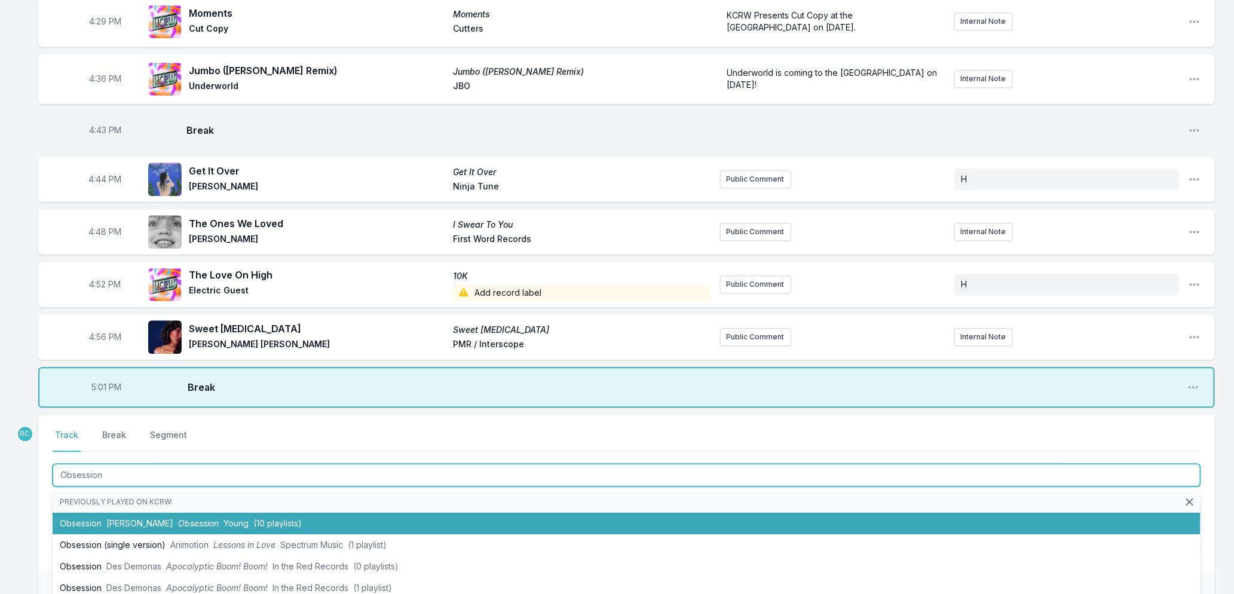
click at [126, 527] on li "Obsession Oliver Sim Obsession Young (10 playlists)" at bounding box center [627, 524] width 1148 height 22
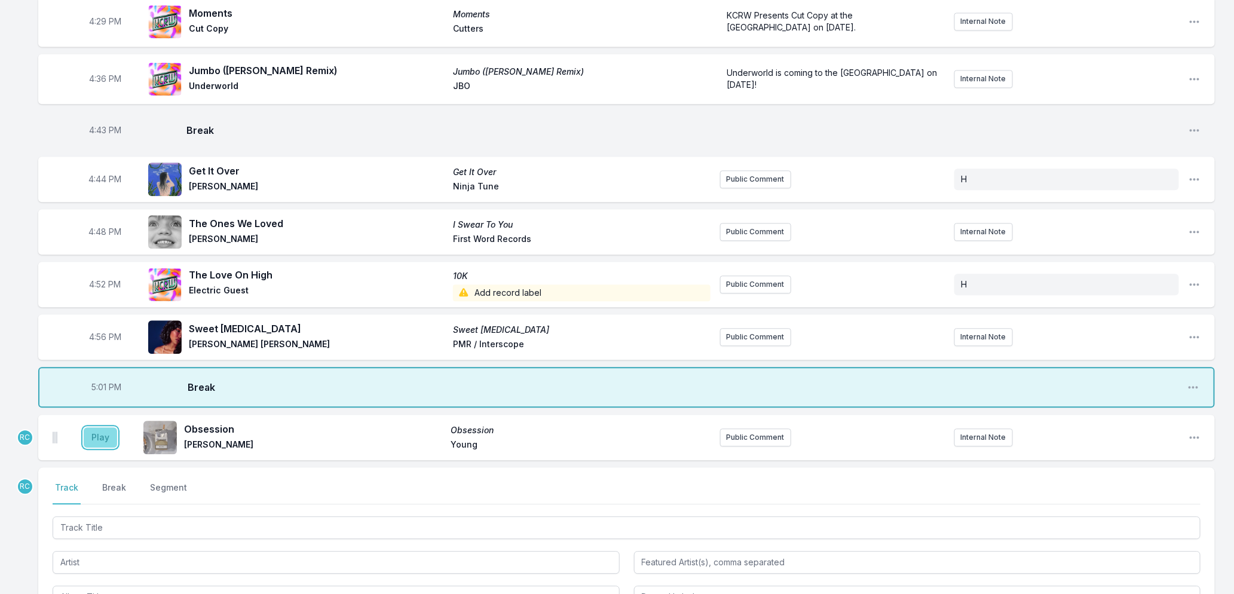
click at [91, 440] on button "Play" at bounding box center [100, 437] width 33 height 20
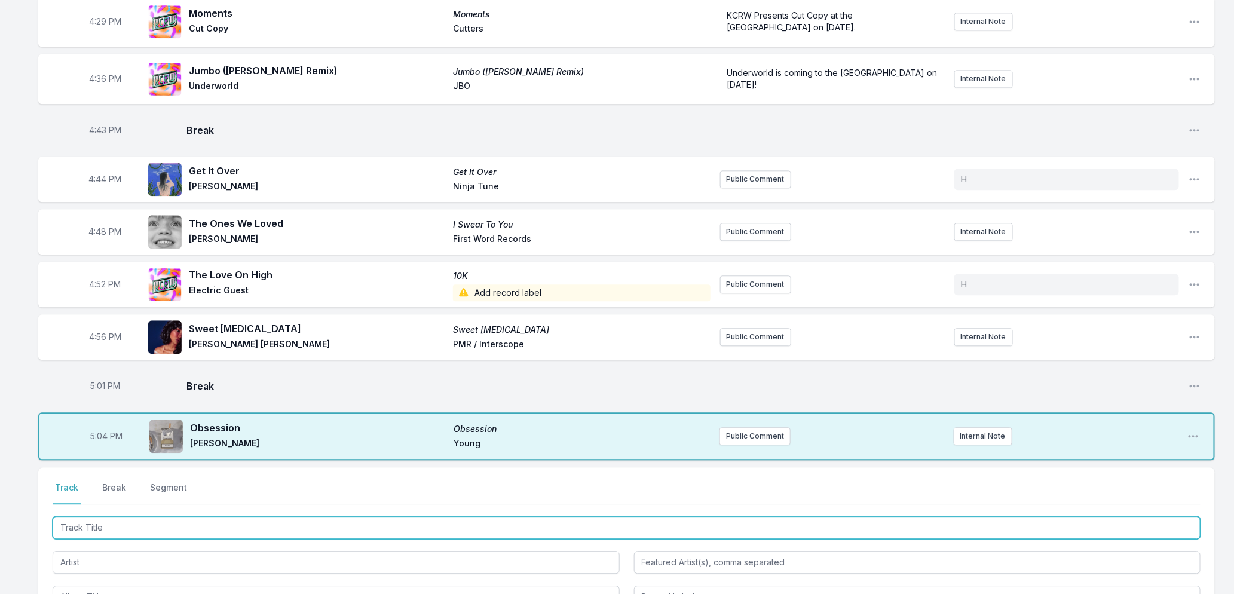
click at [247, 517] on input "Track Title" at bounding box center [627, 527] width 1148 height 23
type input "Need You Now"
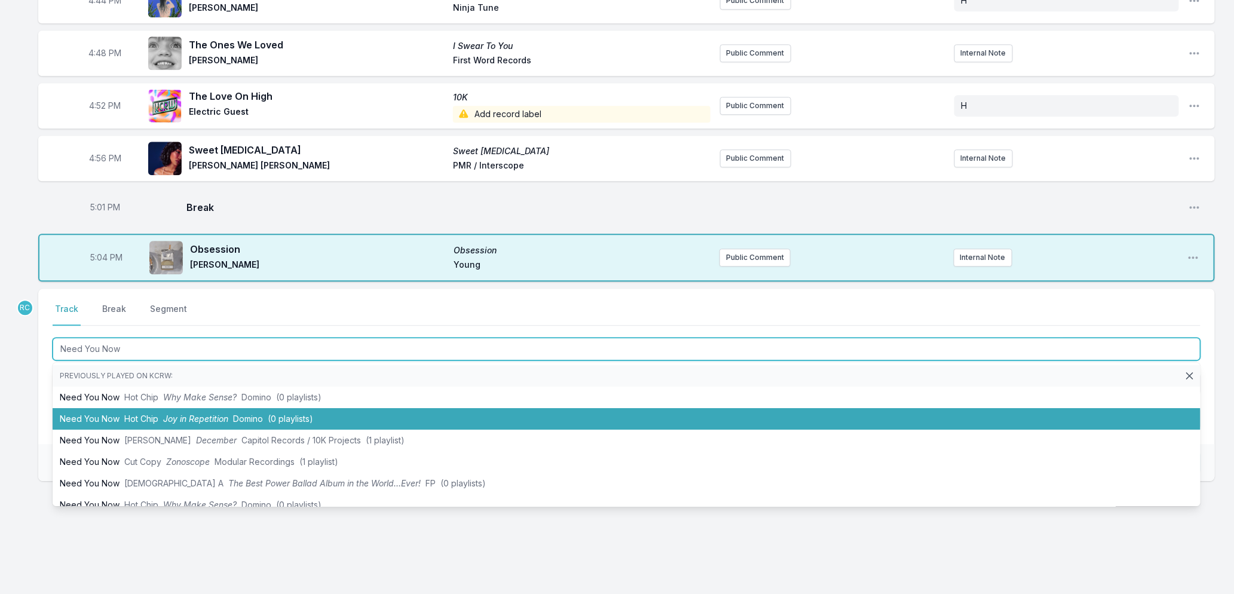
click at [248, 414] on span "Domino" at bounding box center [248, 418] width 30 height 10
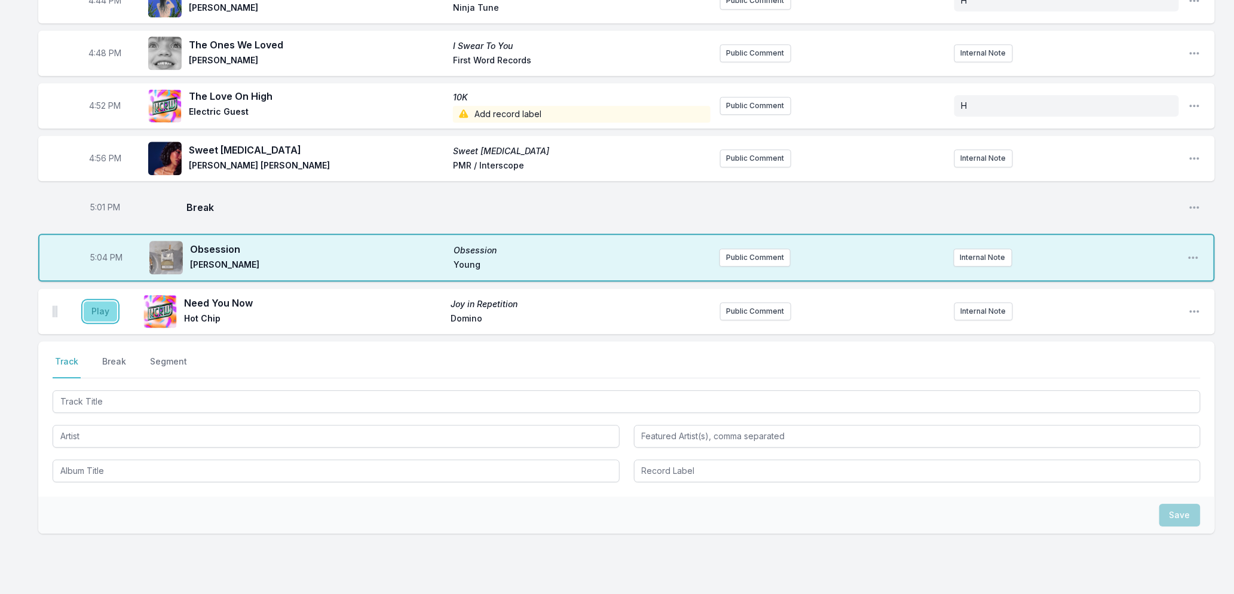
click at [99, 315] on button "Play" at bounding box center [100, 311] width 33 height 20
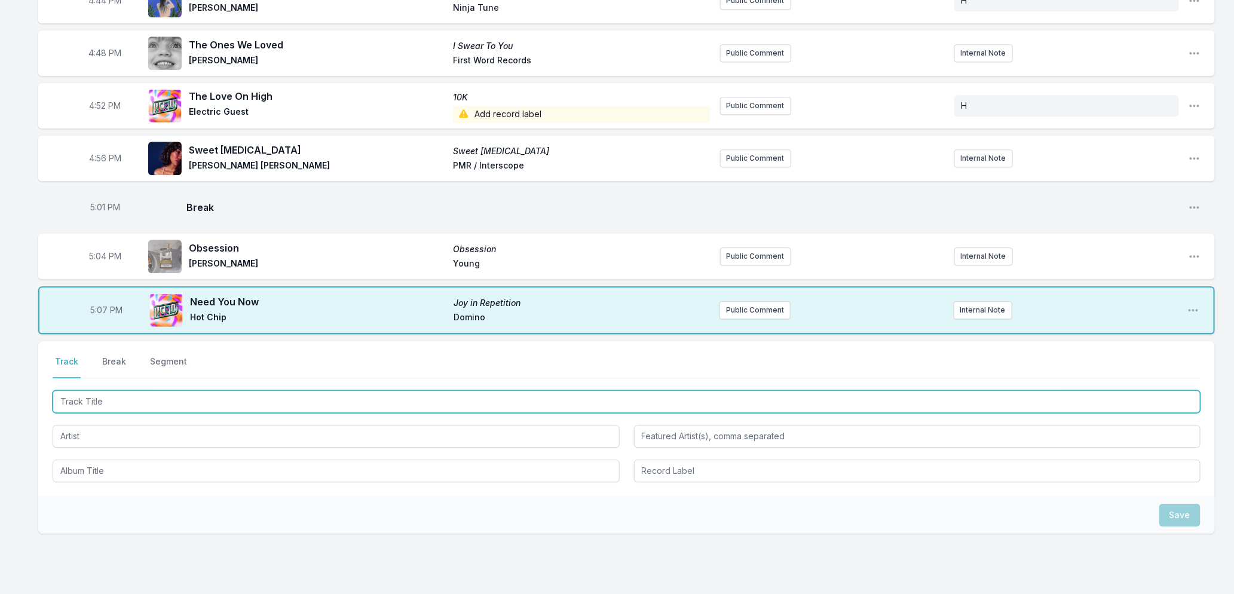
click at [201, 401] on input "Track Title" at bounding box center [627, 401] width 1148 height 23
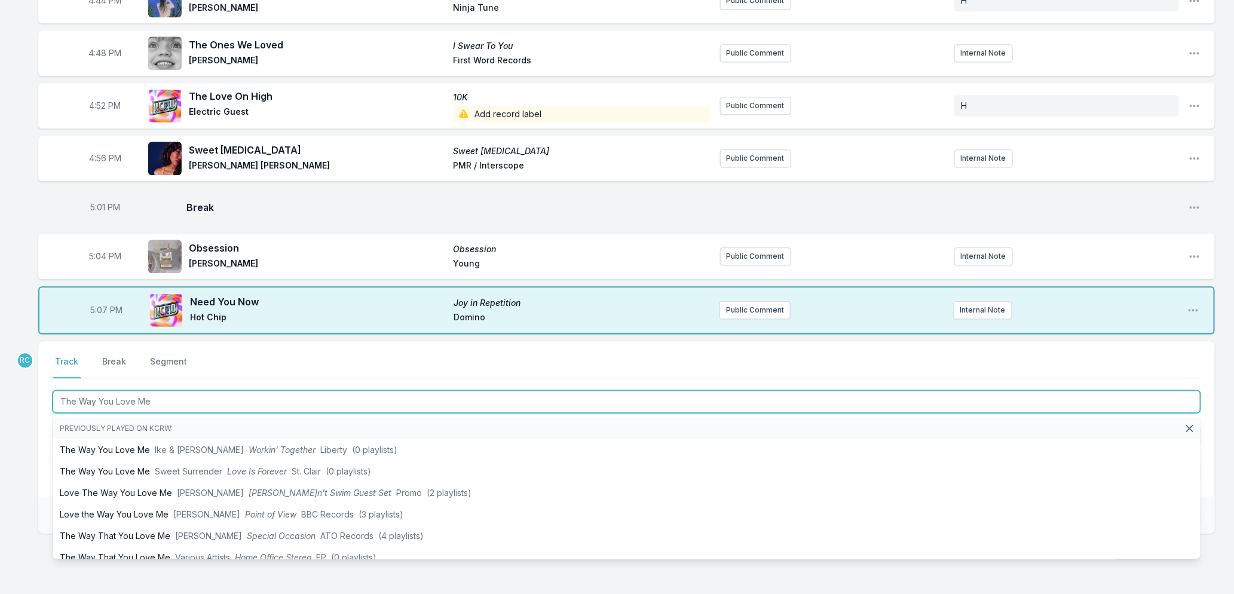
type input "The Way You Love Me"
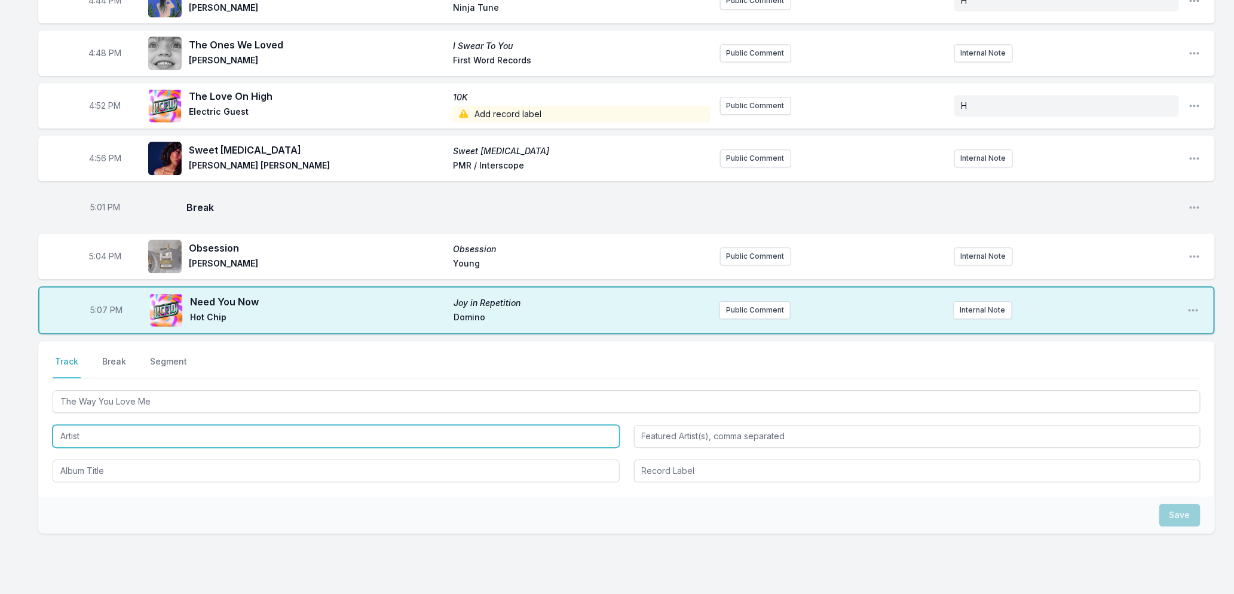
click at [152, 433] on input "Artist" at bounding box center [336, 436] width 567 height 23
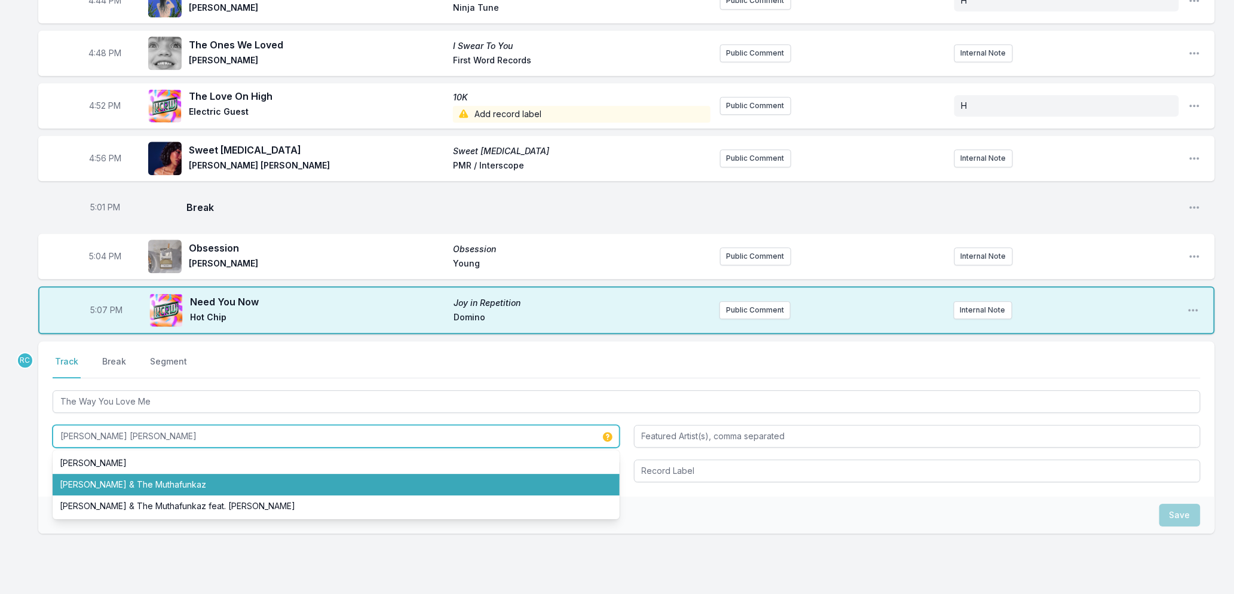
click at [131, 485] on li "Ron Hall & The Muthafunkaz" at bounding box center [336, 485] width 567 height 22
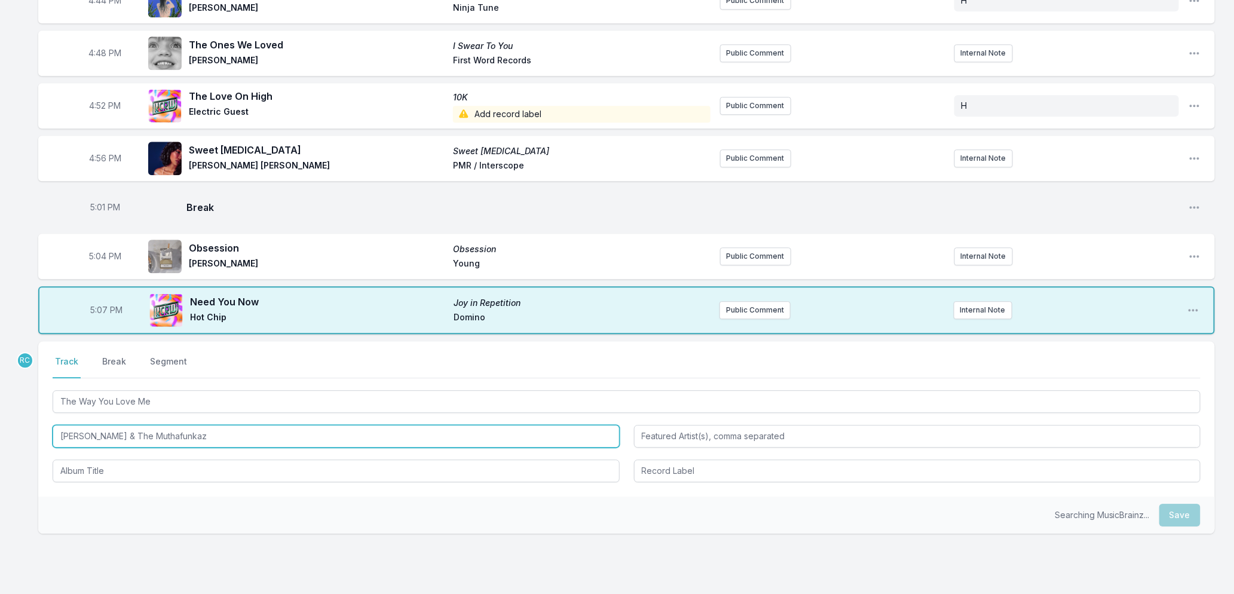
type input "Ron Hall & The Muthafunkaz"
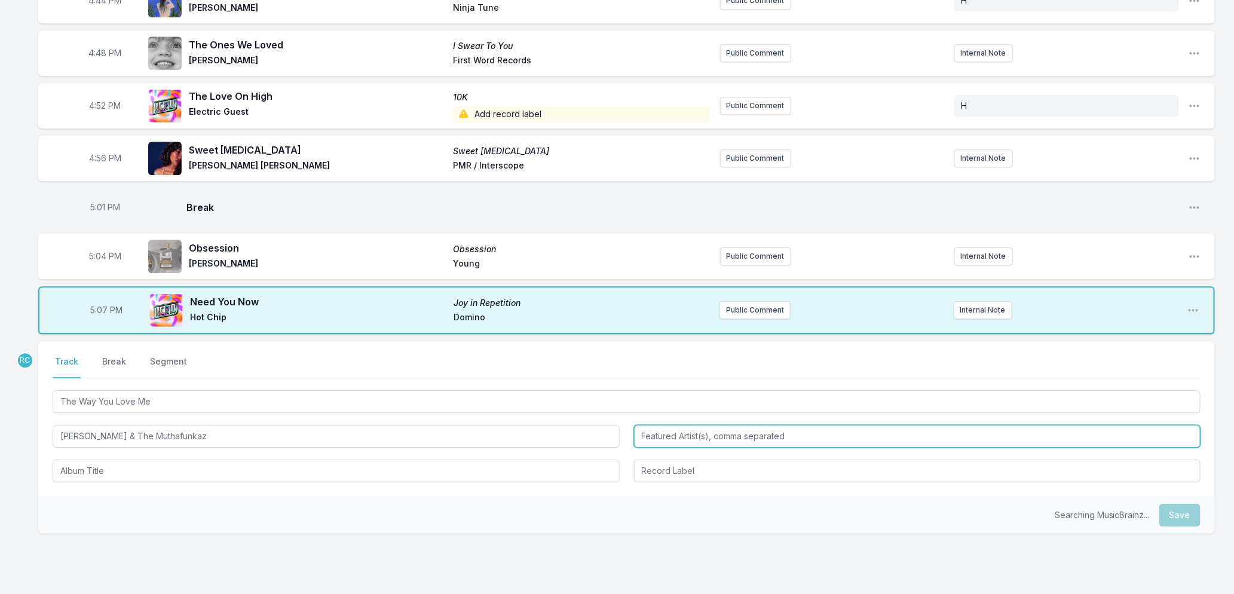
click at [695, 437] on input "Featured Artist(s), comma separated" at bounding box center [917, 436] width 567 height 23
type input "Marc Evans"
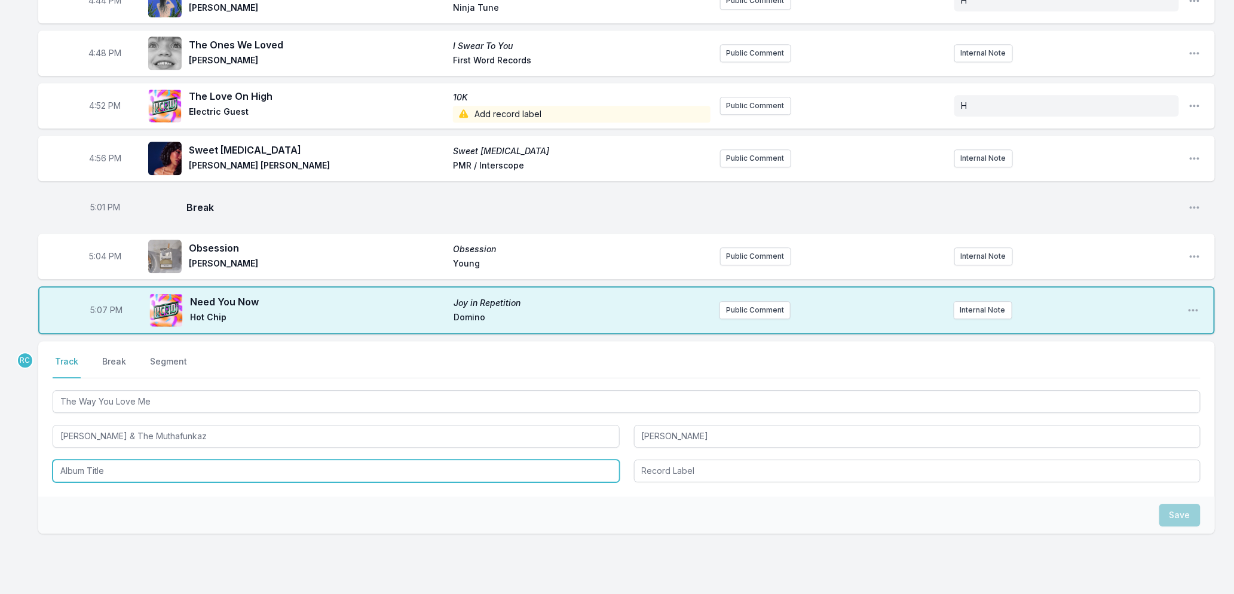
click at [123, 464] on input "Album Title" at bounding box center [336, 470] width 567 height 23
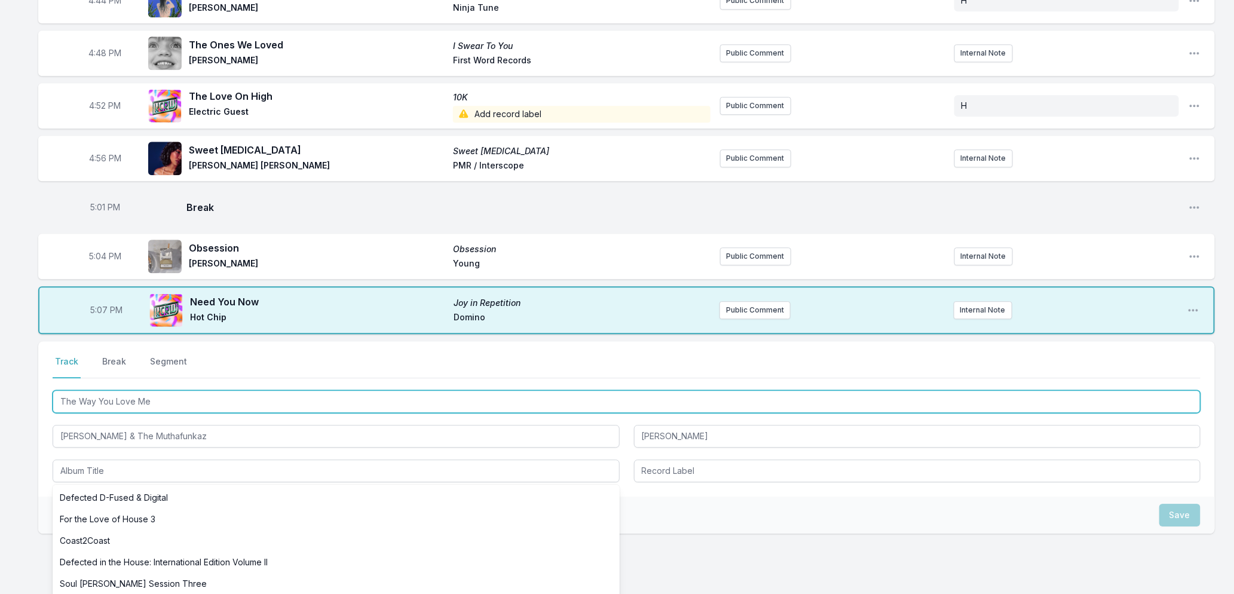
drag, startPoint x: 165, startPoint y: 402, endPoint x: -11, endPoint y: 385, distance: 177.7
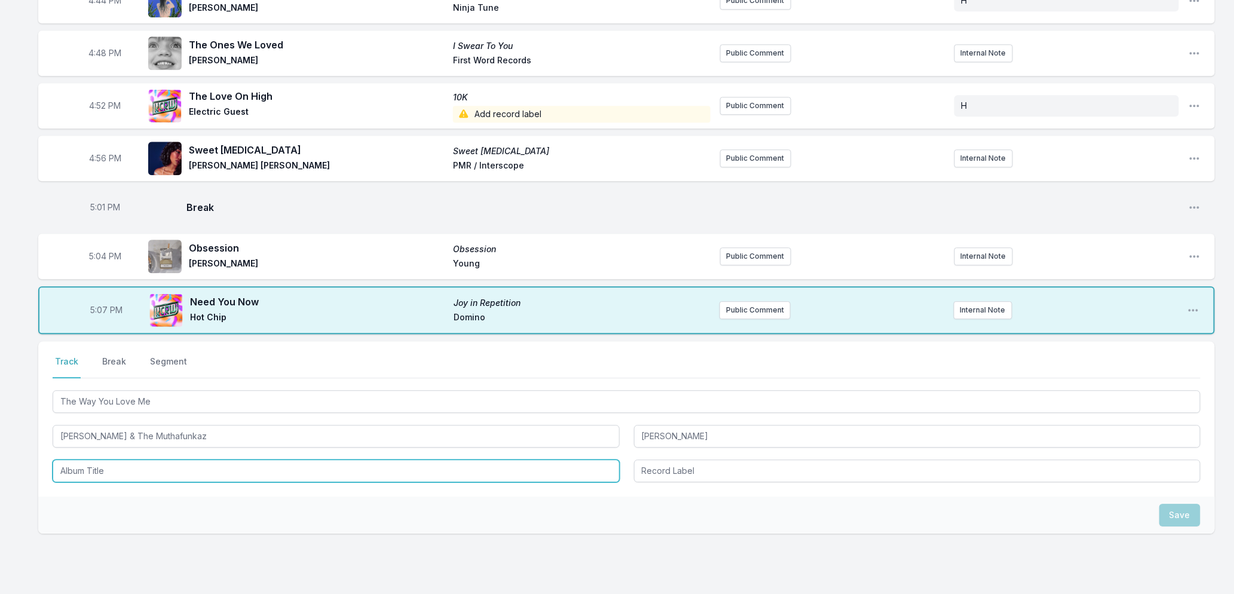
click at [97, 470] on input "Album Title" at bounding box center [336, 470] width 567 height 23
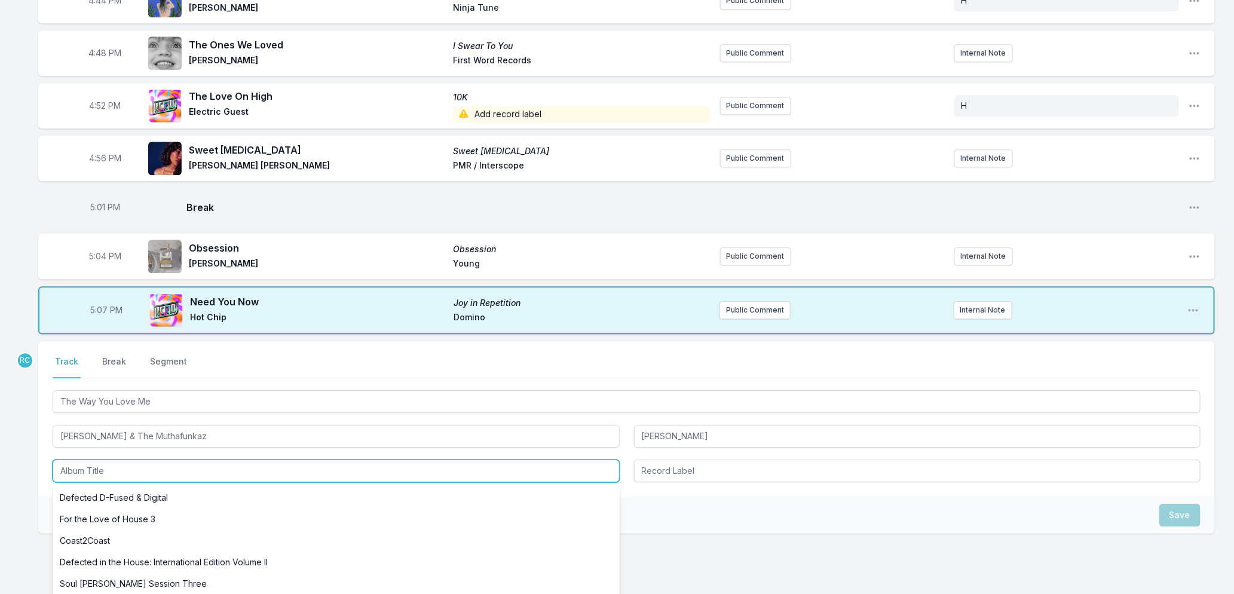
paste input "The Way You Love Me"
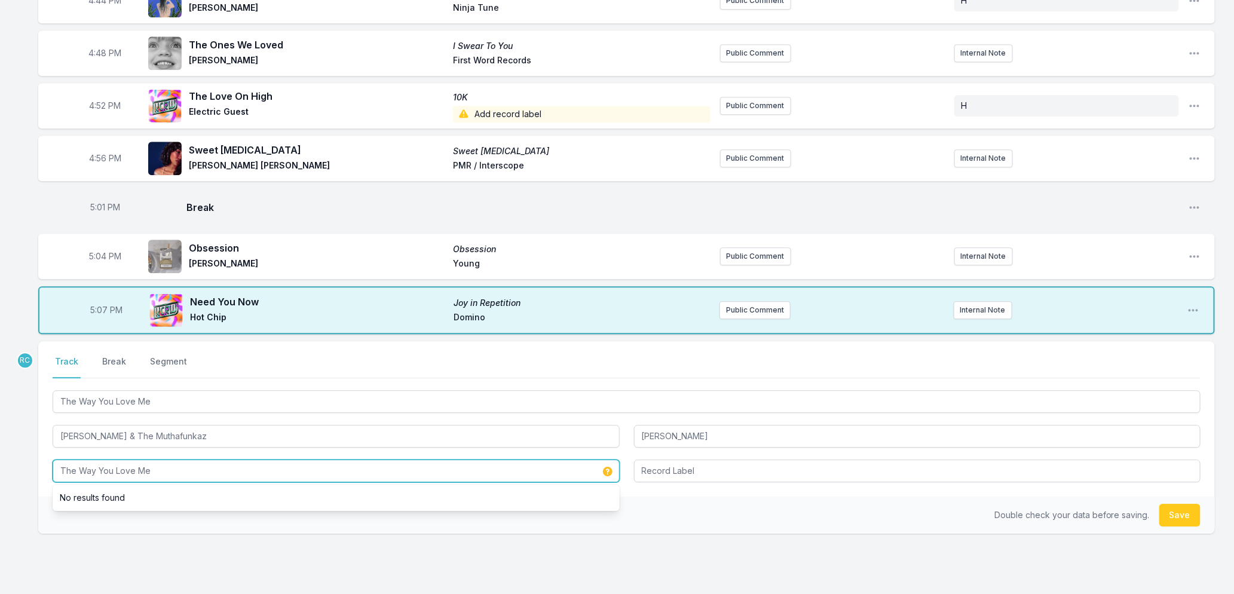
type input "The Way You Love Me"
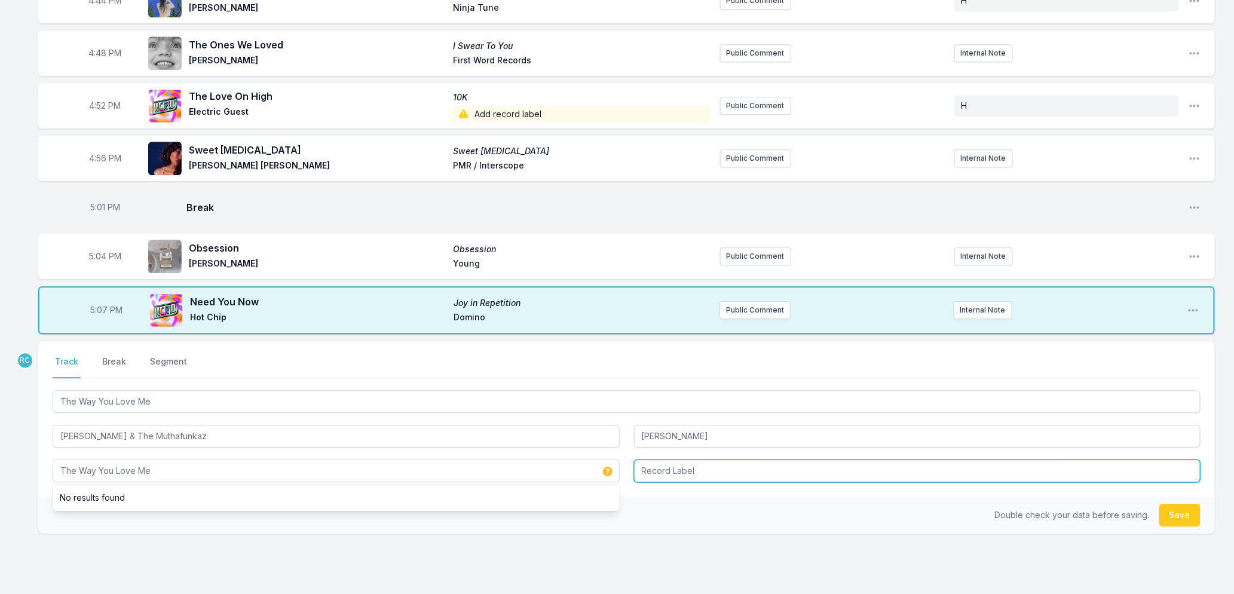
click at [697, 467] on input "Record Label" at bounding box center [917, 470] width 567 height 23
type input "Defected"
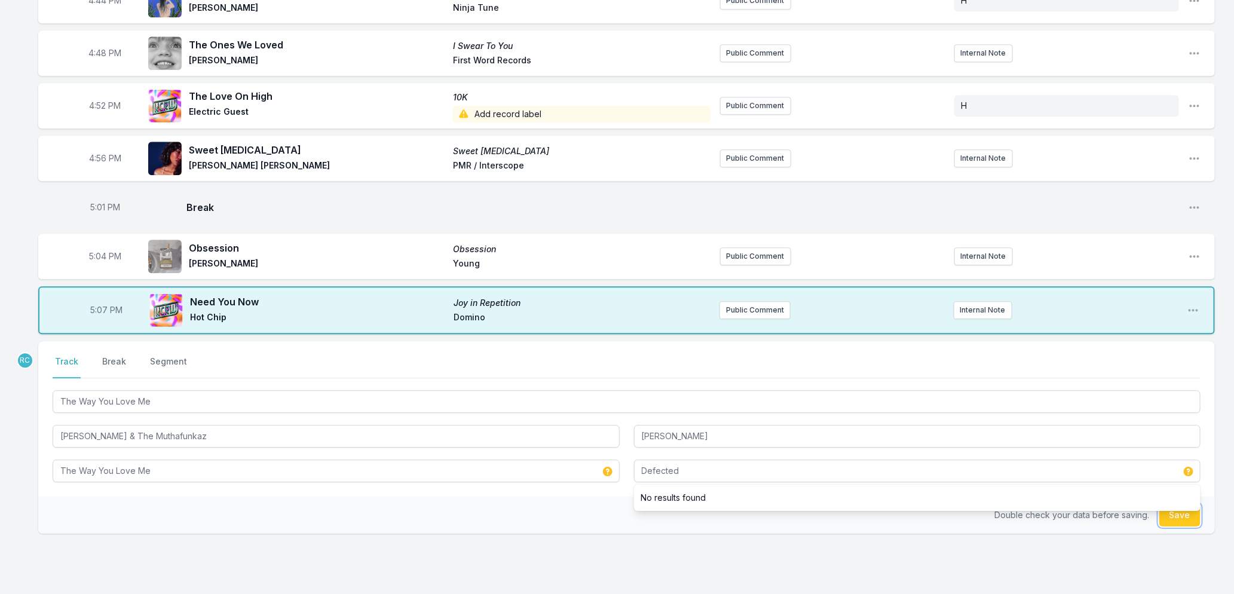
click at [1179, 514] on button "Save" at bounding box center [1179, 515] width 41 height 23
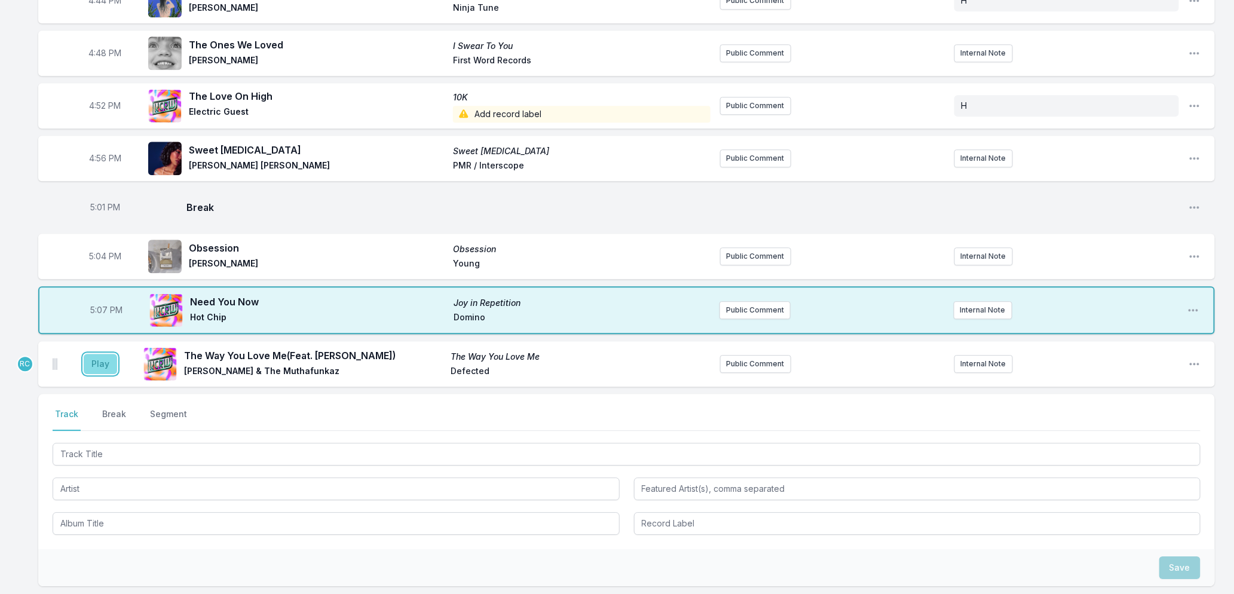
click at [92, 365] on button "Play" at bounding box center [100, 364] width 33 height 20
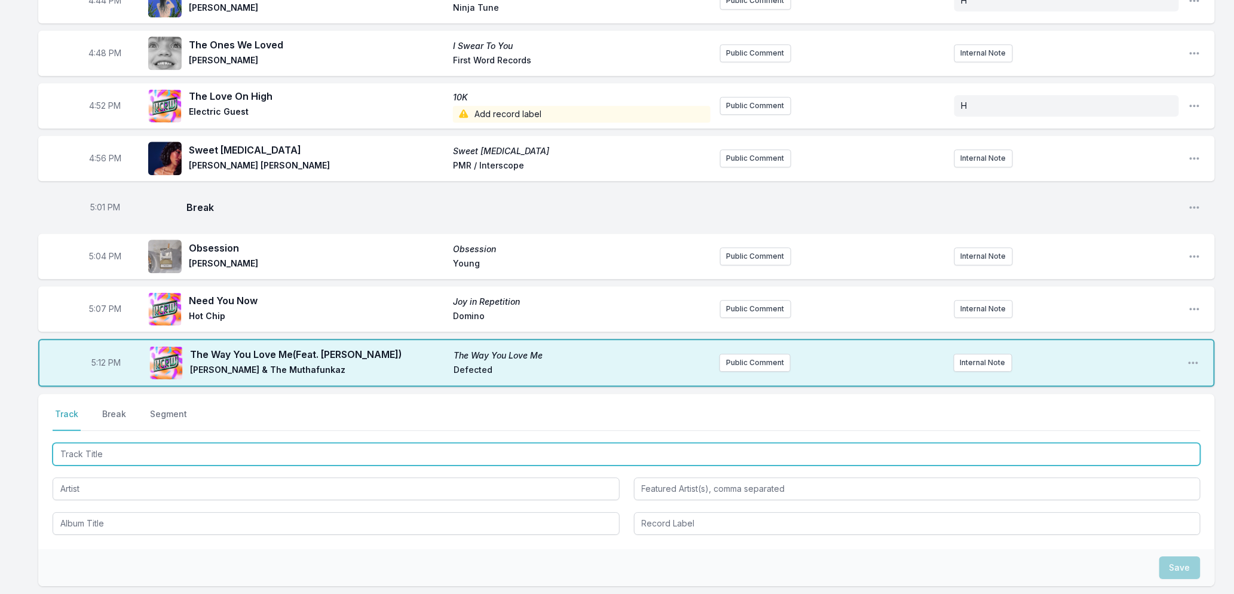
click at [118, 456] on input "Track Title" at bounding box center [627, 454] width 1148 height 23
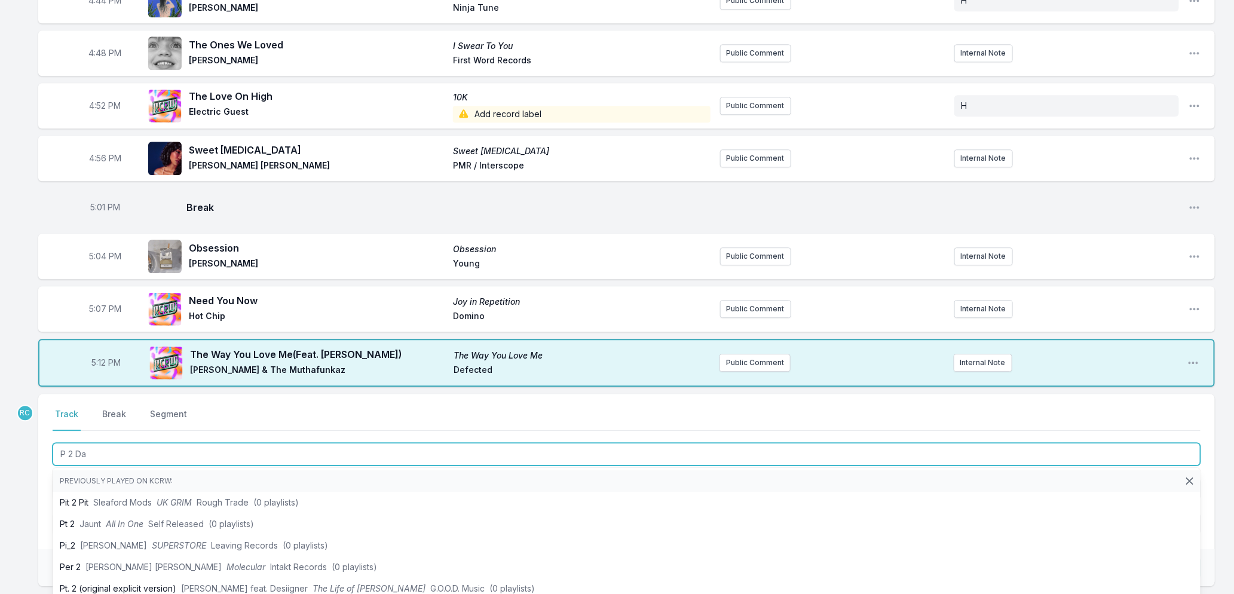
type input "P 2 Da J"
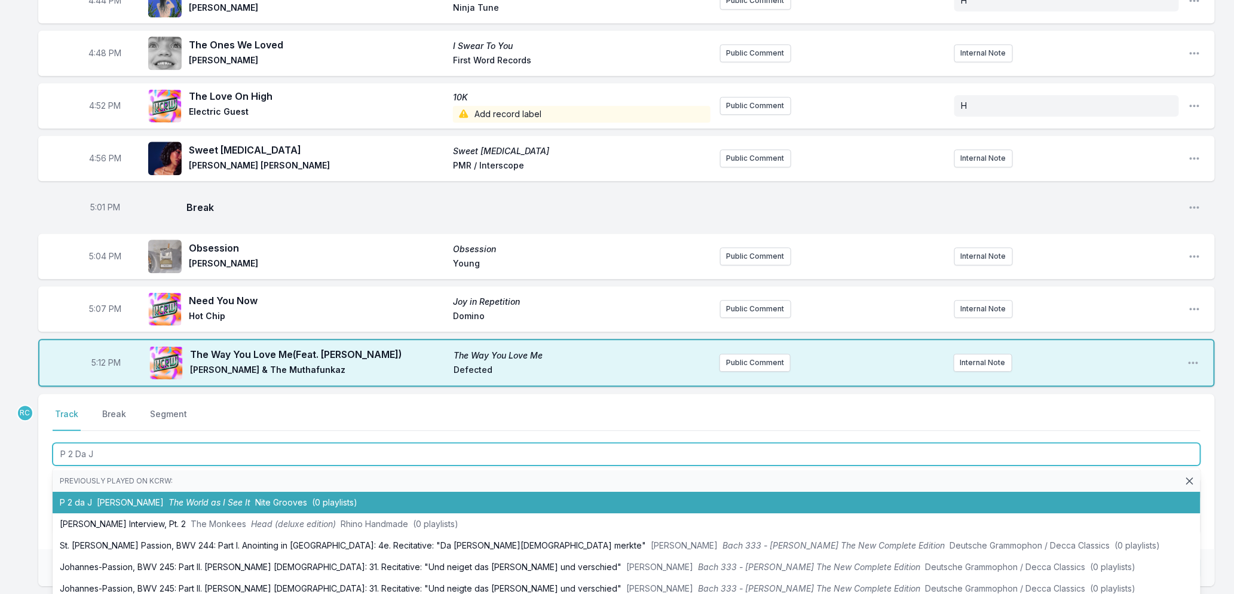
click at [106, 498] on span "Dennis Ferrer" at bounding box center [130, 502] width 67 height 10
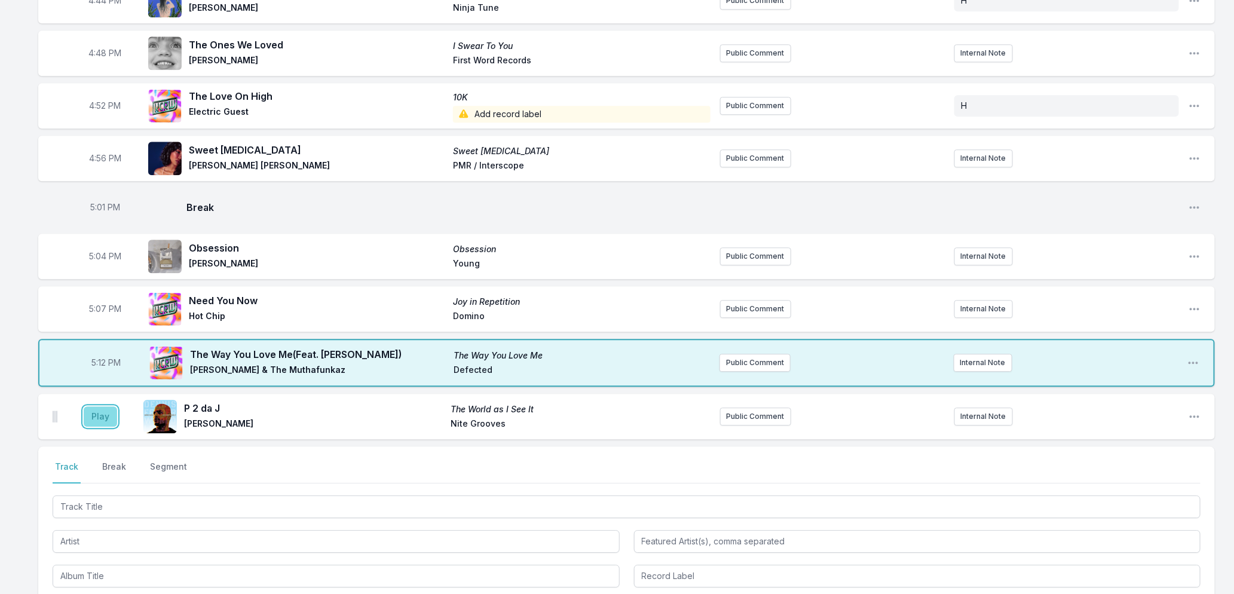
click at [104, 416] on button "Play" at bounding box center [100, 416] width 33 height 20
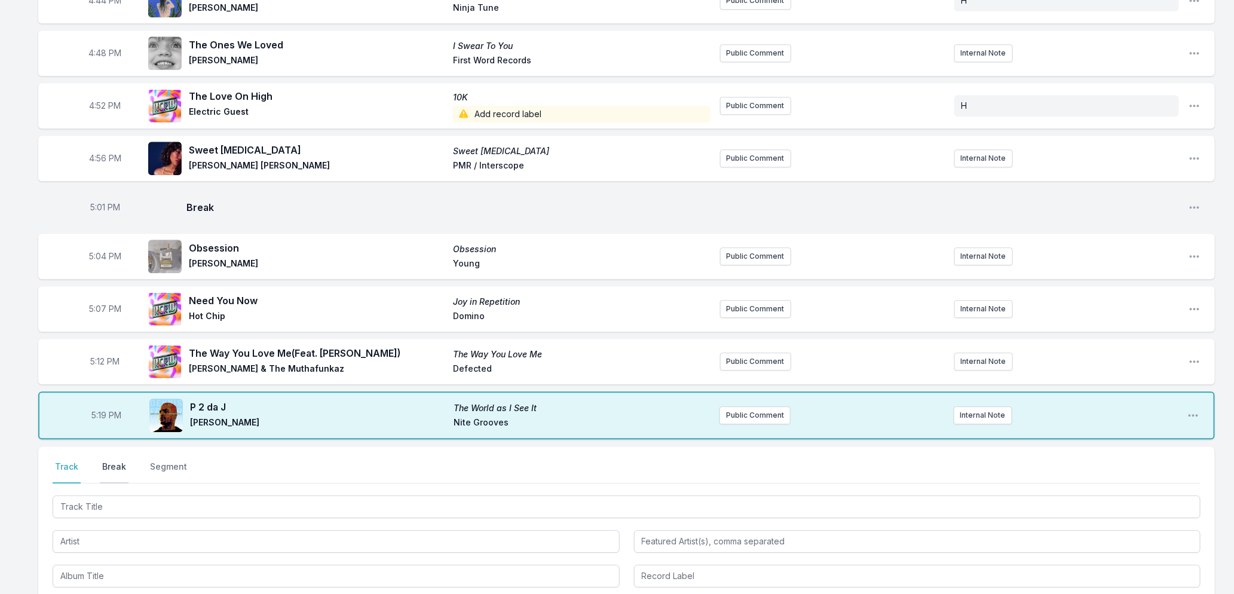
click at [116, 462] on button "Break" at bounding box center [114, 472] width 29 height 23
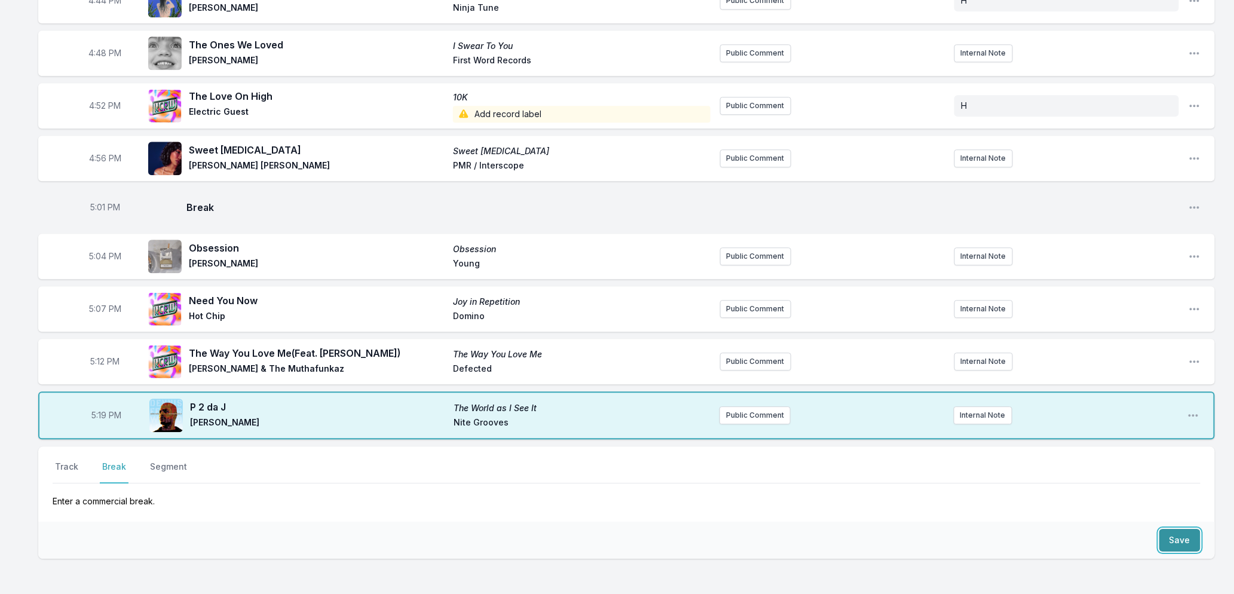
click at [1181, 531] on button "Save" at bounding box center [1179, 540] width 41 height 23
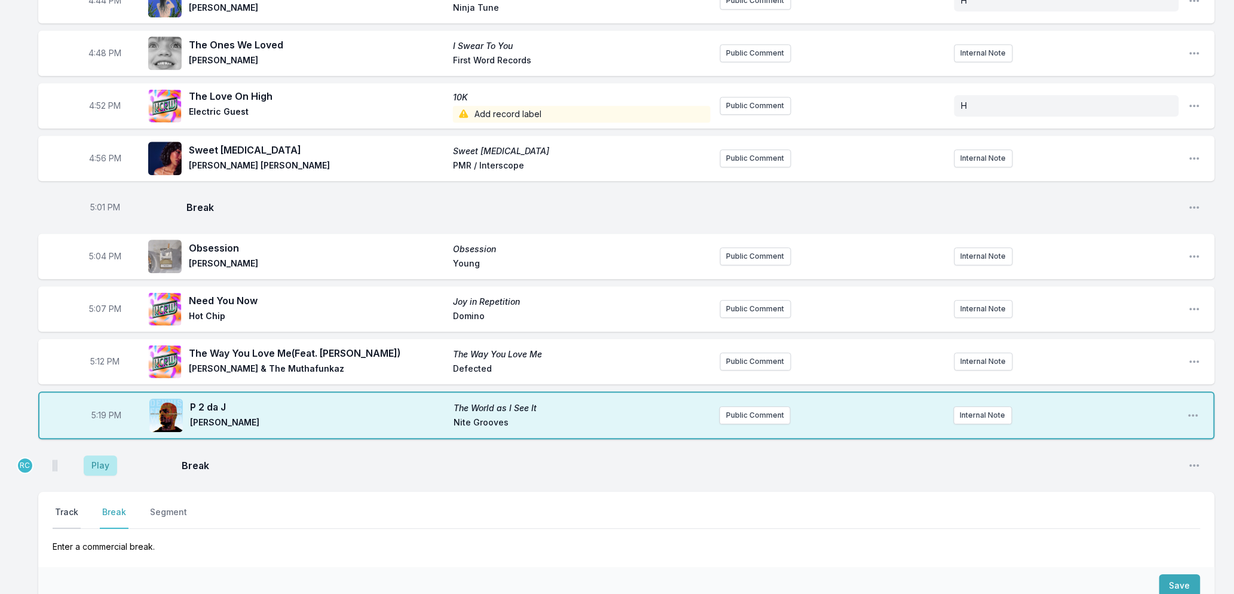
click at [67, 508] on button "Track" at bounding box center [67, 517] width 28 height 23
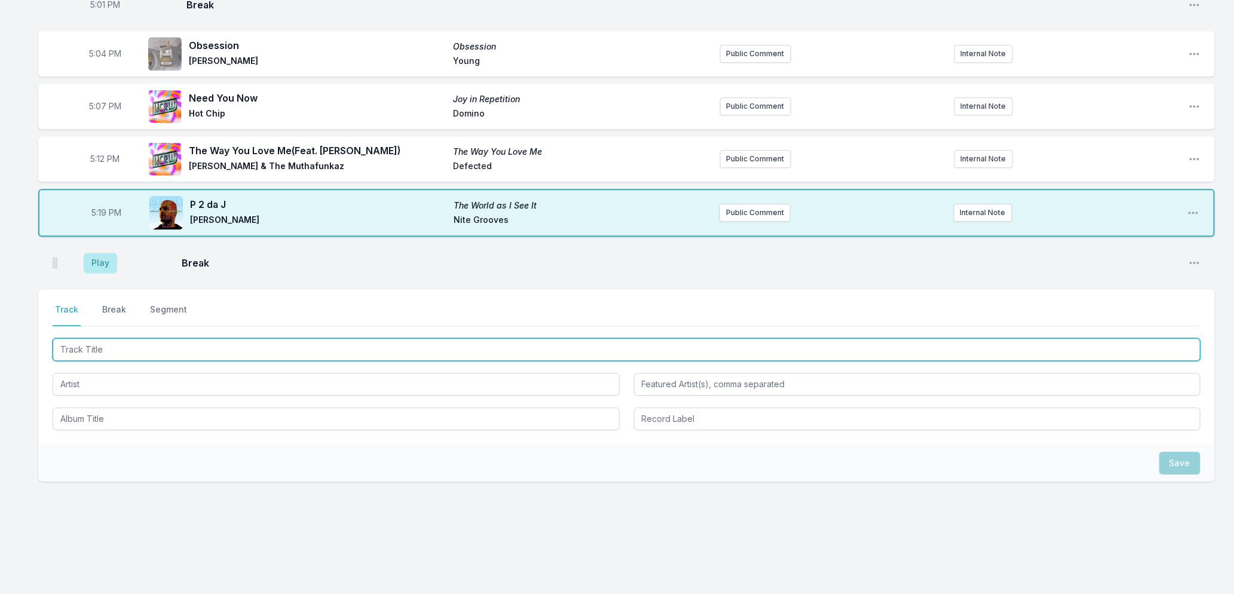
click at [192, 357] on input "Track Title" at bounding box center [627, 349] width 1148 height 23
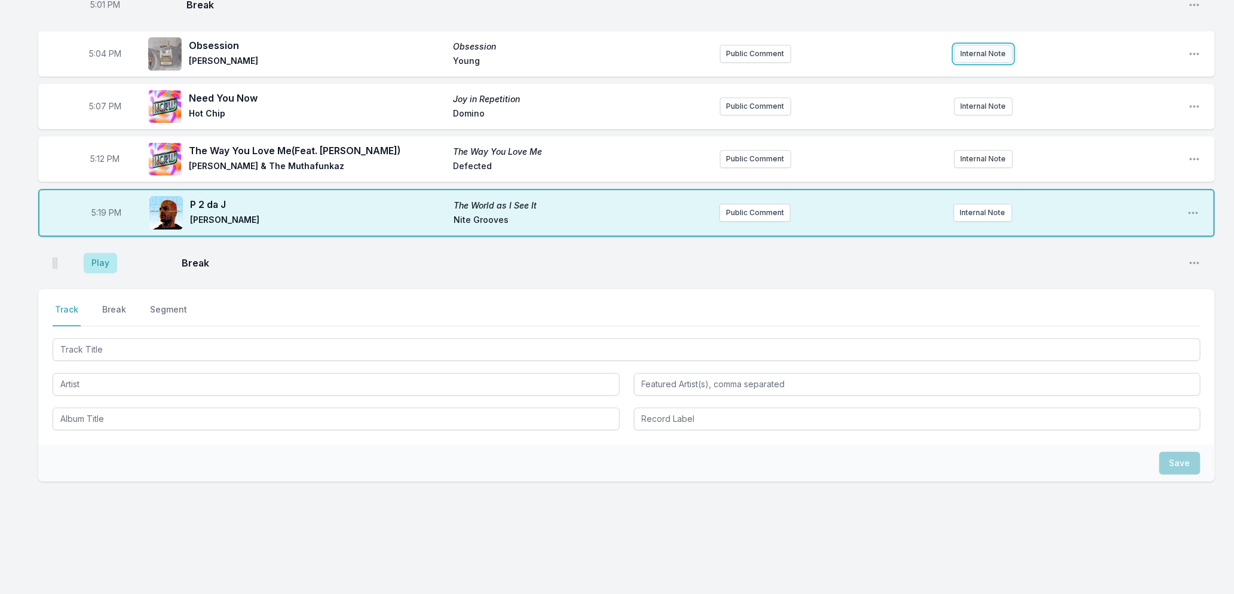
click at [981, 53] on button "Internal Note" at bounding box center [983, 54] width 59 height 18
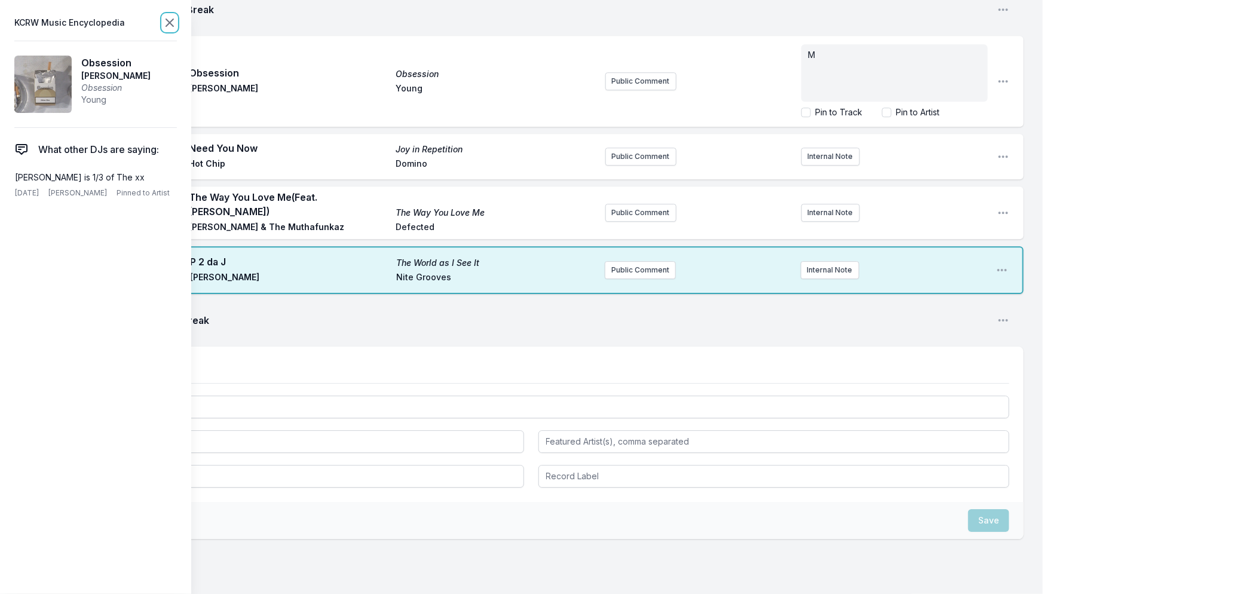
click at [163, 22] on icon at bounding box center [169, 23] width 14 height 14
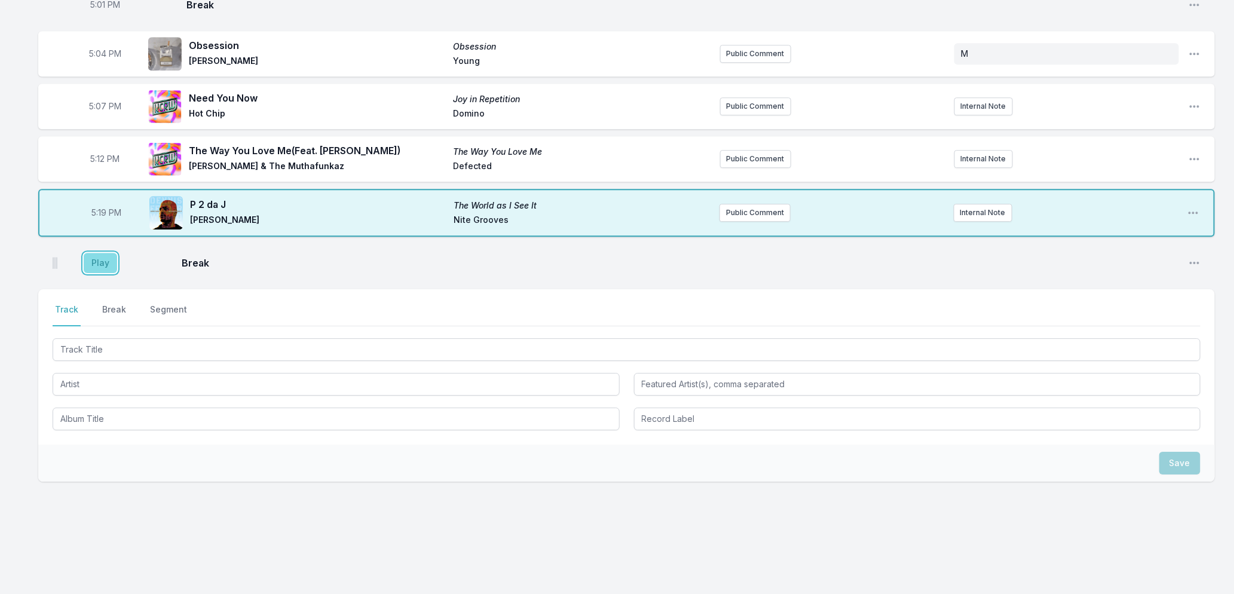
click at [92, 269] on button "Play" at bounding box center [100, 263] width 33 height 20
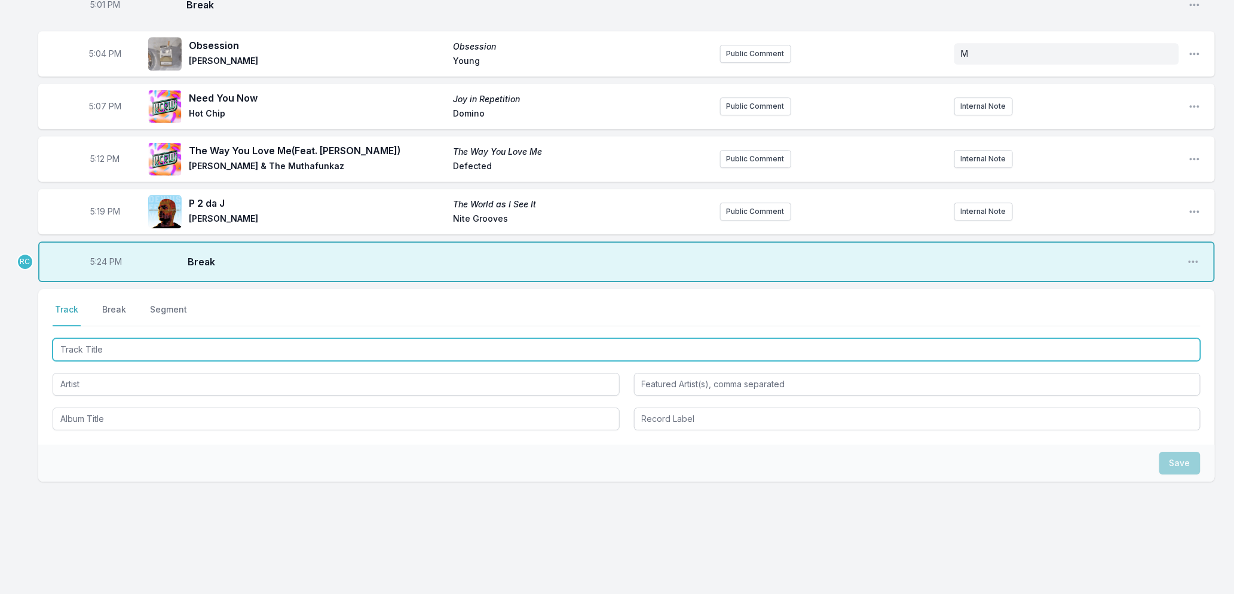
click at [108, 347] on input "Track Title" at bounding box center [627, 349] width 1148 height 23
type input "Daisy"
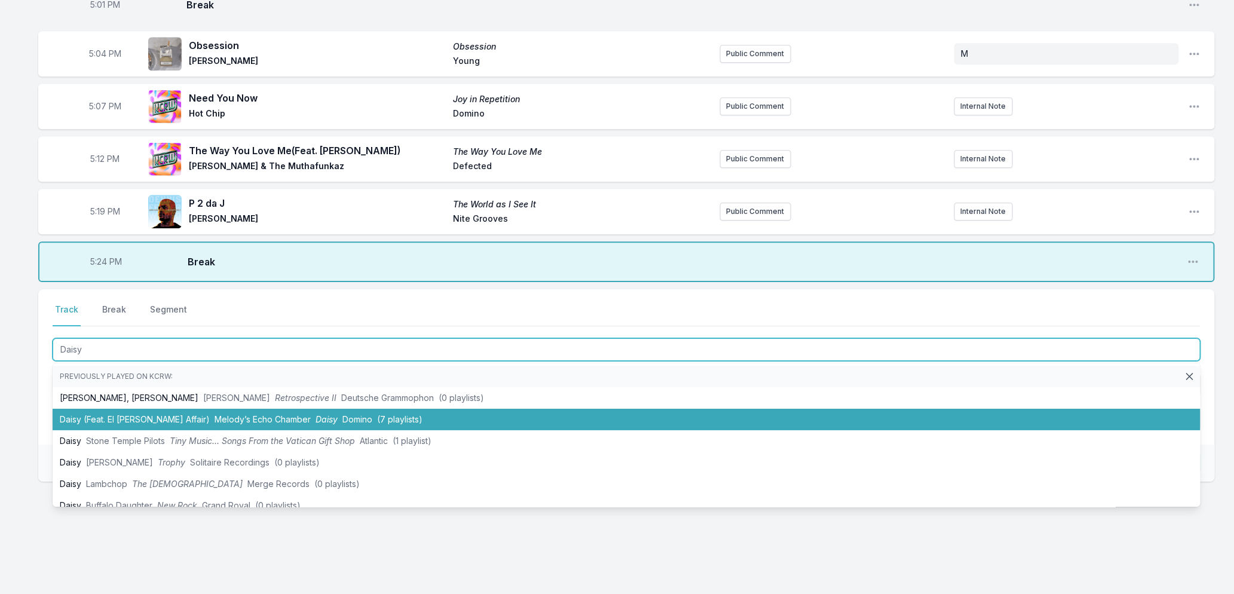
click at [189, 422] on li "Daisy (Feat. El Michels Affair) Melody’s Echo Chamber Daisy Domino (7 playlists)" at bounding box center [627, 420] width 1148 height 22
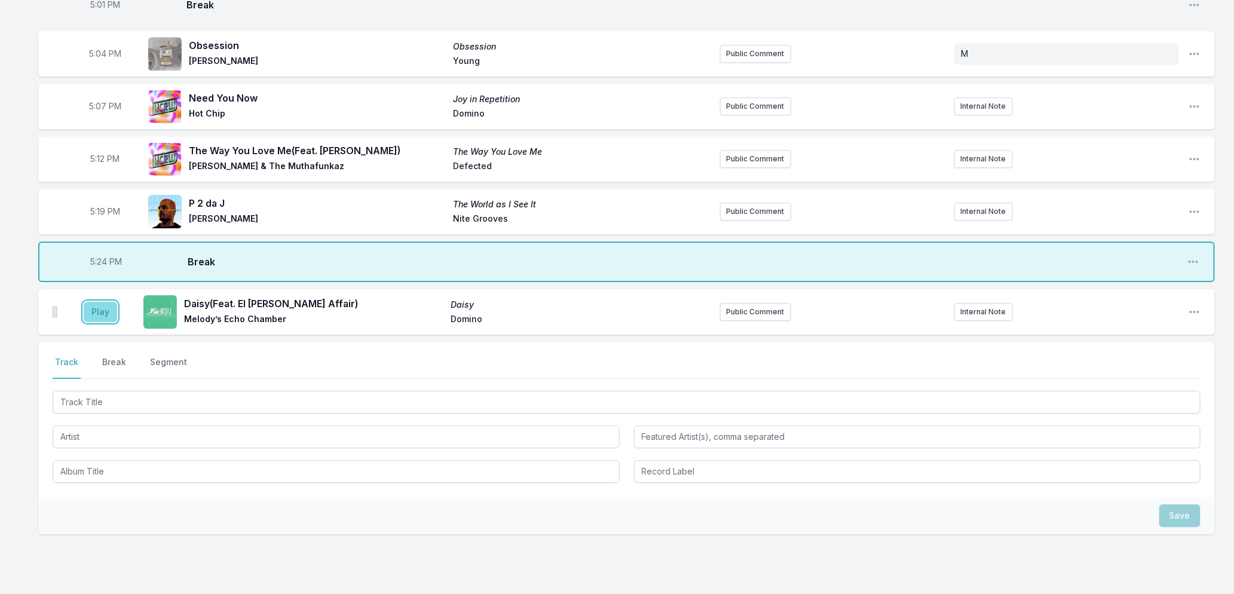
click at [98, 311] on button "Play" at bounding box center [100, 312] width 33 height 20
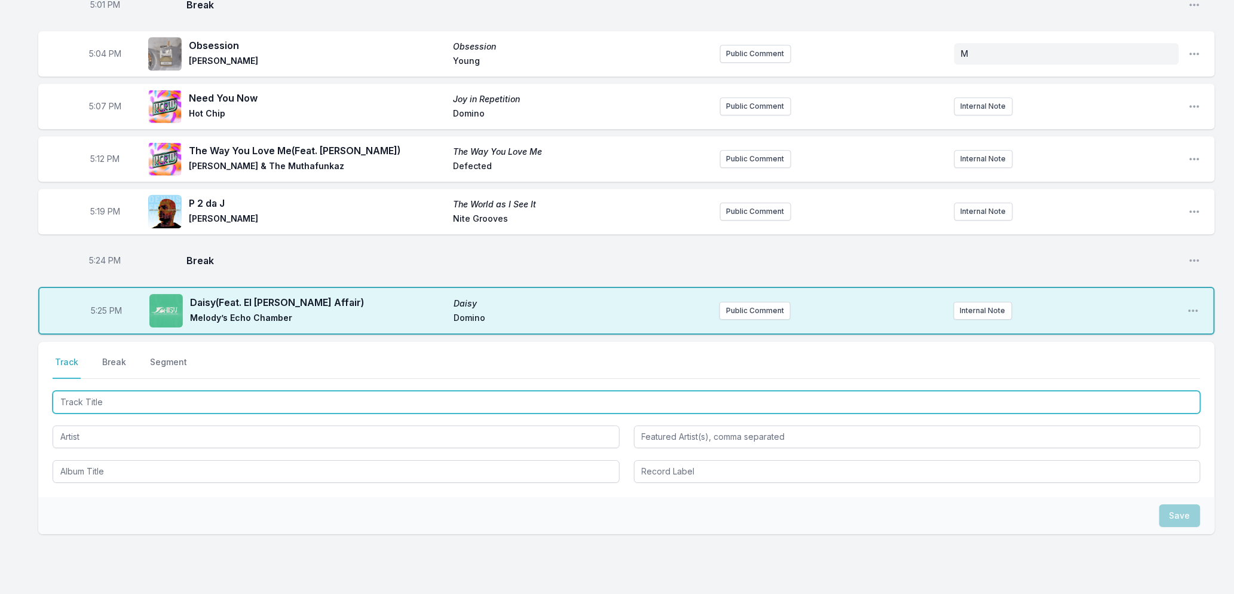
click at [180, 401] on input "Track Title" at bounding box center [627, 402] width 1148 height 23
type input "The Happy Dicta"
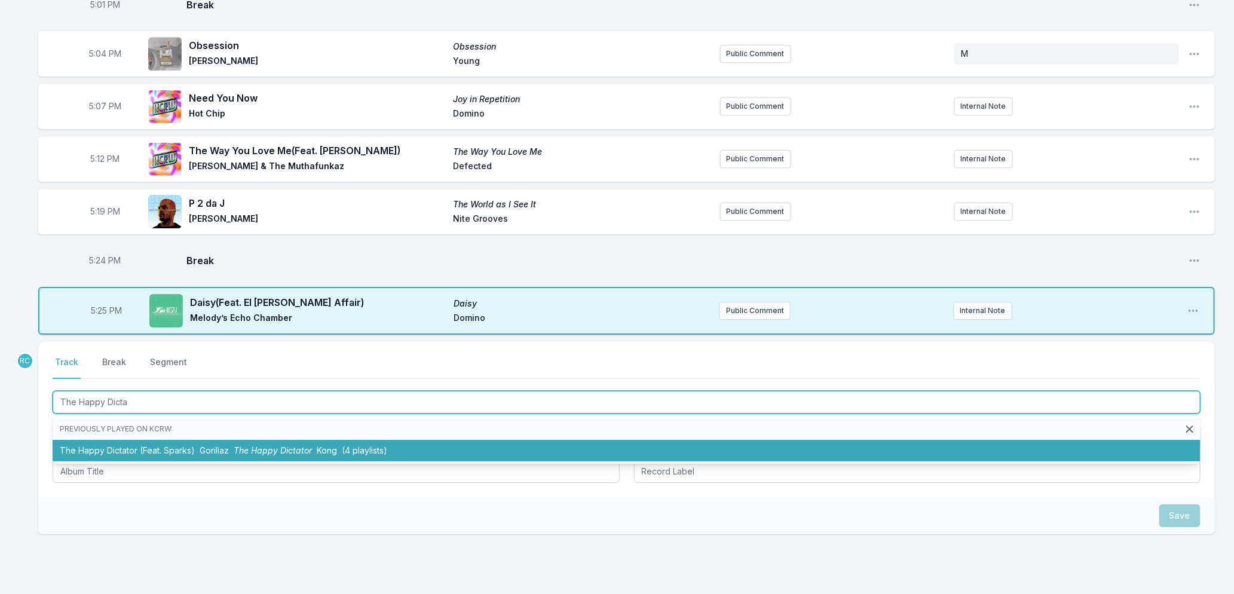
click at [141, 449] on li "The Happy Dictator (Feat. Sparks) Gorillaz The Happy Dictator Kong (4 playlists)" at bounding box center [627, 451] width 1148 height 22
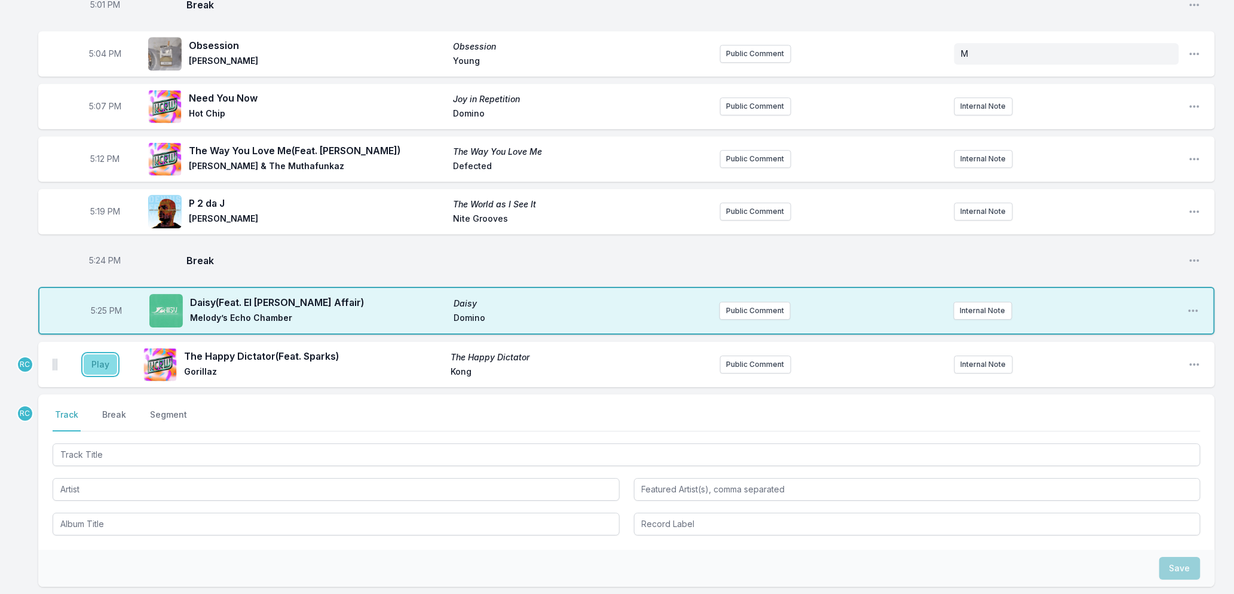
click at [93, 361] on button "Play" at bounding box center [100, 364] width 33 height 20
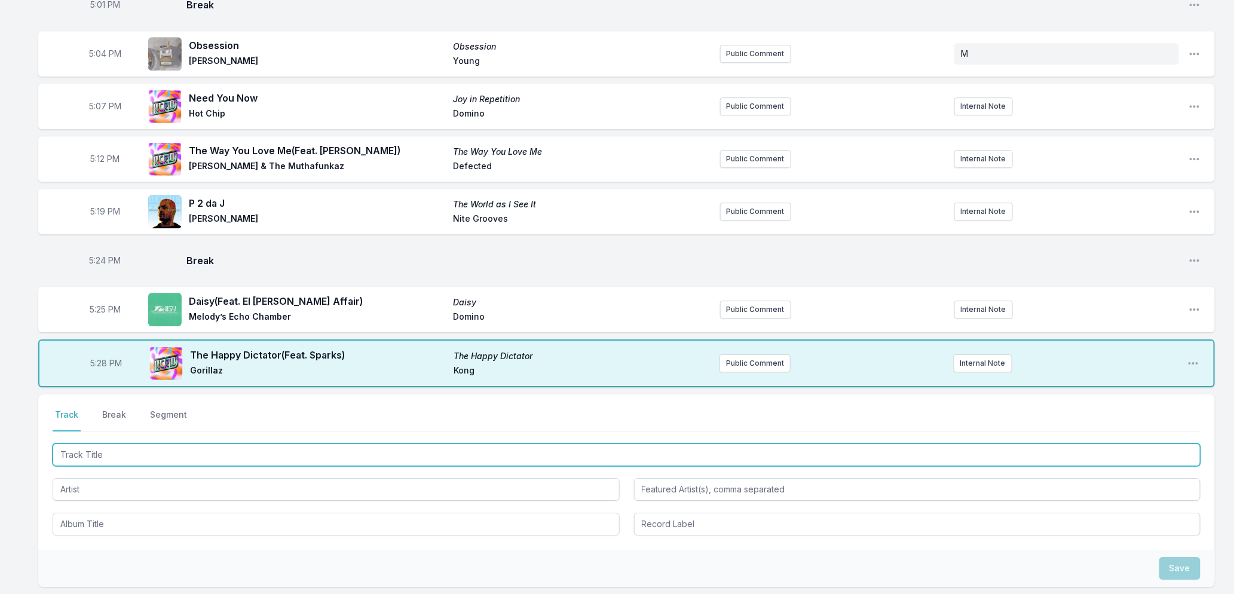
click at [139, 450] on input "Track Title" at bounding box center [627, 454] width 1148 height 23
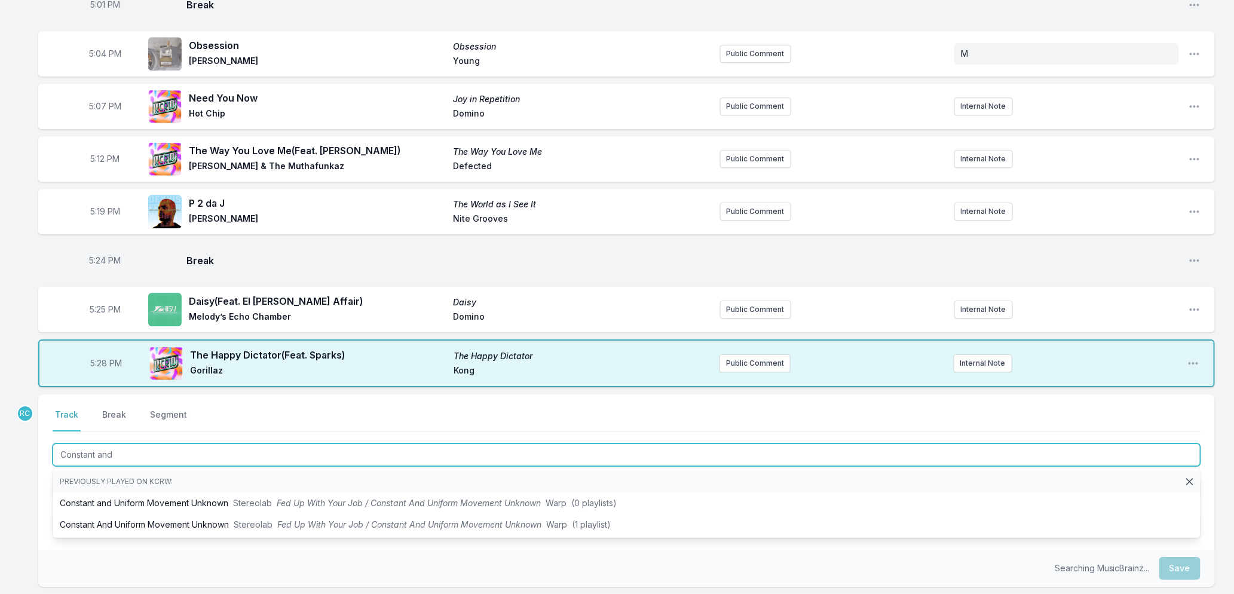
type input "Constant and"
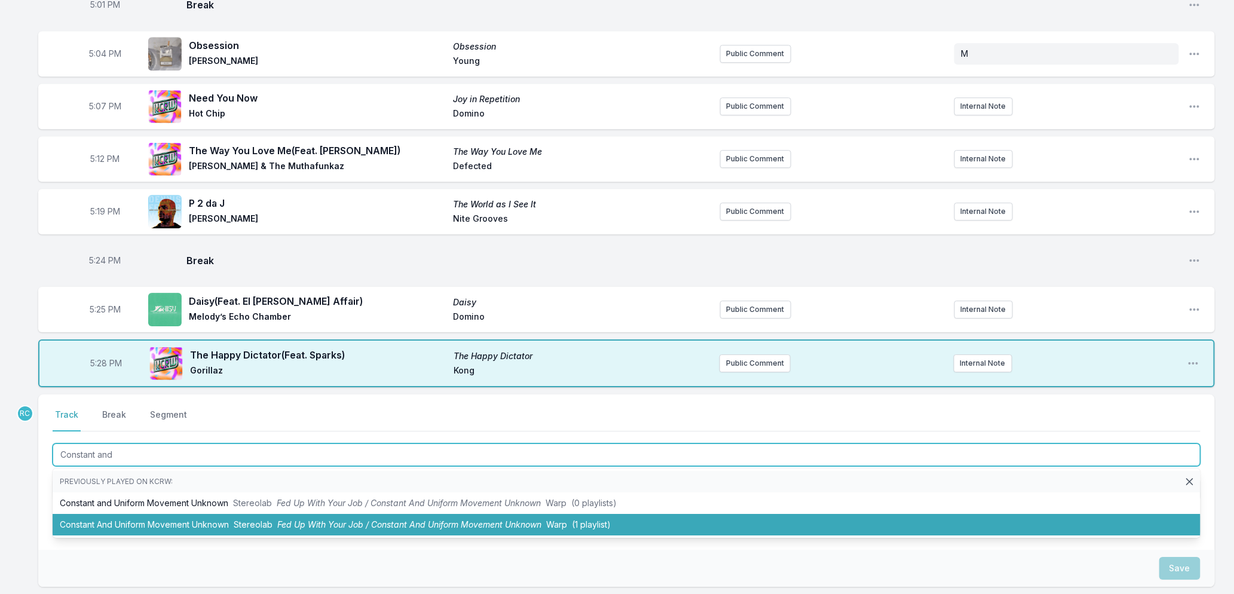
click at [366, 521] on span "Fed Up With Your Job / Constant And Uniform Movement Unknown" at bounding box center [409, 524] width 264 height 10
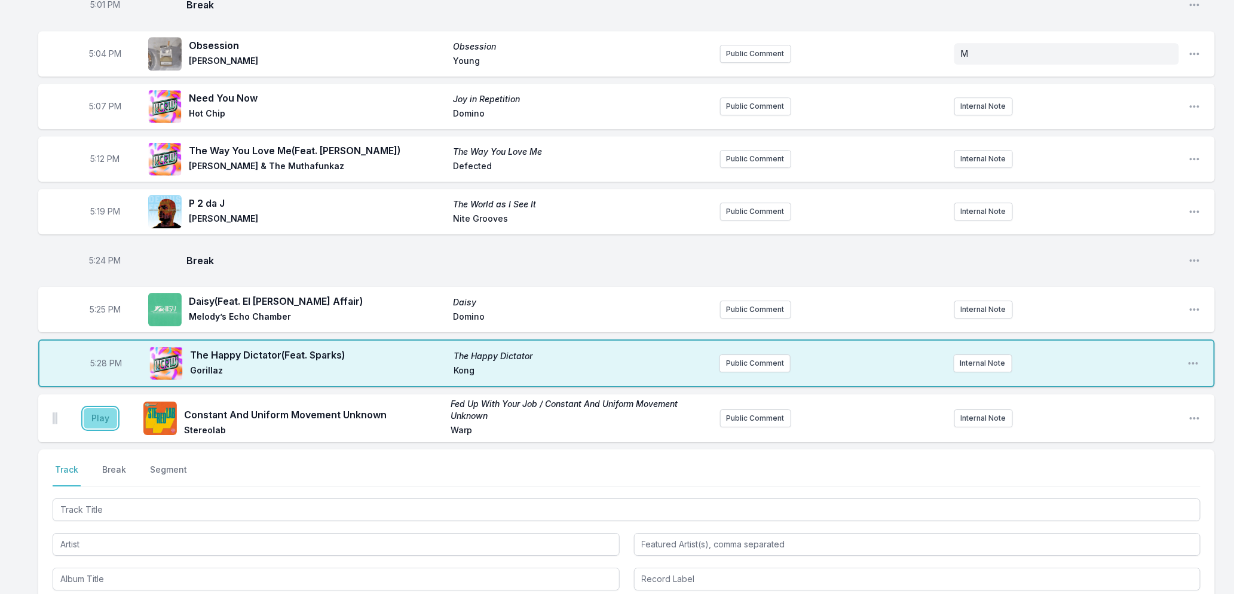
click at [106, 415] on button "Play" at bounding box center [100, 418] width 33 height 20
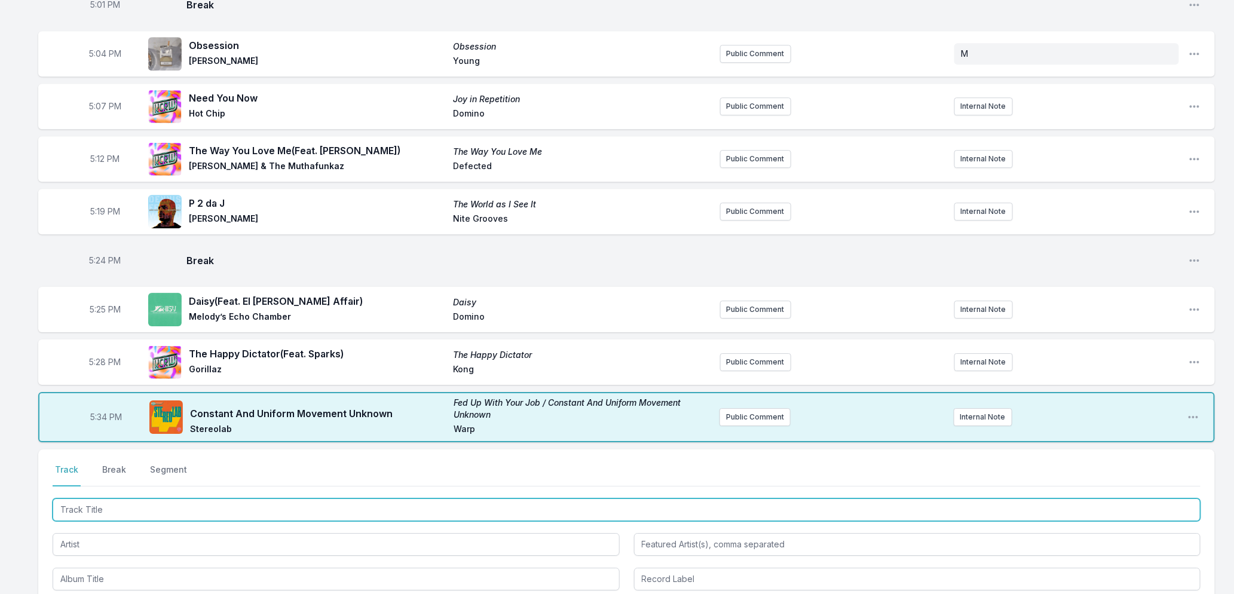
click at [294, 509] on input "Track Title" at bounding box center [627, 509] width 1148 height 23
type input "moody"
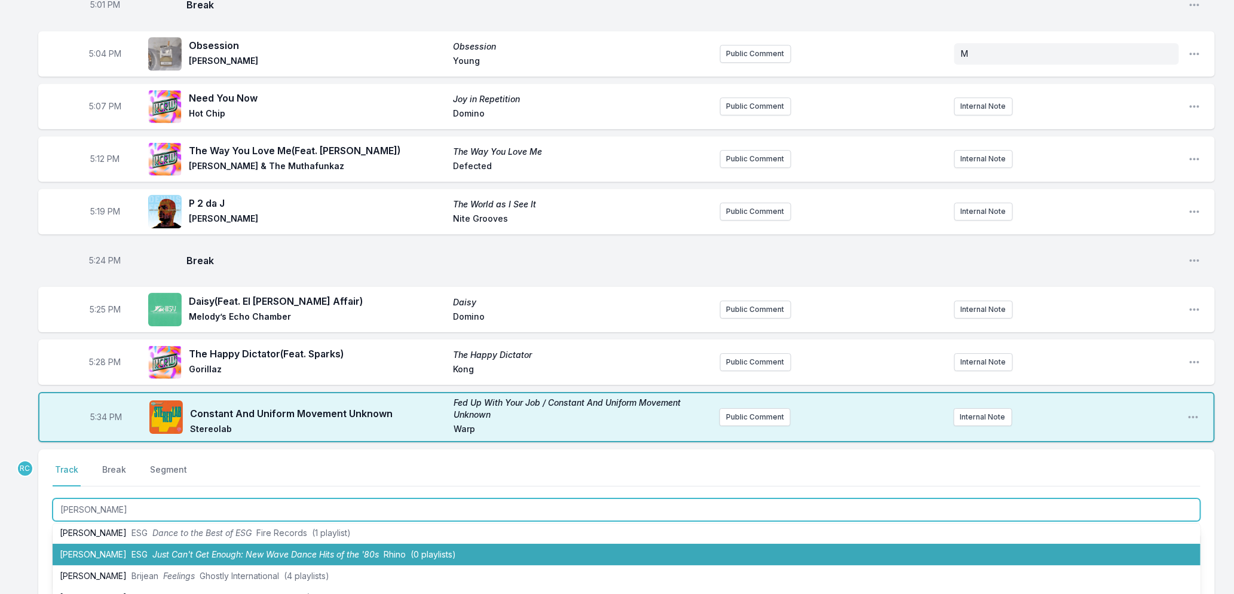
scroll to position [0, 0]
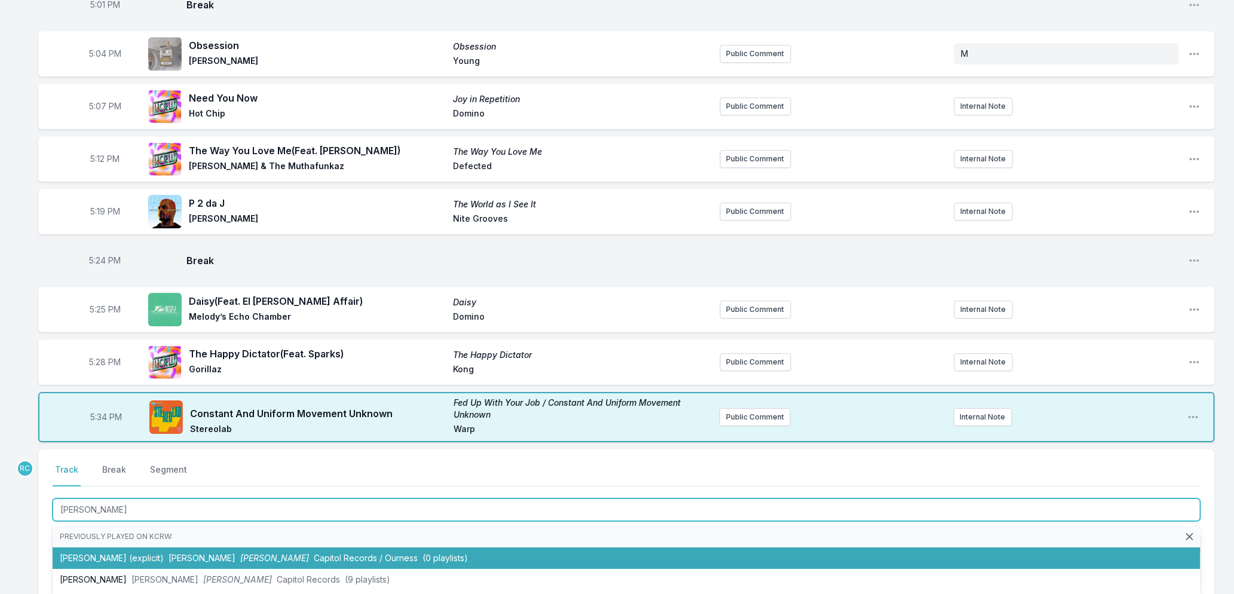
click at [314, 554] on li "moody (explicit) Royel Otis hickey Capitol Records / Ourness (0 playlists)" at bounding box center [627, 558] width 1148 height 22
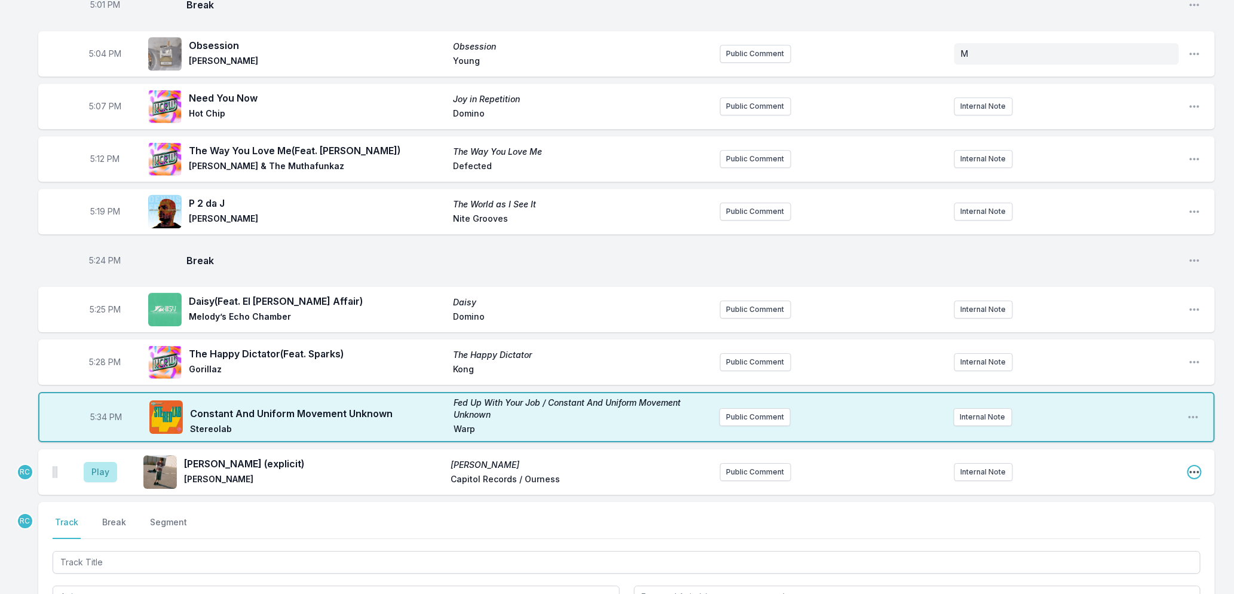
click at [1191, 473] on icon "Open playlist item options" at bounding box center [1194, 472] width 12 height 12
click at [1108, 518] on button "Edit Track Details" at bounding box center [1133, 518] width 134 height 22
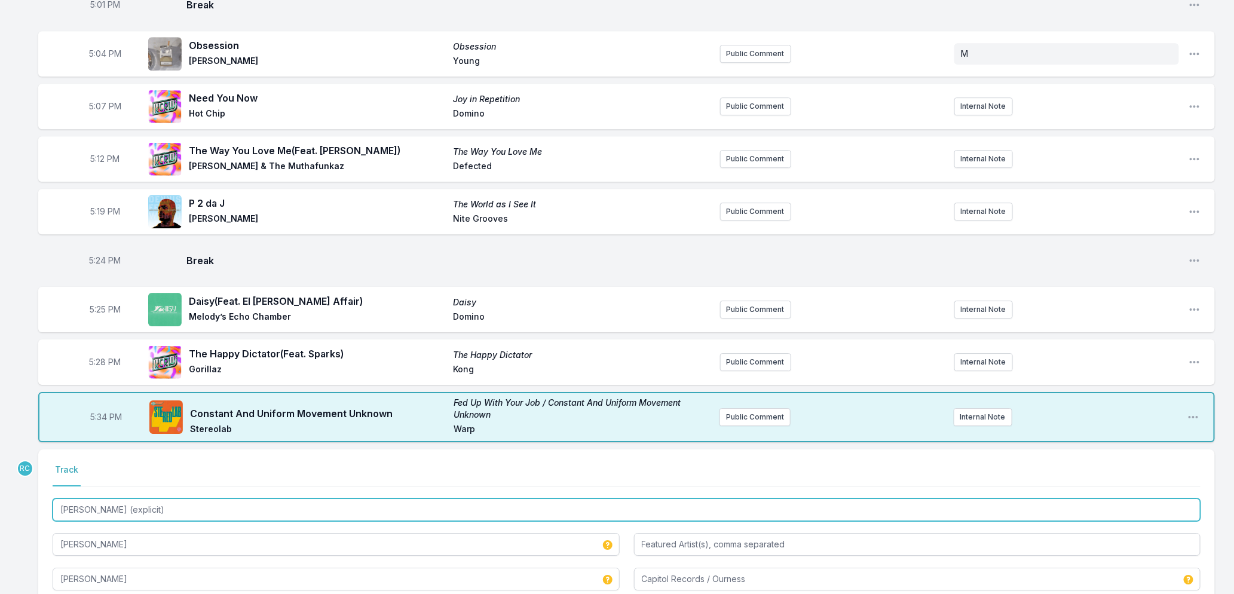
click at [157, 505] on input "moody (explicit)" at bounding box center [627, 509] width 1148 height 23
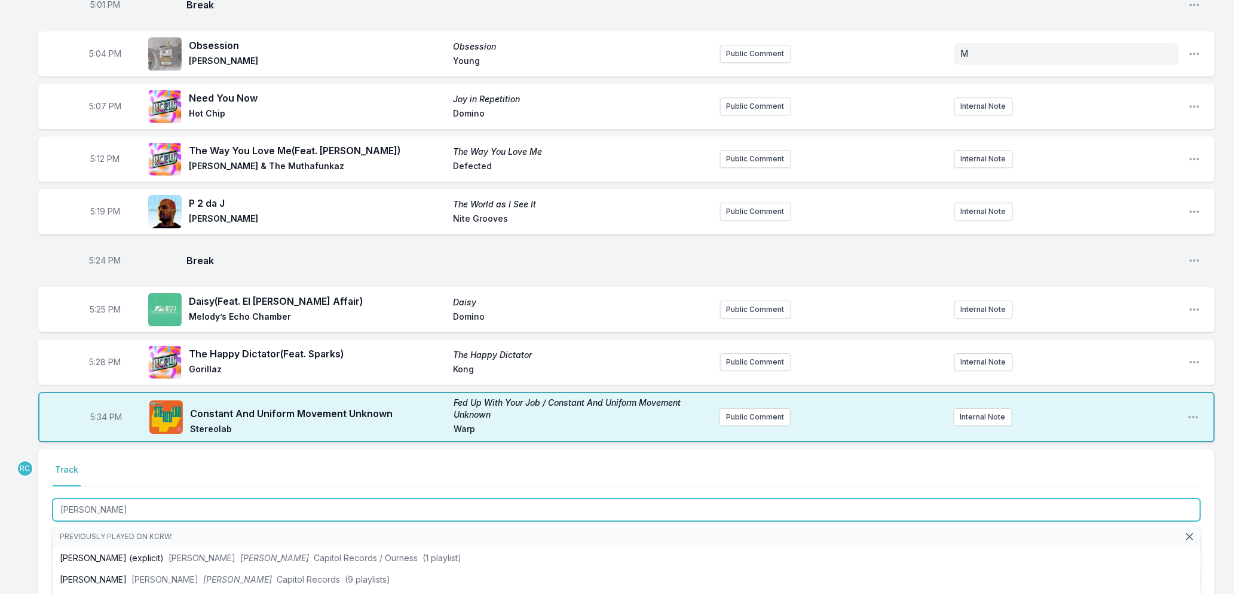
scroll to position [1768, 0]
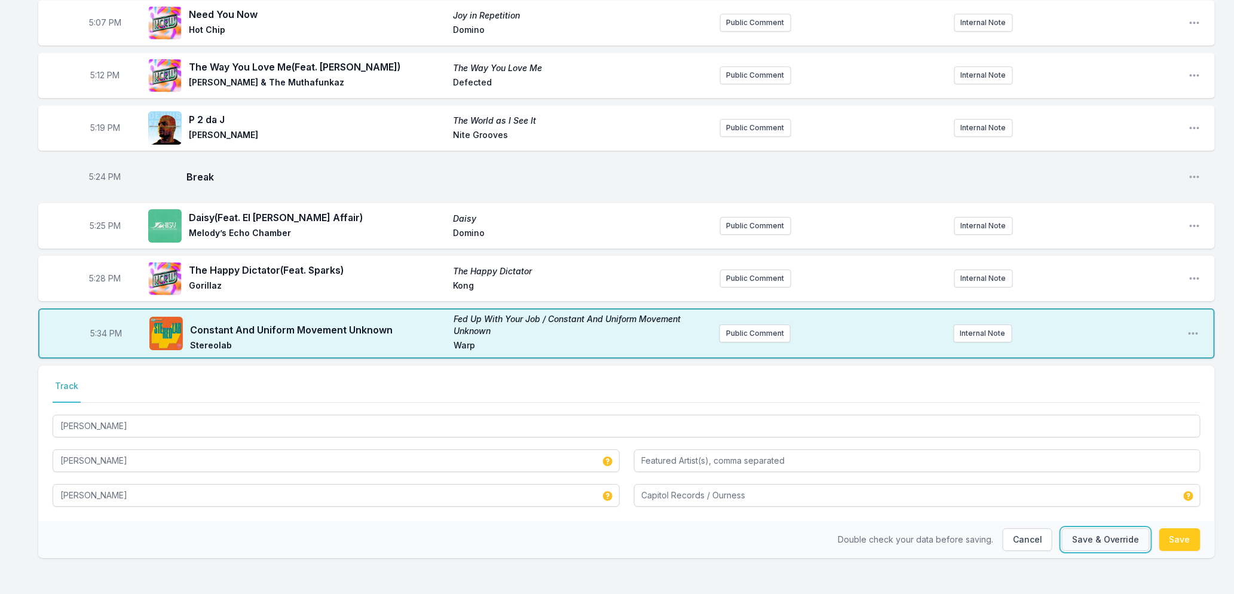
click at [1104, 535] on button "Save & Override" at bounding box center [1106, 539] width 88 height 23
type input "moody (explicit)"
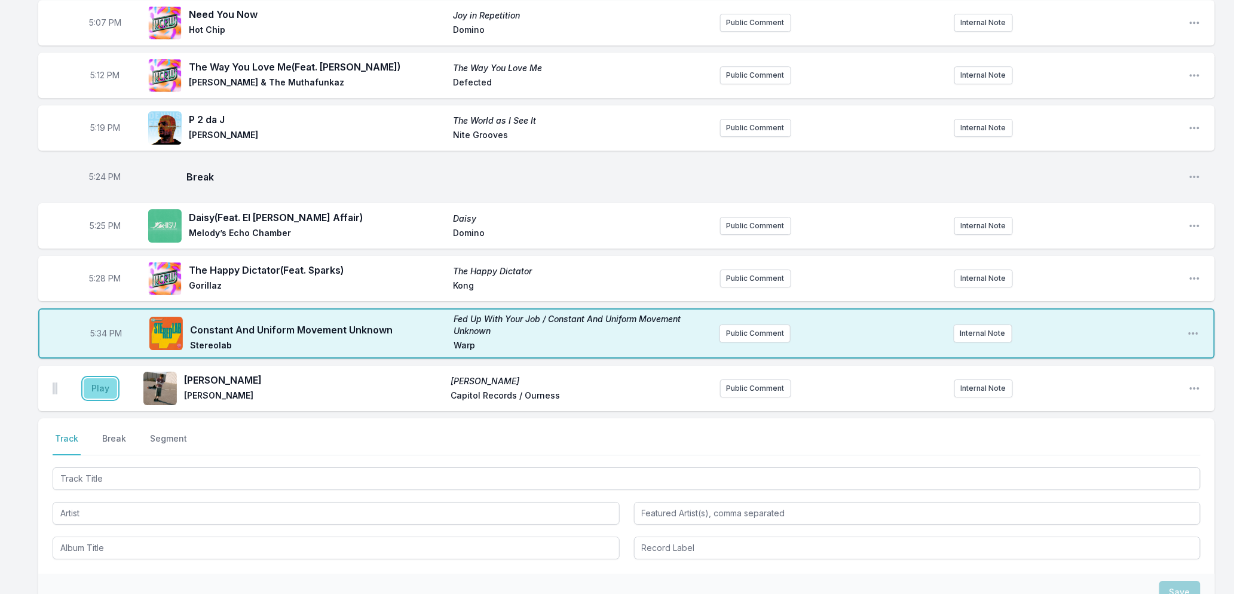
click at [92, 388] on button "Play" at bounding box center [100, 388] width 33 height 20
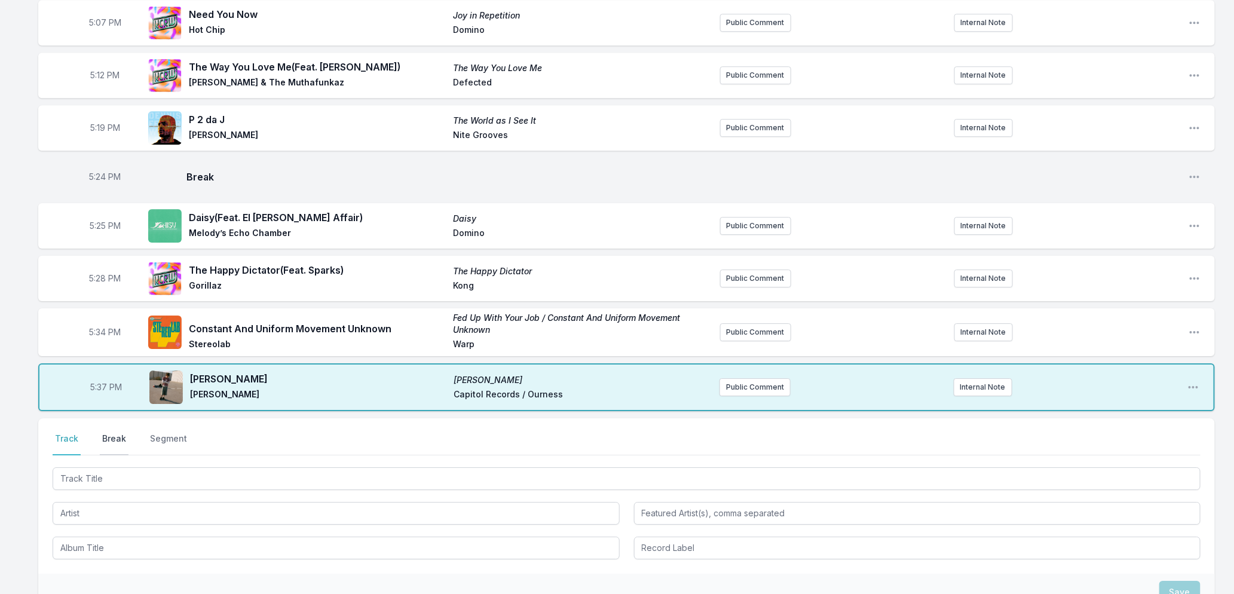
click at [108, 436] on button "Break" at bounding box center [114, 444] width 29 height 23
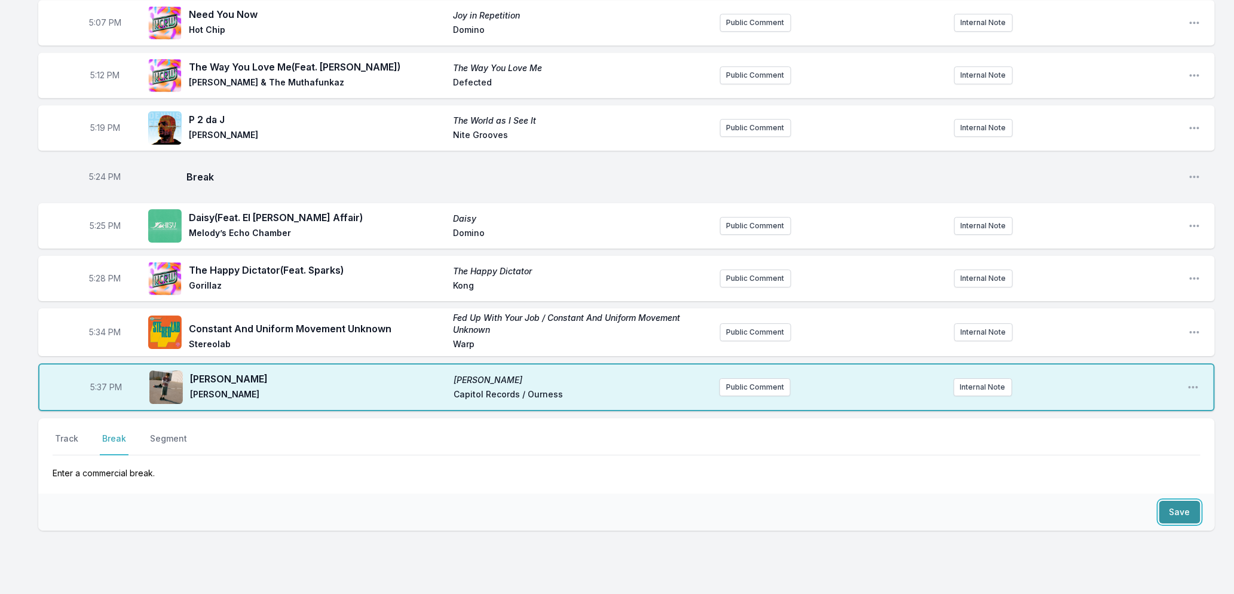
click at [1176, 505] on button "Save" at bounding box center [1179, 512] width 41 height 23
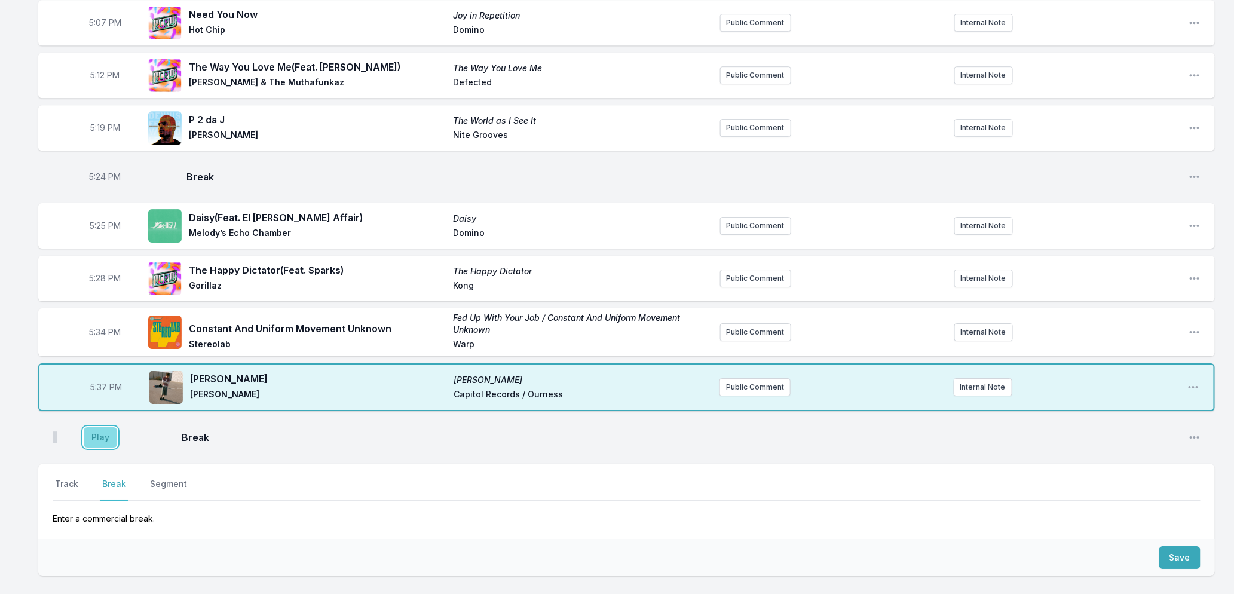
click at [105, 431] on button "Play" at bounding box center [100, 437] width 33 height 20
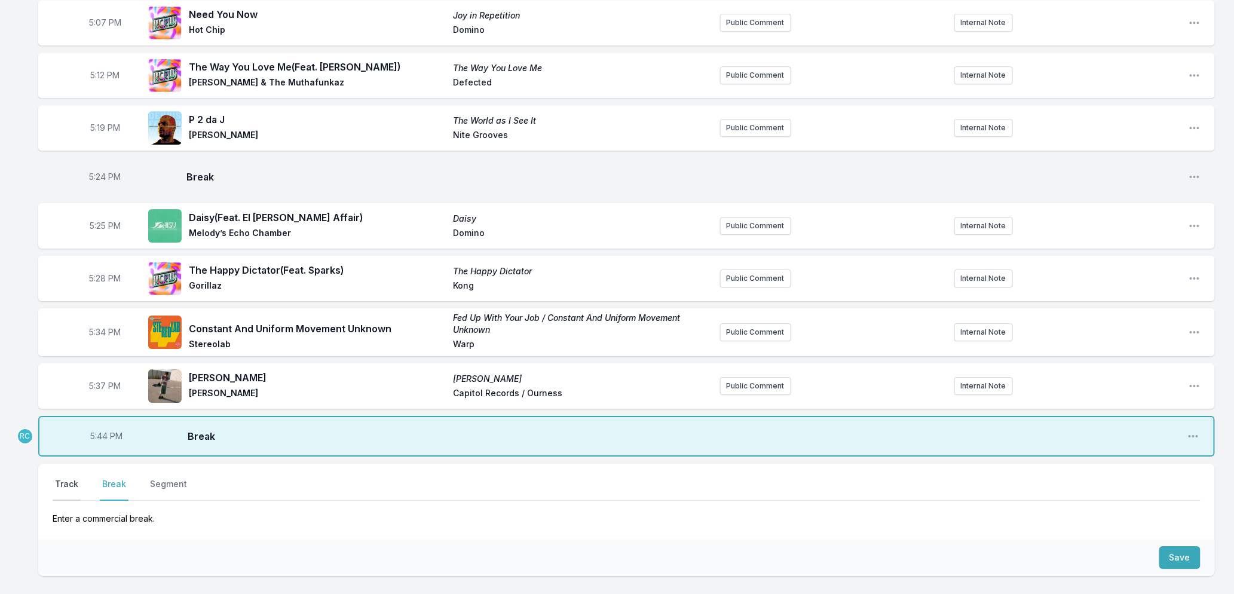
click at [57, 480] on button "Track" at bounding box center [67, 489] width 28 height 23
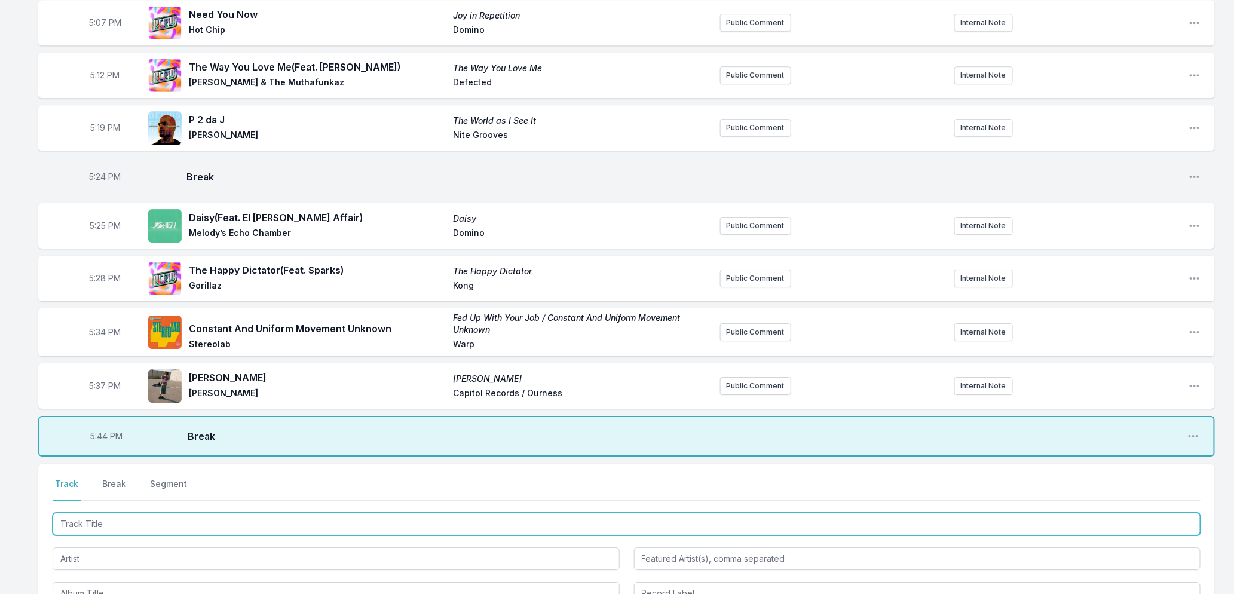
click at [171, 518] on input "Track Title" at bounding box center [627, 524] width 1148 height 23
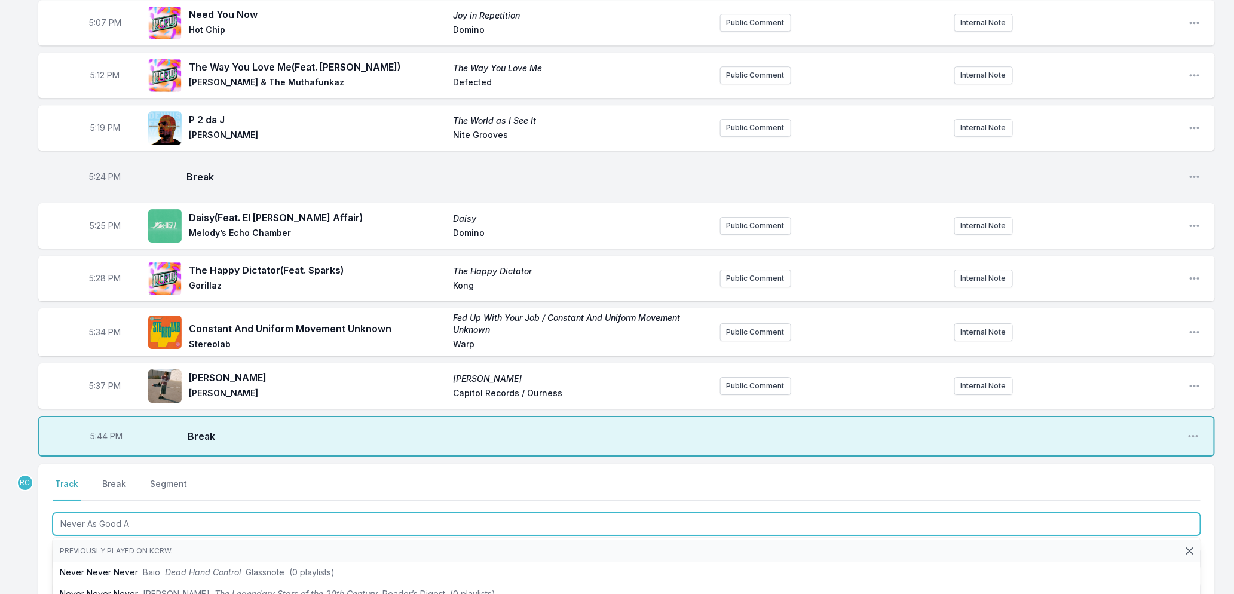
type input "Never As Good As"
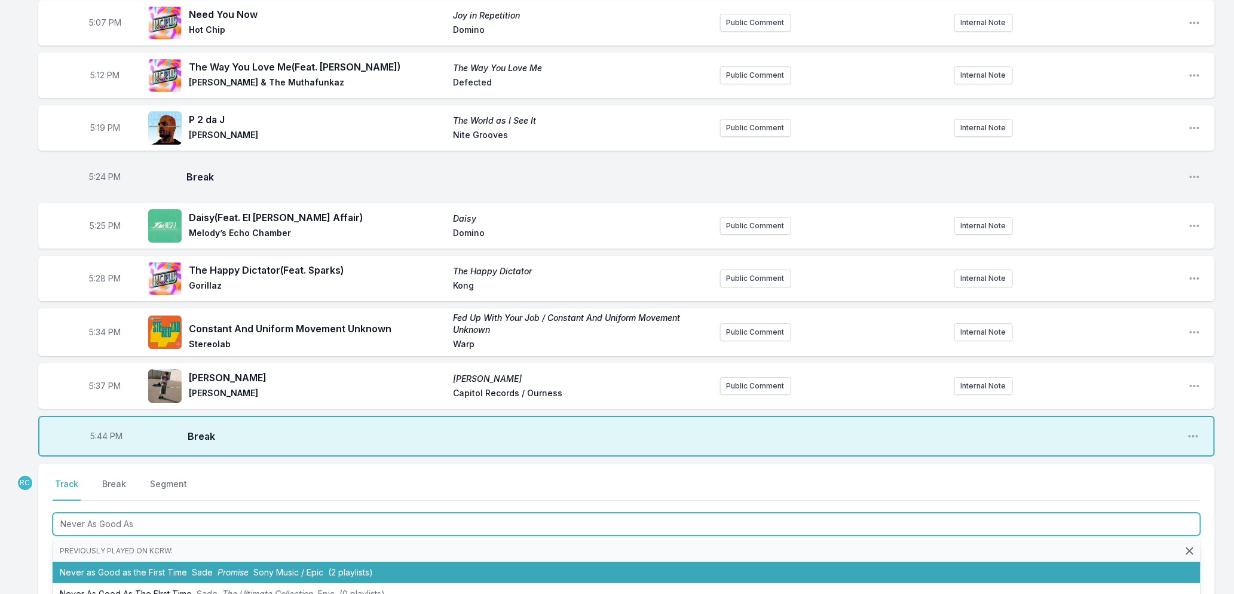
click at [176, 568] on li "Never as Good as the First Time Sade Promise Sony Music / Epic (2 playlists)" at bounding box center [627, 573] width 1148 height 22
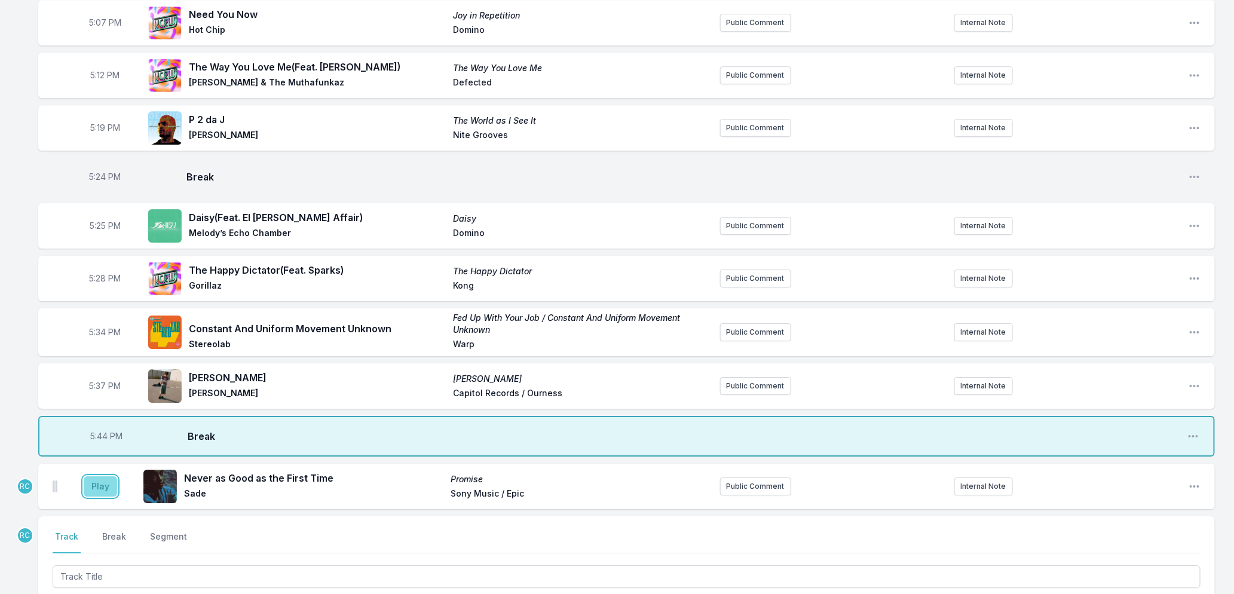
click at [99, 487] on button "Play" at bounding box center [100, 486] width 33 height 20
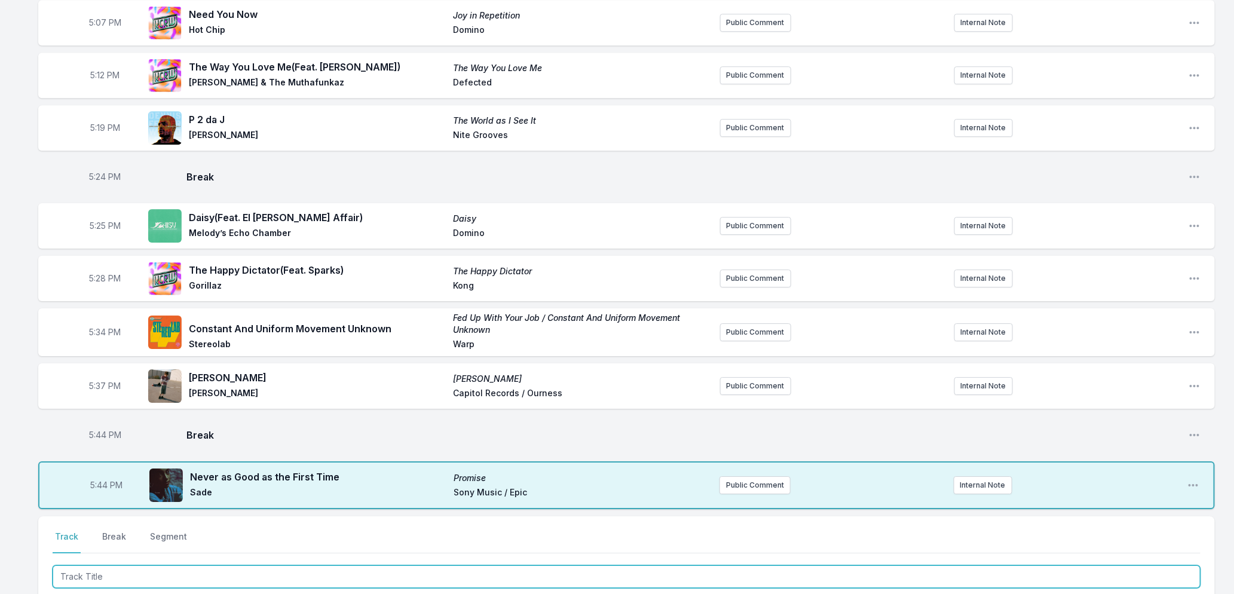
click at [144, 570] on input "Track Title" at bounding box center [627, 576] width 1148 height 23
type input "Running/Planning"
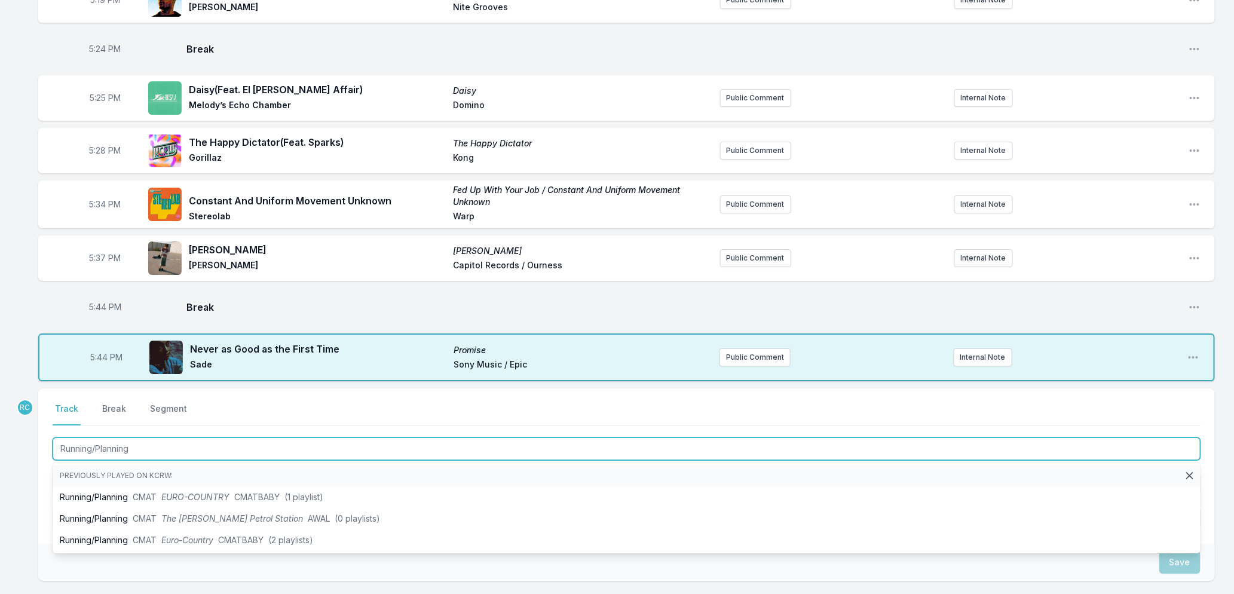
scroll to position [1995, 0]
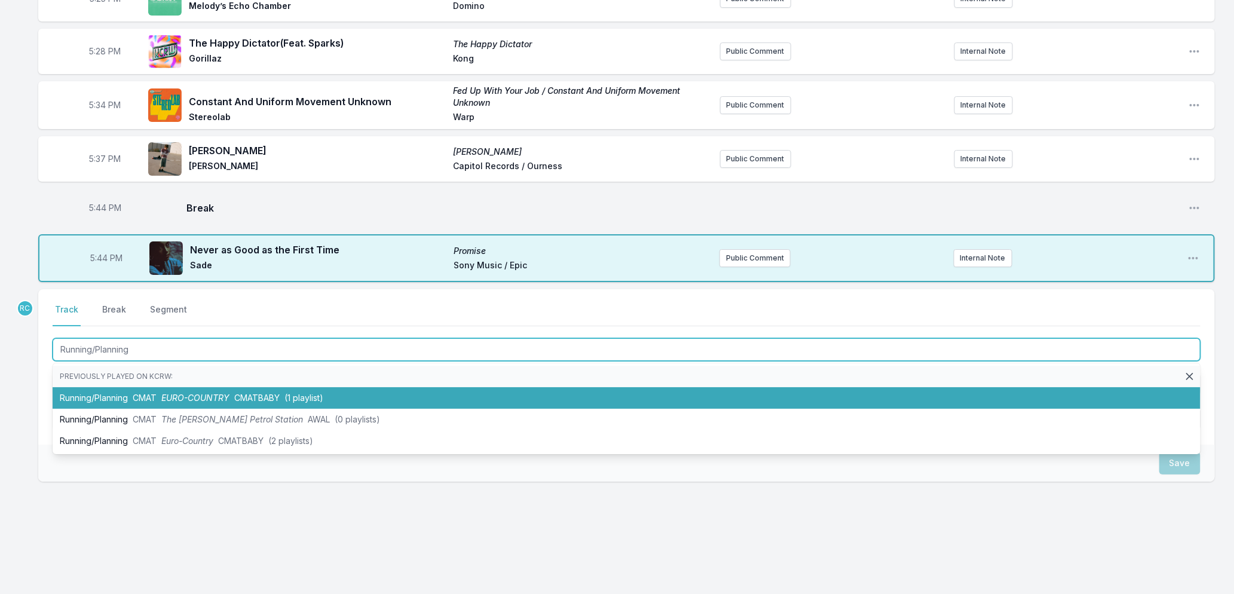
click at [94, 393] on li "Running/Planning CMAT EURO-COUNTRY CMATBABY (1 playlist)" at bounding box center [627, 398] width 1148 height 22
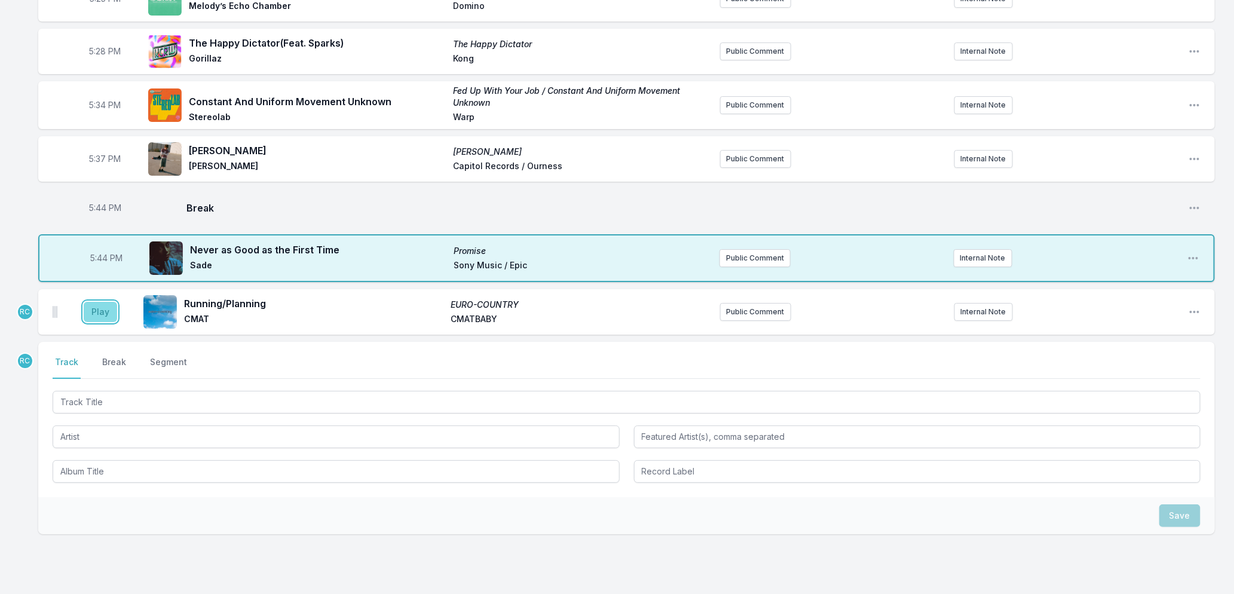
click at [91, 309] on button "Play" at bounding box center [100, 312] width 33 height 20
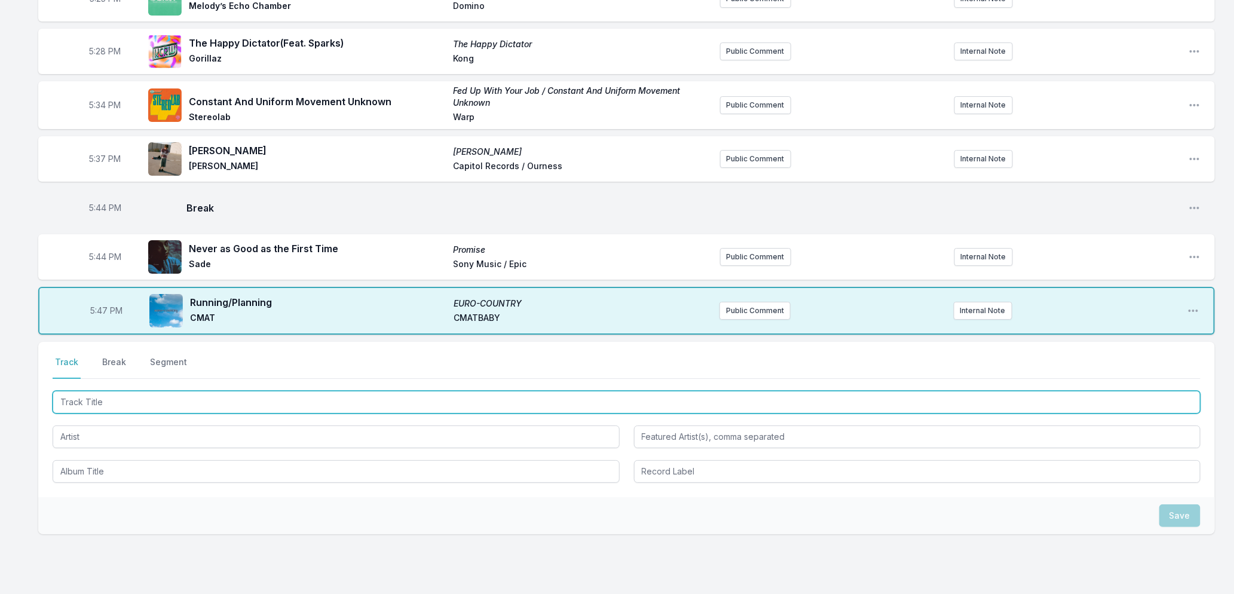
click at [130, 402] on input "Track Title" at bounding box center [627, 402] width 1148 height 23
type input "Where To Begin"
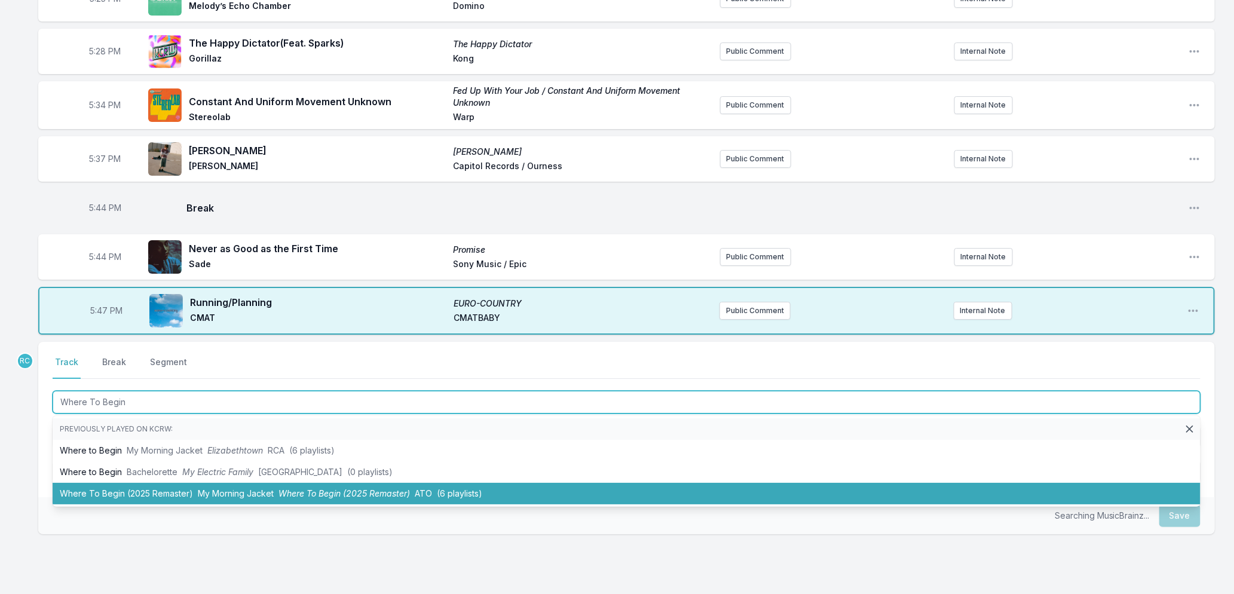
click at [133, 495] on li "Where To Begin (2025 Remaster) My Morning Jacket Where To Begin (2025 Remaster)…" at bounding box center [627, 494] width 1148 height 22
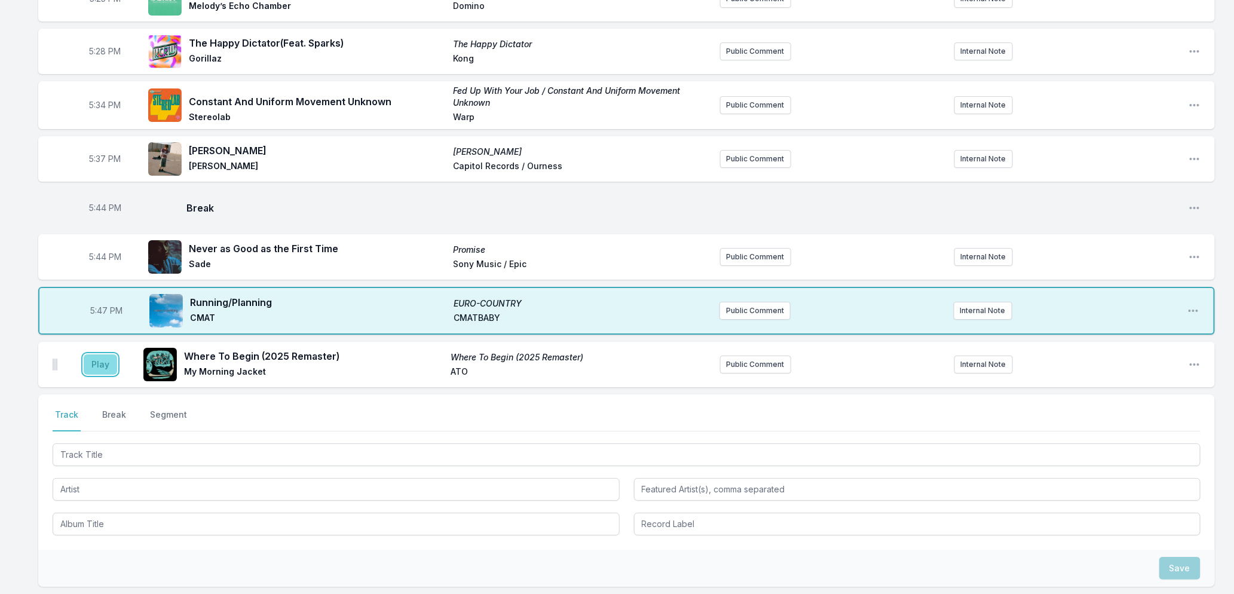
click at [96, 362] on button "Play" at bounding box center [100, 364] width 33 height 20
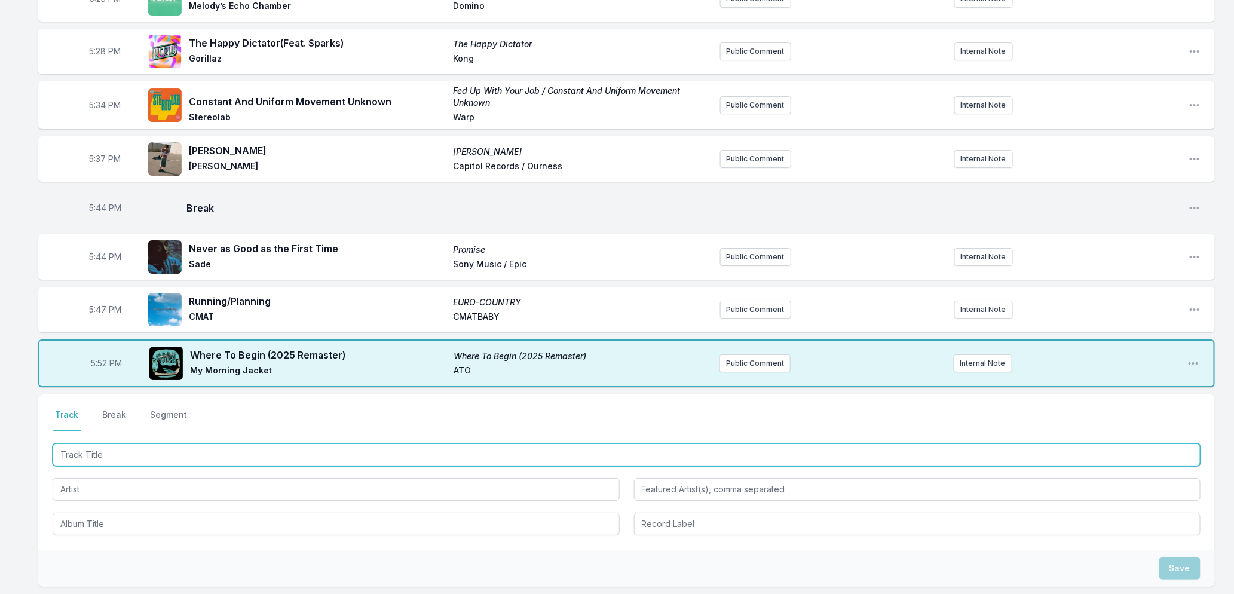
click at [168, 455] on input "Track Title" at bounding box center [627, 454] width 1148 height 23
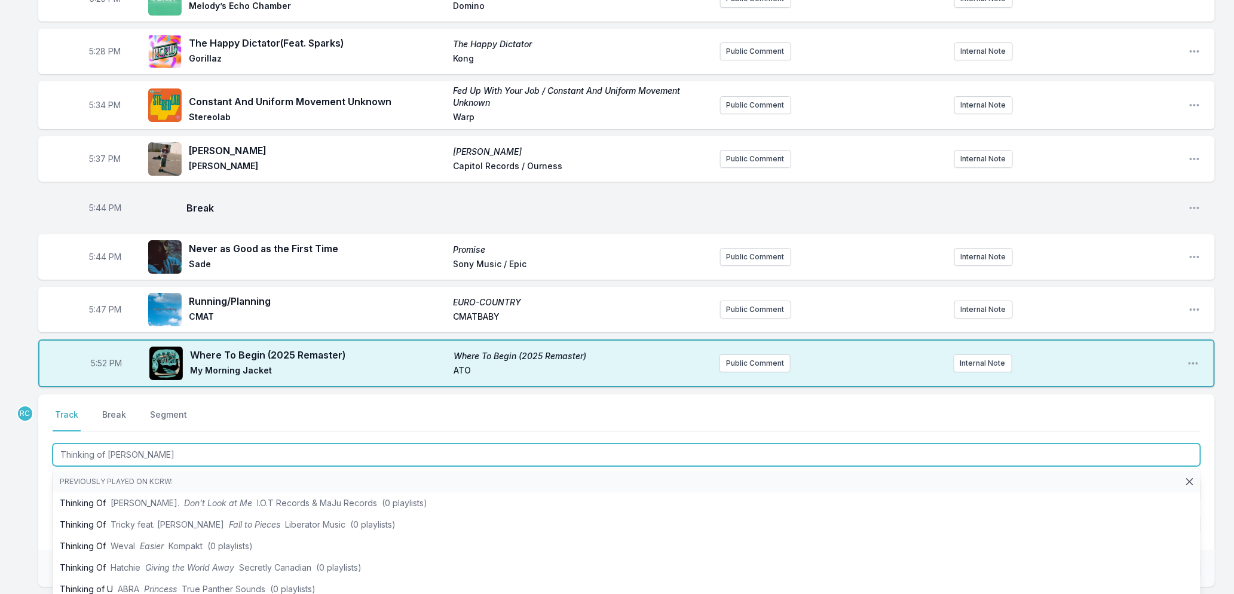
type input "Thinking of Omara"
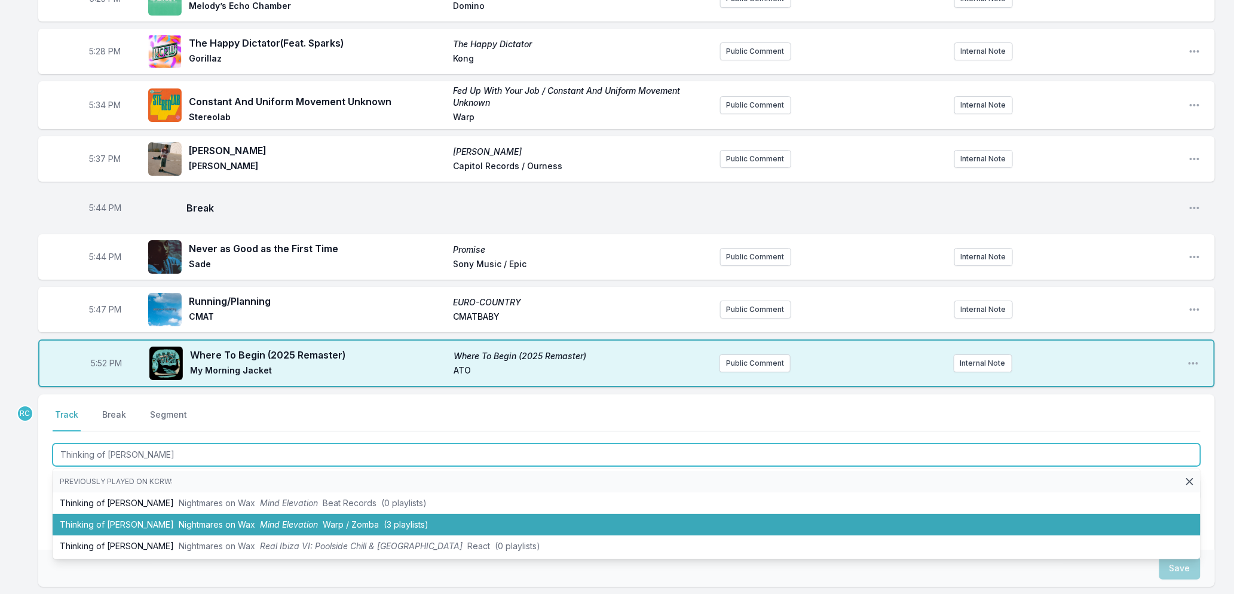
click at [179, 521] on span "Nightmares on Wax" at bounding box center [217, 524] width 76 height 10
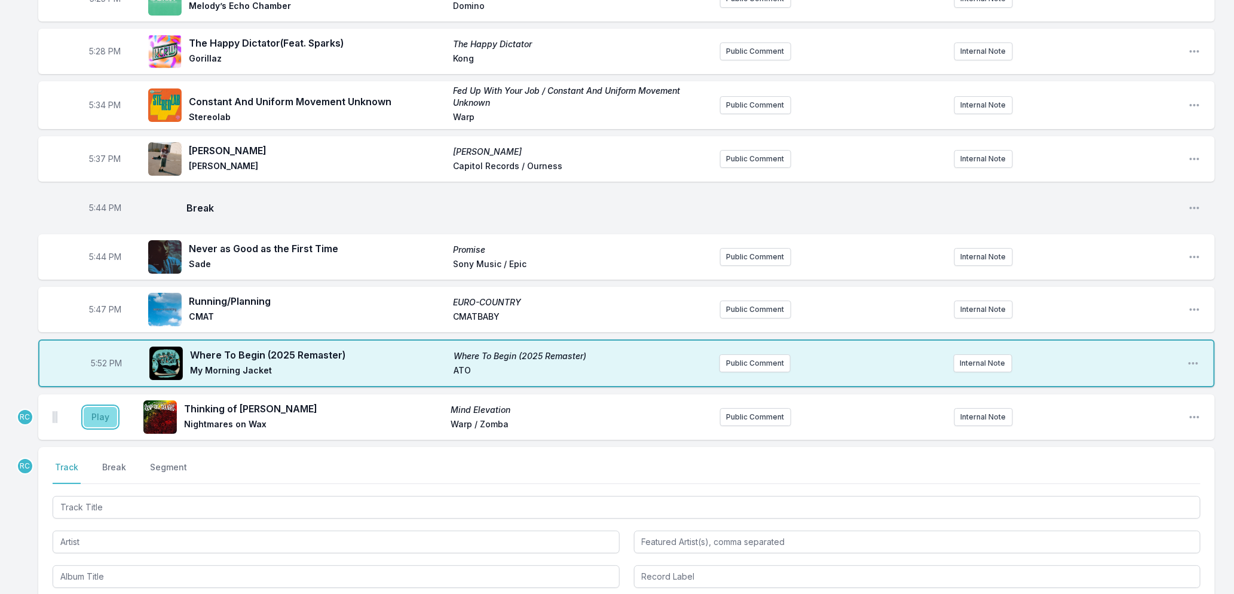
click at [99, 420] on button "Play" at bounding box center [100, 417] width 33 height 20
